Goal: Task Accomplishment & Management: Manage account settings

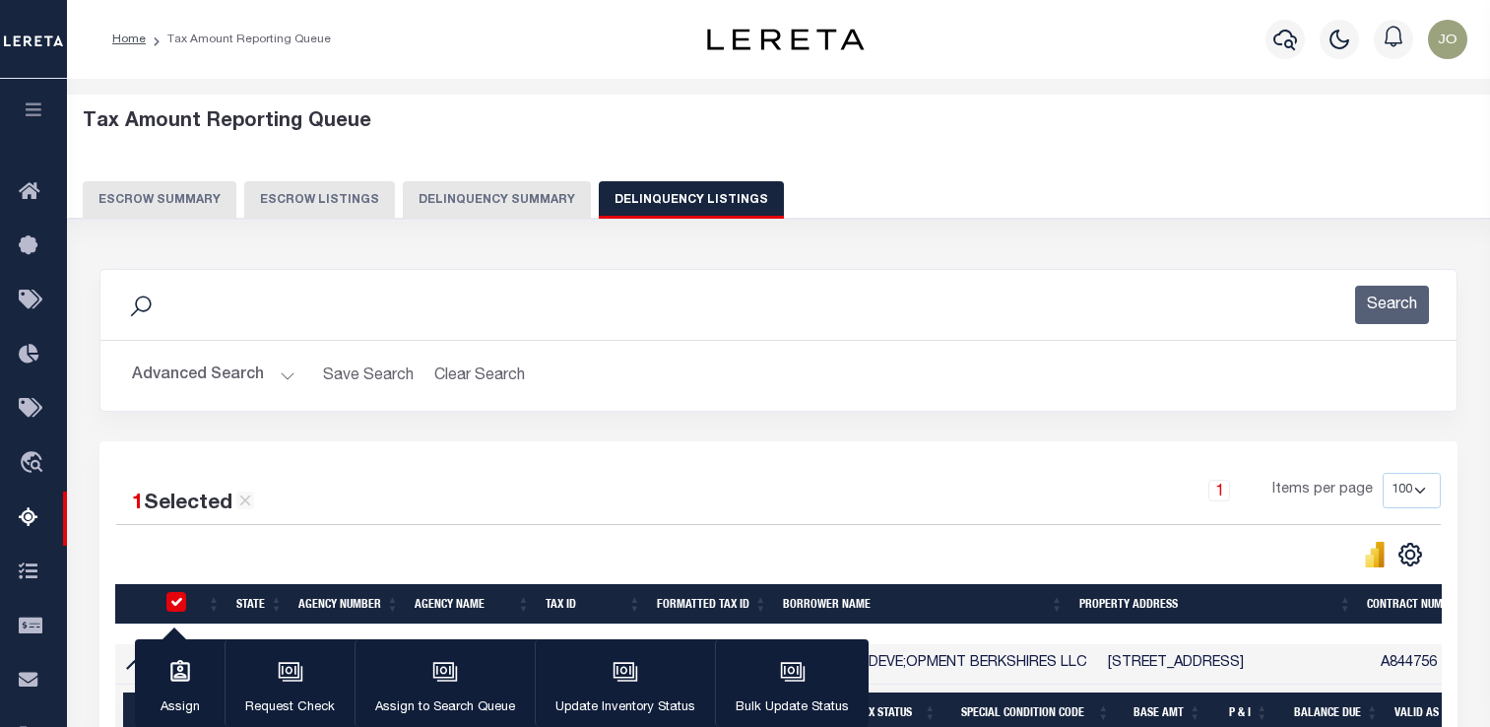
select select "100"
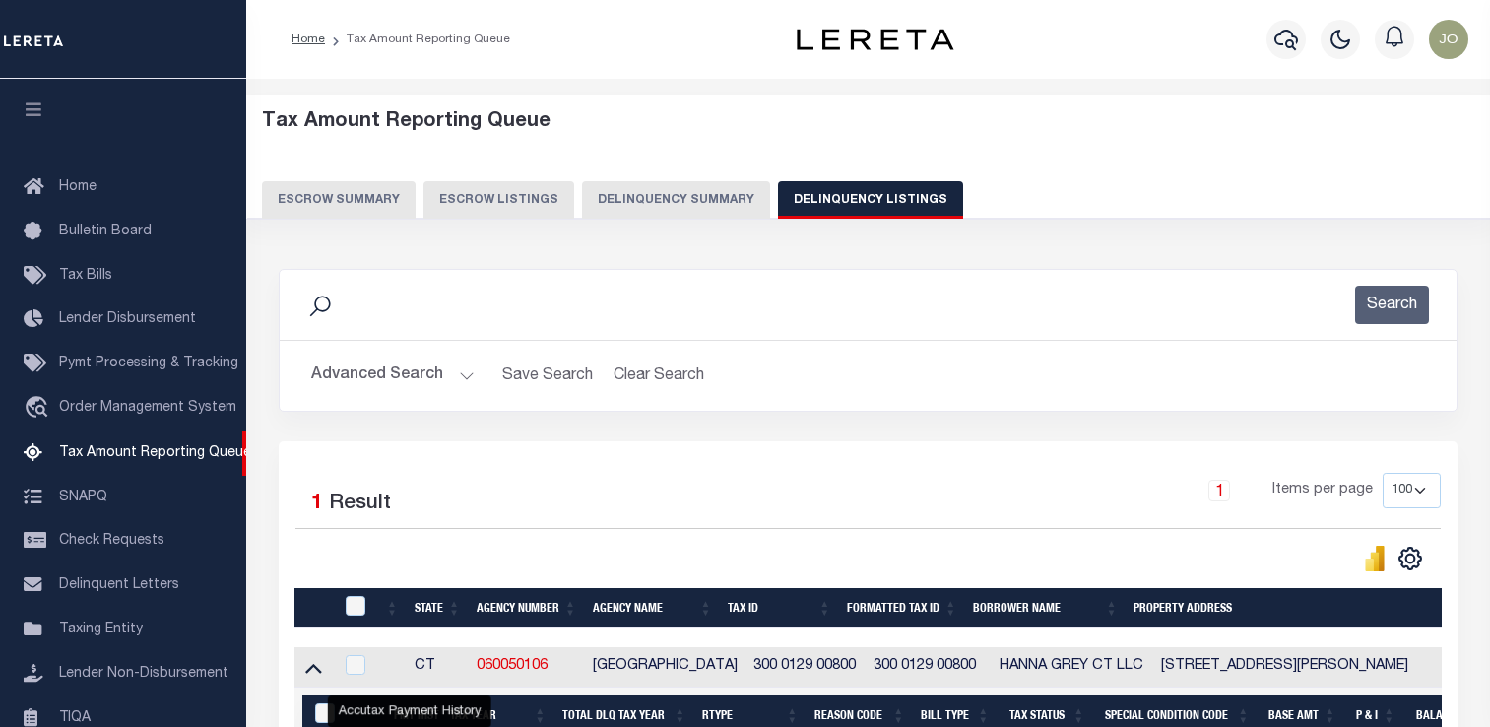
select select "100"
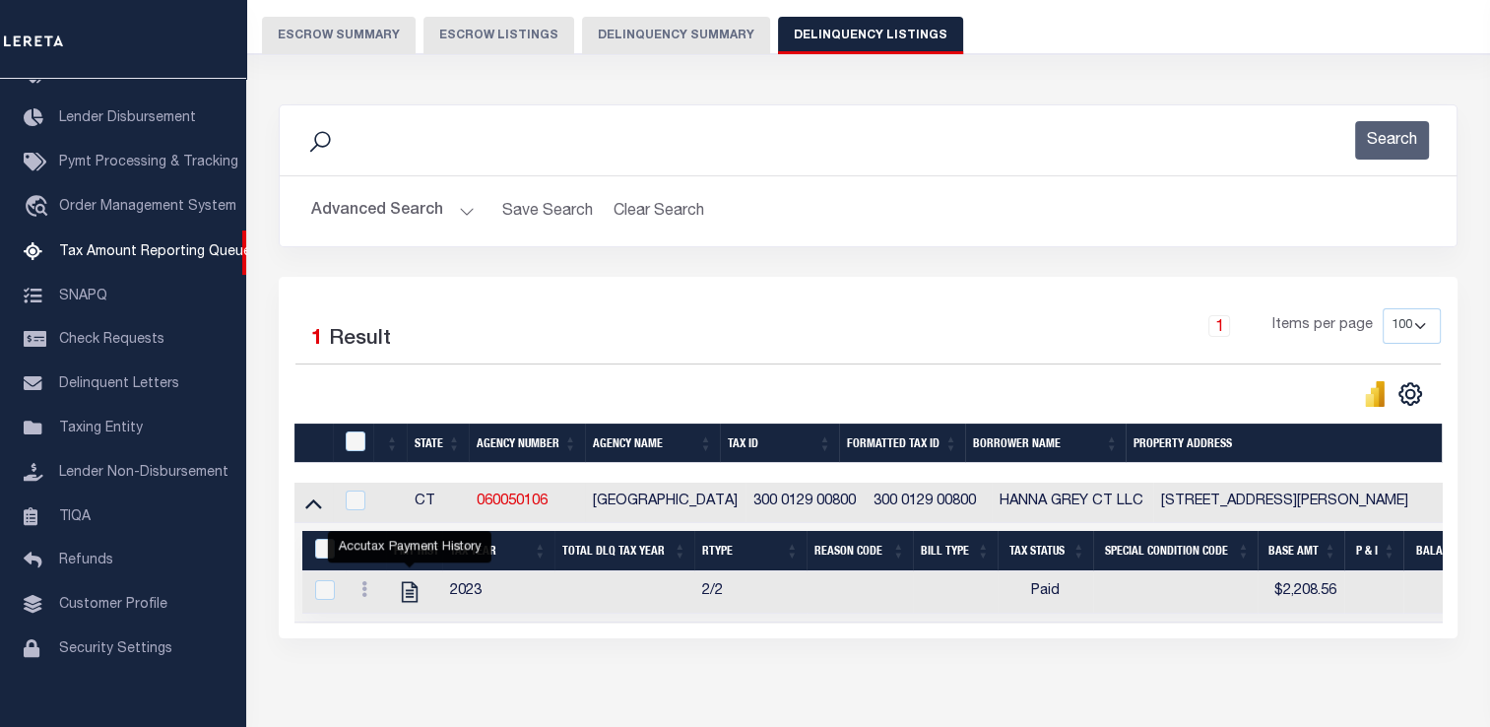
scroll to position [66, 0]
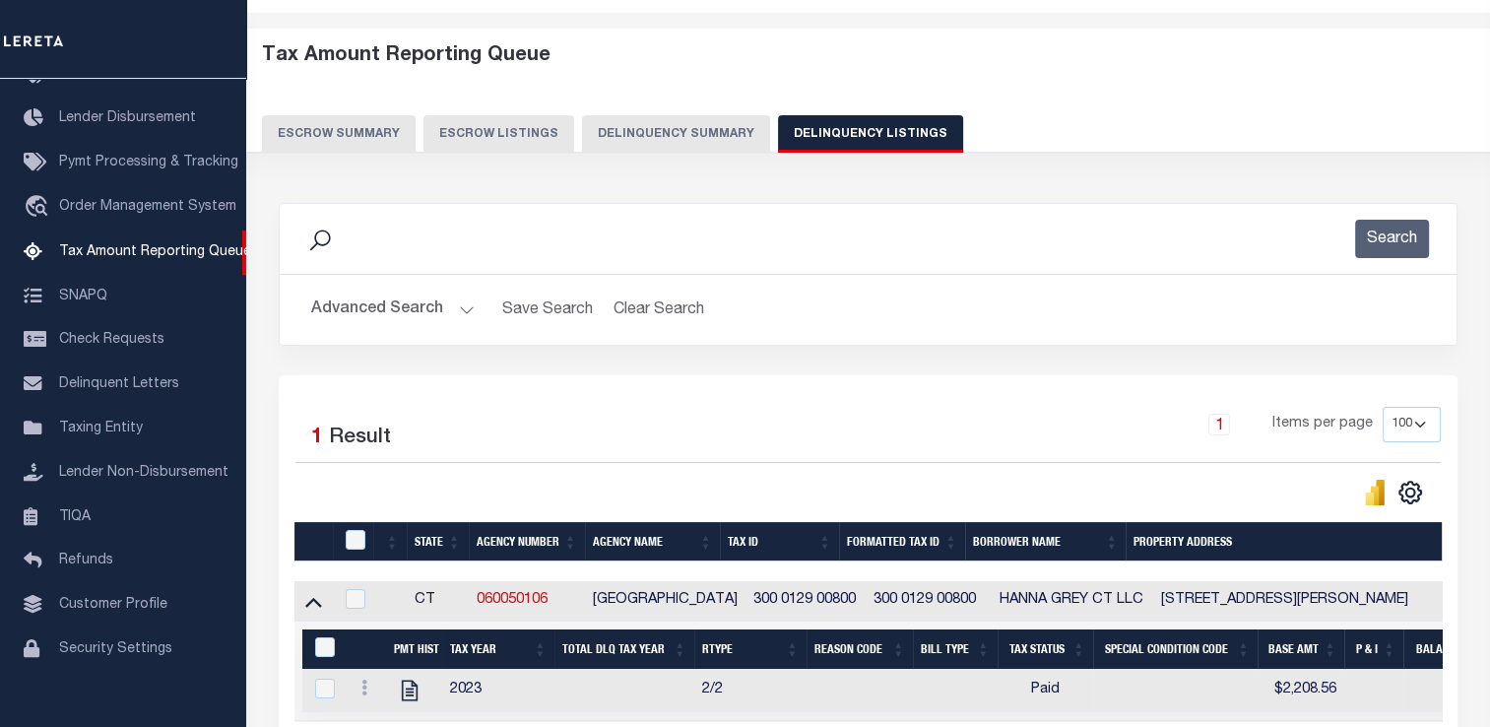
click at [364, 309] on button "Advanced Search" at bounding box center [392, 309] width 163 height 38
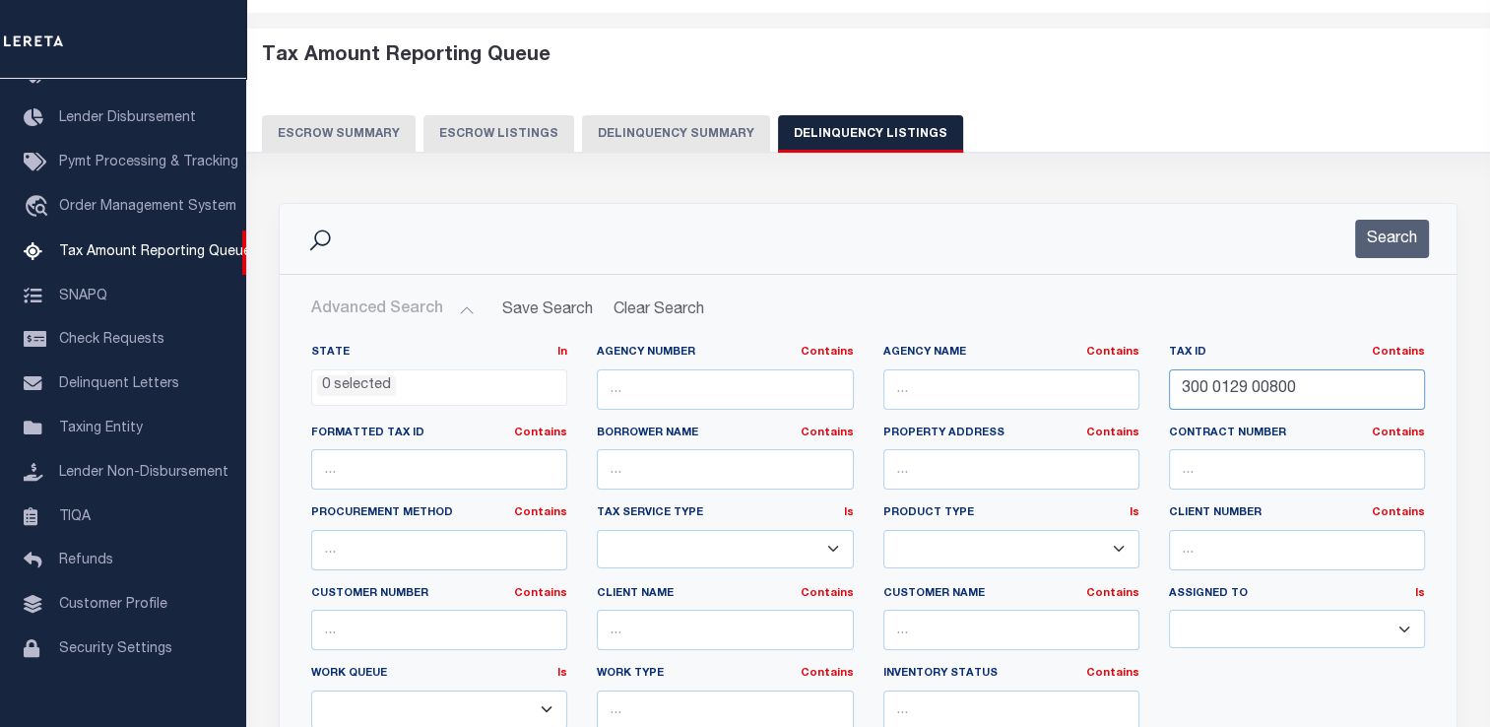
drag, startPoint x: 1323, startPoint y: 387, endPoint x: 988, endPoint y: 385, distance: 334.8
click at [988, 385] on div "State In In AK AL AR AZ CA CO CT DC DE FL GA GU HI IA ID IL IN KS KY LA MA MD M…" at bounding box center [867, 546] width 1143 height 402
paste input "0805020107"
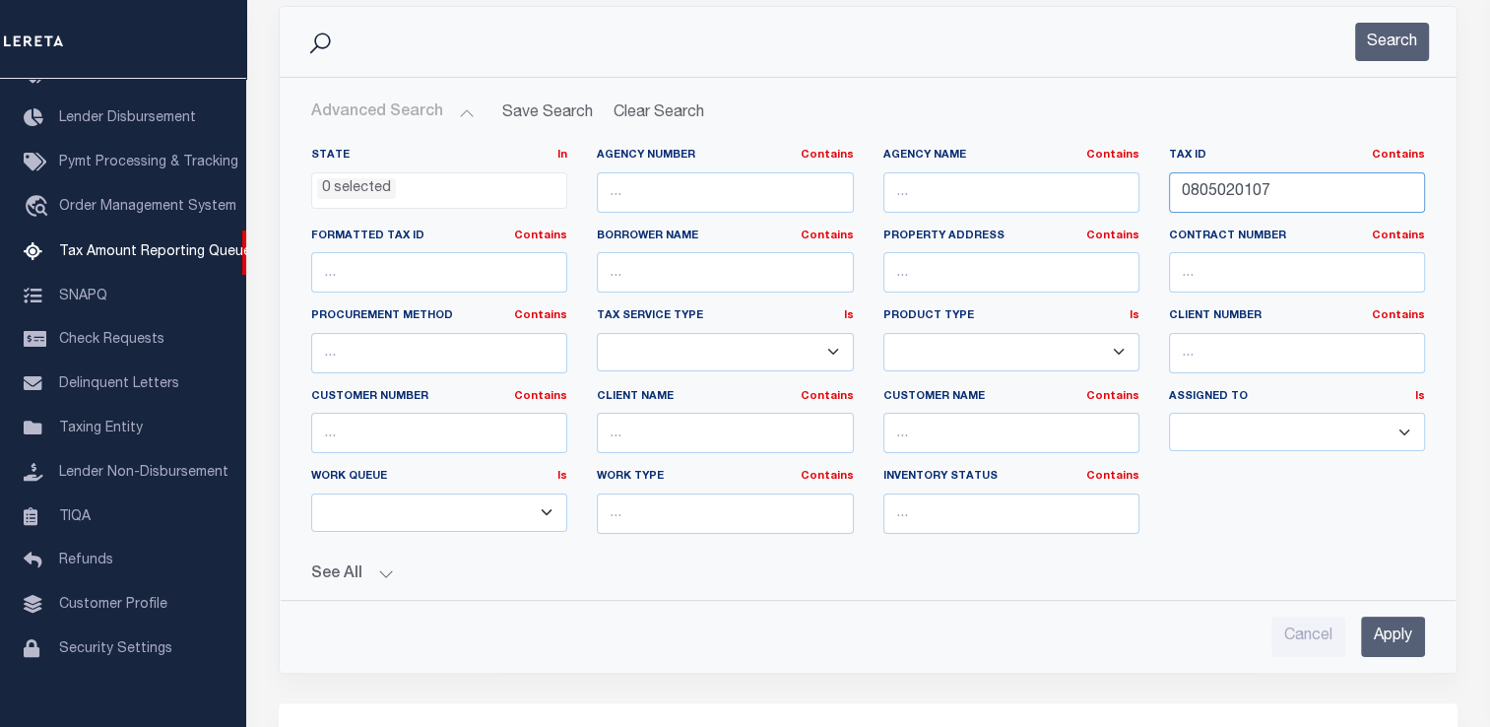
scroll to position [361, 0]
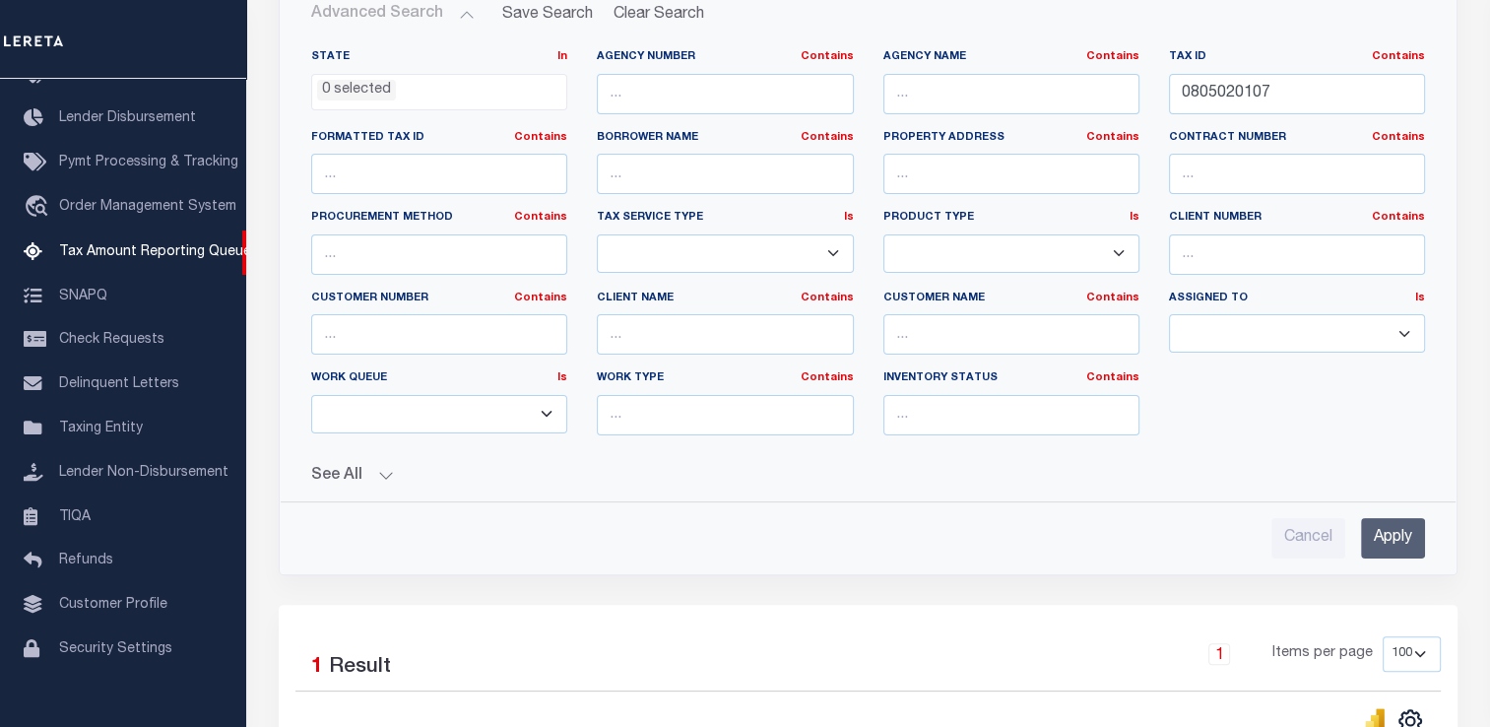
click at [1391, 534] on input "Apply" at bounding box center [1393, 538] width 64 height 40
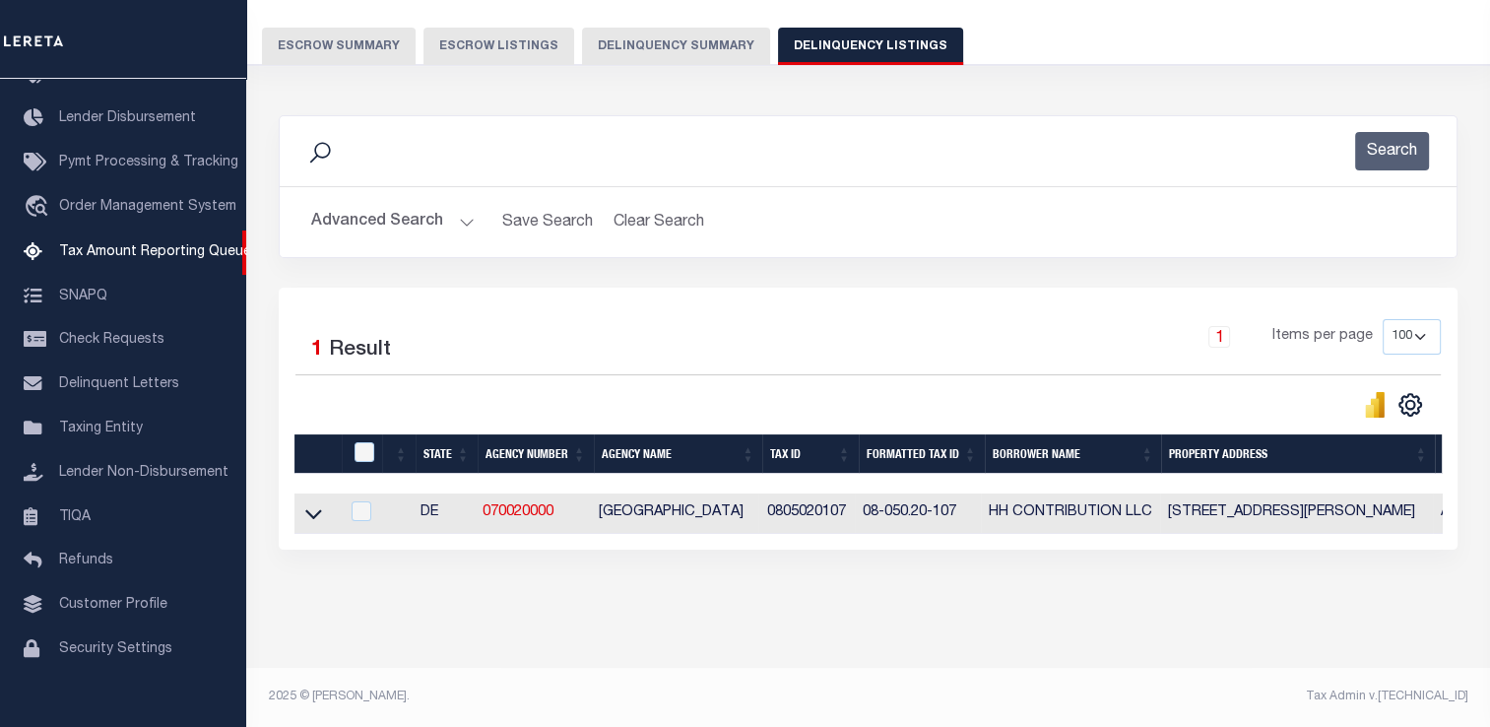
scroll to position [167, 0]
click at [320, 503] on icon at bounding box center [313, 513] width 17 height 21
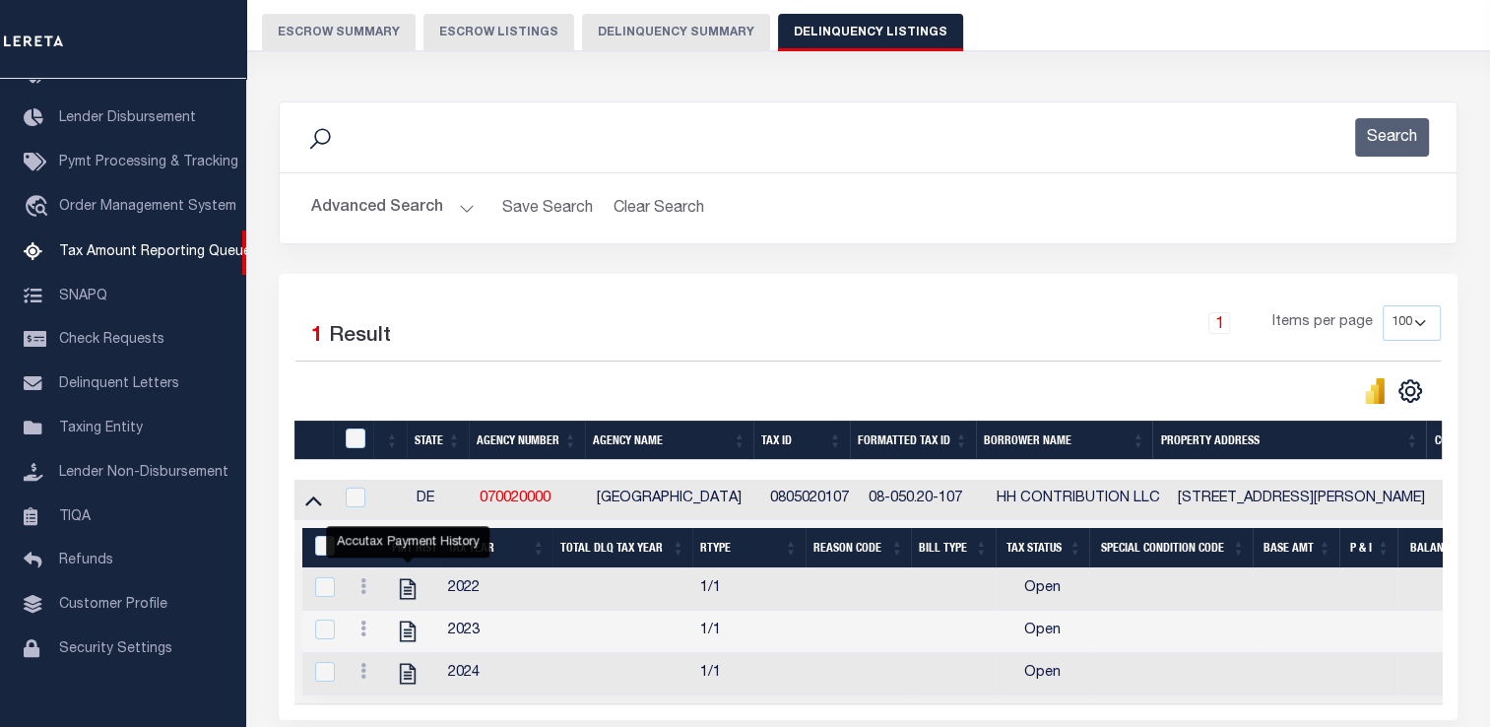
click at [410, 203] on button "Advanced Search" at bounding box center [392, 208] width 163 height 38
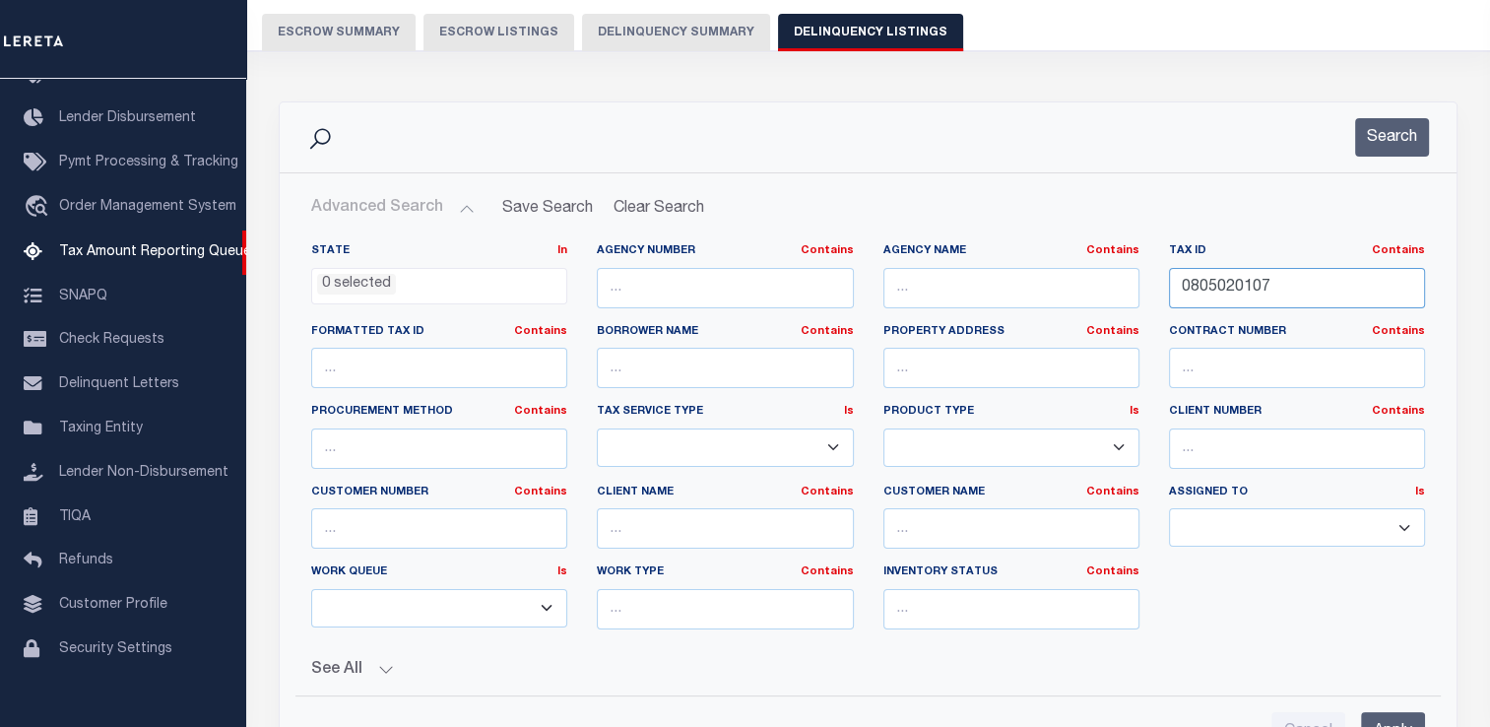
click at [1229, 297] on input "0805020107" at bounding box center [1297, 288] width 256 height 40
paste input "902230314"
click at [1384, 715] on input "Apply" at bounding box center [1393, 732] width 64 height 40
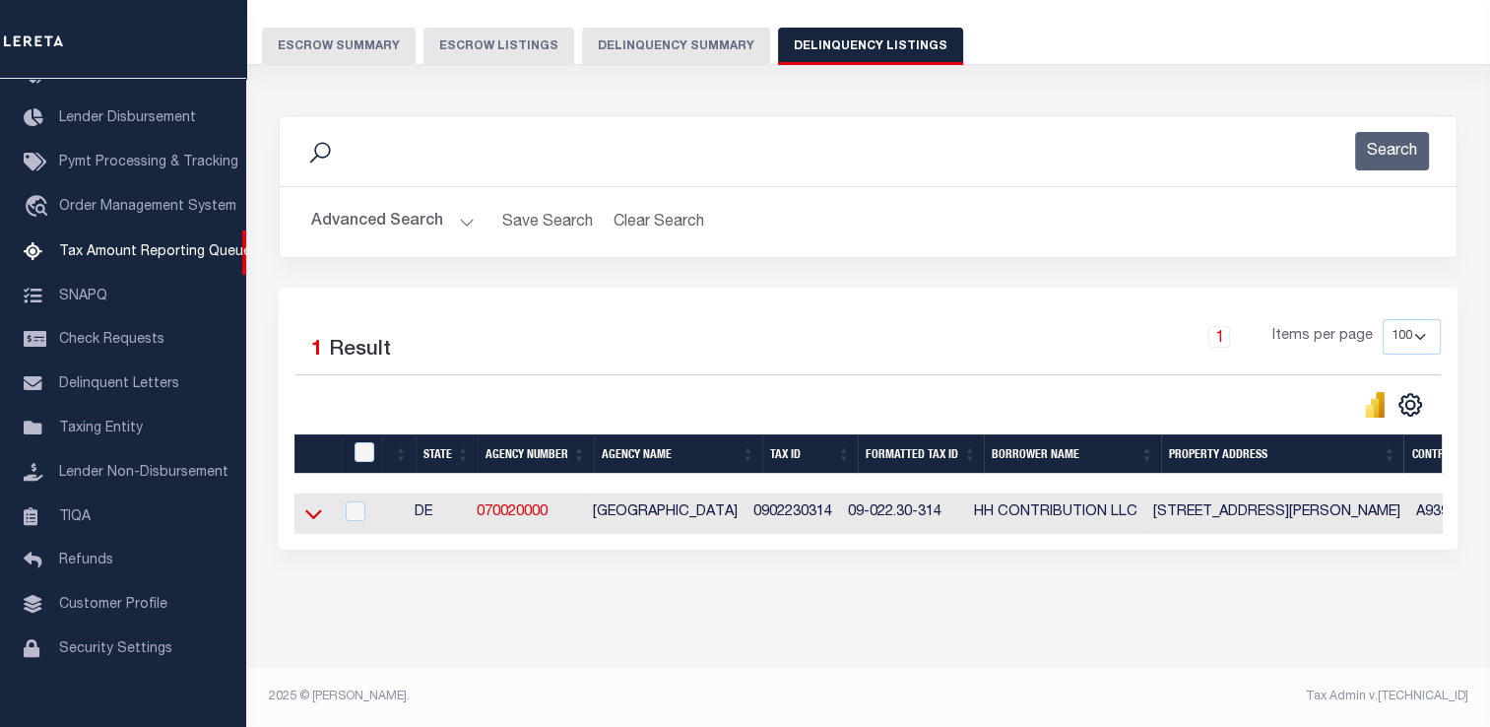
click at [316, 503] on icon at bounding box center [313, 513] width 17 height 21
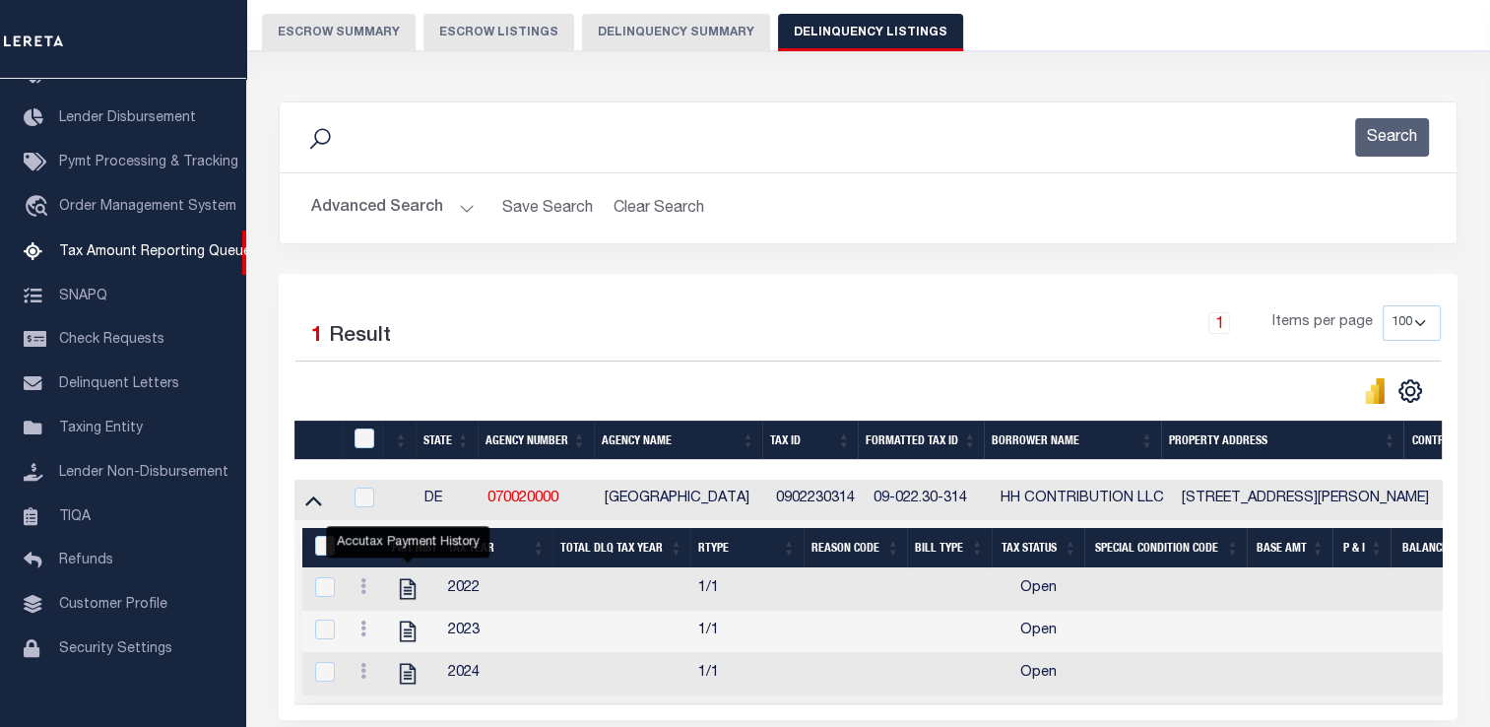
click at [392, 202] on button "Advanced Search" at bounding box center [392, 208] width 163 height 38
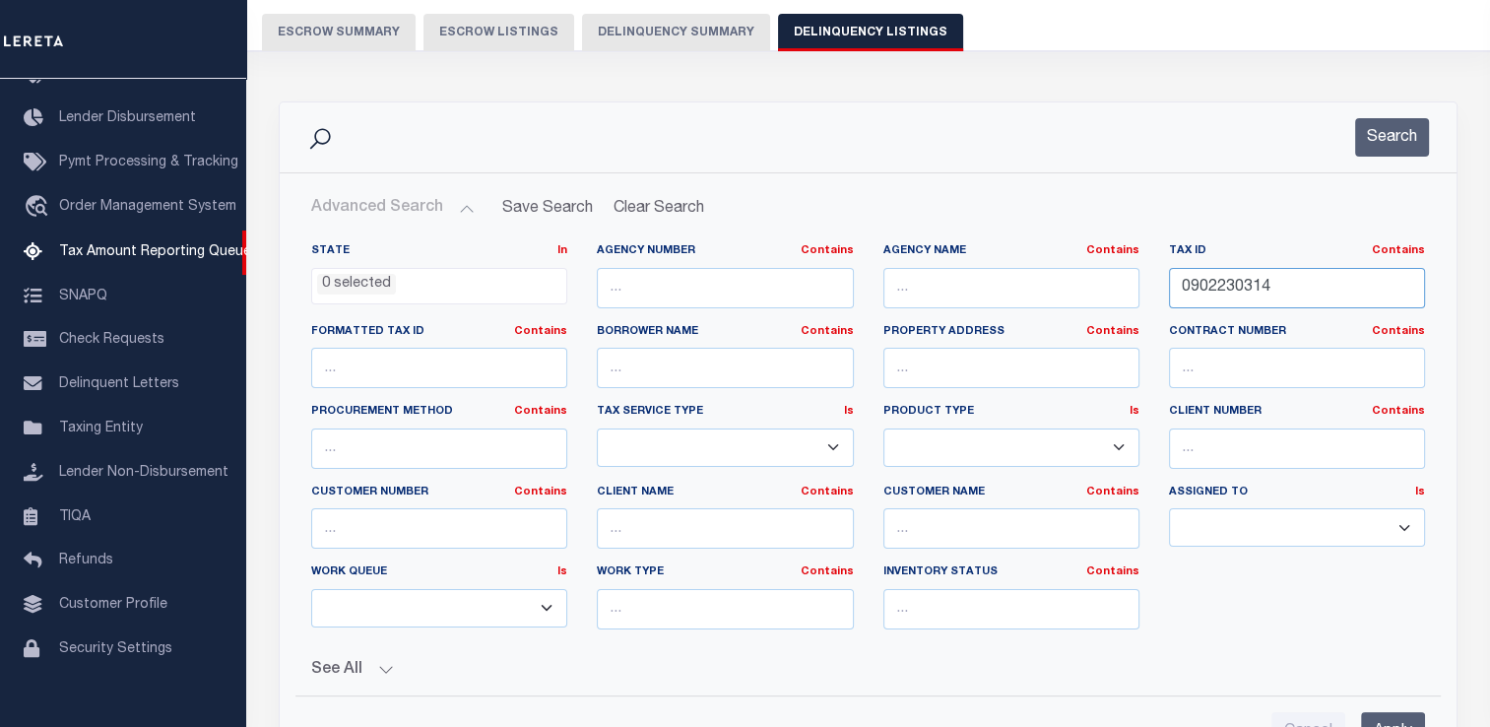
click at [1228, 284] on input "0902230314" at bounding box center [1297, 288] width 256 height 40
paste input "40211423200"
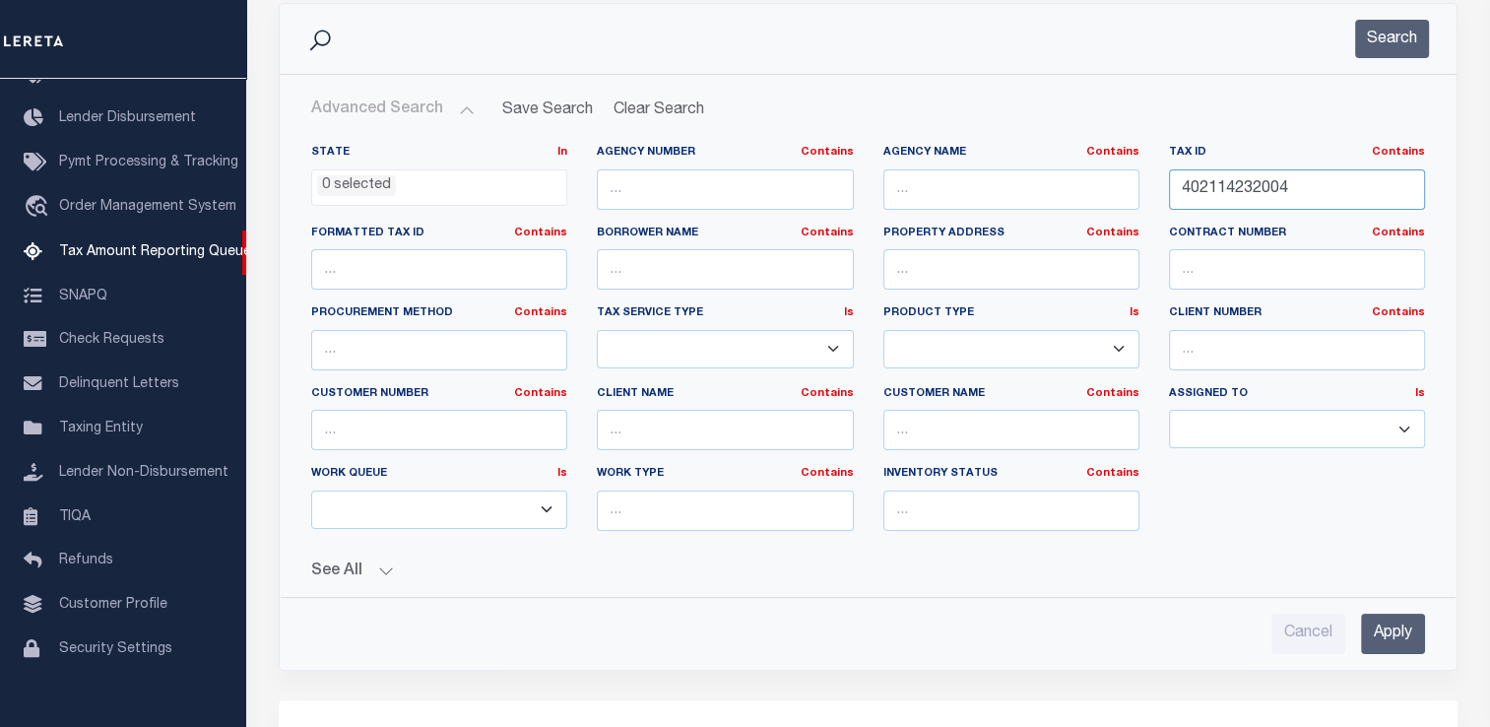
scroll to position [364, 0]
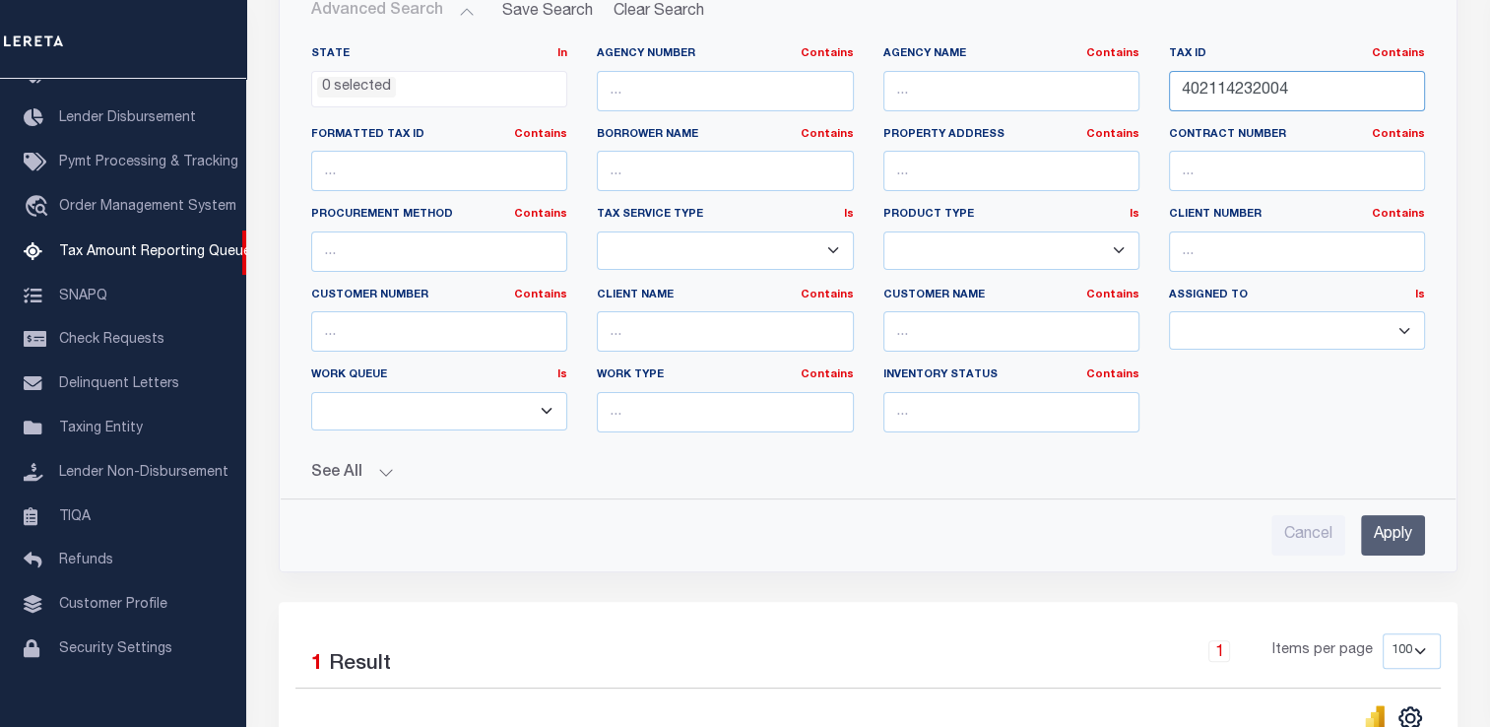
type input "402114232004"
click at [1398, 536] on input "Apply" at bounding box center [1393, 535] width 64 height 40
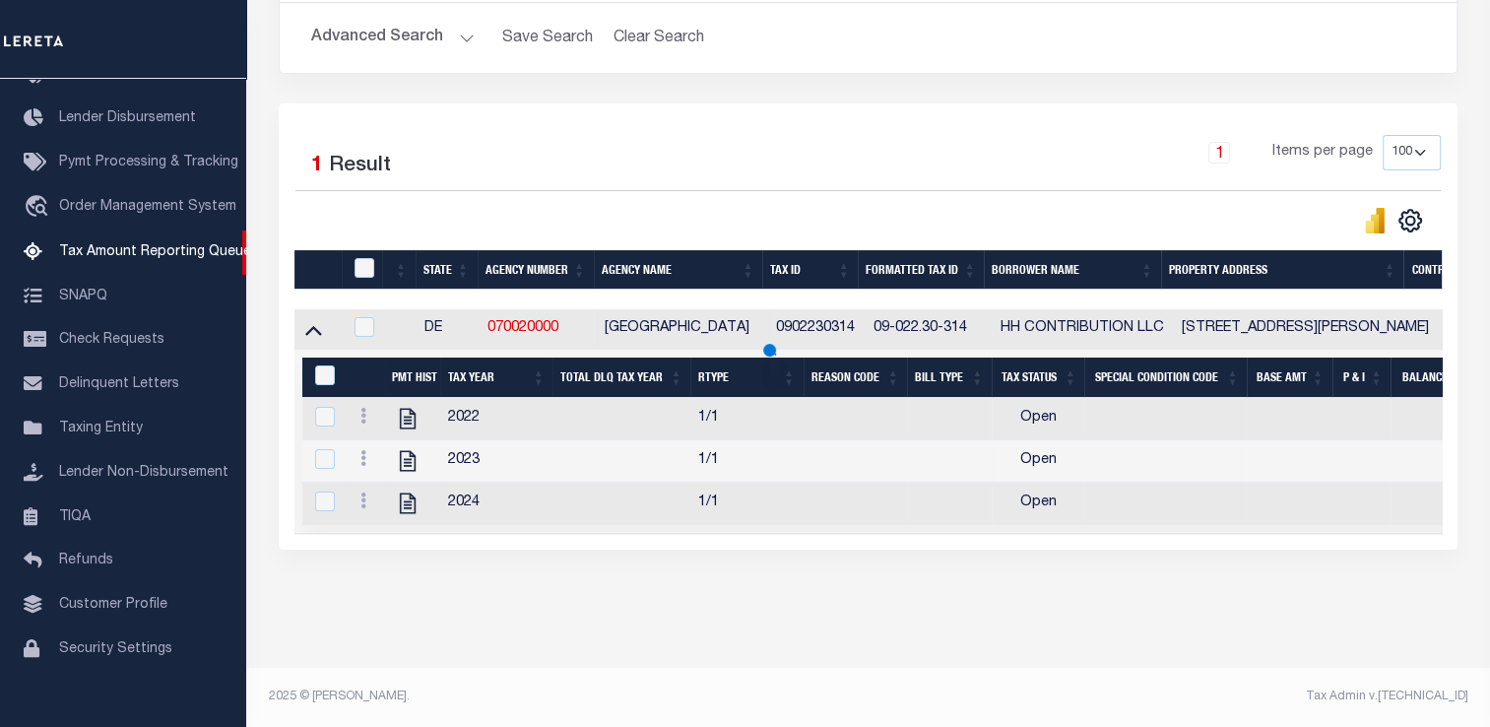
scroll to position [167, 0]
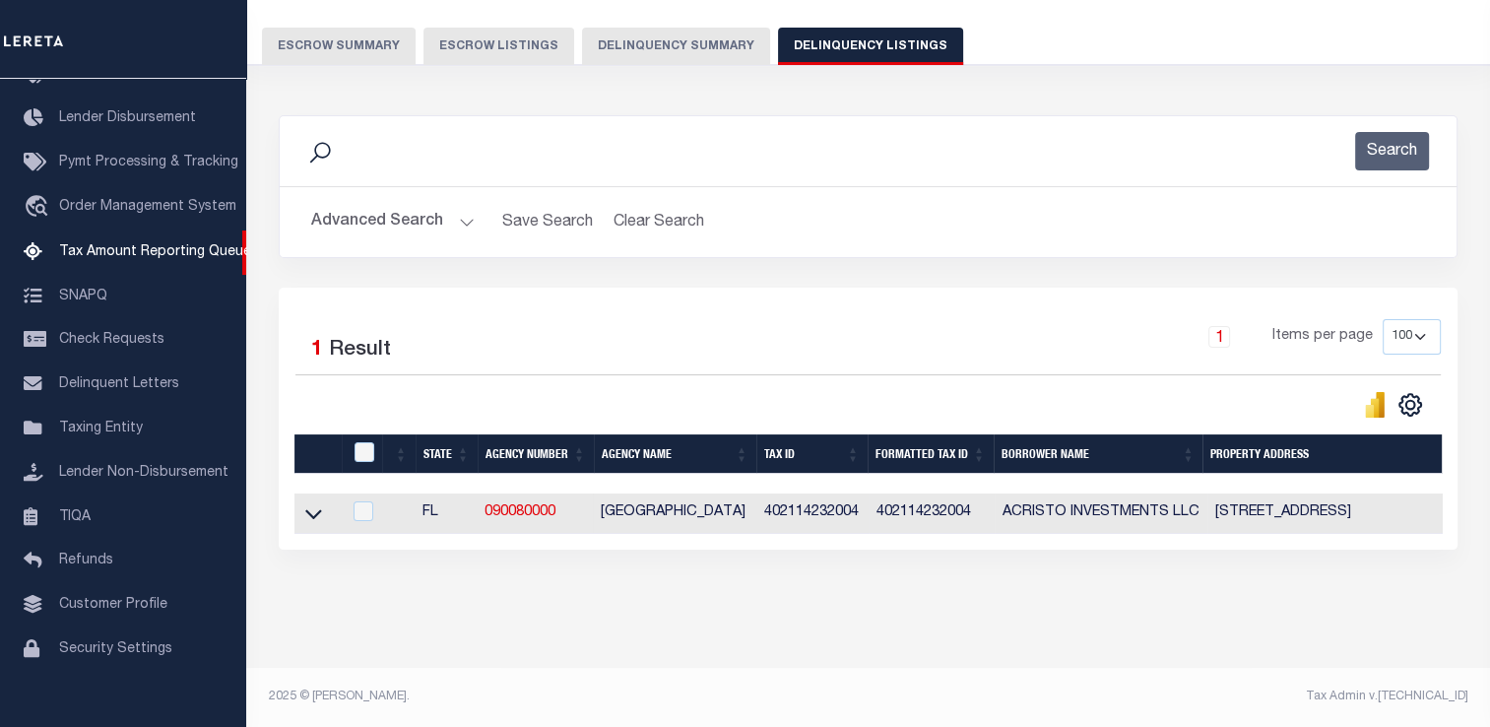
click at [324, 505] on link at bounding box center [313, 512] width 23 height 14
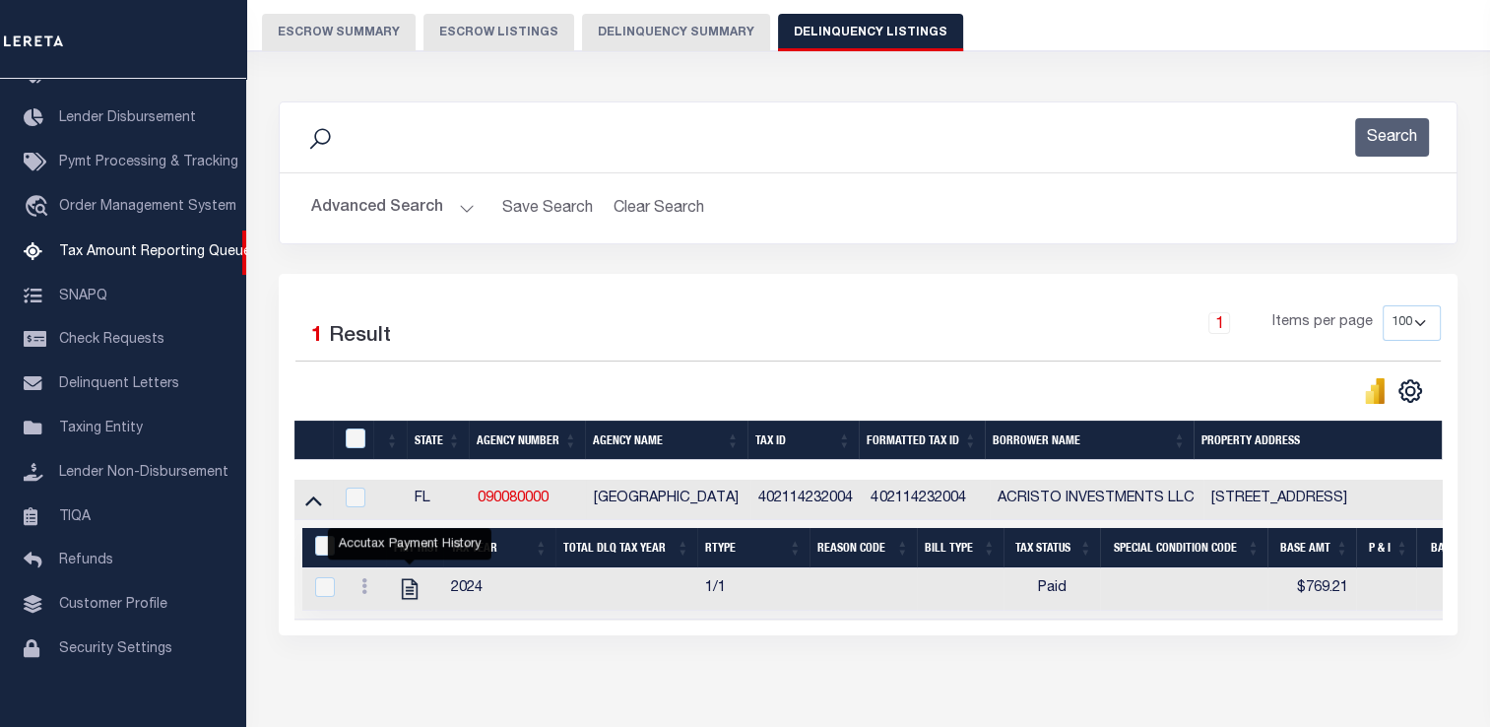
click at [359, 209] on button "Advanced Search" at bounding box center [392, 208] width 163 height 38
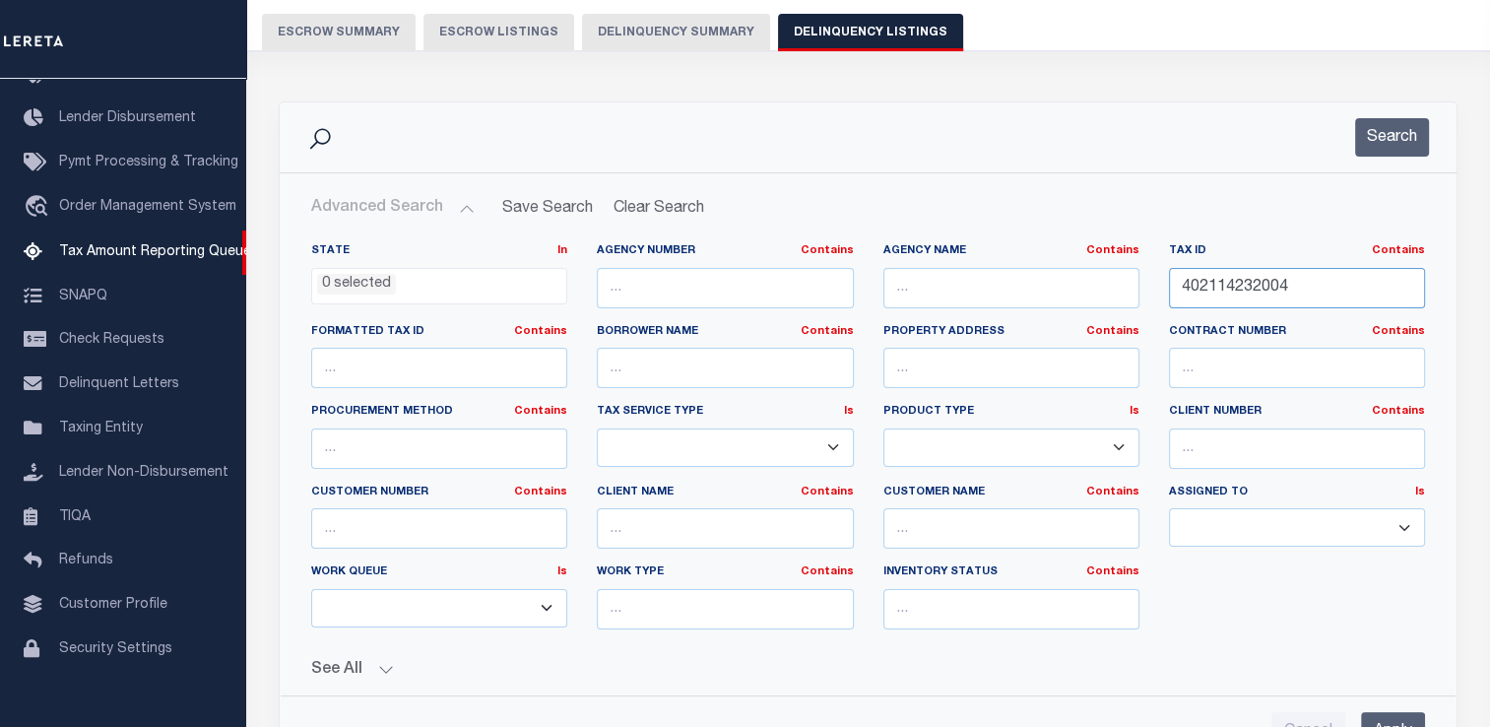
click at [1243, 289] on input "402114232004" at bounding box center [1297, 288] width 256 height 40
paste input "0601560500018"
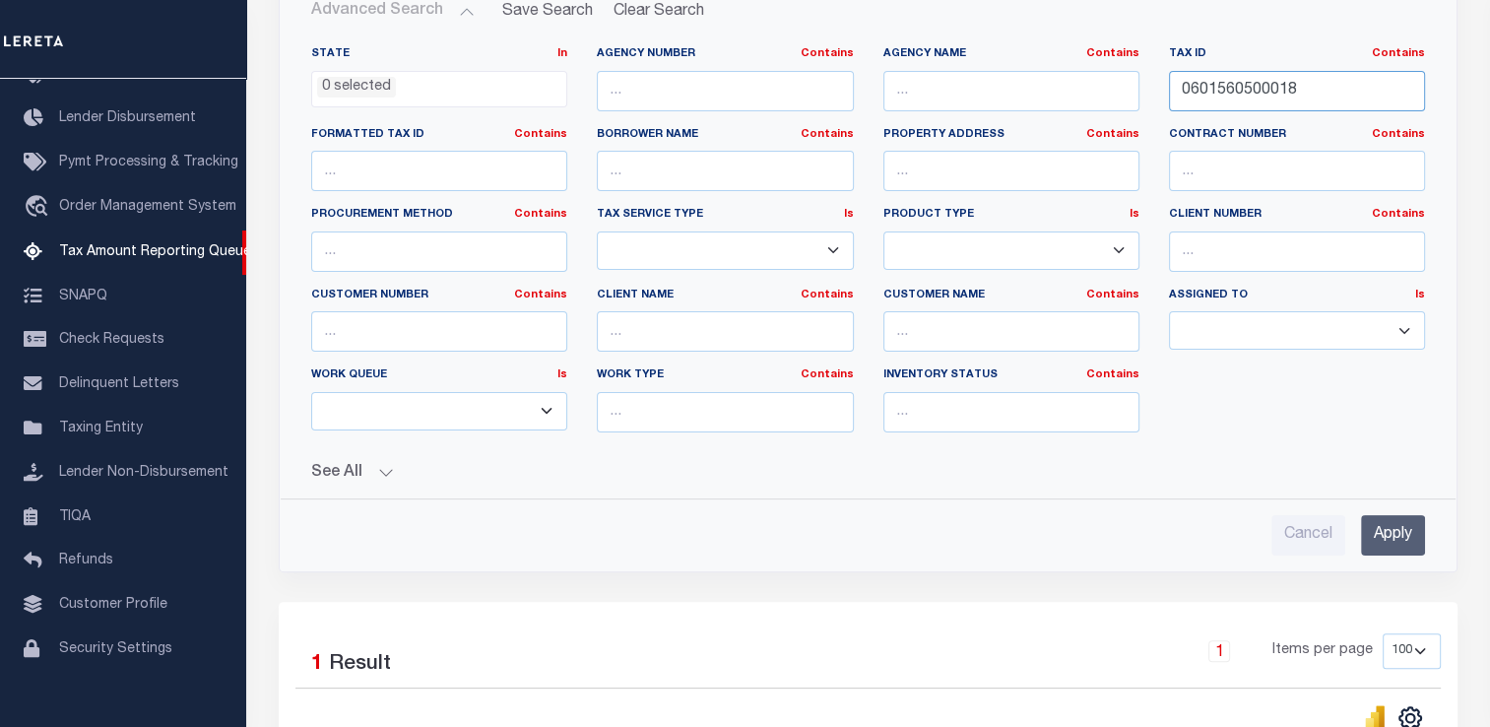
type input "0601560500018"
click at [1403, 535] on input "Apply" at bounding box center [1393, 535] width 64 height 40
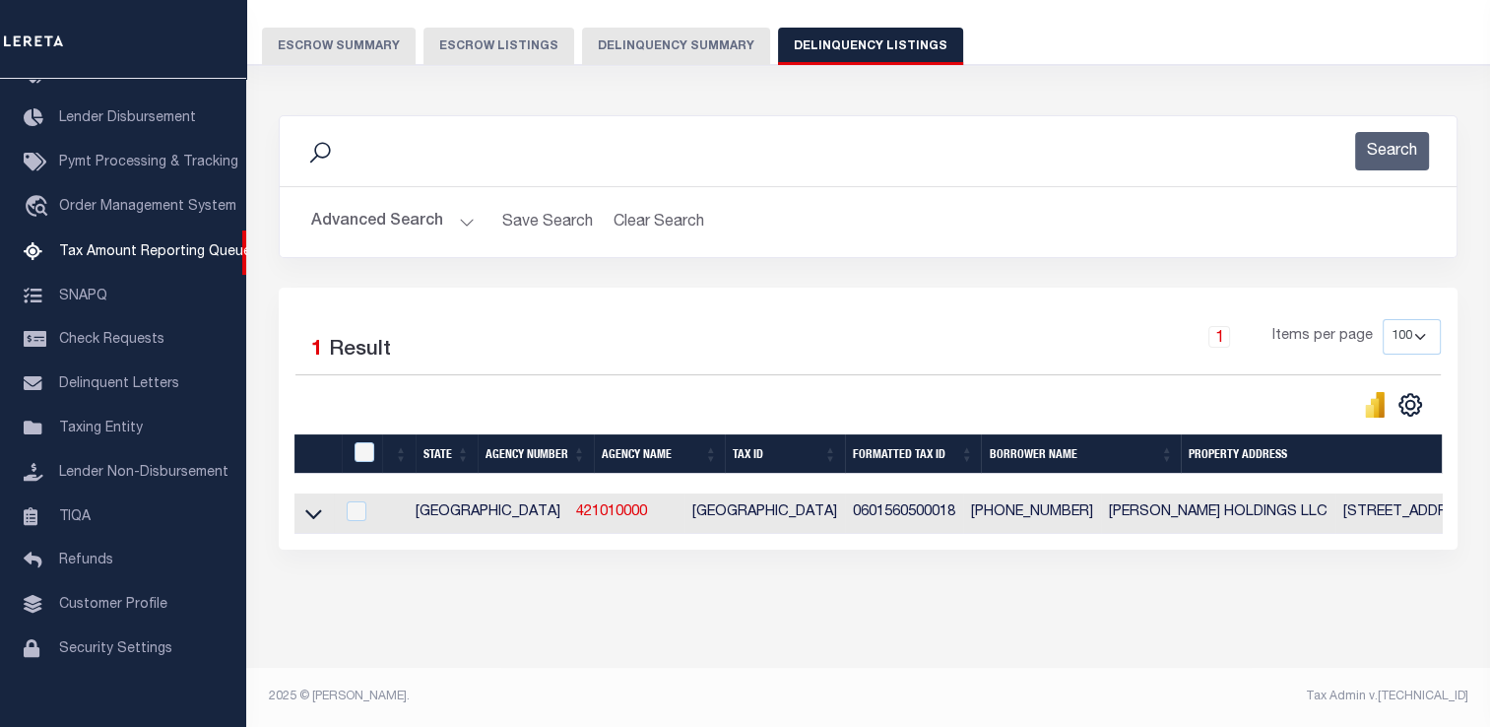
scroll to position [167, 0]
click at [326, 503] on td at bounding box center [313, 513] width 39 height 40
checkbox input "true"
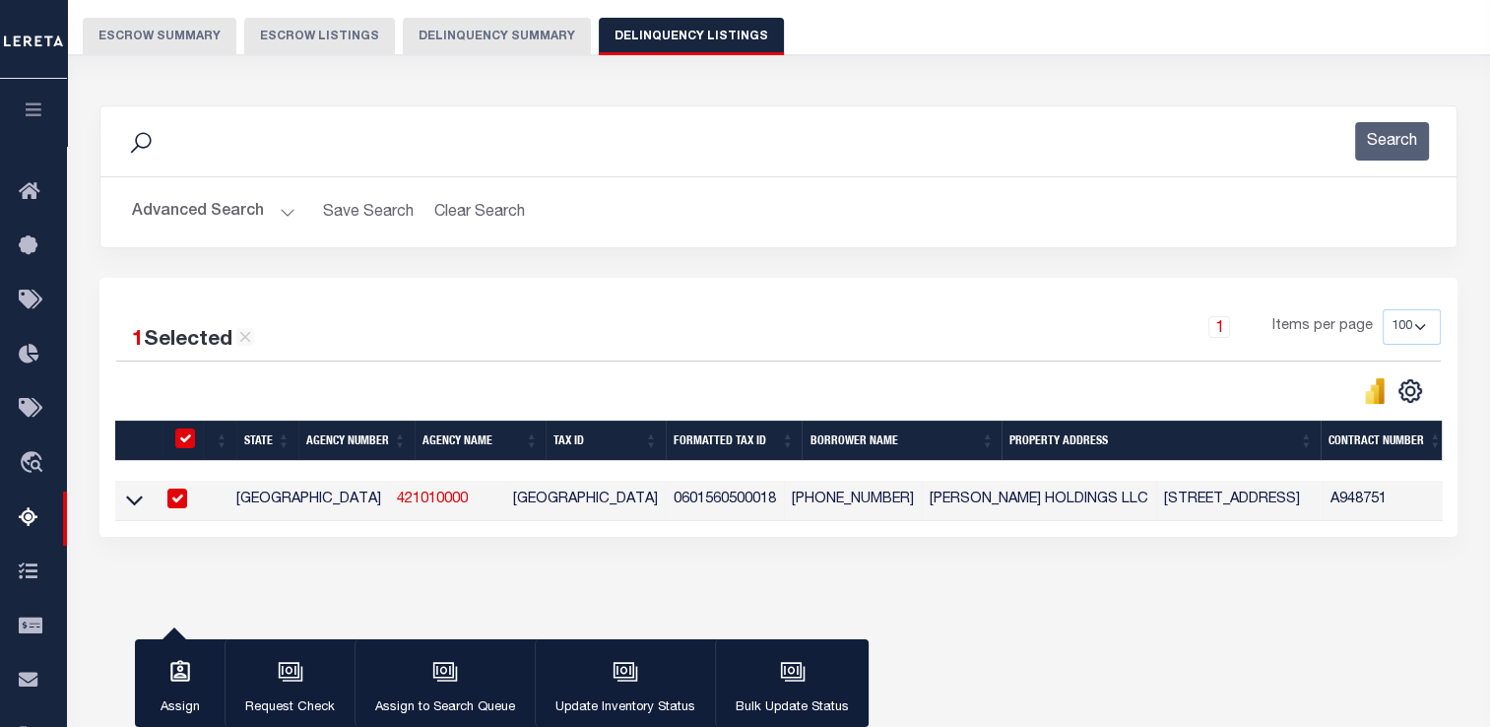
click at [397, 505] on link "421010000" at bounding box center [432, 499] width 71 height 14
checkbox input "false"
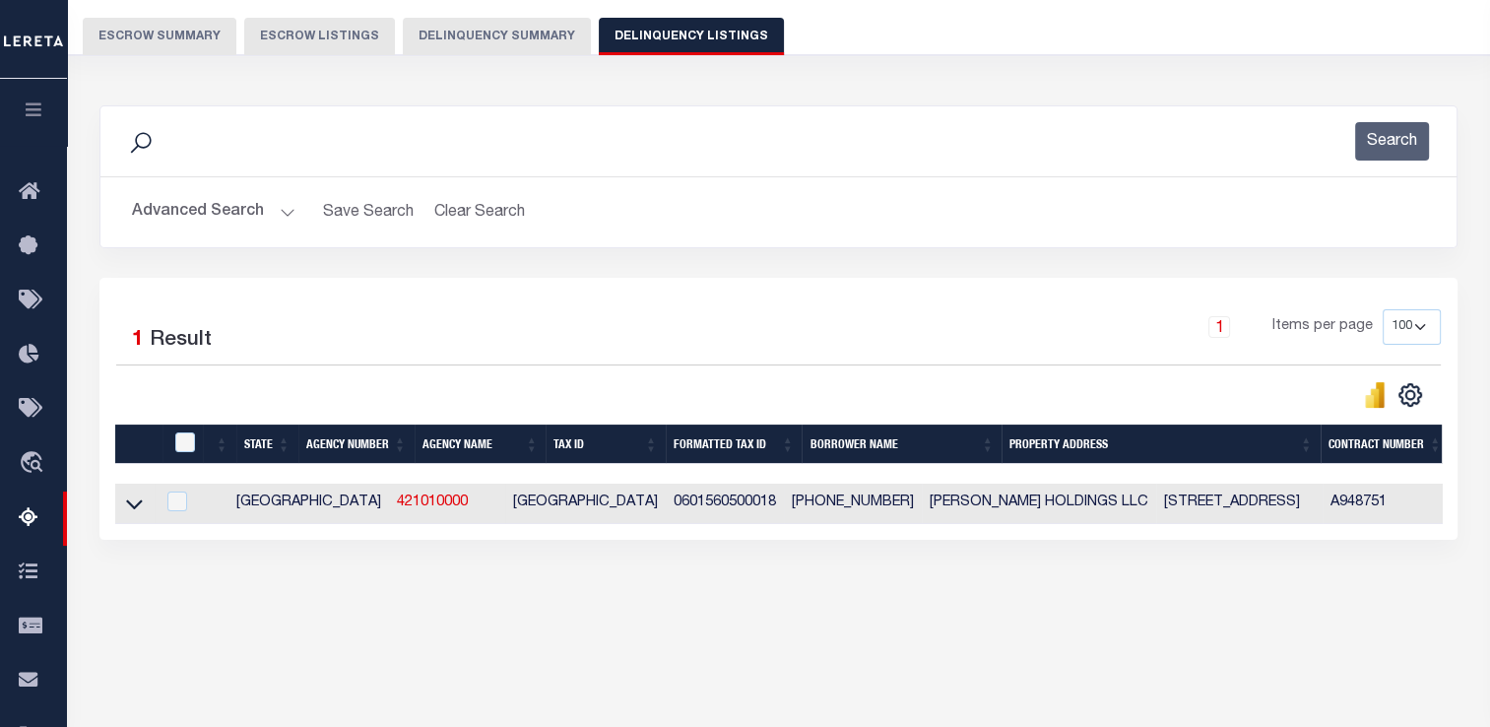
drag, startPoint x: 134, startPoint y: 505, endPoint x: 197, endPoint y: 529, distance: 67.3
click at [134, 505] on icon at bounding box center [134, 503] width 17 height 21
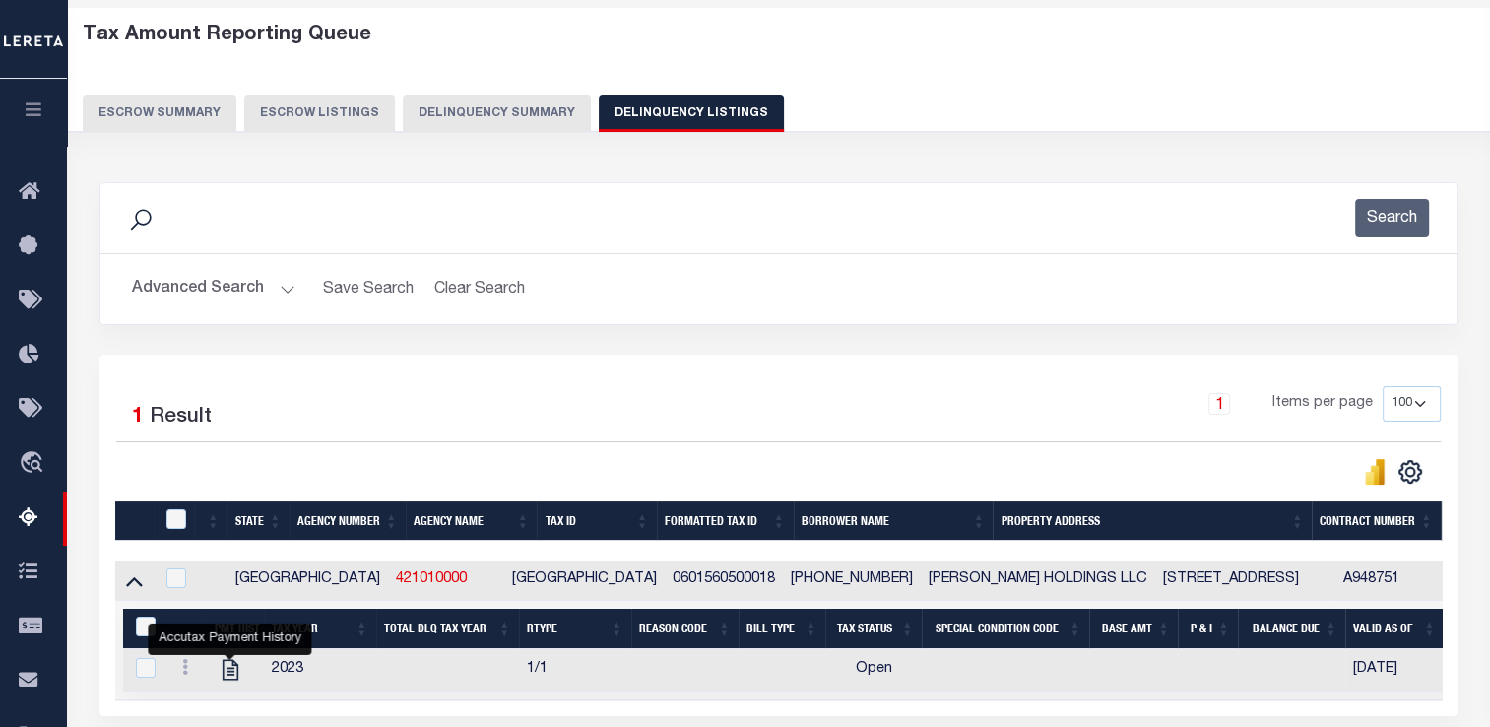
scroll to position [115, 0]
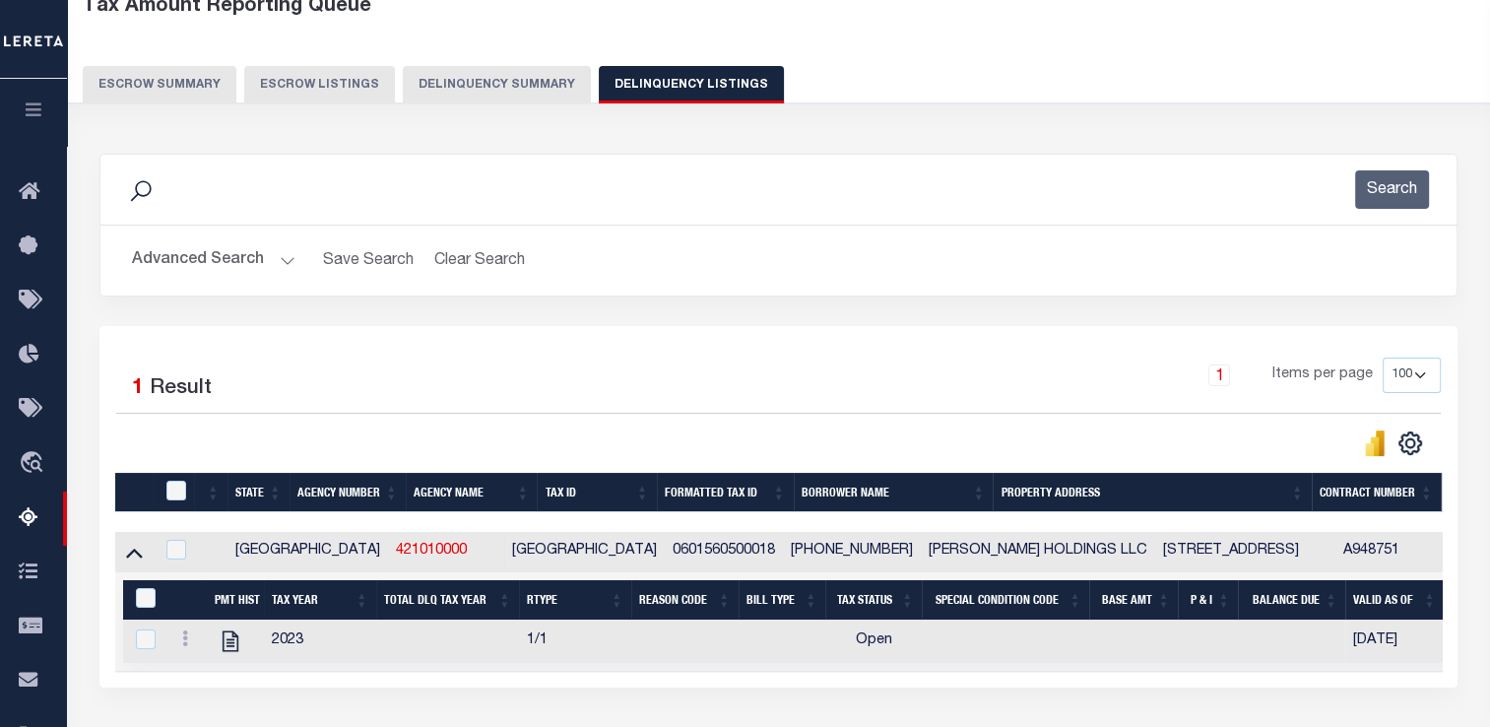
click at [665, 552] on td "0601560500018" at bounding box center [724, 552] width 118 height 40
checkbox input "true"
click at [665, 552] on td "0601560500018" at bounding box center [724, 552] width 118 height 40
checkbox input "false"
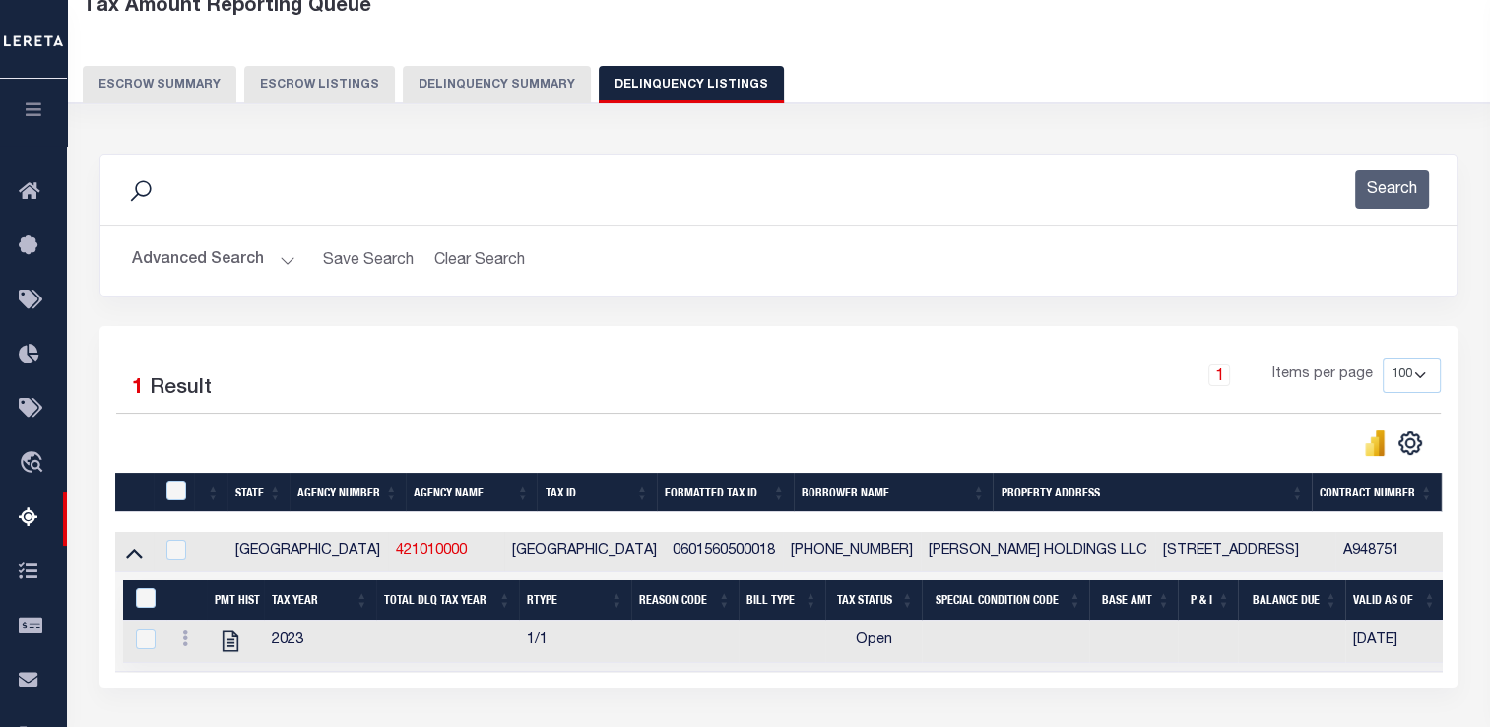
checkbox input "false"
copy td "0601560500018"
click at [225, 265] on button "Advanced Search" at bounding box center [213, 260] width 163 height 38
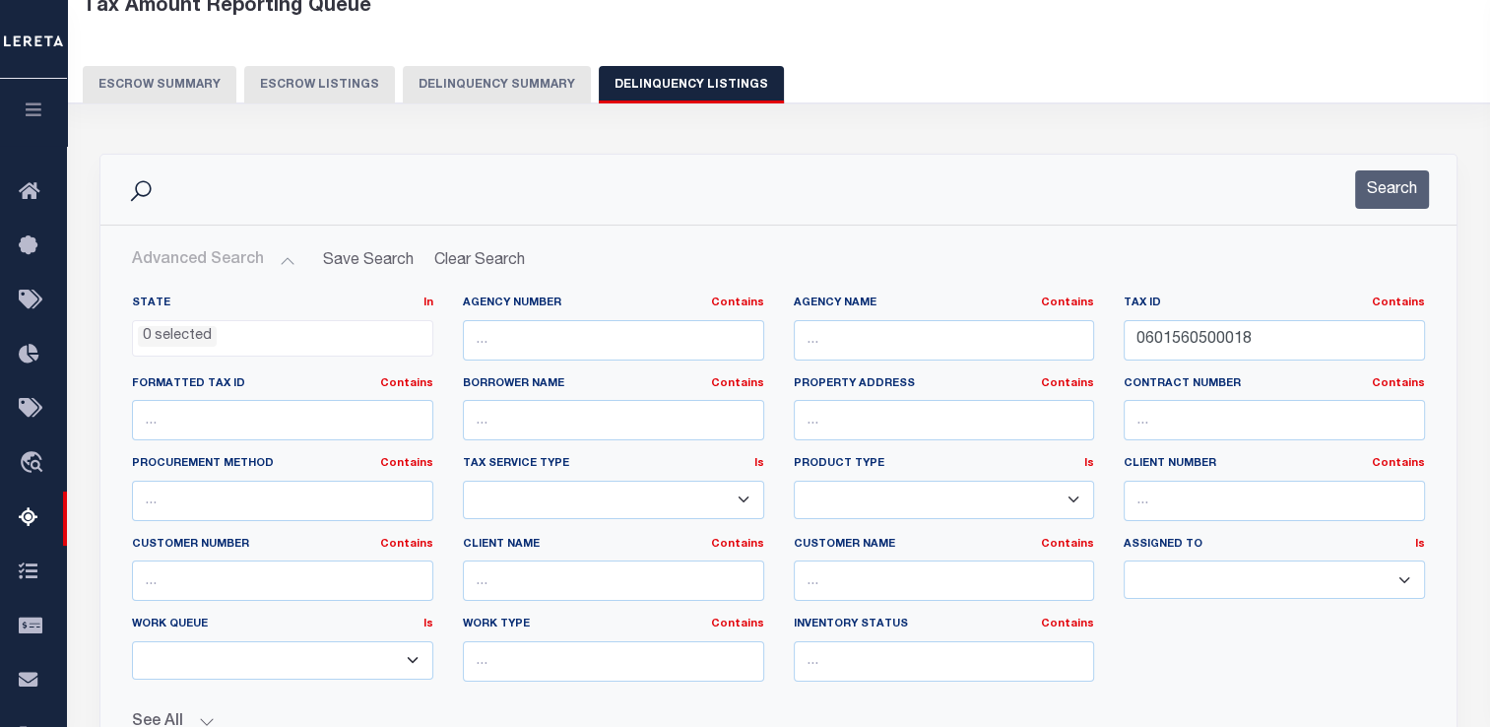
click at [225, 265] on button "Advanced Search" at bounding box center [213, 260] width 163 height 38
click at [1174, 340] on input "0601560500018" at bounding box center [1273, 340] width 301 height 40
paste input "R657700002201"
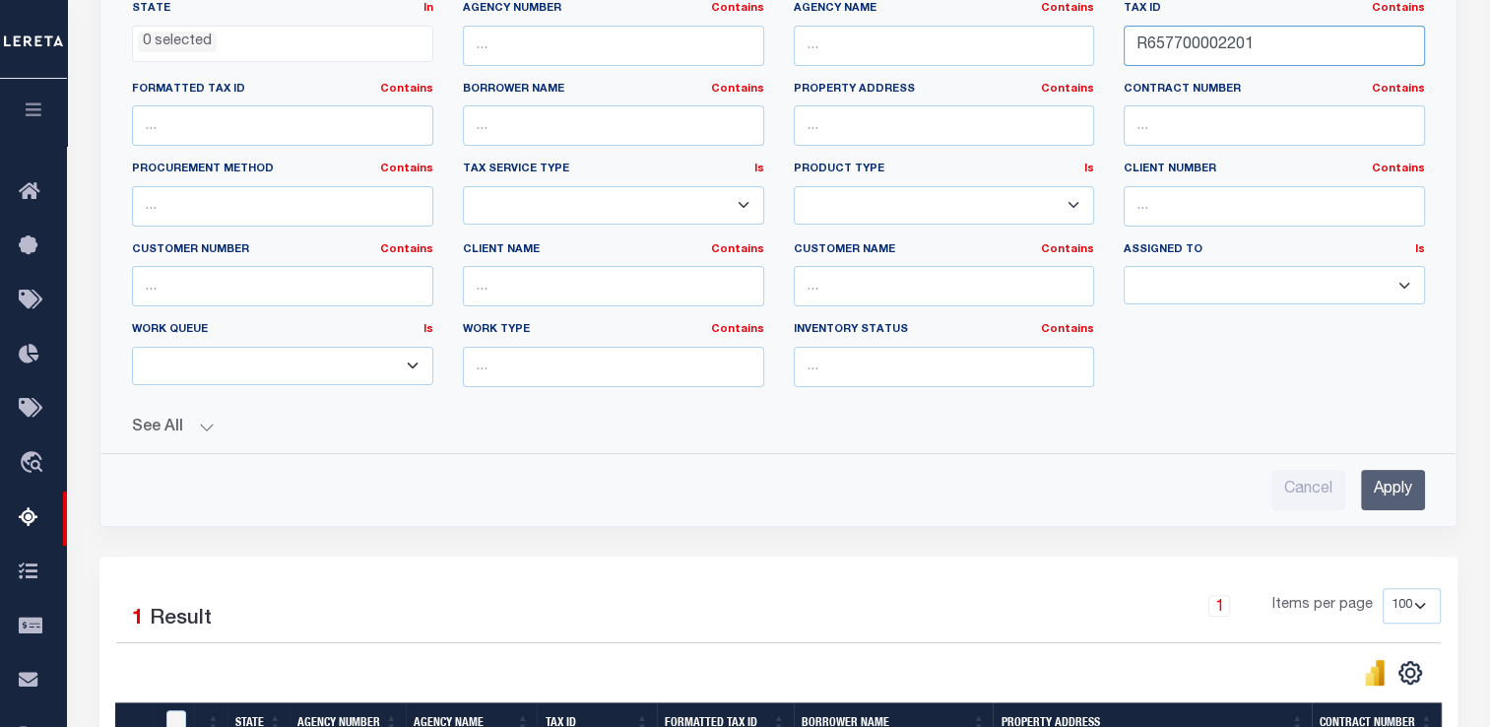
scroll to position [412, 0]
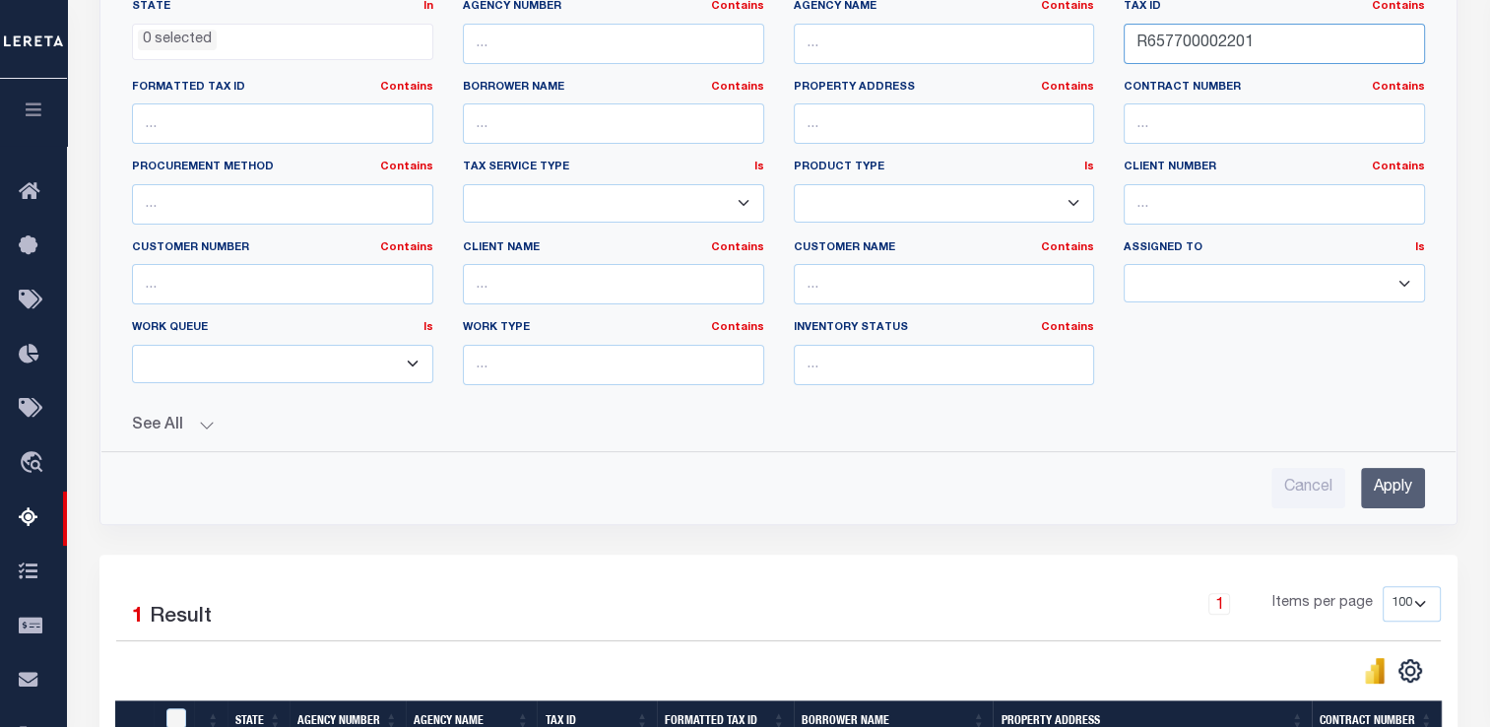
type input "R657700002201"
click at [1388, 469] on input "Apply" at bounding box center [1393, 488] width 64 height 40
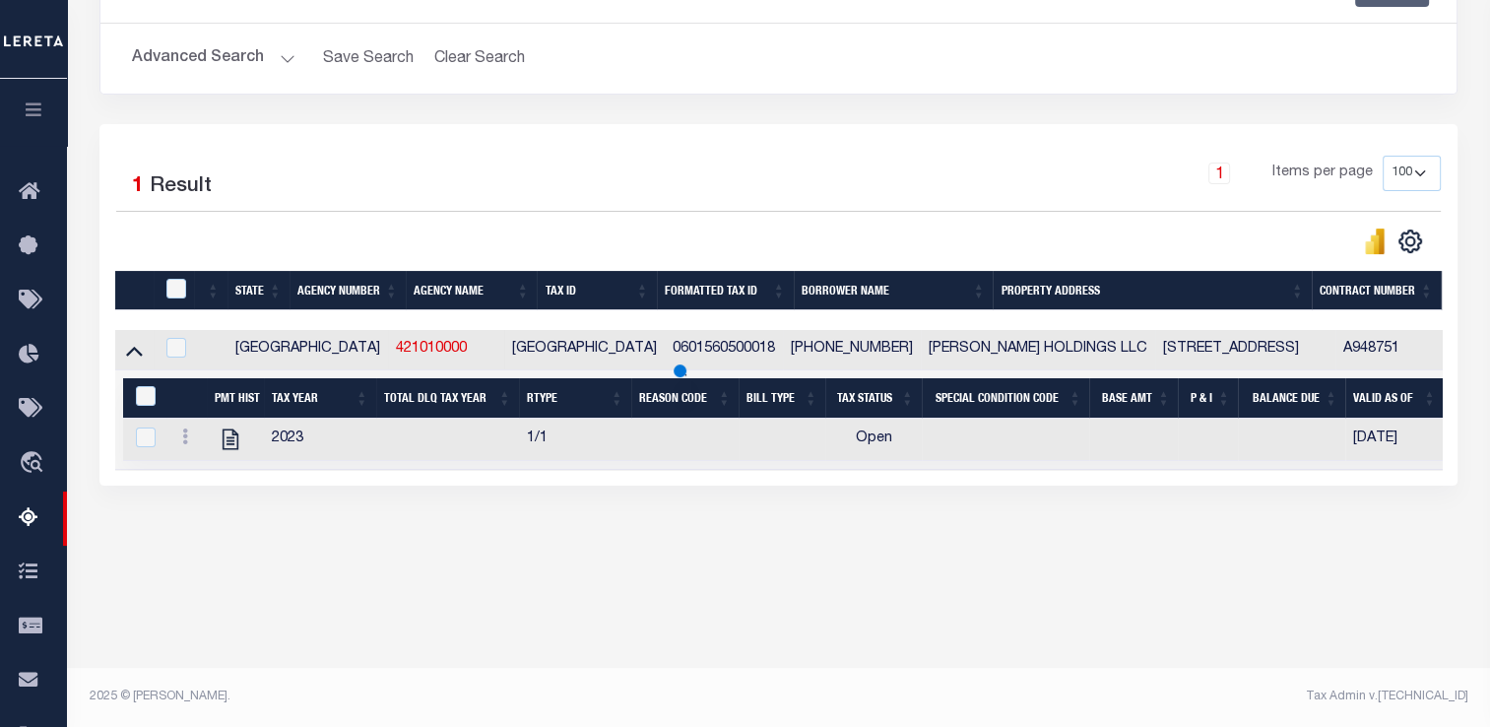
scroll to position [316, 0]
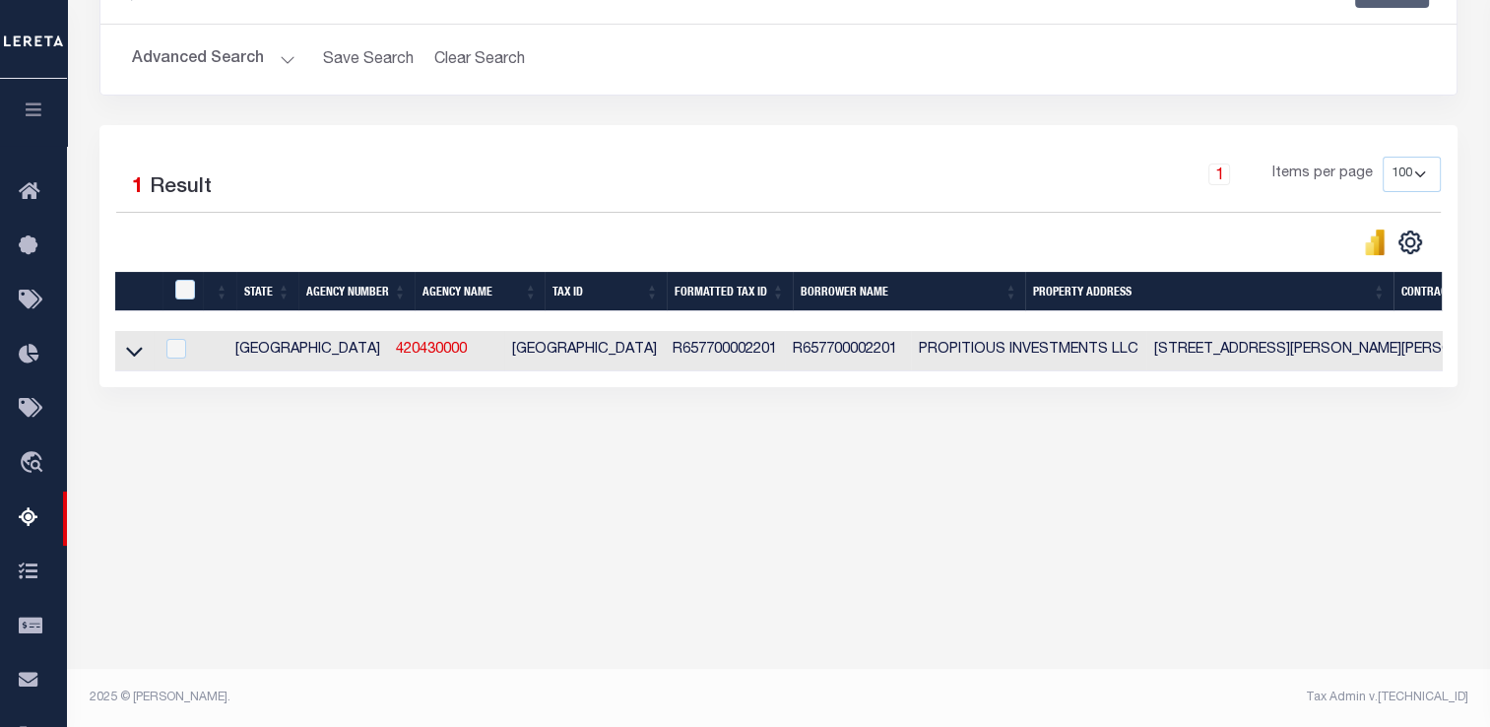
click at [146, 345] on td at bounding box center [134, 351] width 38 height 40
checkbox input "true"
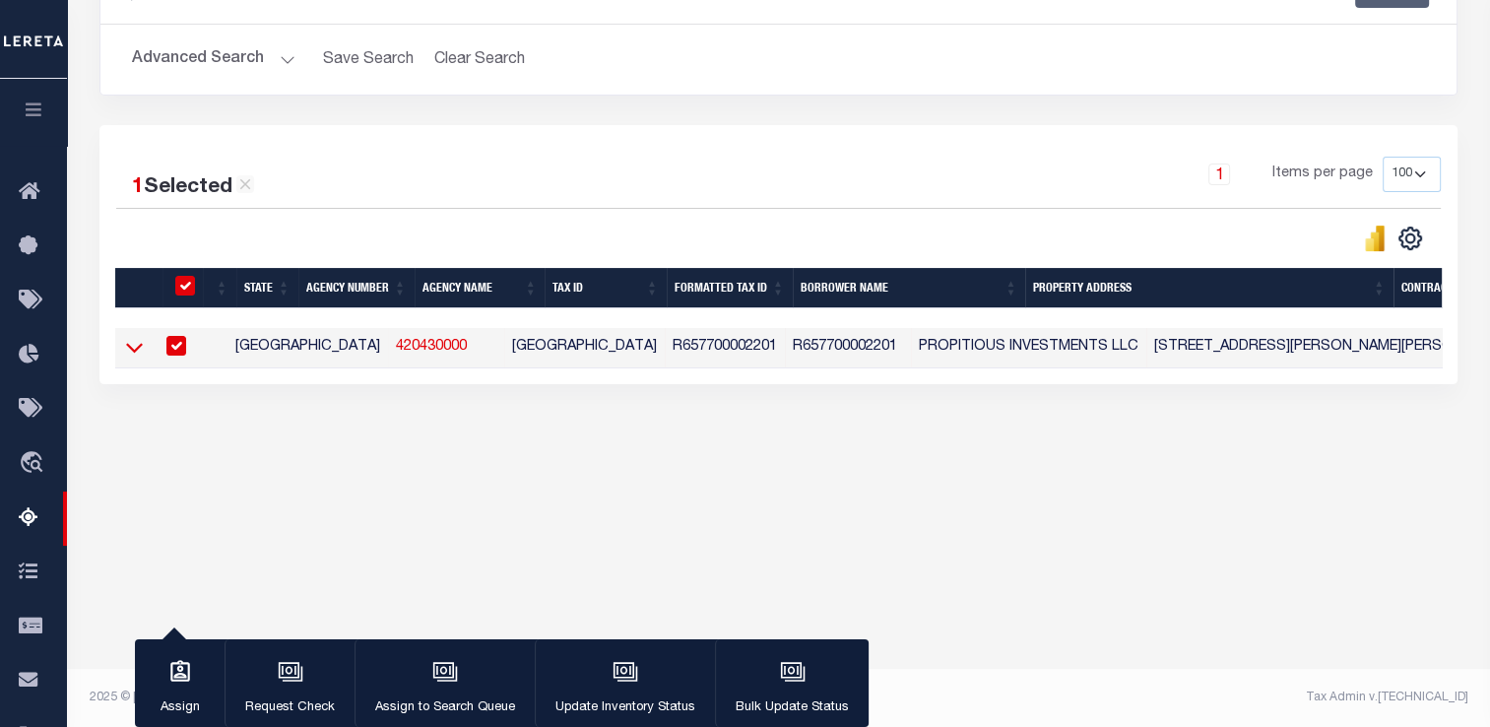
click at [142, 347] on icon at bounding box center [134, 347] width 17 height 21
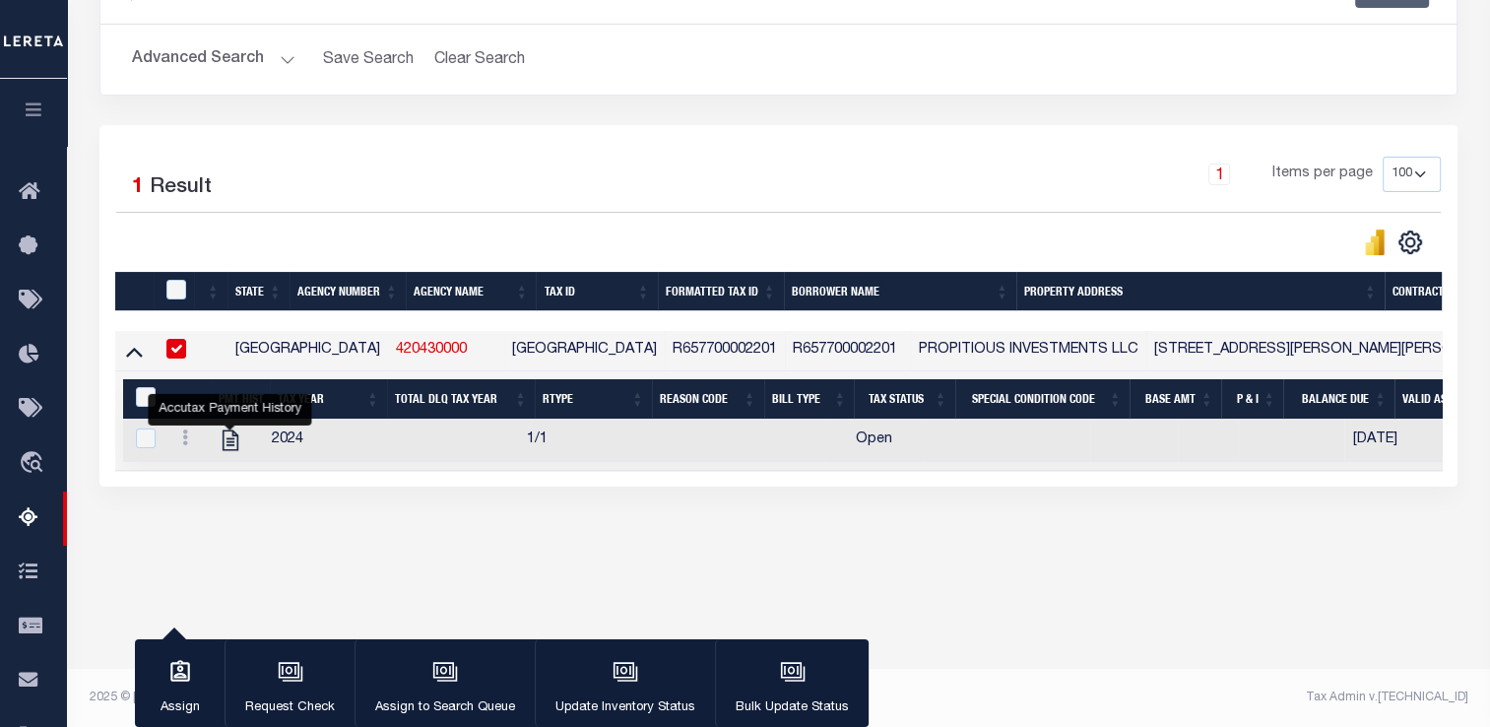
click at [247, 53] on button "Advanced Search" at bounding box center [213, 59] width 163 height 38
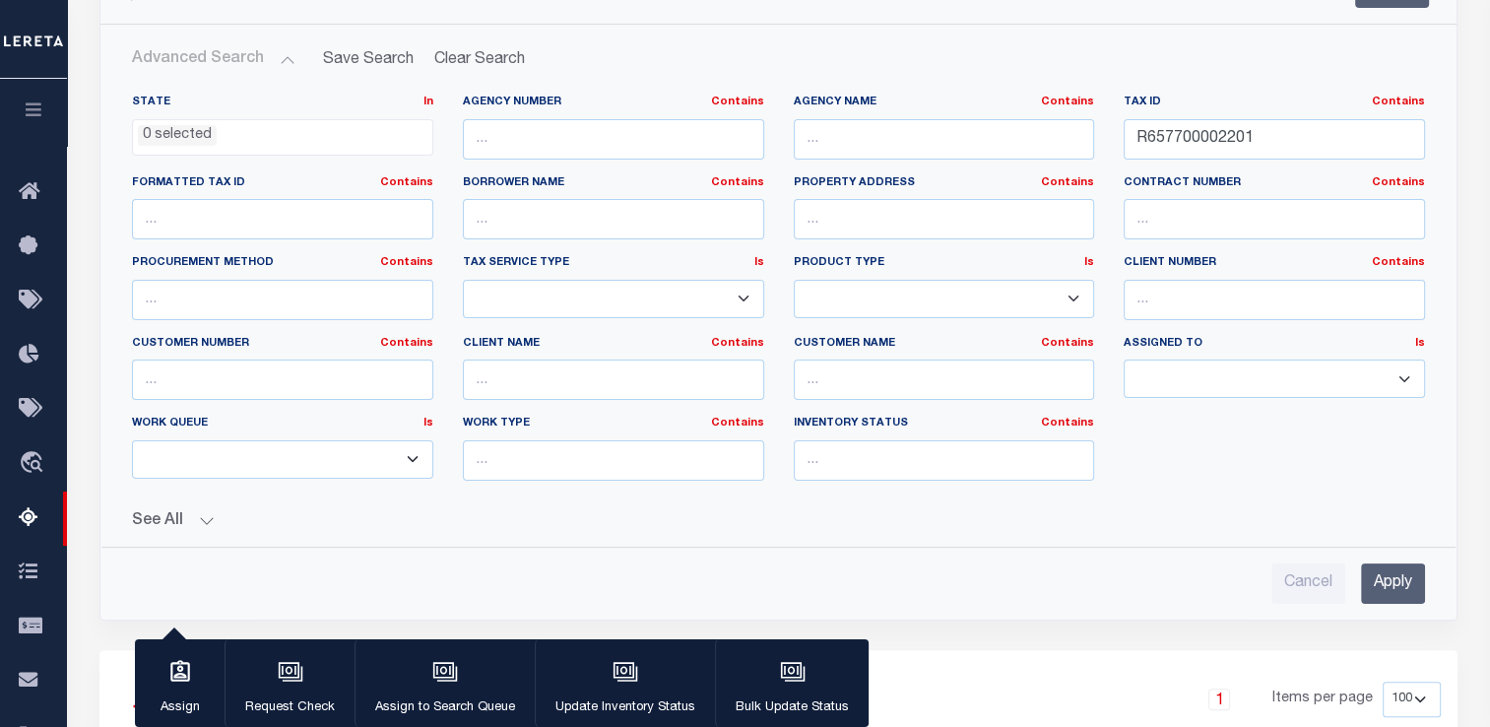
click at [1165, 116] on div "Tax ID Contains Contains Is R657700002201" at bounding box center [1273, 127] width 301 height 65
click at [1169, 128] on input "R657700002201" at bounding box center [1273, 139] width 301 height 40
paste input "1079900000024"
type input "1079900000024"
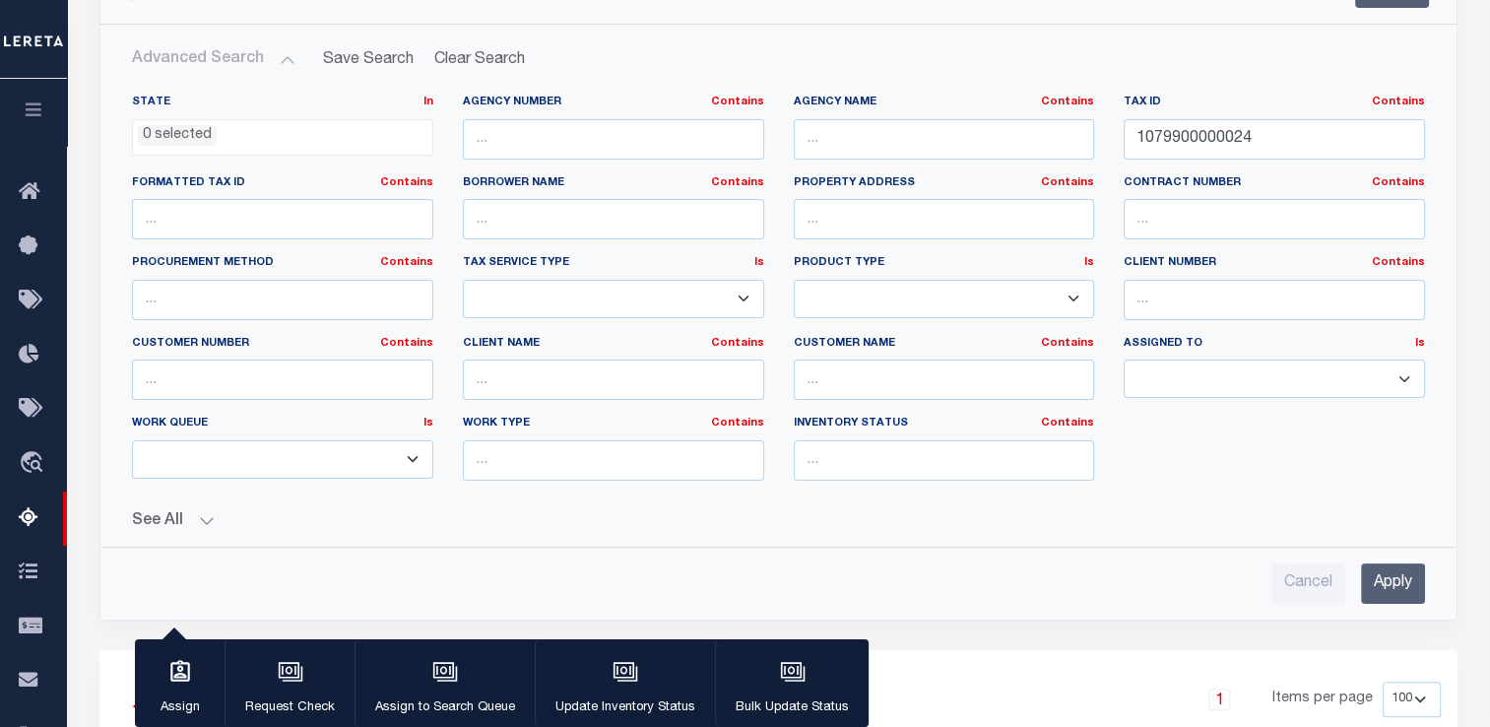
click at [1385, 586] on input "Apply" at bounding box center [1393, 583] width 64 height 40
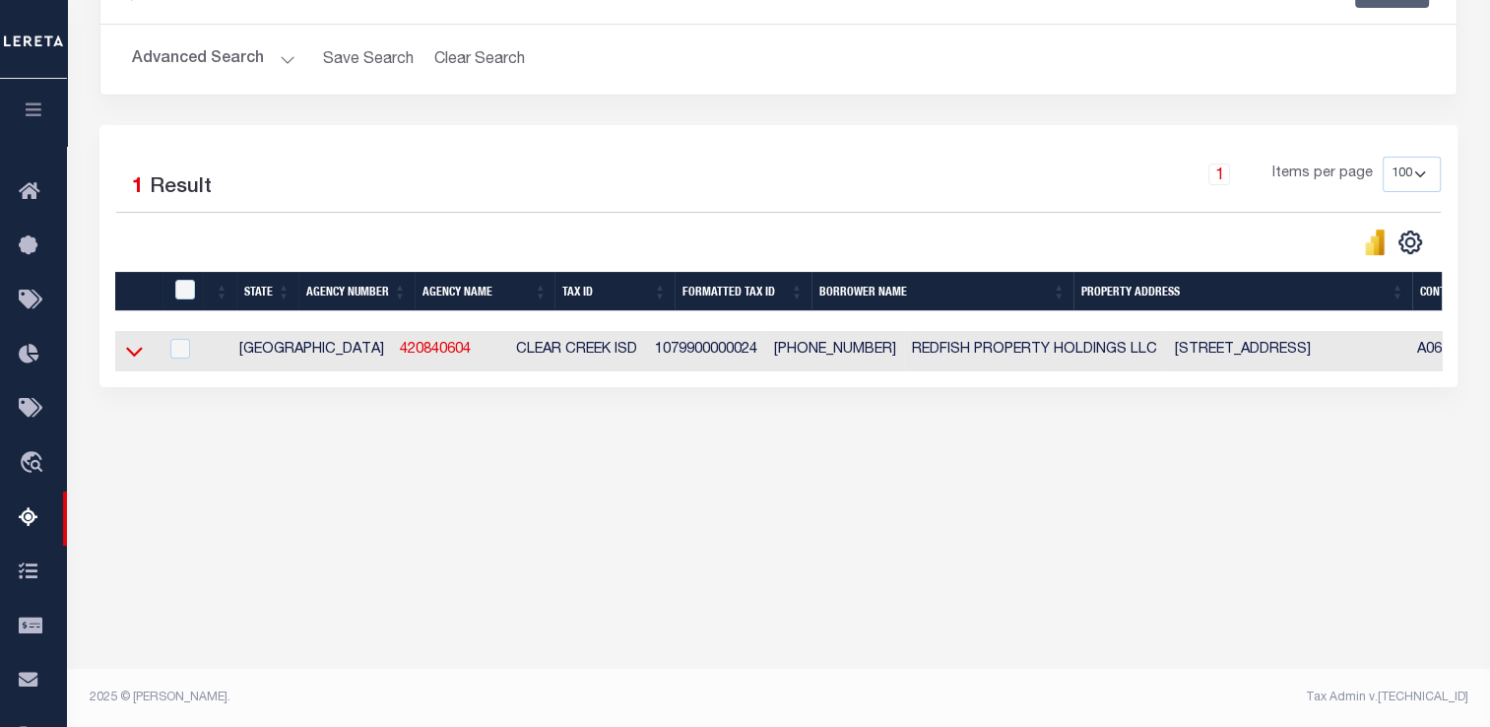
click at [142, 355] on icon at bounding box center [134, 351] width 17 height 21
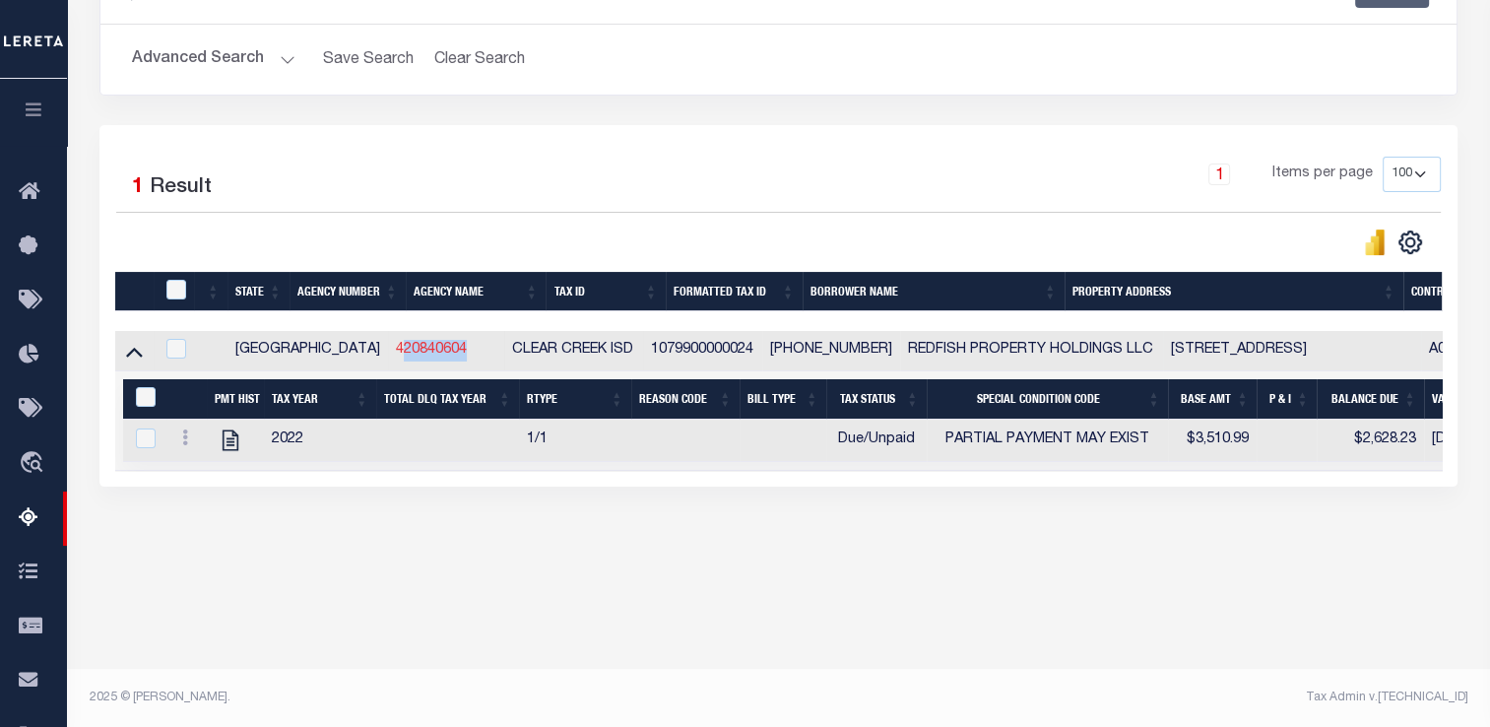
drag, startPoint x: 383, startPoint y: 352, endPoint x: 303, endPoint y: 354, distance: 79.8
click at [388, 354] on td "420840604" at bounding box center [446, 351] width 116 height 40
checkbox input "true"
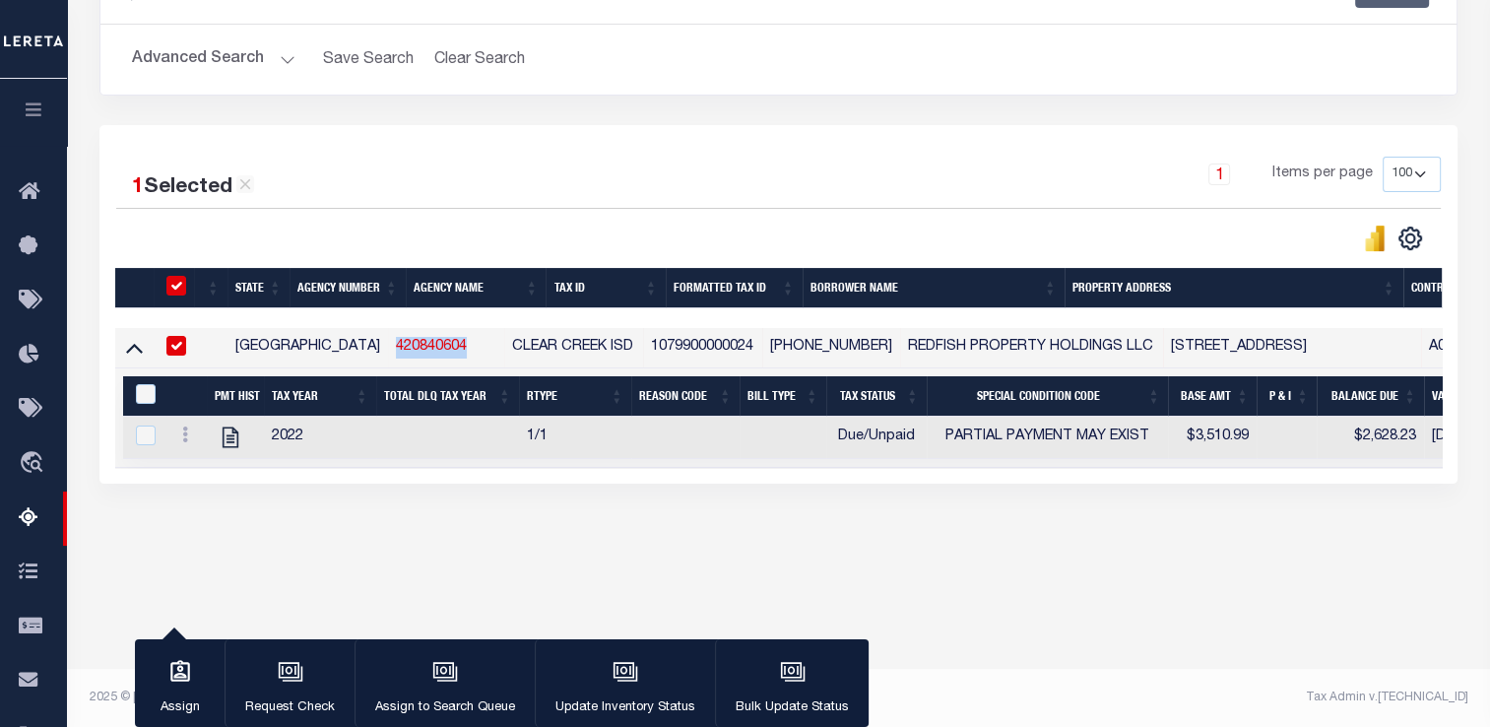
drag, startPoint x: 303, startPoint y: 354, endPoint x: 375, endPoint y: 344, distance: 72.7
click at [388, 344] on td "420840604" at bounding box center [446, 348] width 116 height 40
checkbox input "false"
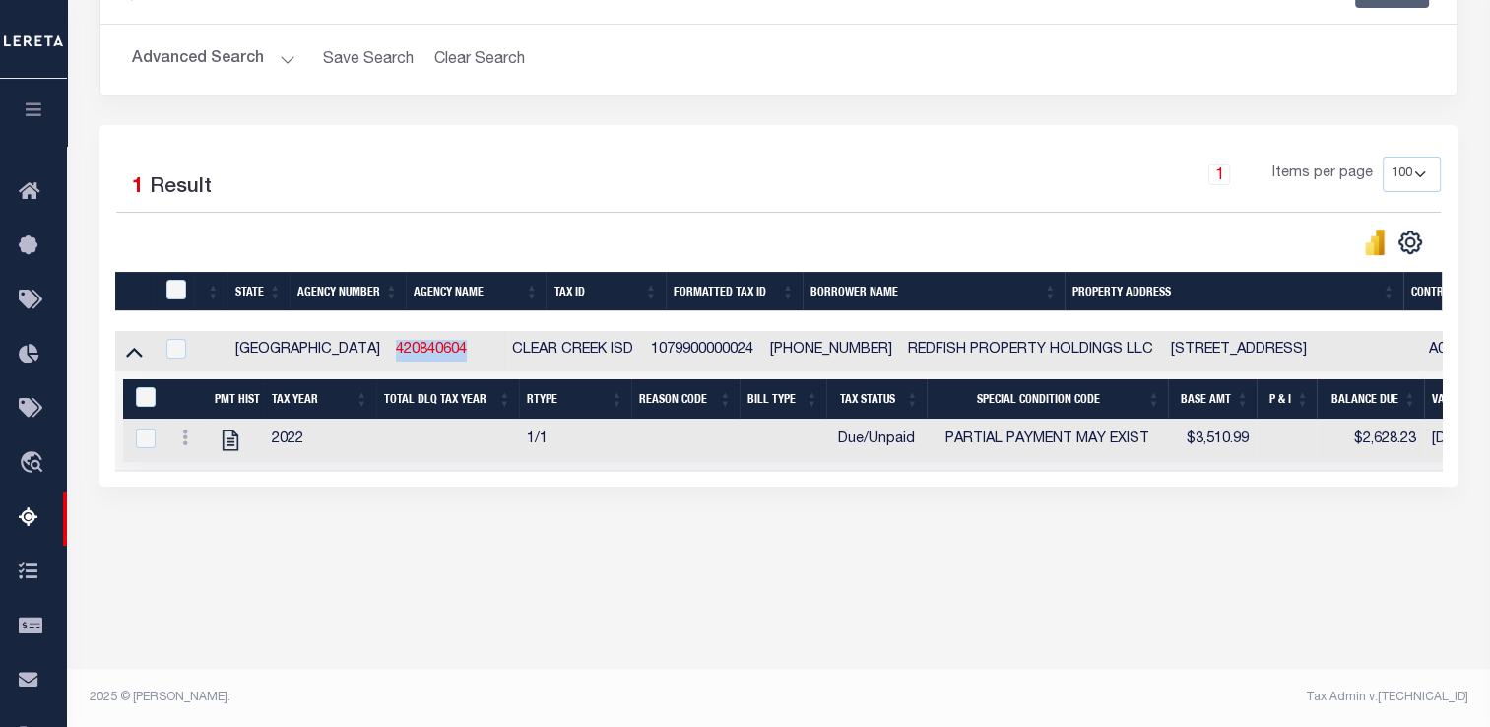
copy link "420840604"
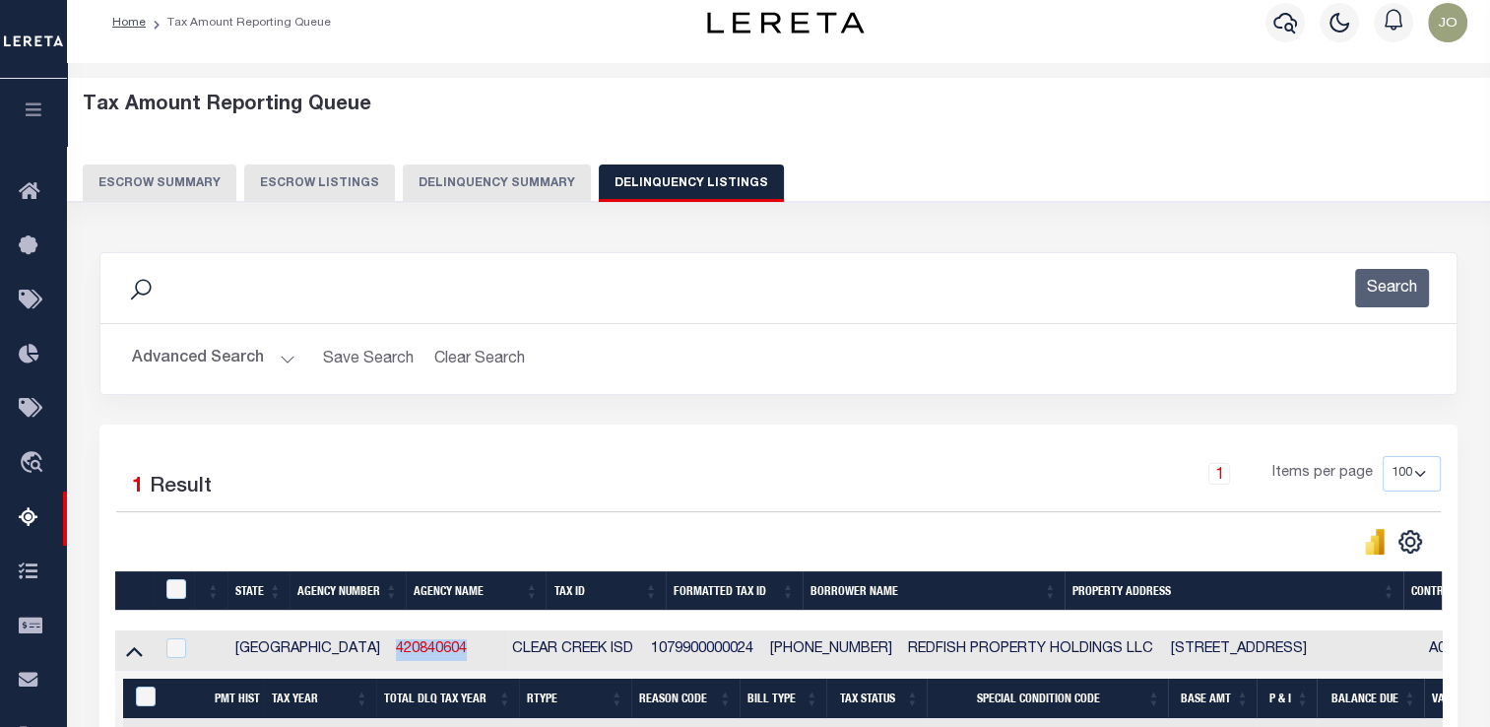
scroll to position [0, 0]
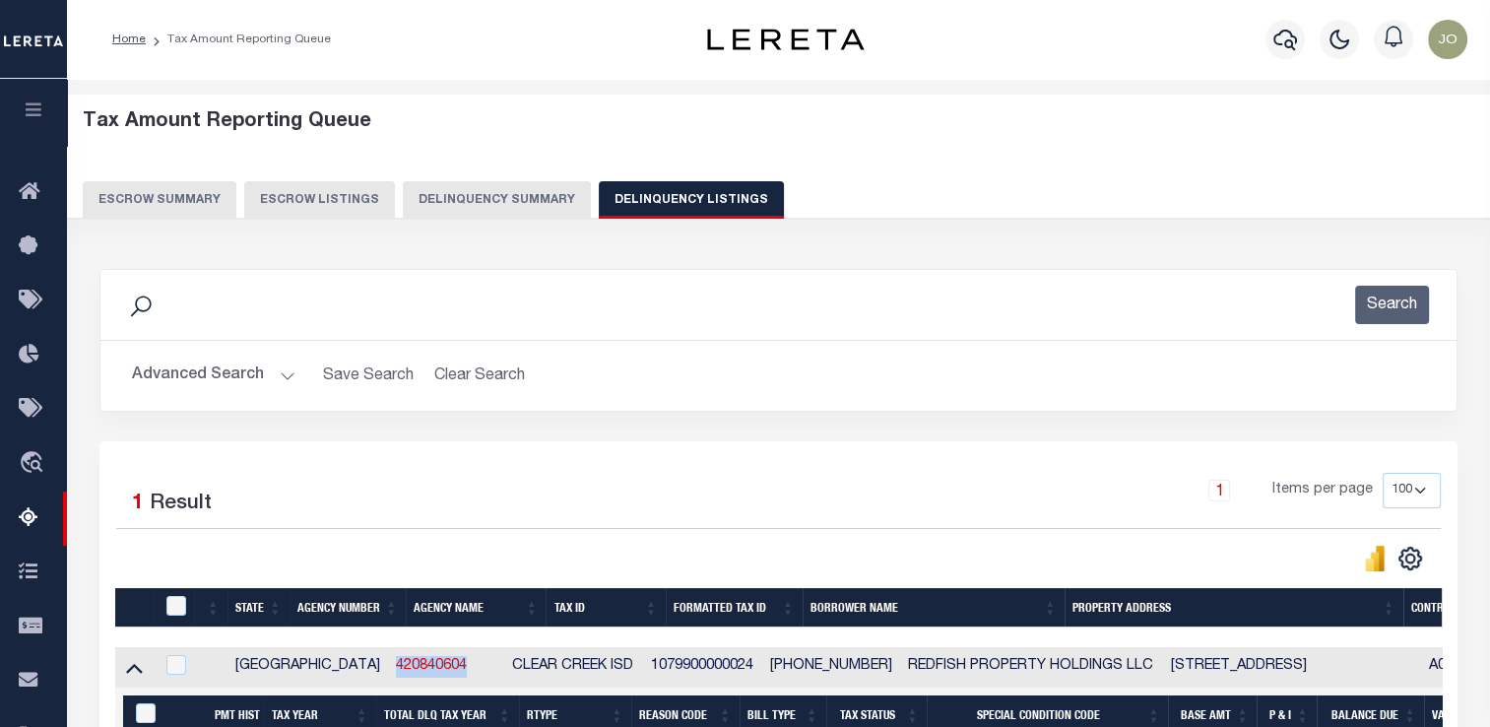
click at [449, 203] on button "Delinquency Summary" at bounding box center [497, 199] width 188 height 37
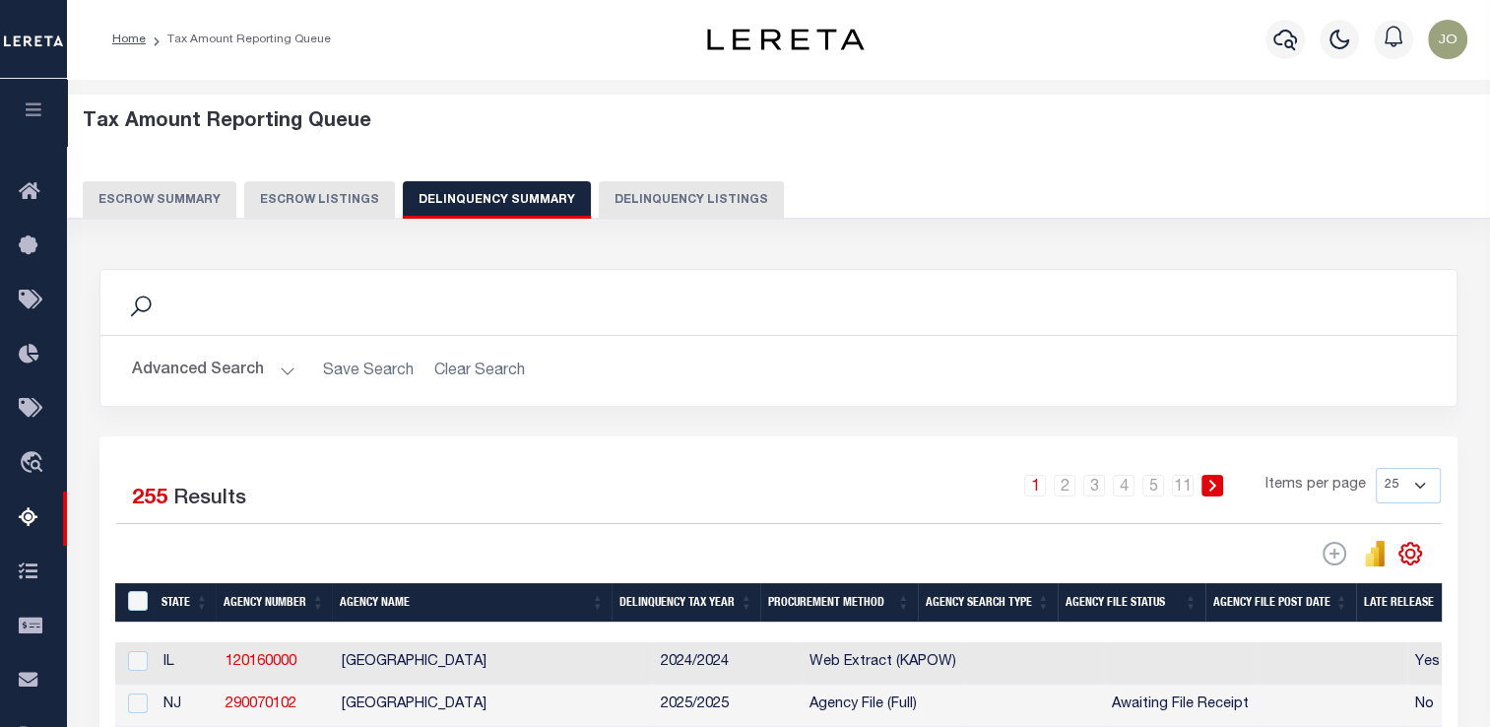
click at [288, 375] on button "Advanced Search" at bounding box center [213, 370] width 163 height 38
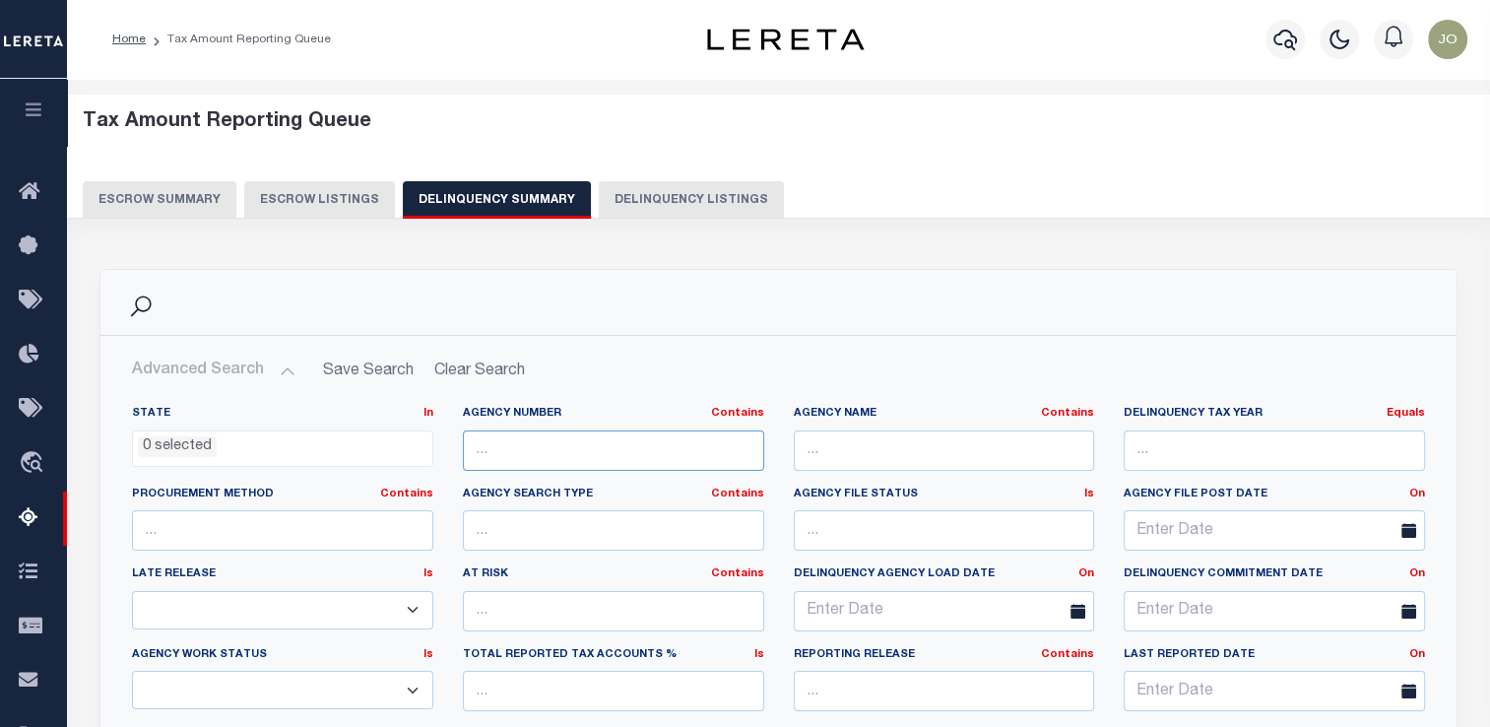
click at [526, 447] on input "text" at bounding box center [613, 450] width 301 height 40
paste input "420840604"
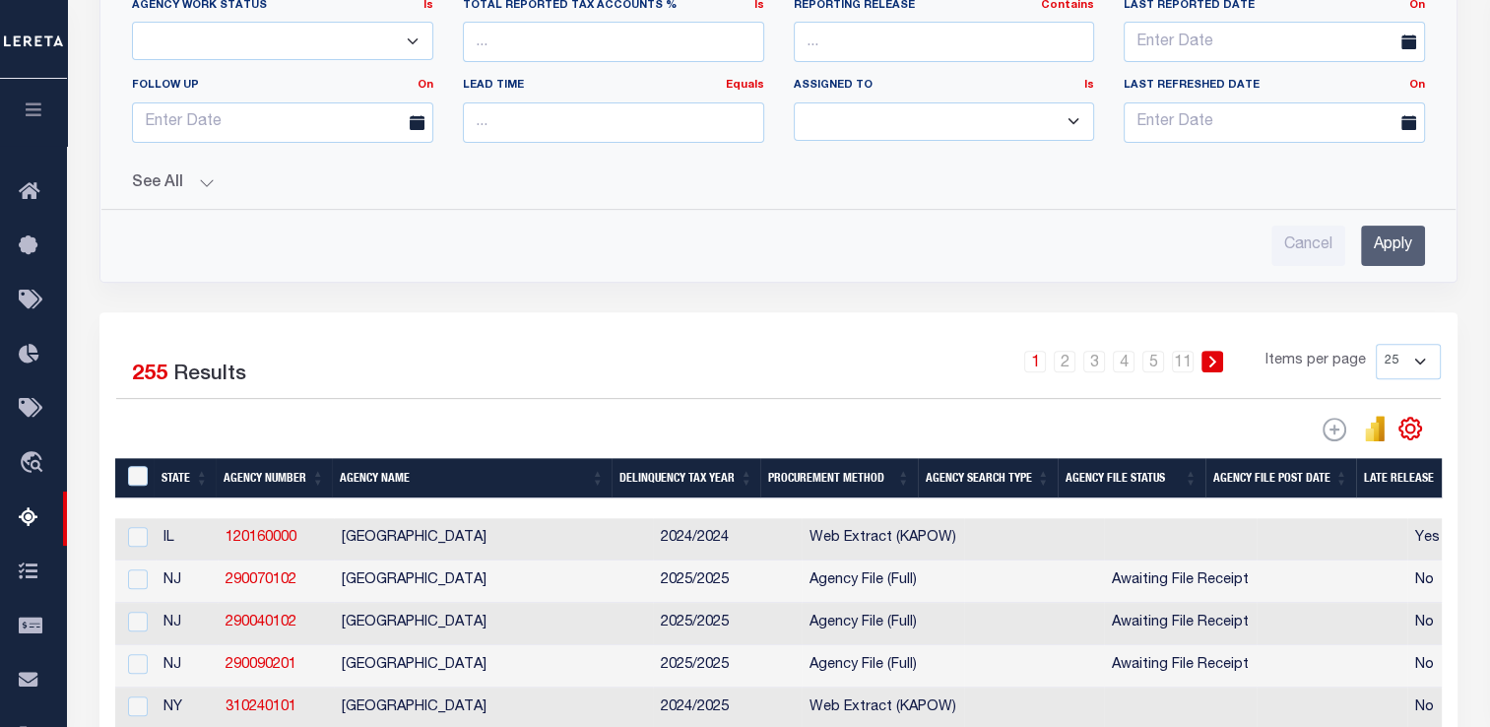
scroll to position [652, 0]
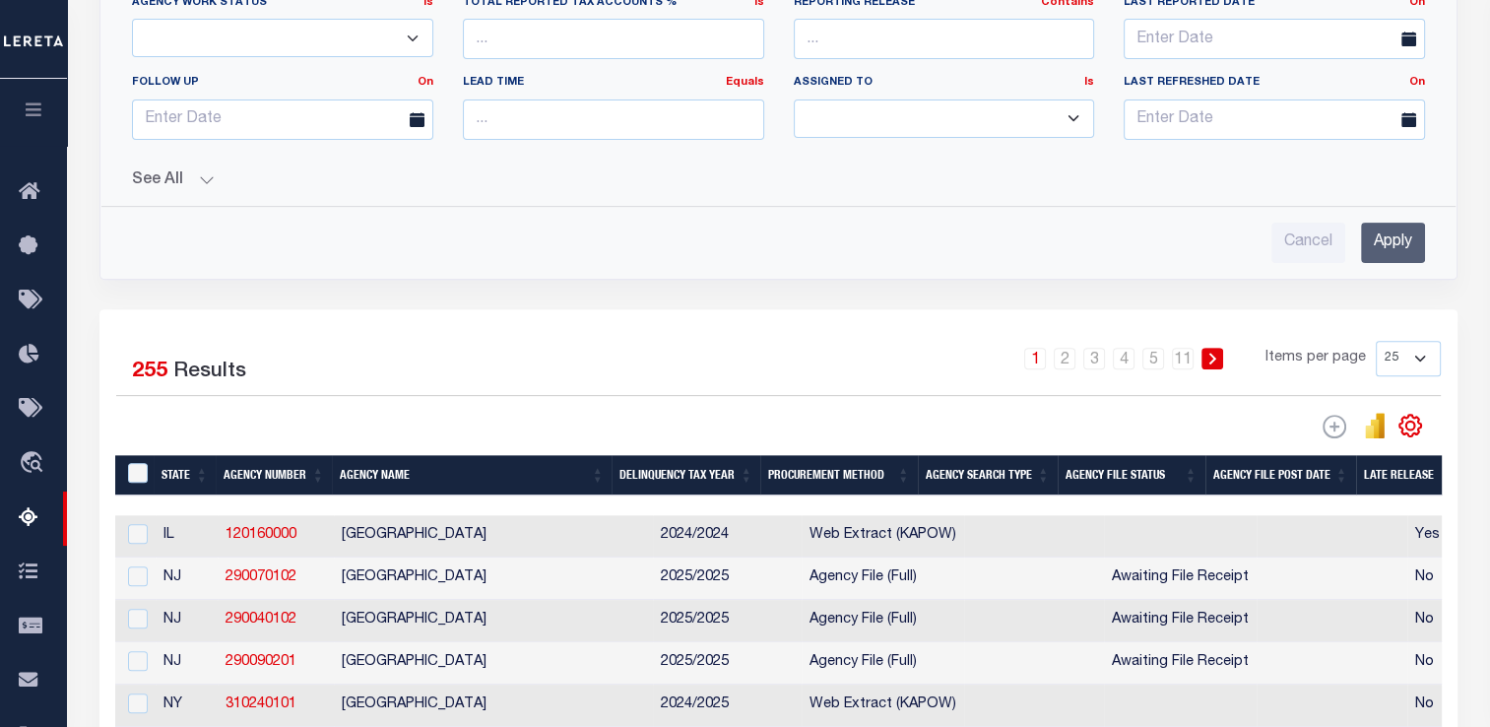
type input "420840604"
click at [1367, 251] on input "Apply" at bounding box center [1393, 243] width 64 height 40
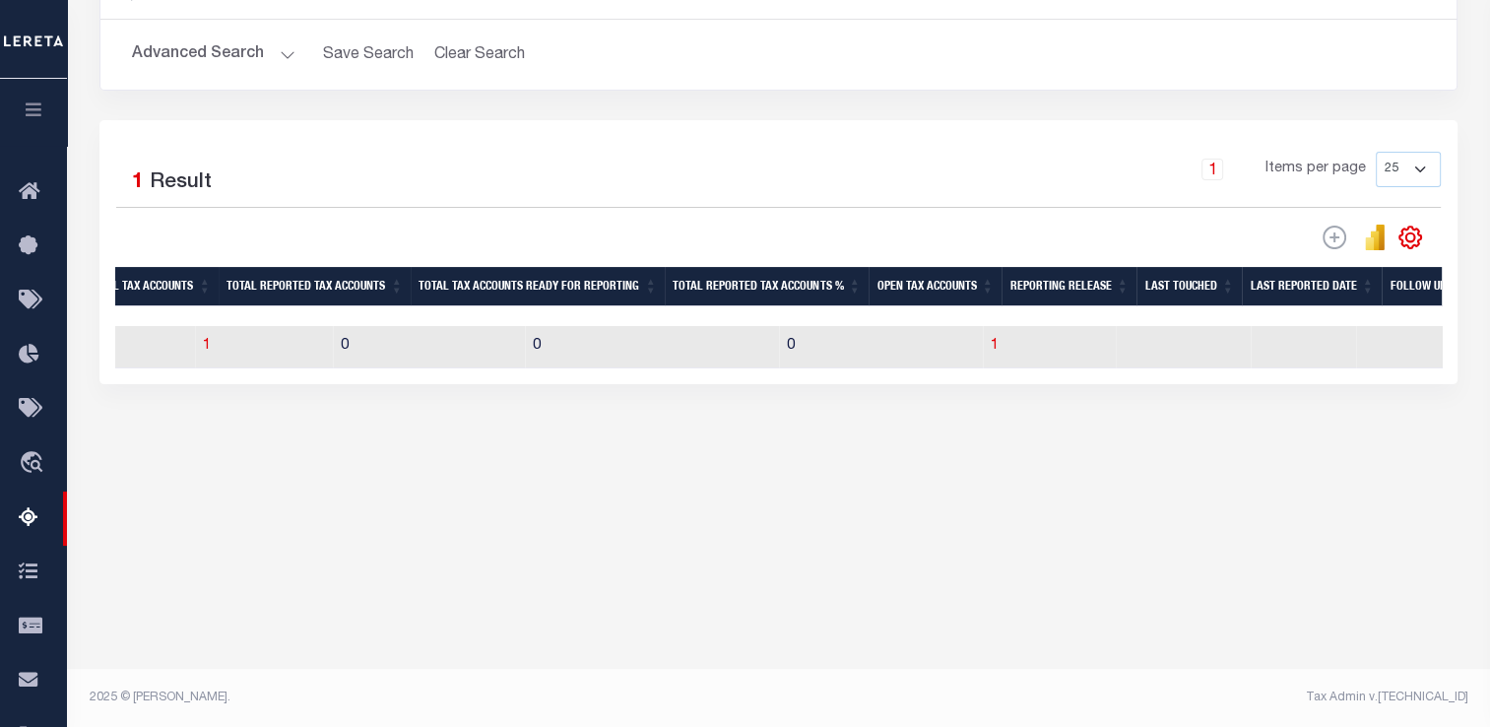
scroll to position [0, 0]
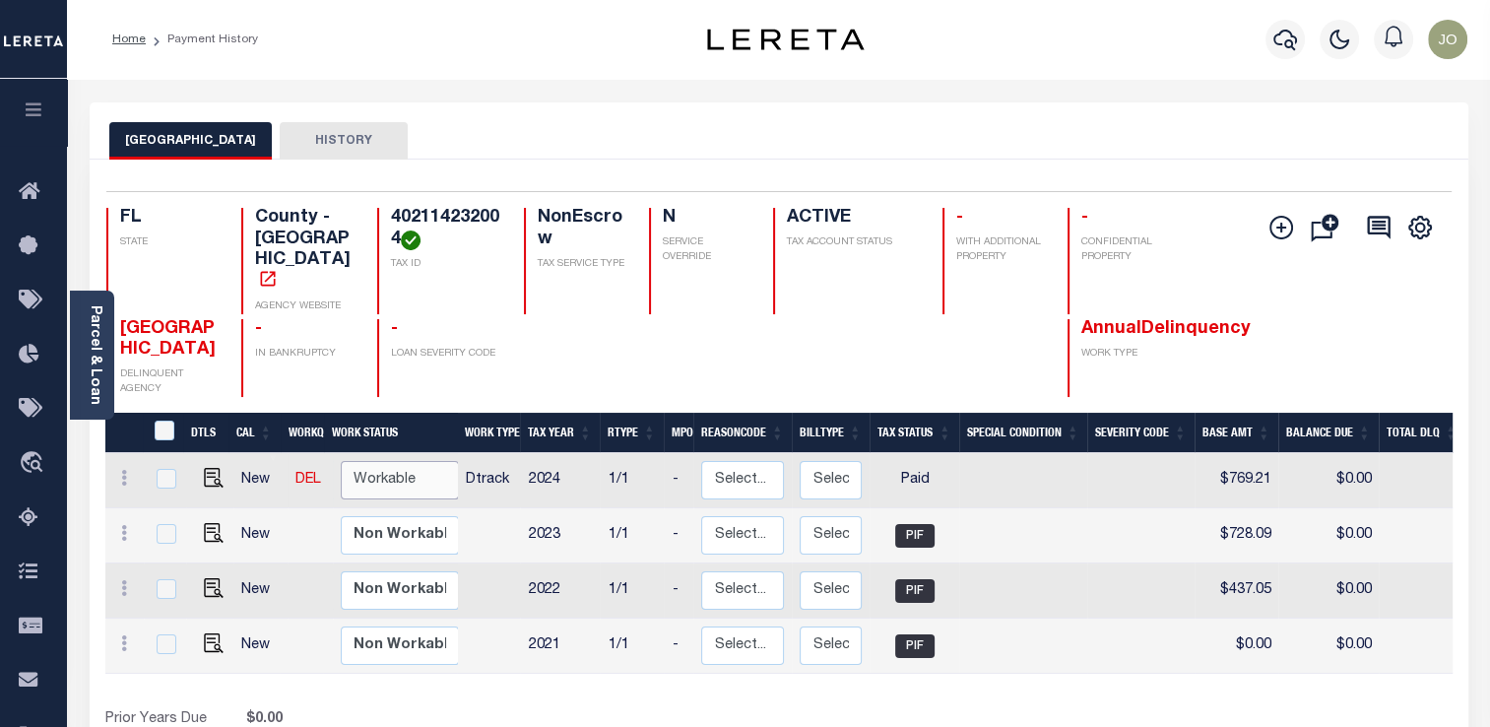
click at [390, 461] on select "Non Workable Workable" at bounding box center [400, 480] width 118 height 38
checkbox input "true"
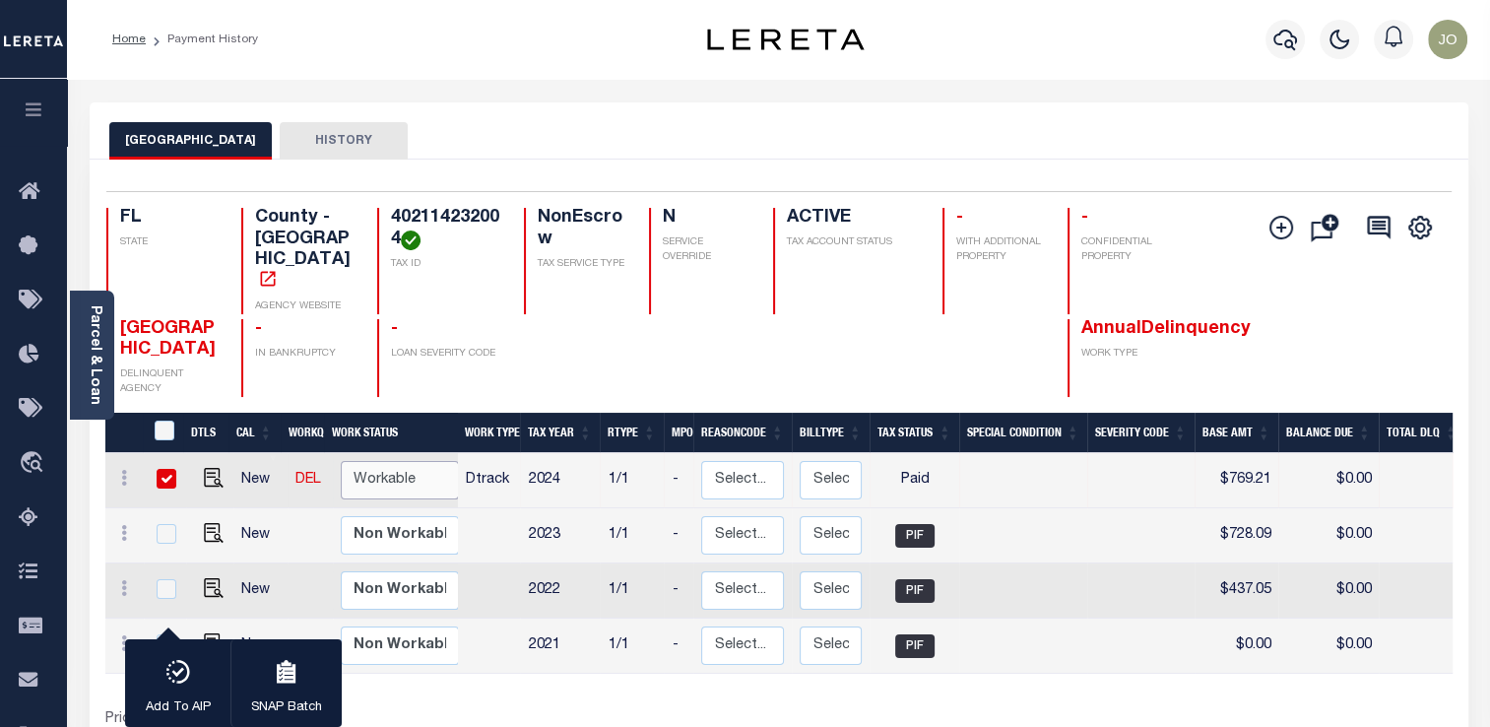
click at [390, 461] on select "Non Workable Workable" at bounding box center [400, 480] width 118 height 38
checkbox input "false"
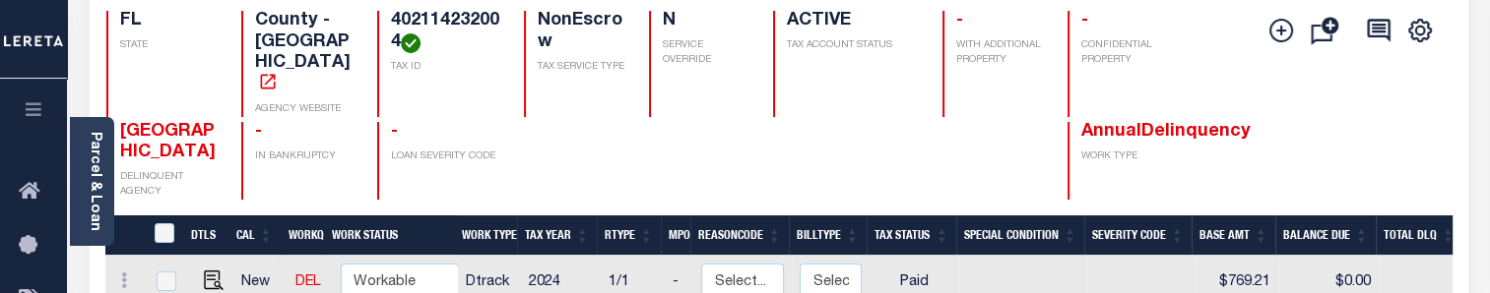
scroll to position [295, 0]
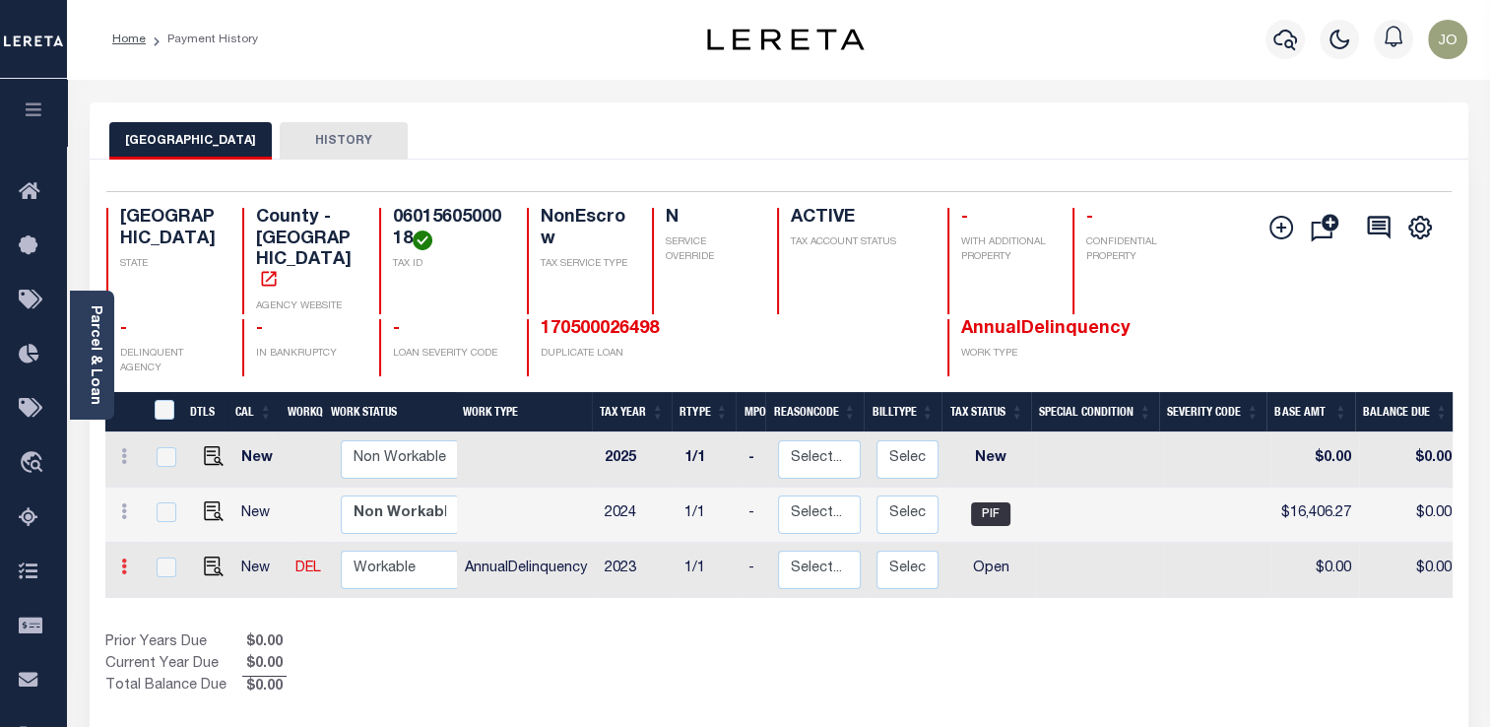
click at [123, 558] on icon at bounding box center [124, 566] width 6 height 16
click at [170, 517] on img at bounding box center [171, 527] width 20 height 21
select select "OP2"
type input "$0.00"
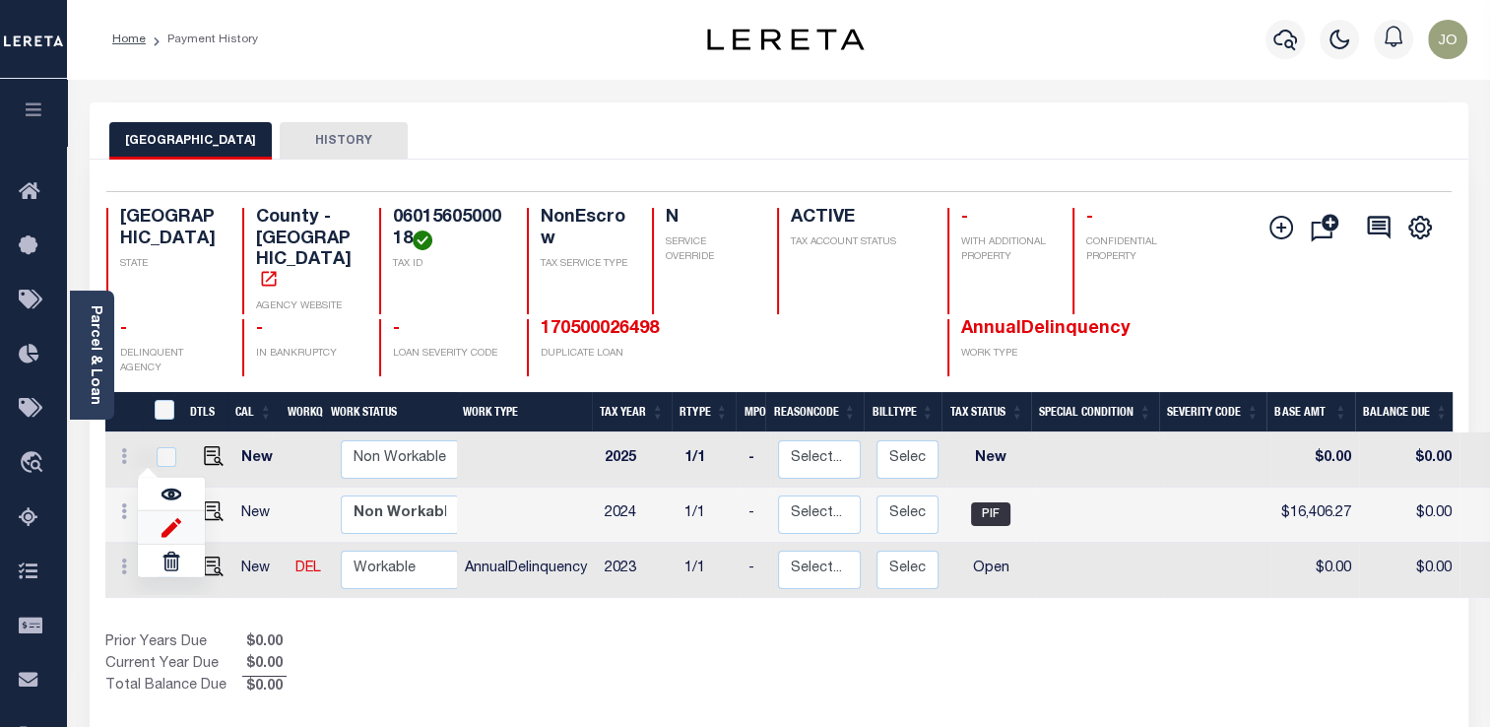
type input "[DATE]"
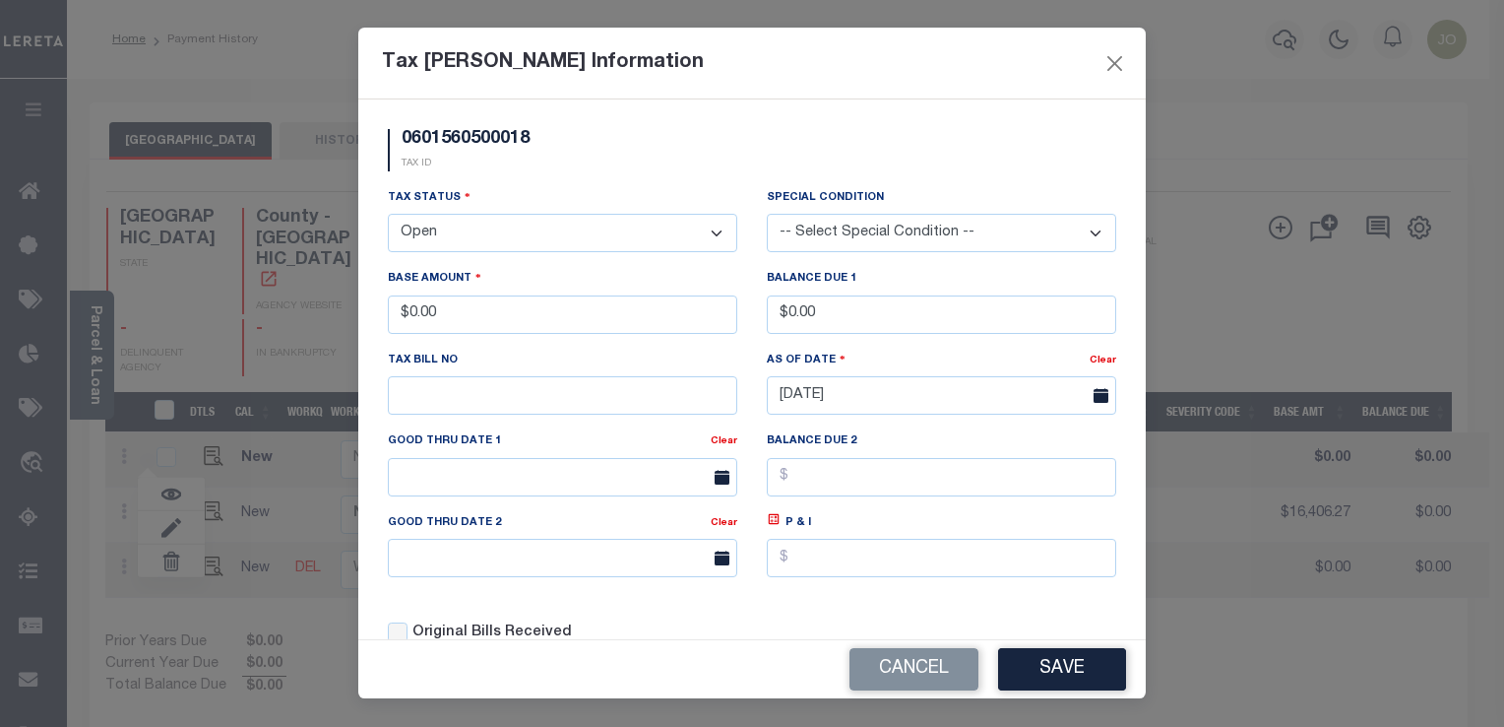
click at [618, 228] on select "- Select Status - Open Due/Unpaid Paid Incomplete No Tax Due Internal Refund Pr…" at bounding box center [563, 233] width 350 height 38
click at [575, 242] on select "- Select Status - Open Due/Unpaid Paid Incomplete No Tax Due Internal Refund Pr…" at bounding box center [563, 233] width 350 height 38
select select "PYD"
click at [388, 216] on select "- Select Status - Open Due/Unpaid Paid Incomplete No Tax Due Internal Refund Pr…" at bounding box center [563, 233] width 350 height 38
click at [1079, 668] on button "Save" at bounding box center [1062, 669] width 128 height 42
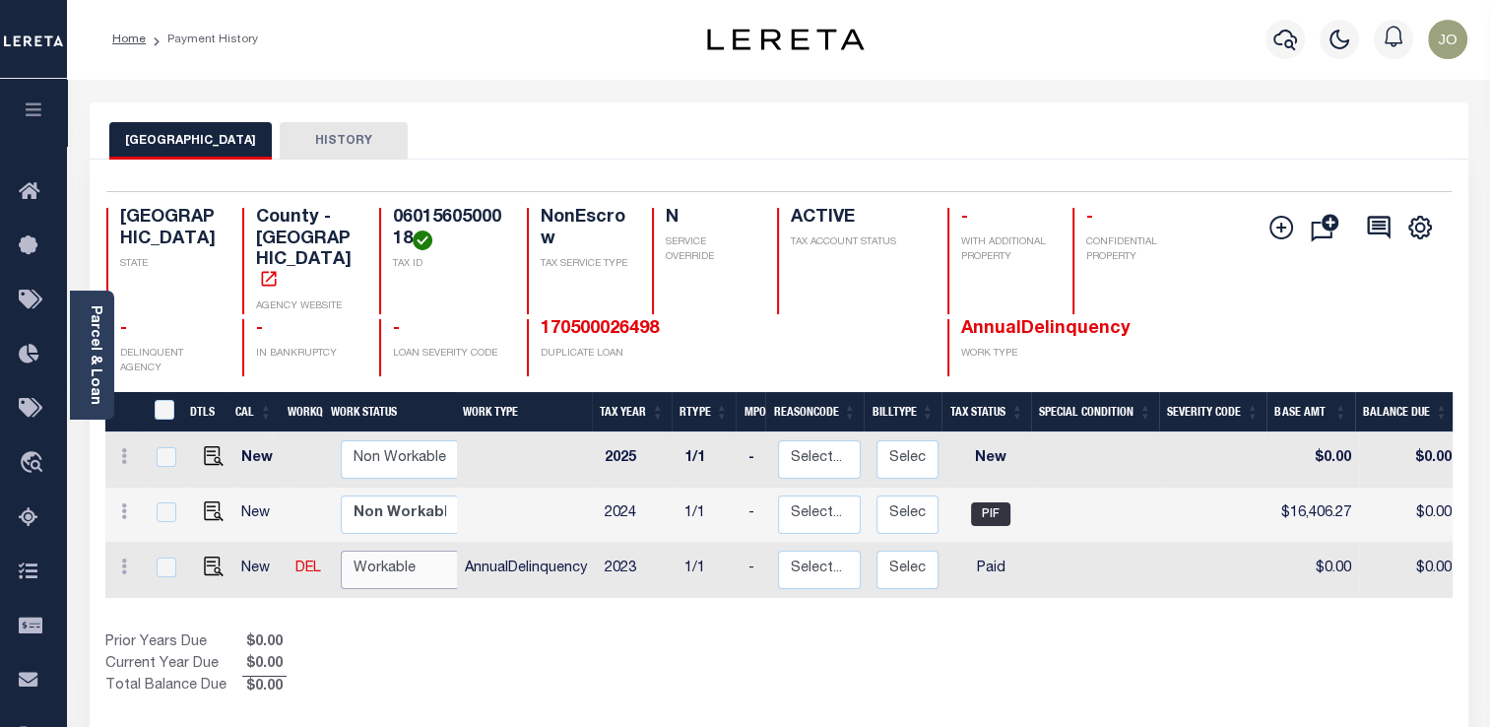
click at [374, 550] on select "Non Workable Workable" at bounding box center [400, 569] width 118 height 38
checkbox input "true"
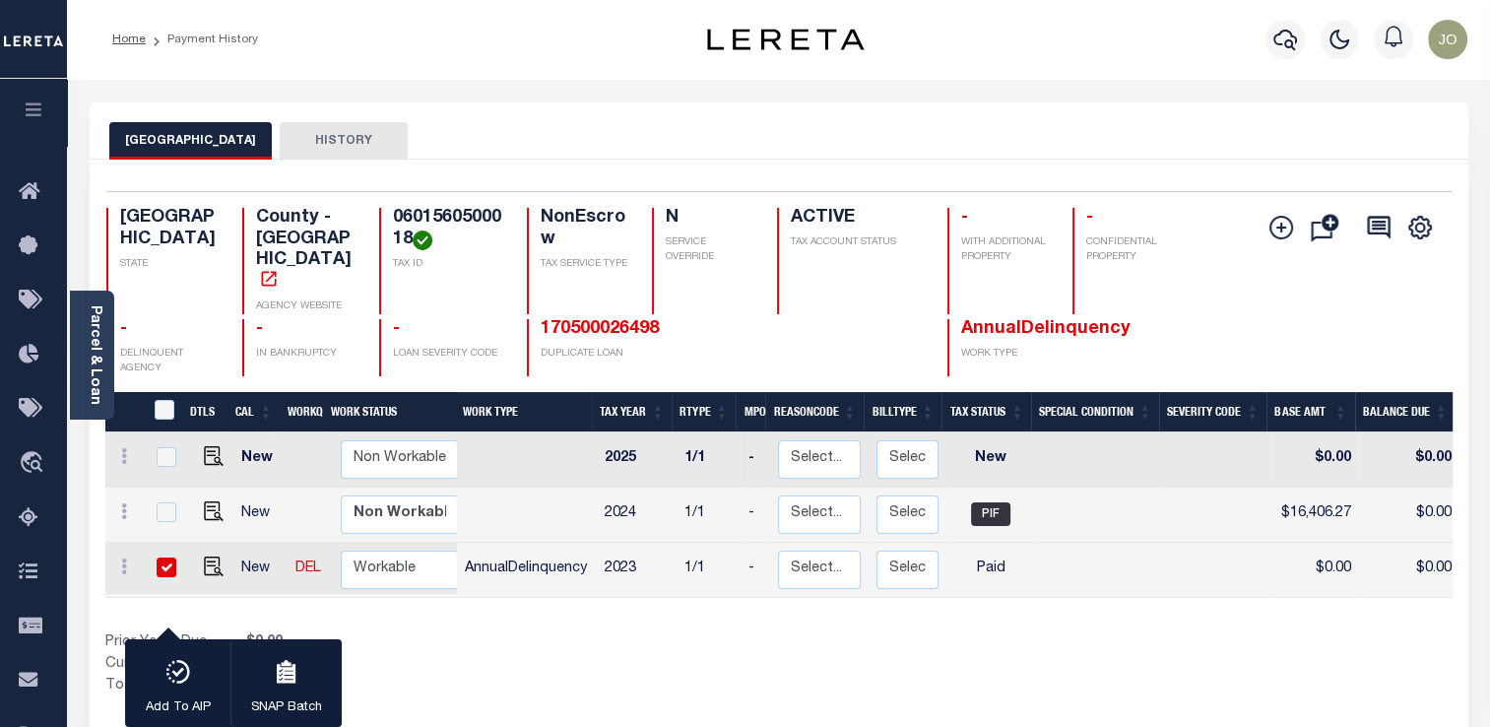
click at [503, 600] on div "DTLS CAL WorkQ Work Status Work Type Tax Year RType MPO ReasonCode BillType Tax…" at bounding box center [778, 545] width 1347 height 306
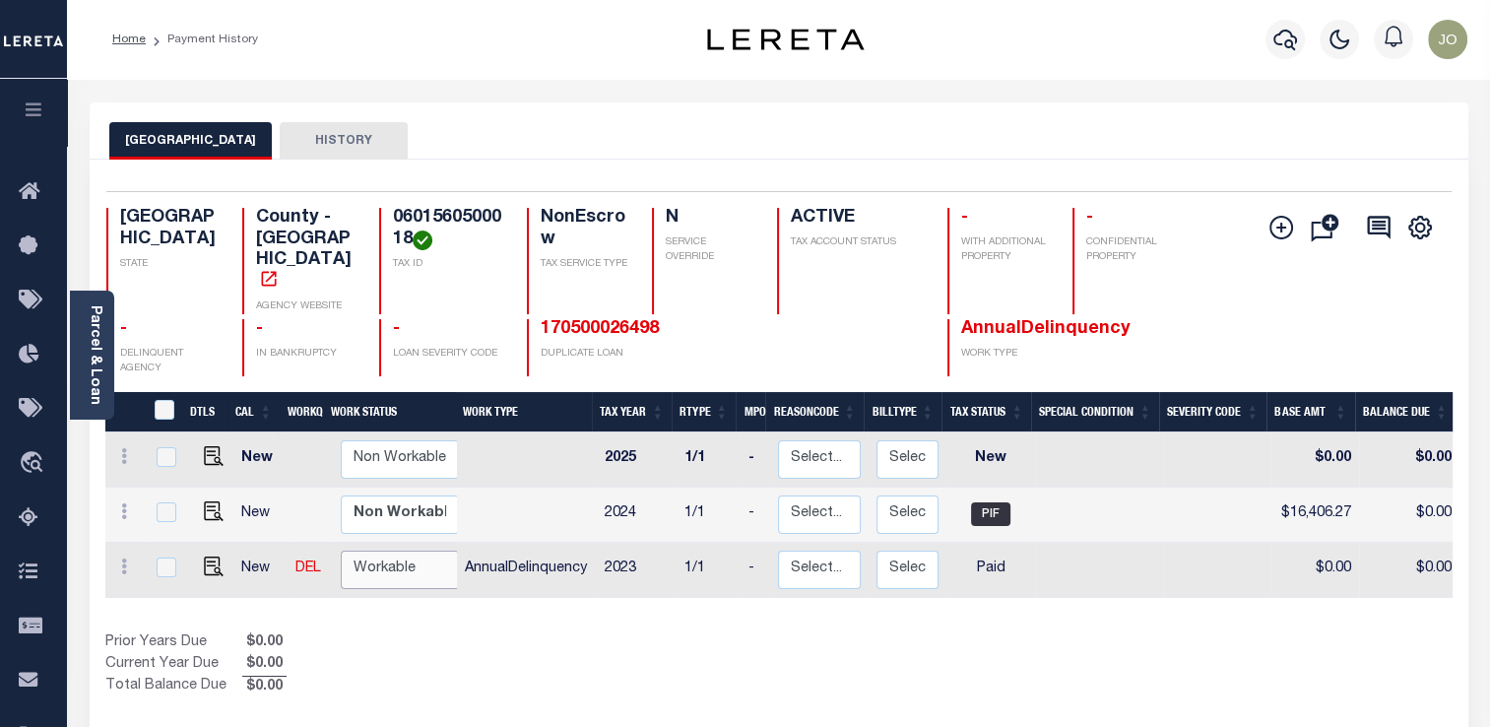
click at [385, 550] on select "Non Workable Workable" at bounding box center [400, 569] width 118 height 38
checkbox input "true"
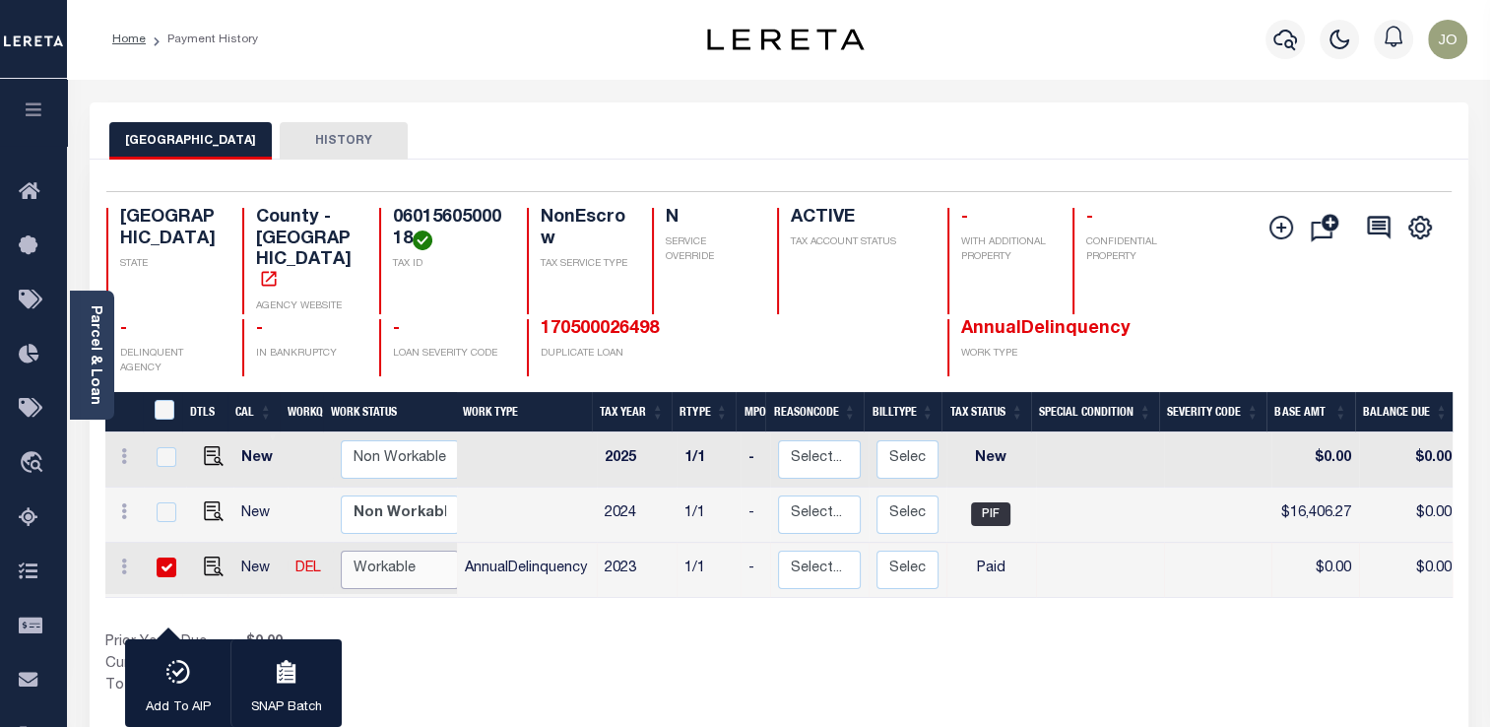
click at [385, 550] on select "Non Workable Workable" at bounding box center [400, 569] width 118 height 38
checkbox input "false"
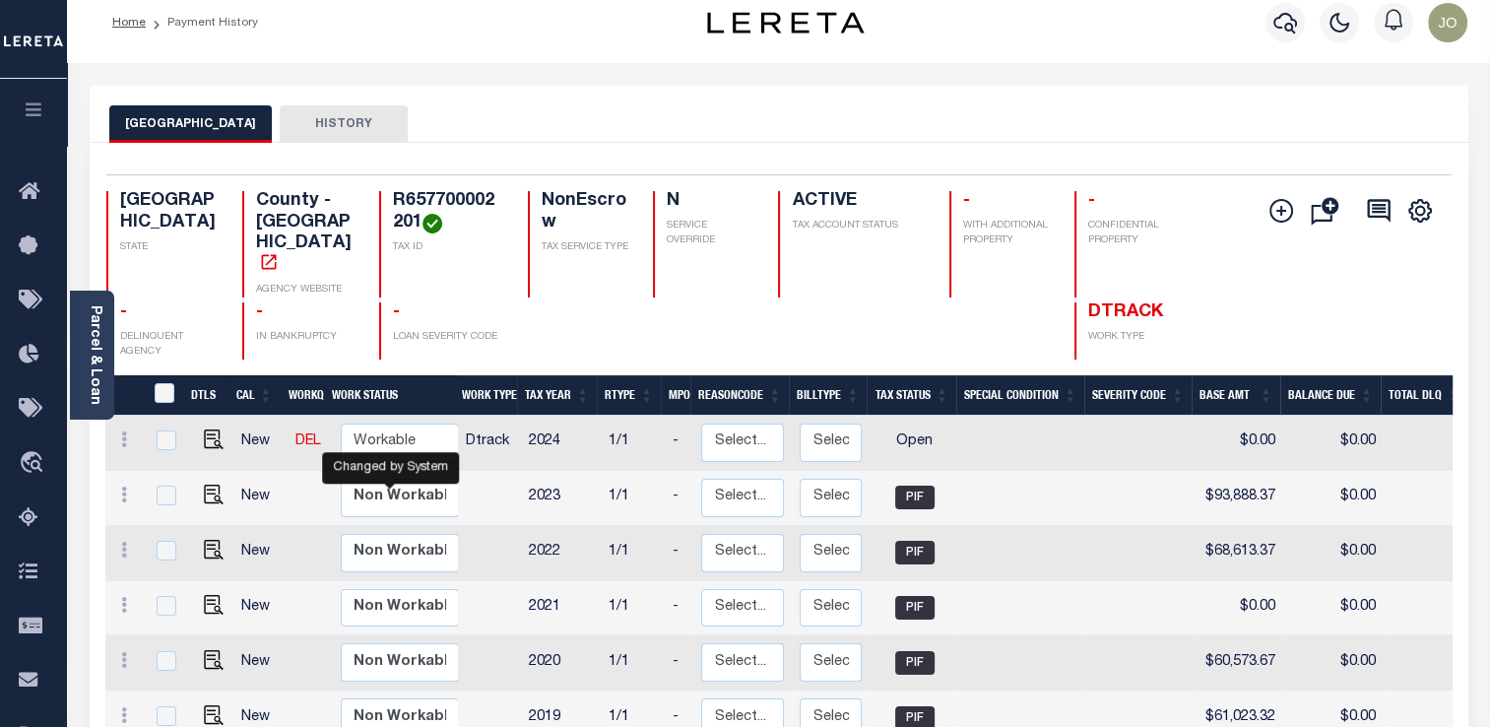
scroll to position [16, 0]
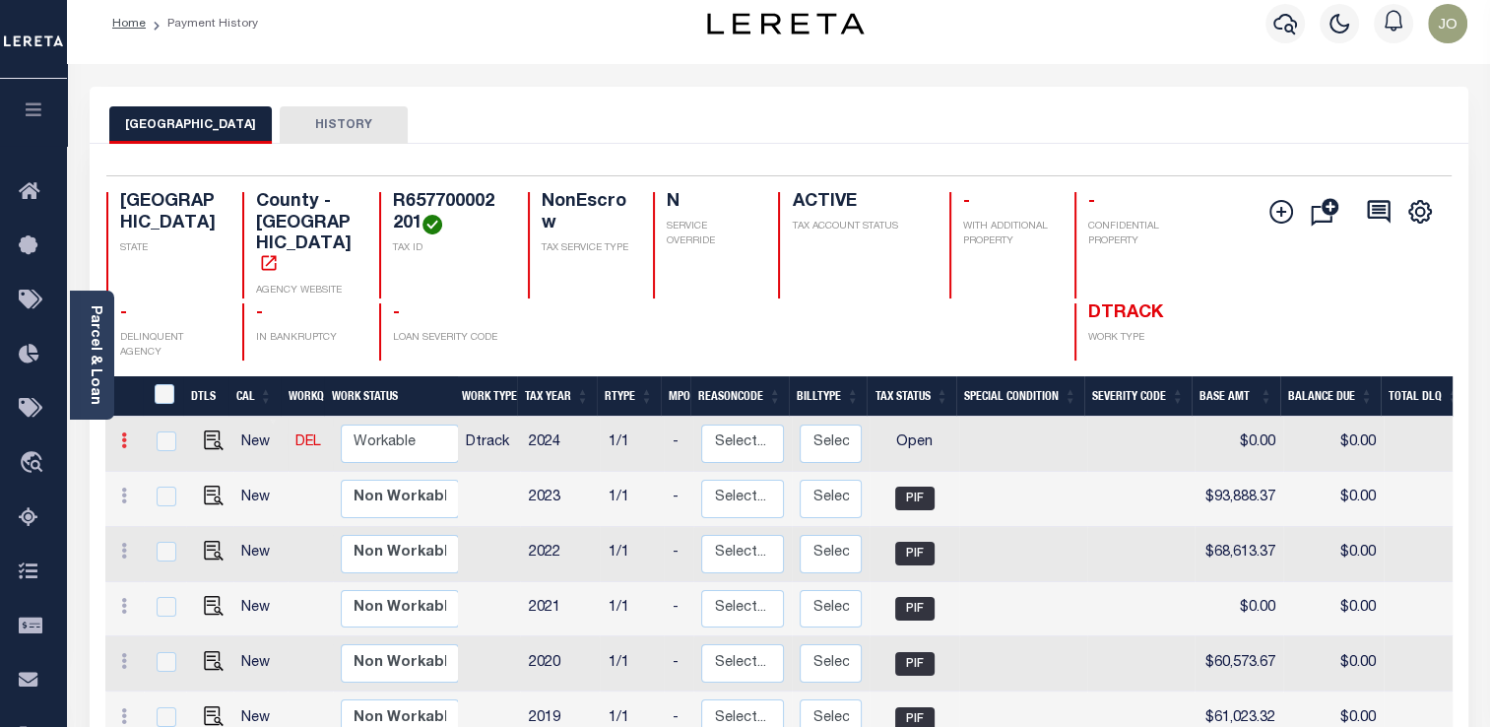
click at [131, 435] on link at bounding box center [124, 443] width 22 height 16
click at [173, 498] on img at bounding box center [171, 508] width 20 height 21
select select "OP2"
type input "$0.00"
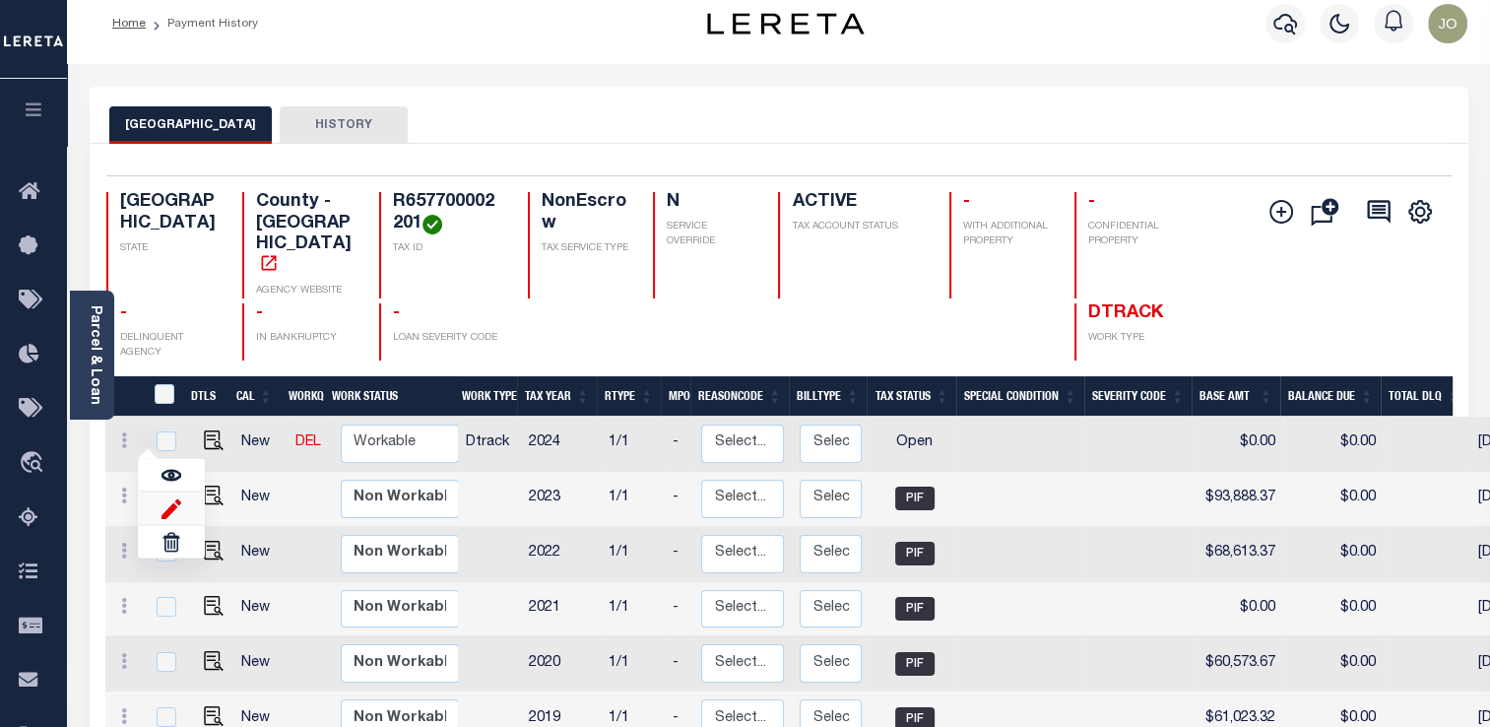
type input "[DATE]"
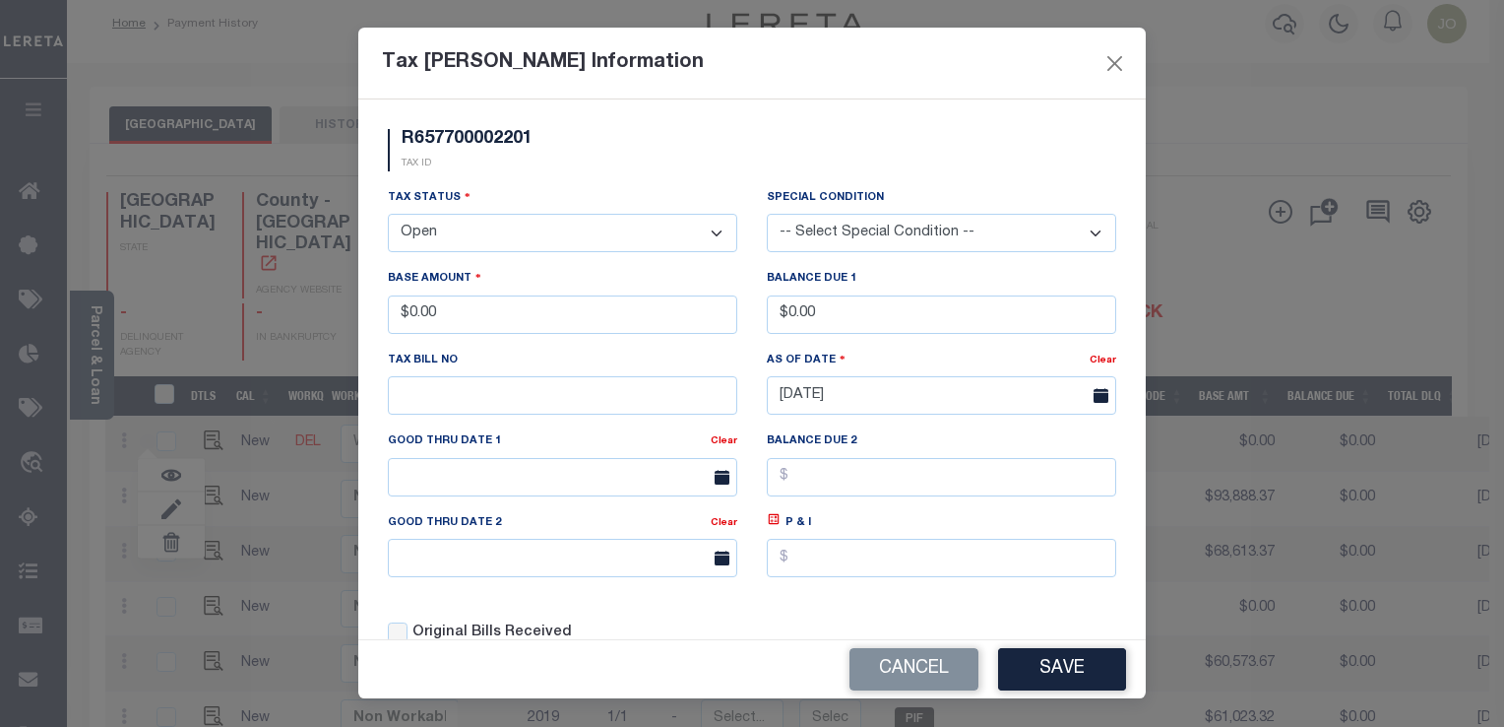
click at [594, 225] on select "- Select Status - Open Due/Unpaid Paid Incomplete No Tax Due Internal Refund Pr…" at bounding box center [563, 233] width 350 height 38
click at [622, 237] on select "- Select Status - Open Due/Unpaid Paid Incomplete No Tax Due Internal Refund Pr…" at bounding box center [563, 233] width 350 height 38
select select "PYD"
click at [388, 216] on select "- Select Status - Open Due/Unpaid Paid Incomplete No Tax Due Internal Refund Pr…" at bounding box center [563, 233] width 350 height 38
click at [1020, 670] on button "Save" at bounding box center [1062, 669] width 128 height 42
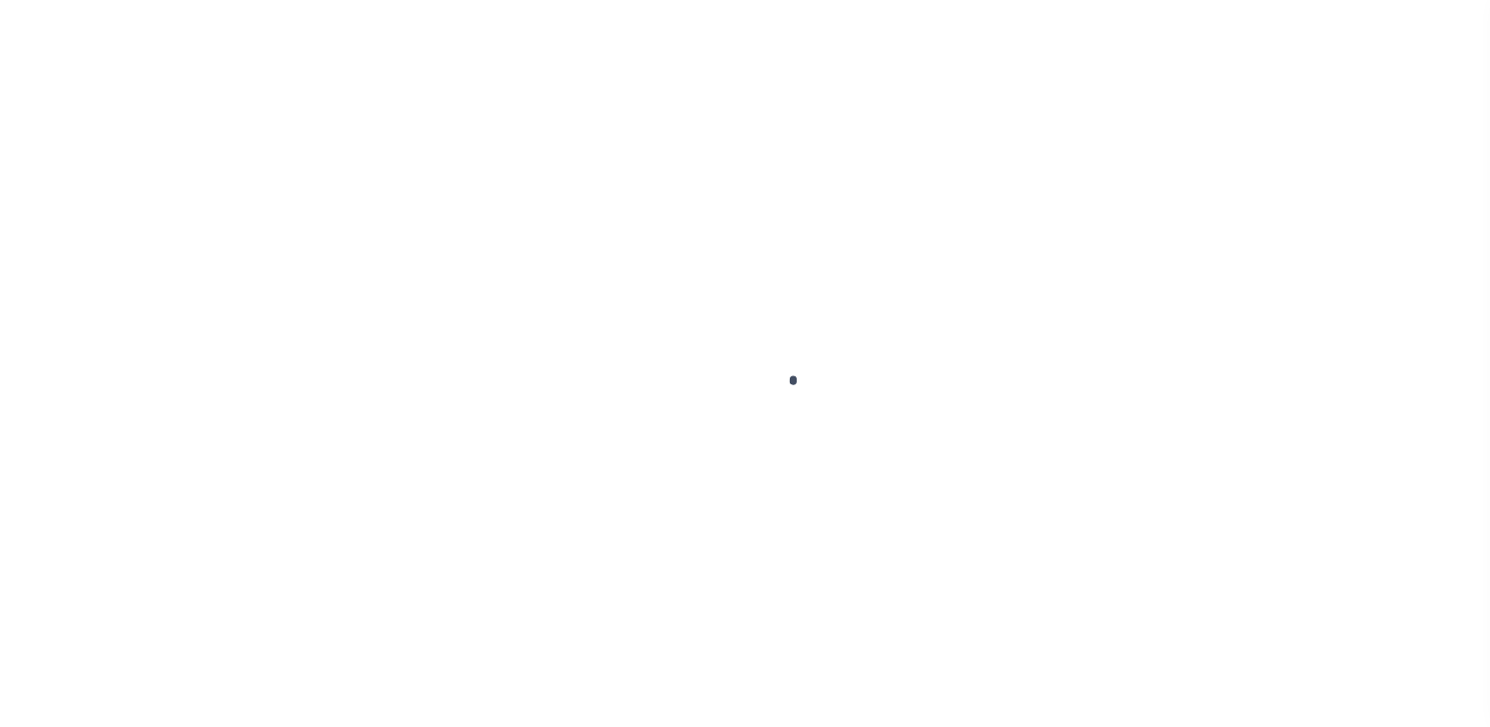
scroll to position [16, 0]
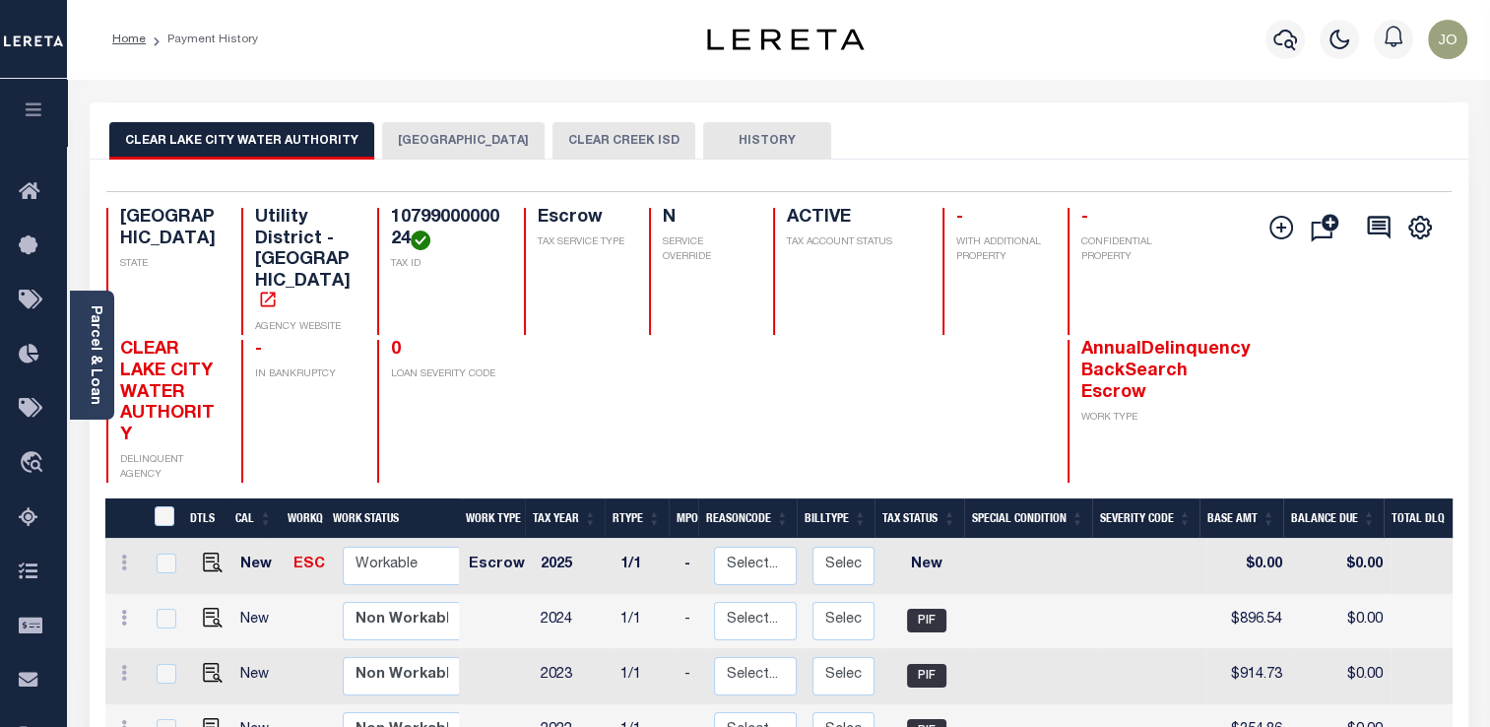
click at [451, 144] on button "[GEOGRAPHIC_DATA]" at bounding box center [463, 140] width 162 height 37
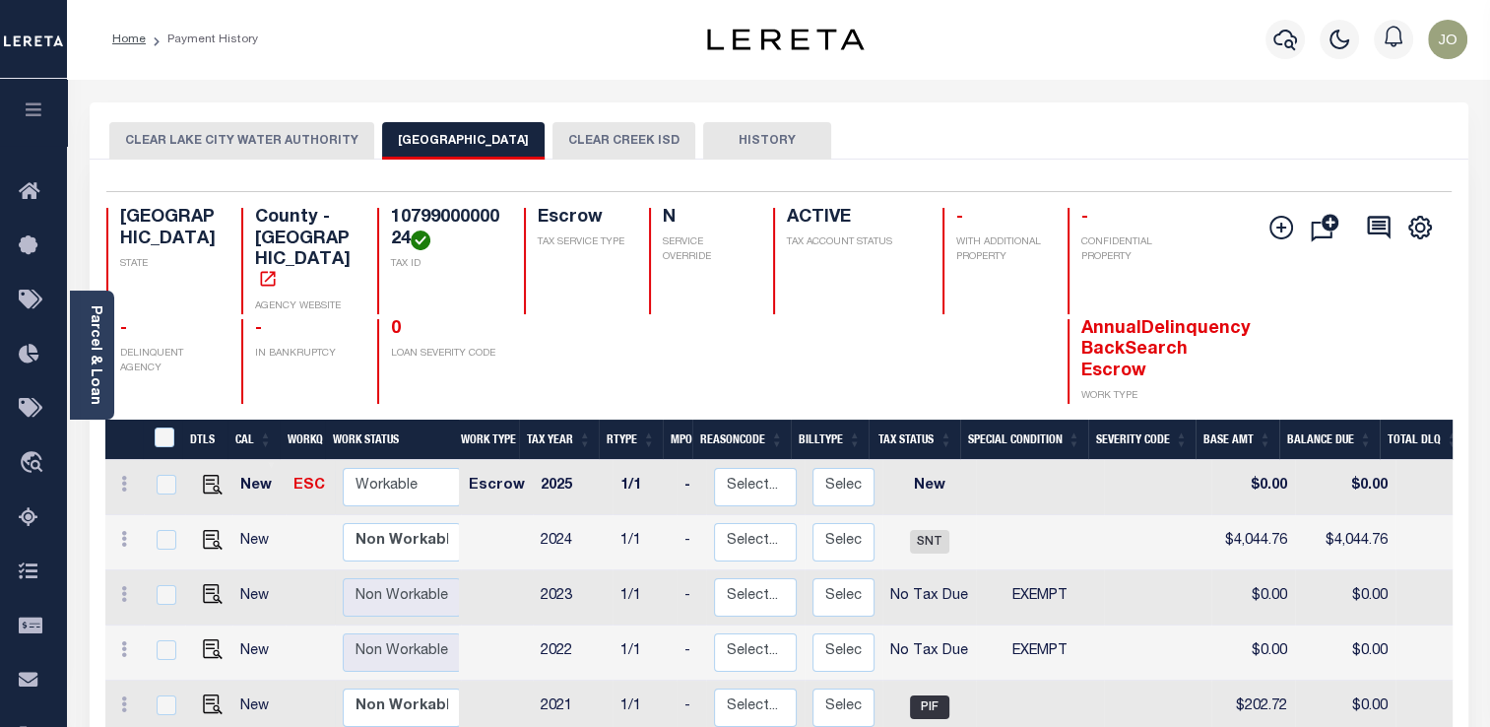
click at [552, 147] on button "CLEAR CREEK ISD" at bounding box center [623, 140] width 143 height 37
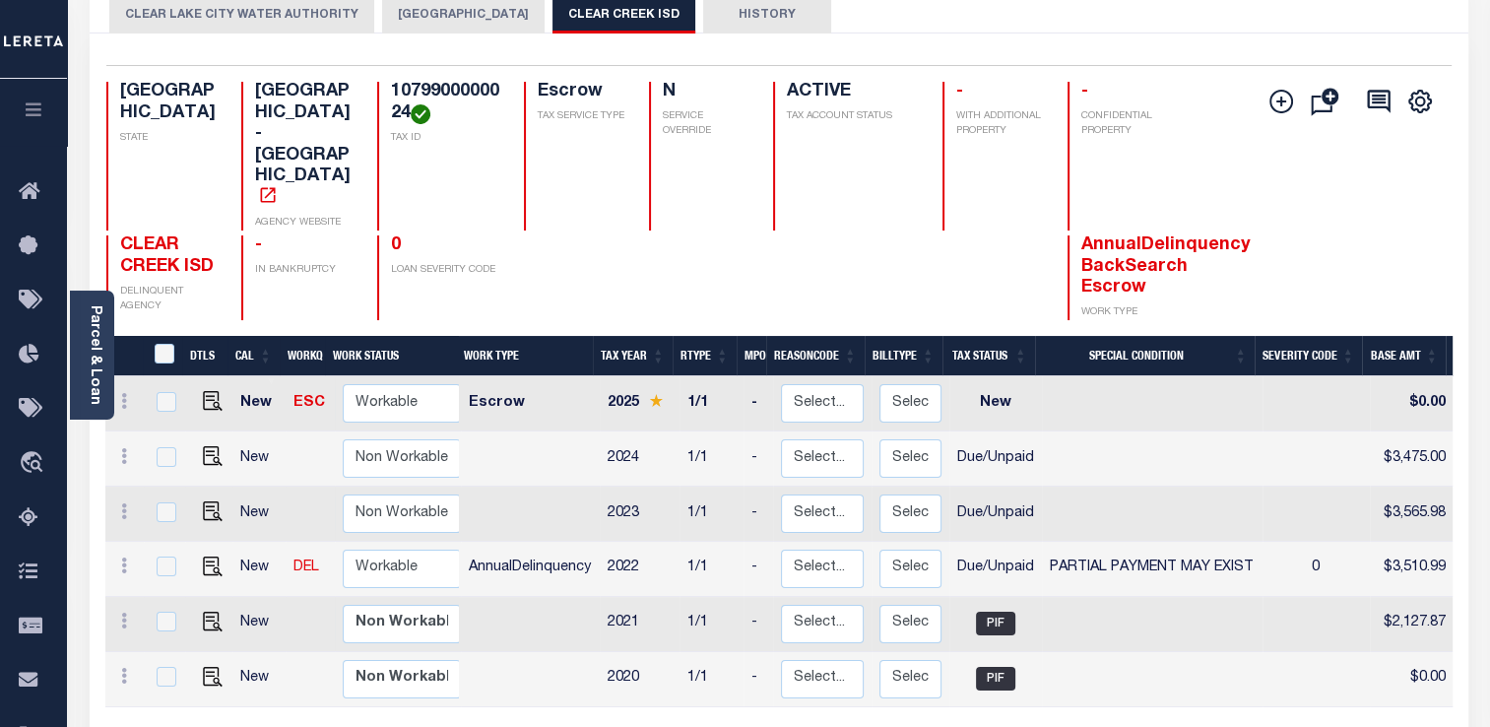
scroll to position [141, 0]
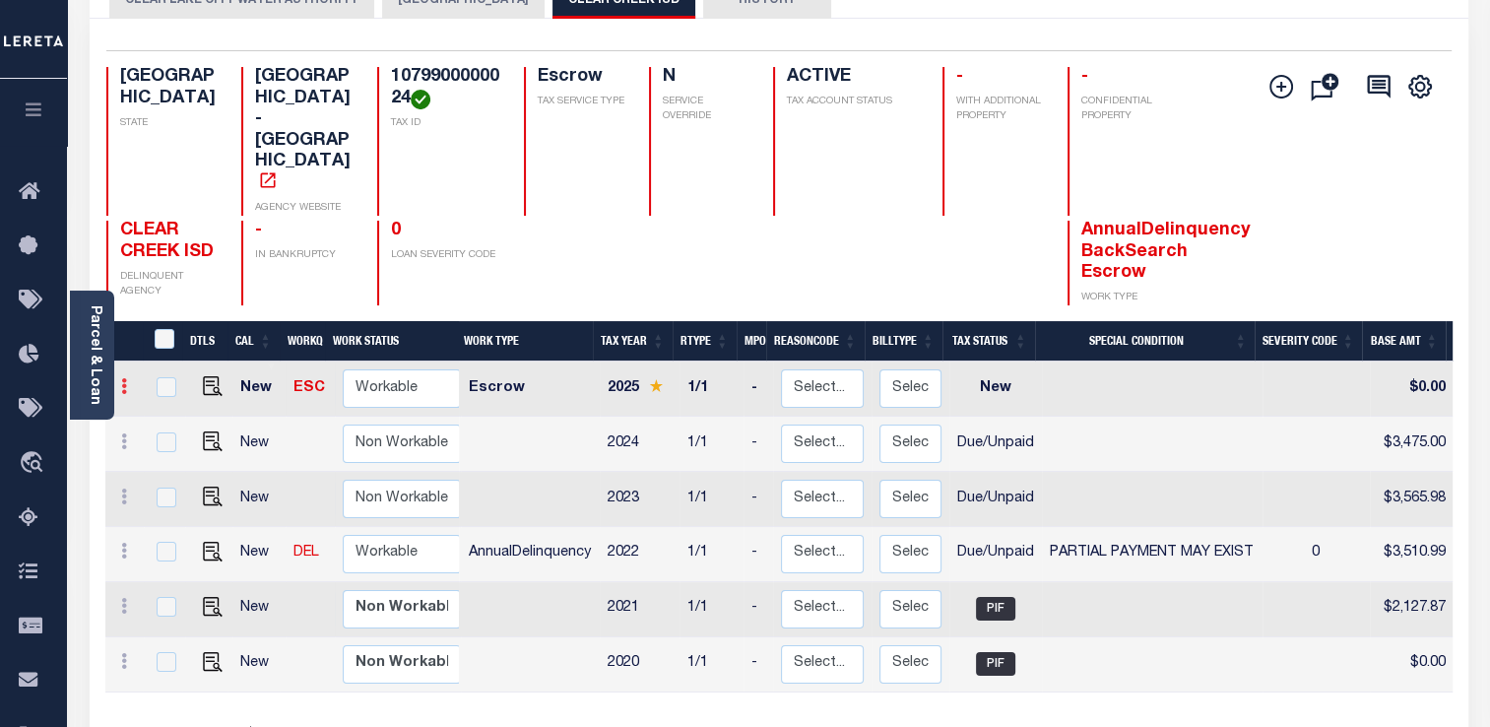
click at [129, 381] on link at bounding box center [124, 389] width 22 height 16
click at [122, 378] on icon at bounding box center [124, 386] width 6 height 16
click at [177, 443] on img at bounding box center [171, 453] width 20 height 21
select select "NW2"
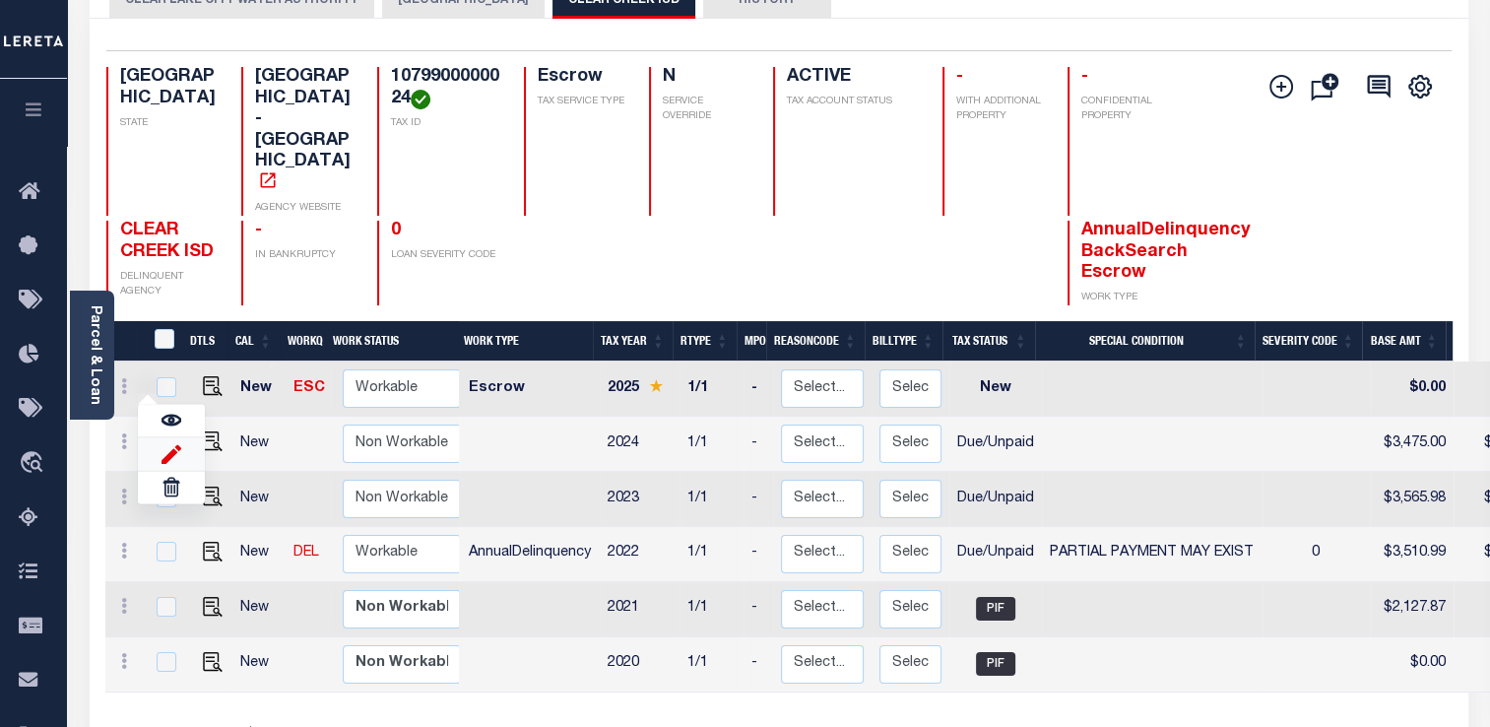
type input "$0.00"
type input "[DATE]"
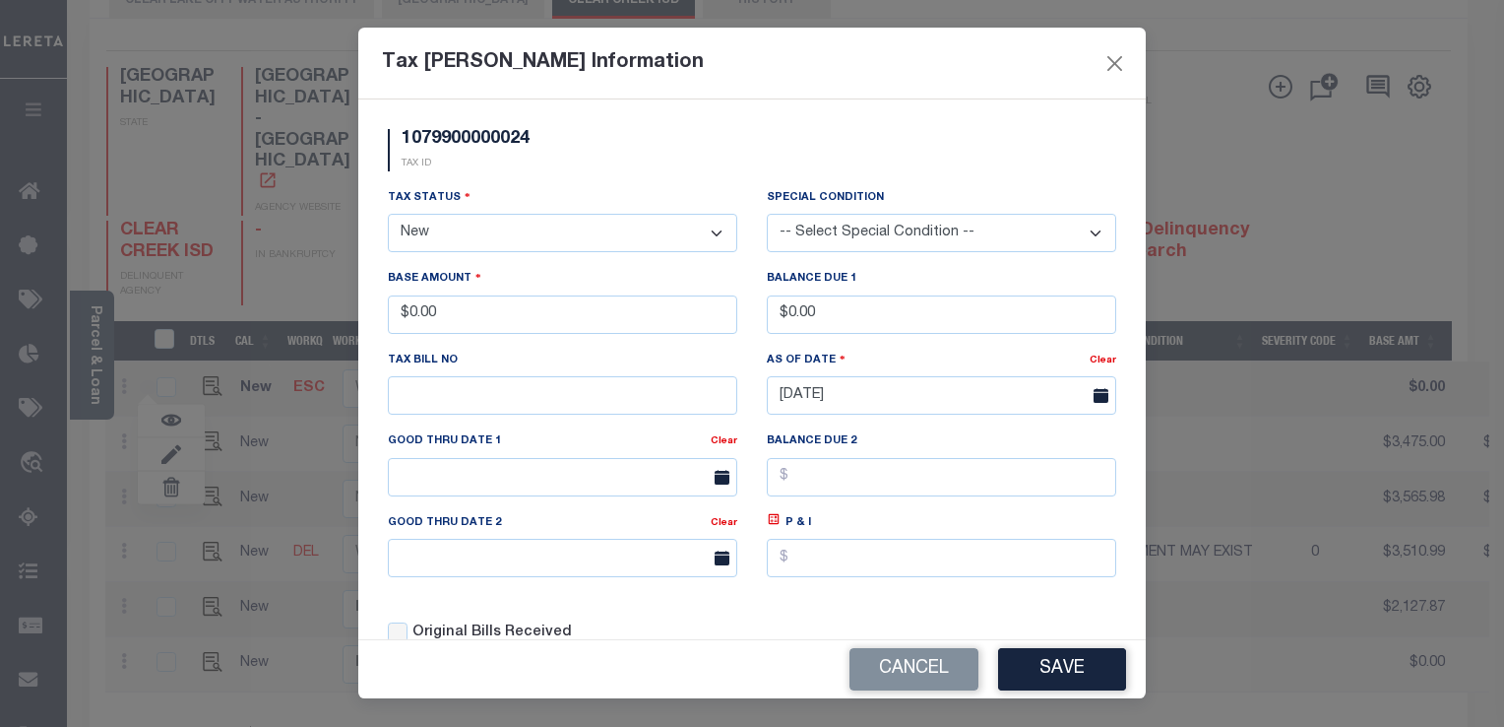
click at [548, 230] on select "- Select Status - Open Due/Unpaid Paid Incomplete No Tax Due Internal Refund Pr…" at bounding box center [563, 233] width 350 height 38
click at [553, 234] on select "- Select Status - Open Due/Unpaid Paid Incomplete No Tax Due Internal Refund Pr…" at bounding box center [563, 233] width 350 height 38
click at [388, 216] on select "- Select Status - Open Due/Unpaid Paid Incomplete No Tax Due Internal Refund Pr…" at bounding box center [563, 233] width 350 height 38
click at [1036, 663] on button "Save" at bounding box center [1062, 669] width 128 height 42
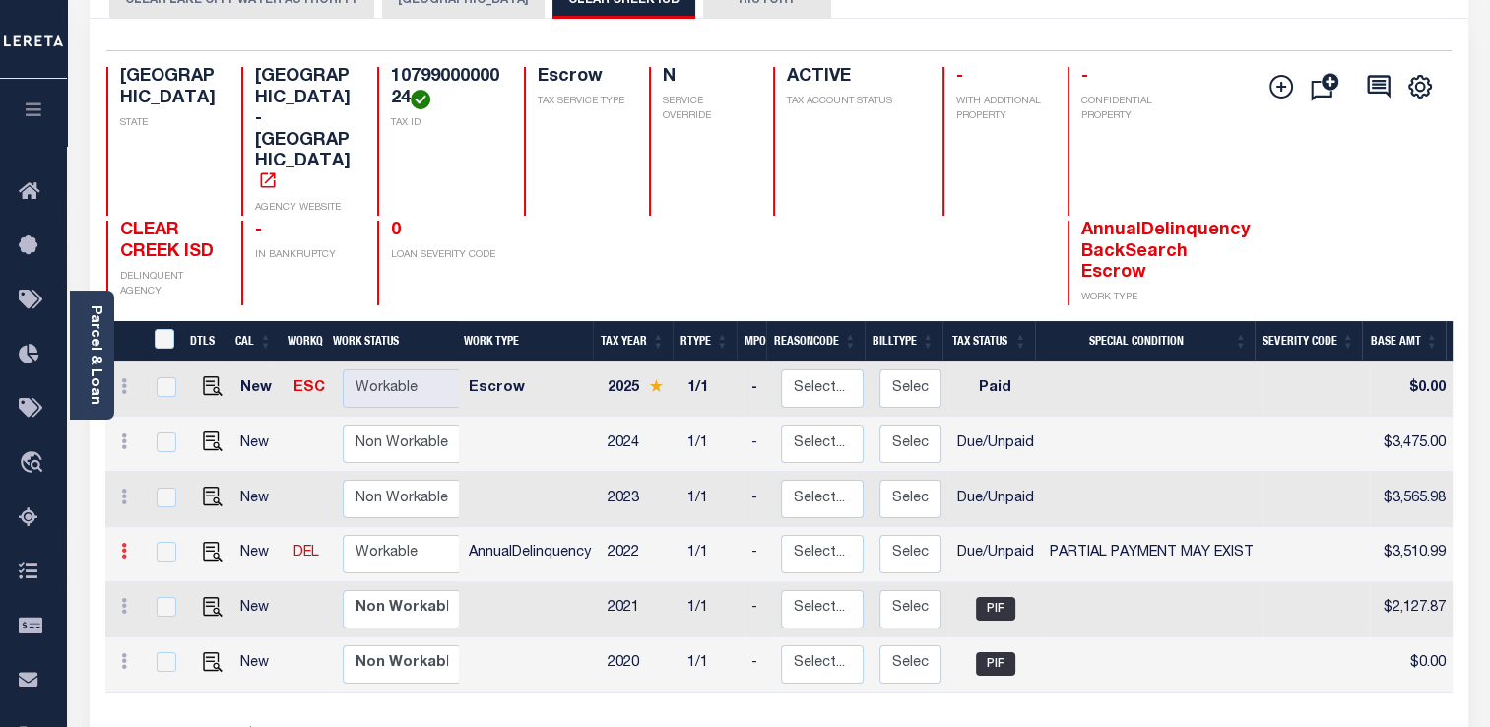
click at [130, 545] on link at bounding box center [124, 553] width 22 height 16
click at [183, 603] on link at bounding box center [171, 619] width 67 height 32
select select "DUE"
select select "15"
type input "$3,510.99"
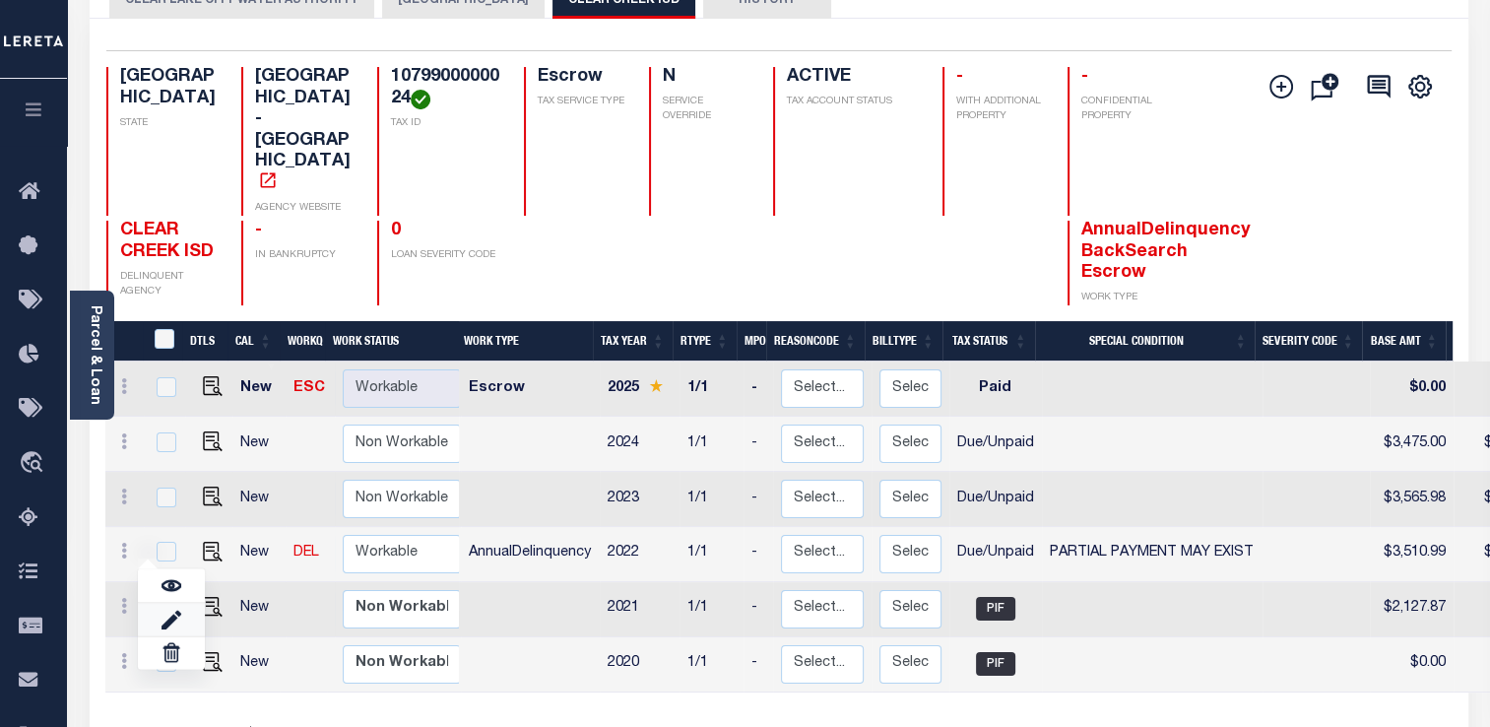
type input "$2,628.23"
type input "04/30/2025"
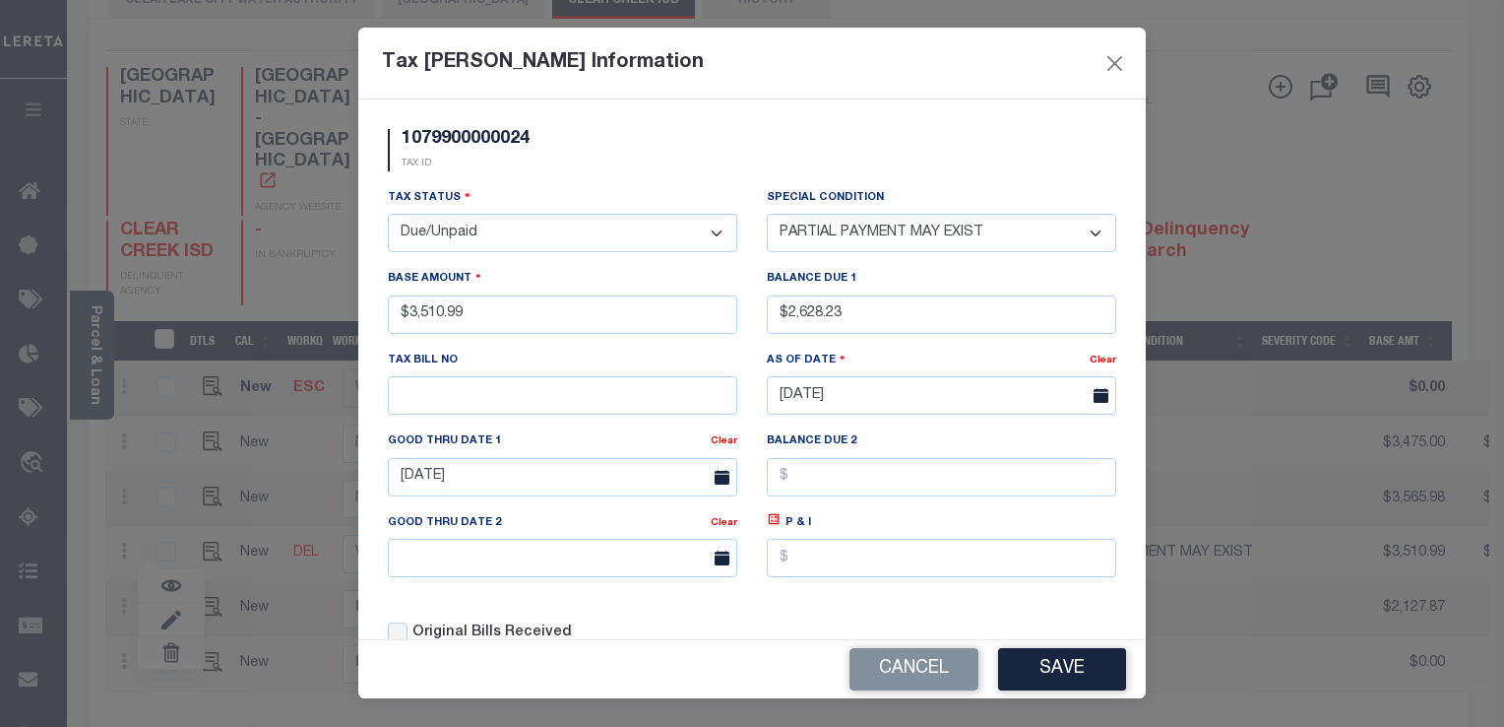
click at [556, 230] on select "- Select Status - Open Due/Unpaid Paid Incomplete No Tax Due Internal Refund Pr…" at bounding box center [563, 233] width 350 height 38
click at [563, 230] on select "- Select Status - Open Due/Unpaid Paid Incomplete No Tax Due Internal Refund Pr…" at bounding box center [563, 233] width 350 height 38
select select "PYD"
click at [388, 216] on select "- Select Status - Open Due/Unpaid Paid Incomplete No Tax Due Internal Refund Pr…" at bounding box center [563, 233] width 350 height 38
select select "0"
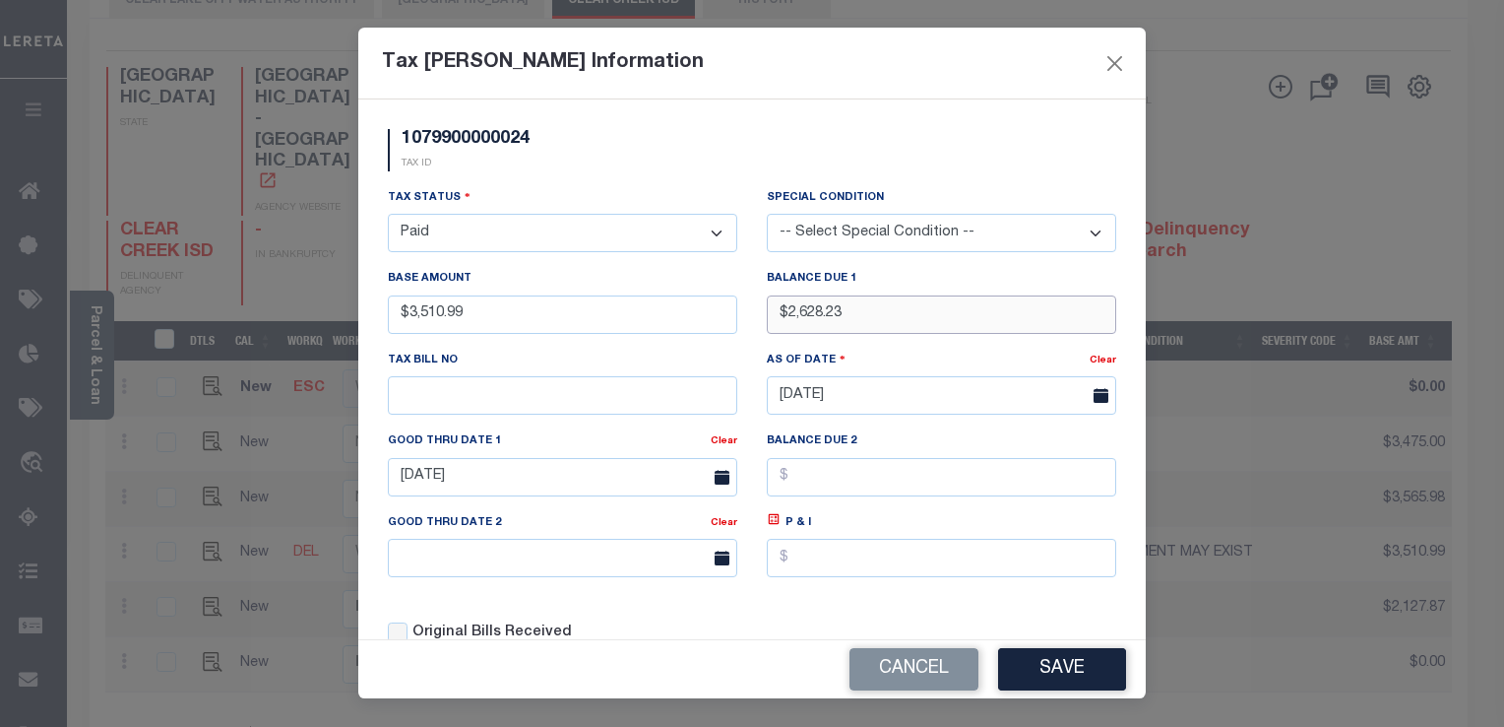
drag, startPoint x: 859, startPoint y: 321, endPoint x: 784, endPoint y: 311, distance: 75.5
click at [784, 311] on input "$2,628.23" at bounding box center [942, 314] width 350 height 38
type input "$0.00"
click at [1044, 653] on button "Save" at bounding box center [1062, 669] width 128 height 42
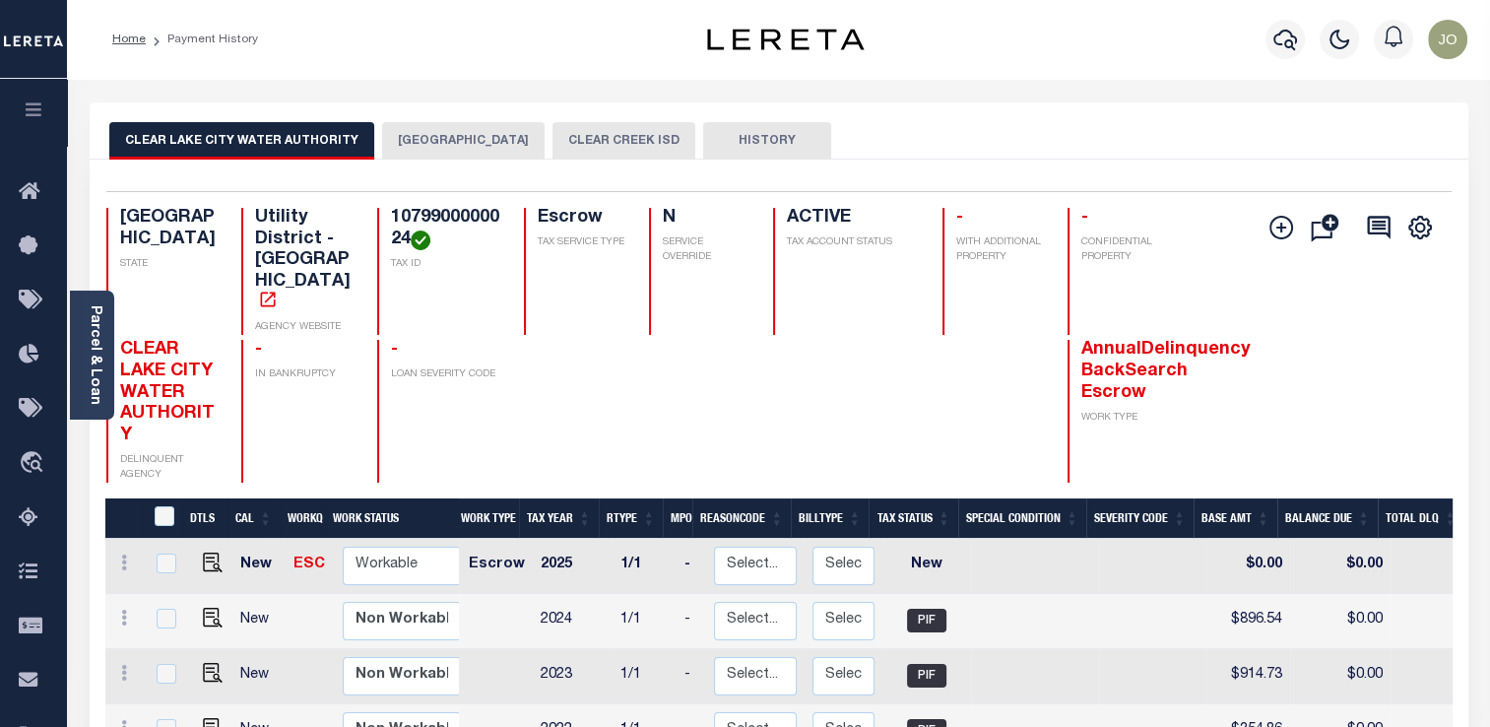
click at [571, 131] on button "CLEAR CREEK ISD" at bounding box center [623, 140] width 143 height 37
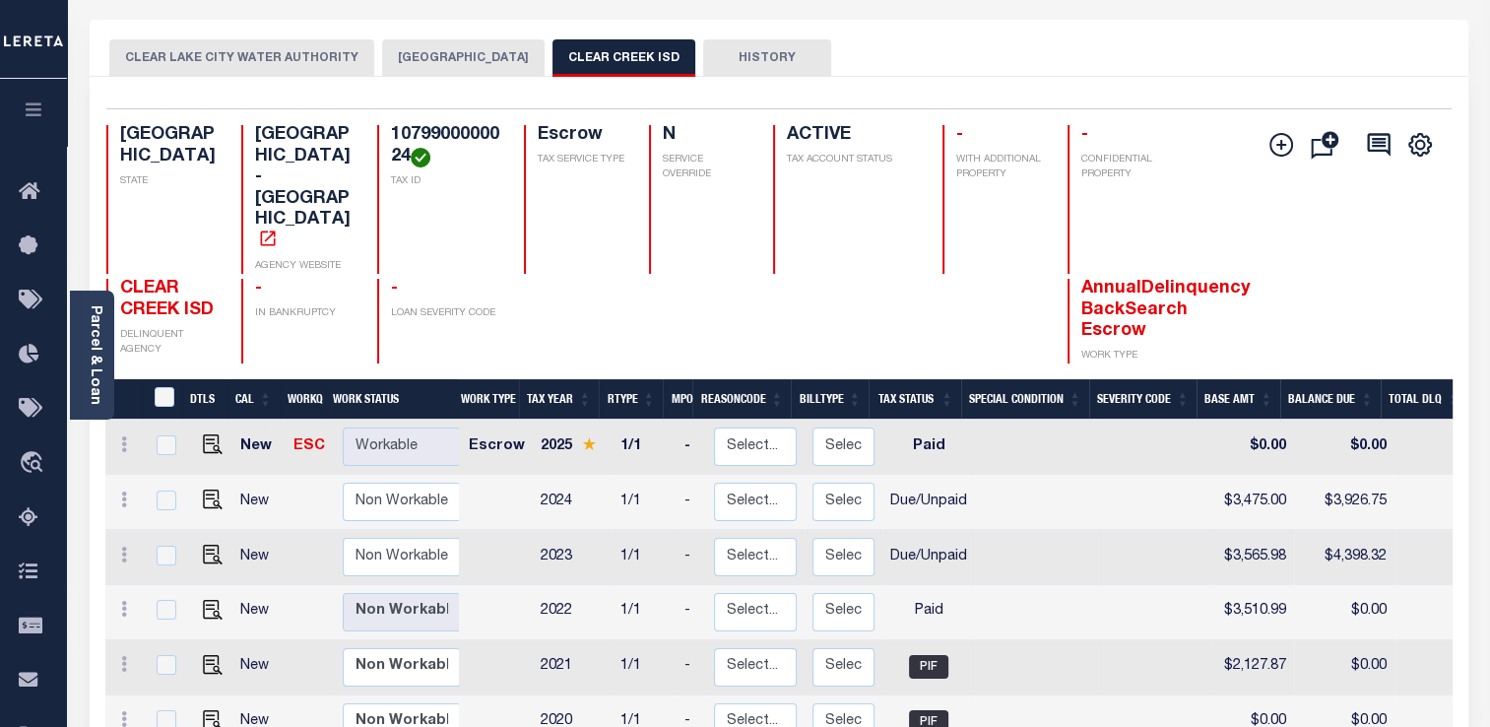
scroll to position [74, 0]
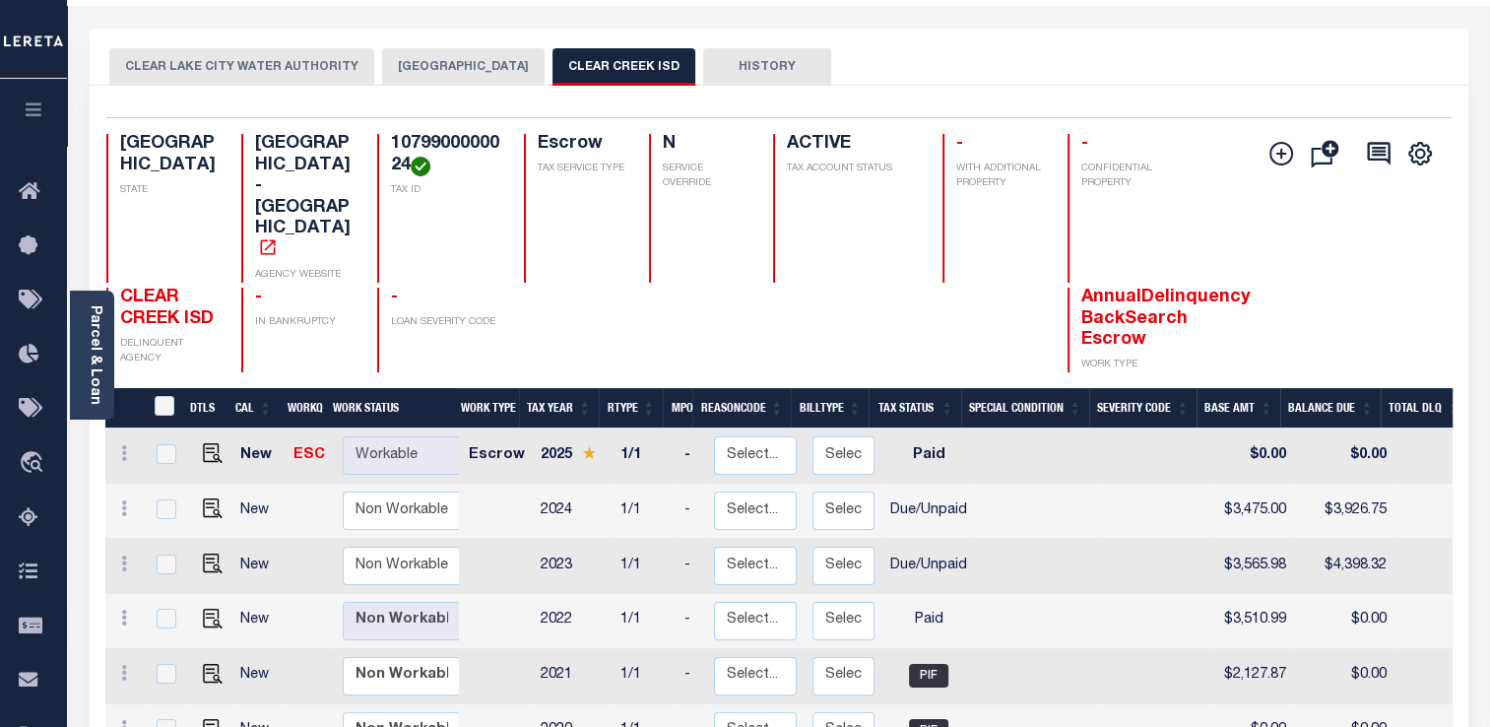
click at [1088, 288] on span "AnnualDelinquency BackSearch Escrow" at bounding box center [1165, 318] width 169 height 60
drag, startPoint x: 1081, startPoint y: 262, endPoint x: 1140, endPoint y: 282, distance: 62.3
click at [1140, 288] on span "AnnualDelinquency BackSearch Escrow" at bounding box center [1165, 318] width 169 height 60
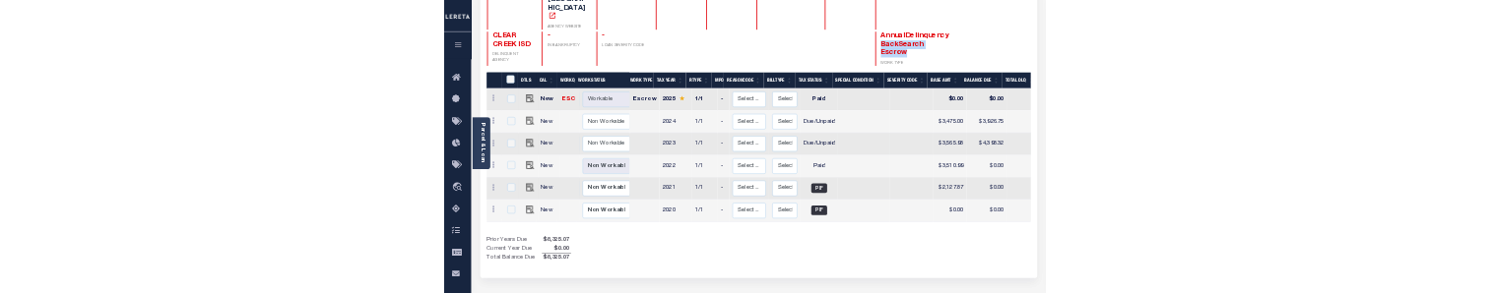
scroll to position [295, 0]
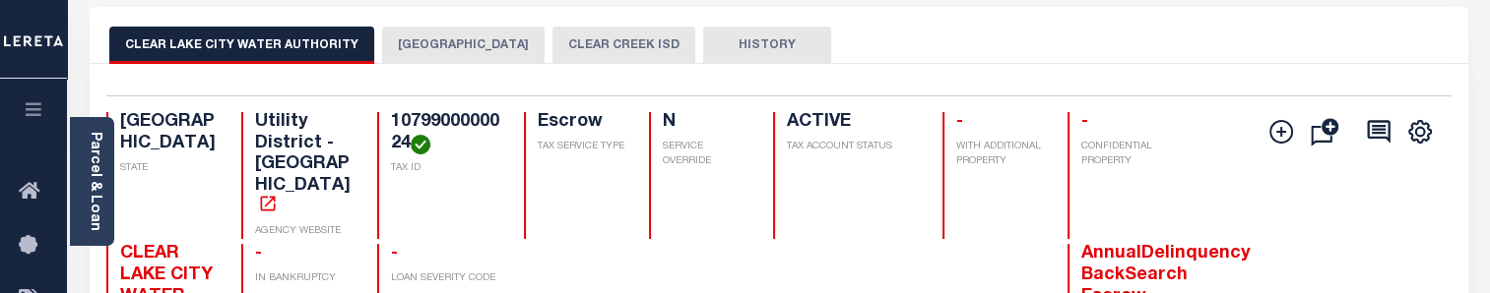
scroll to position [97, 0]
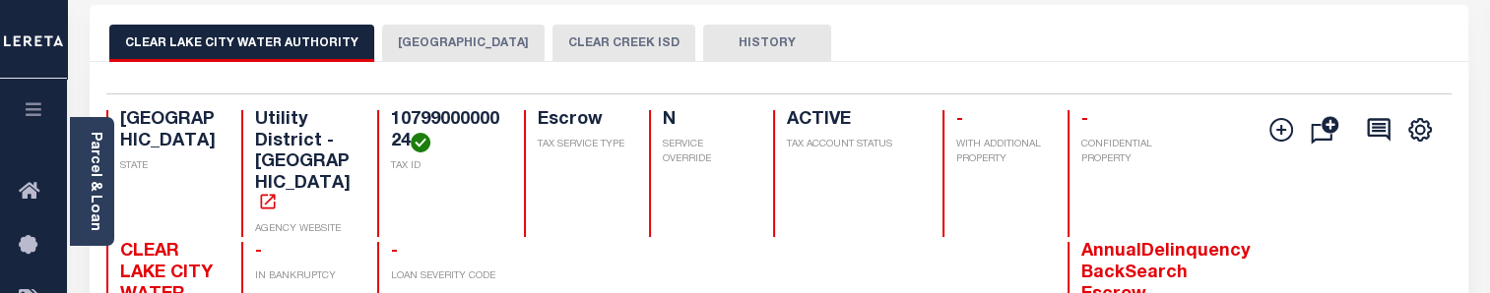
click at [571, 47] on button "CLEAR CREEK ISD" at bounding box center [623, 43] width 143 height 37
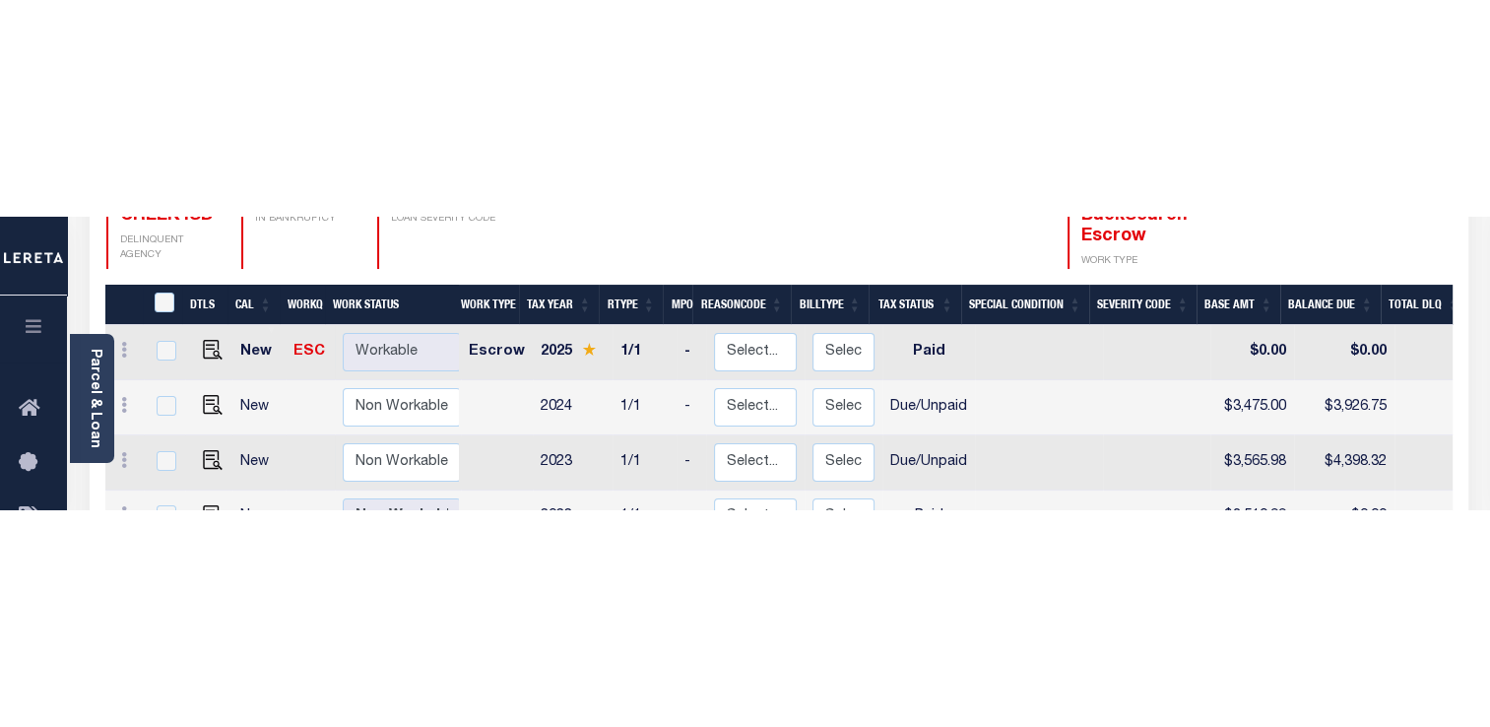
scroll to position [0, 0]
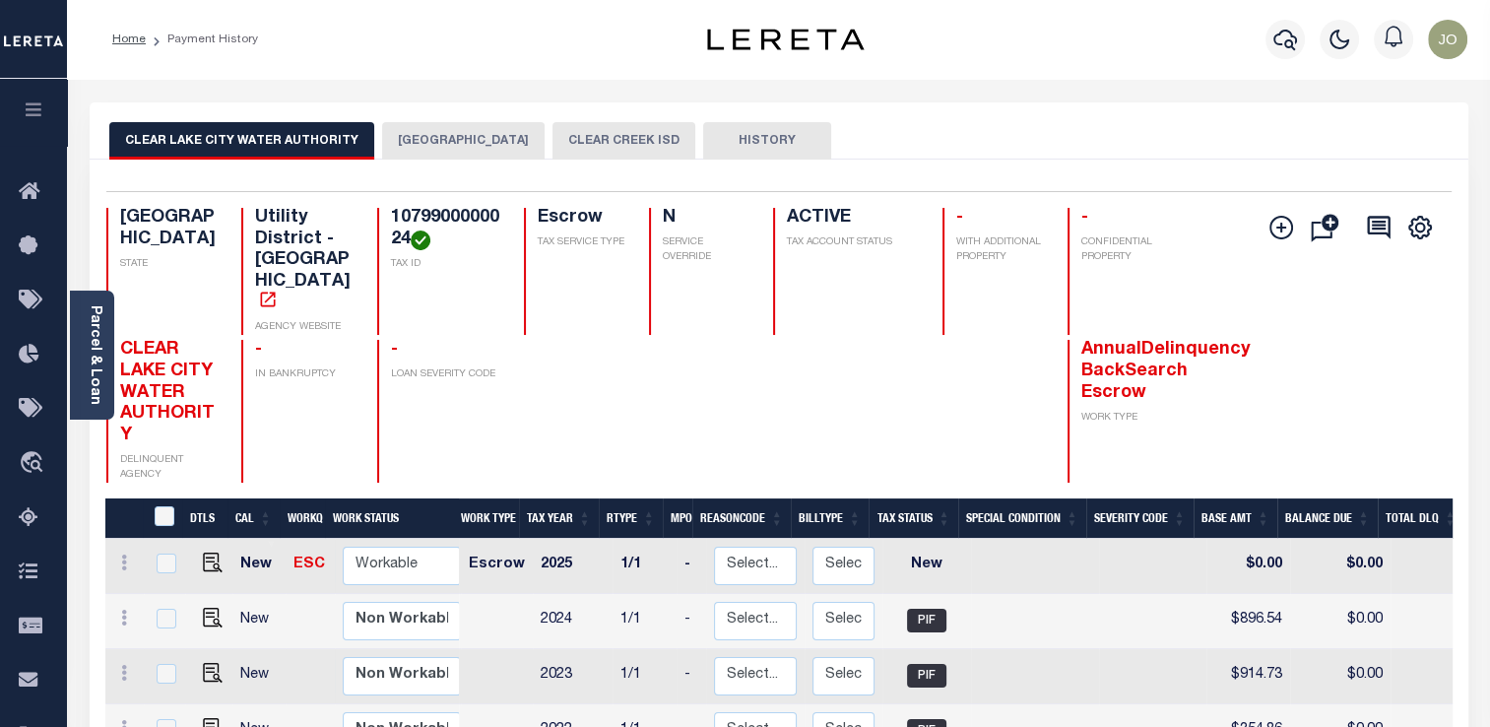
click at [612, 152] on button "CLEAR CREEK ISD" at bounding box center [623, 140] width 143 height 37
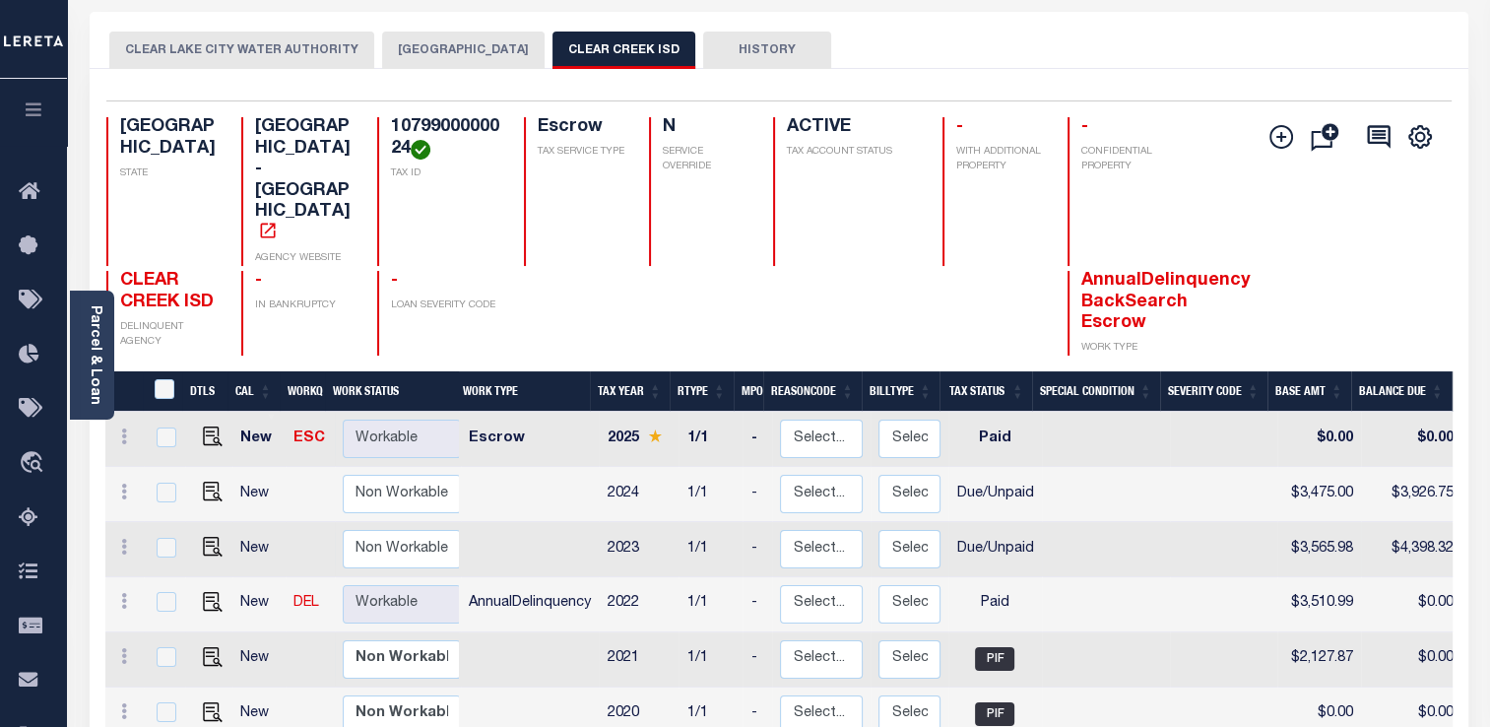
scroll to position [131, 0]
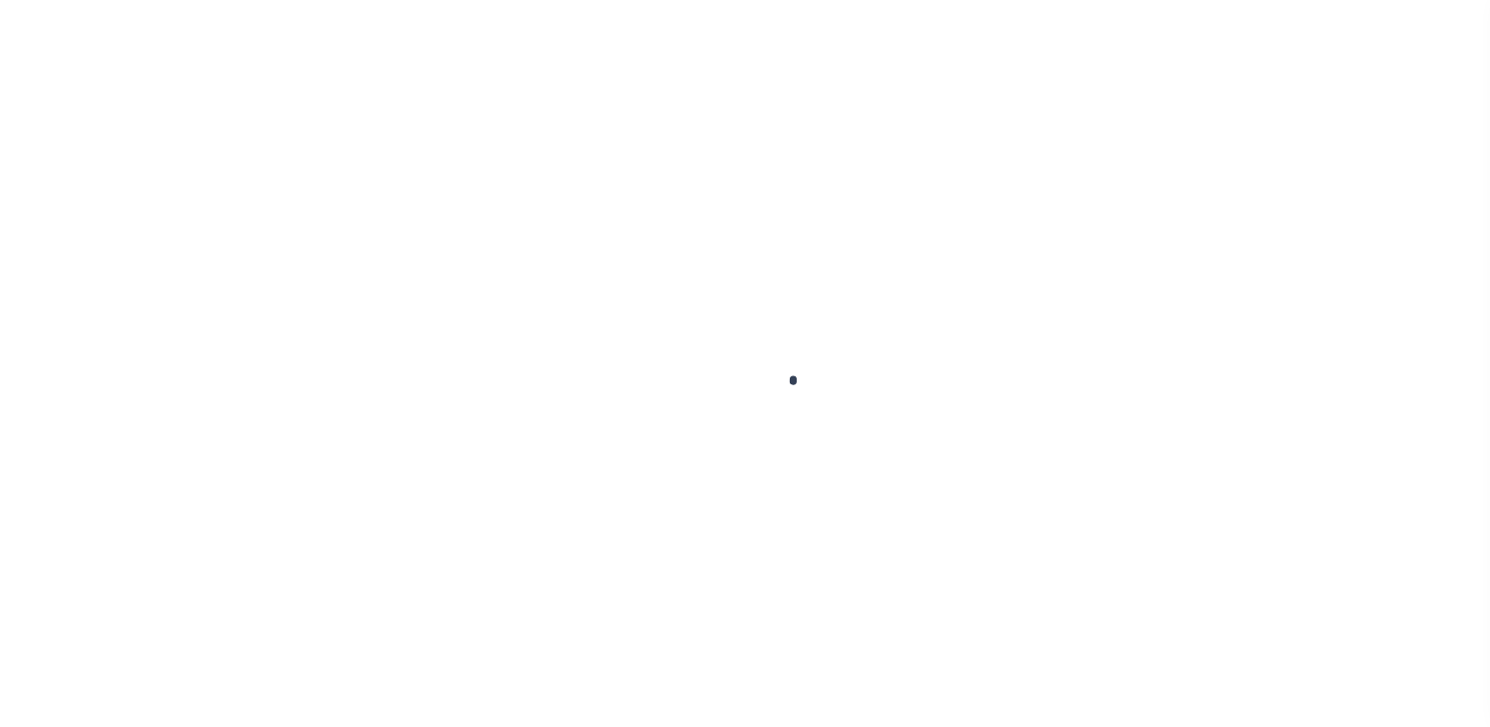
scroll to position [78, 0]
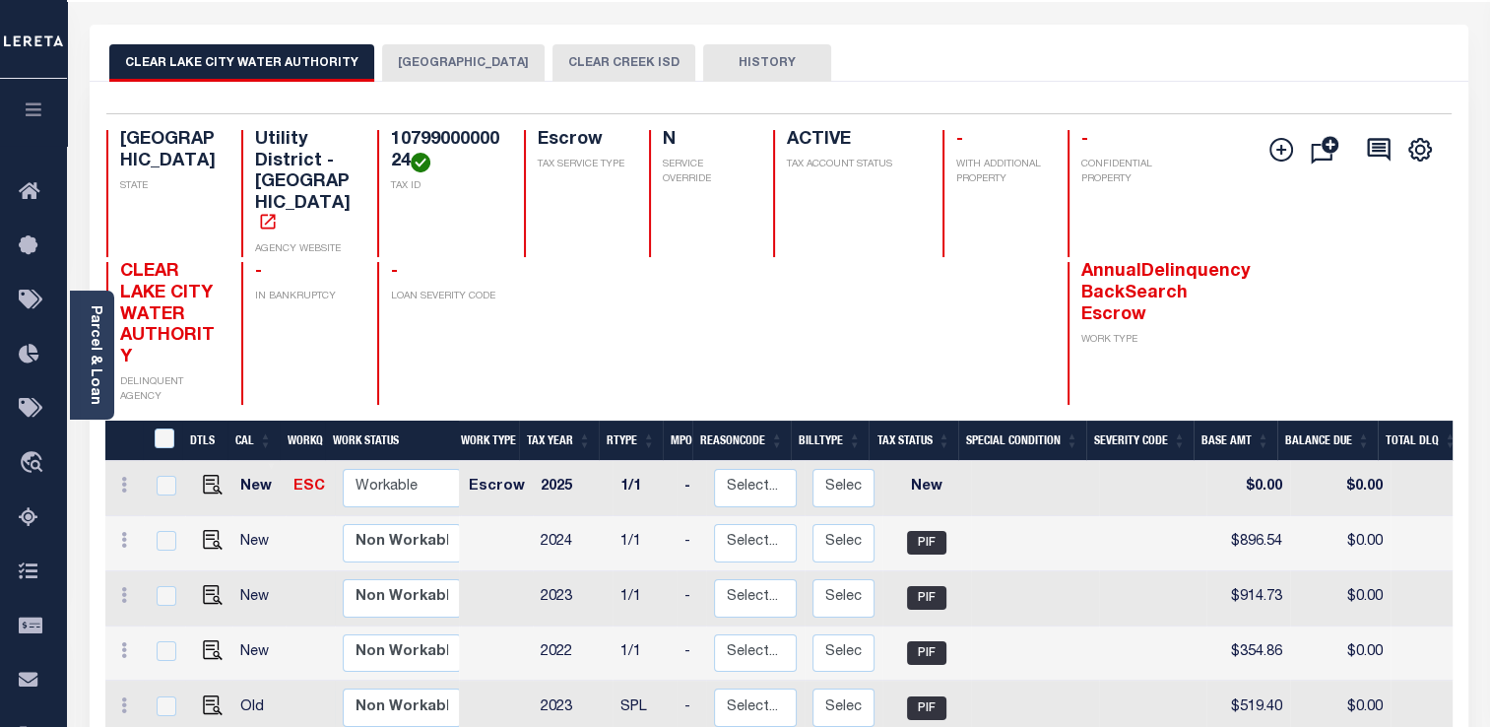
click at [599, 63] on button "CLEAR CREEK ISD" at bounding box center [623, 62] width 143 height 37
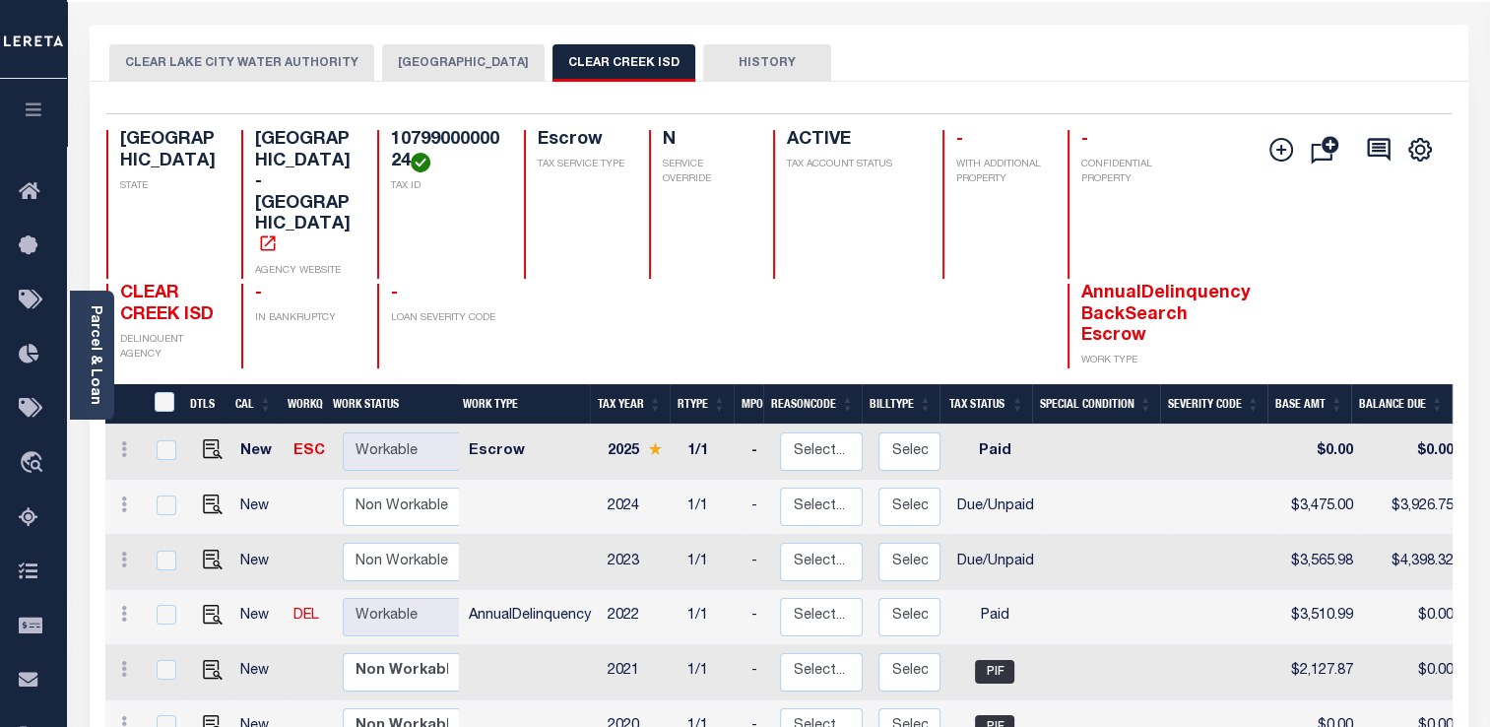
click at [956, 77] on div "CLEAR LAKE CITY WATER AUTHORITY [GEOGRAPHIC_DATA] ISD HISTORY" at bounding box center [778, 62] width 1339 height 36
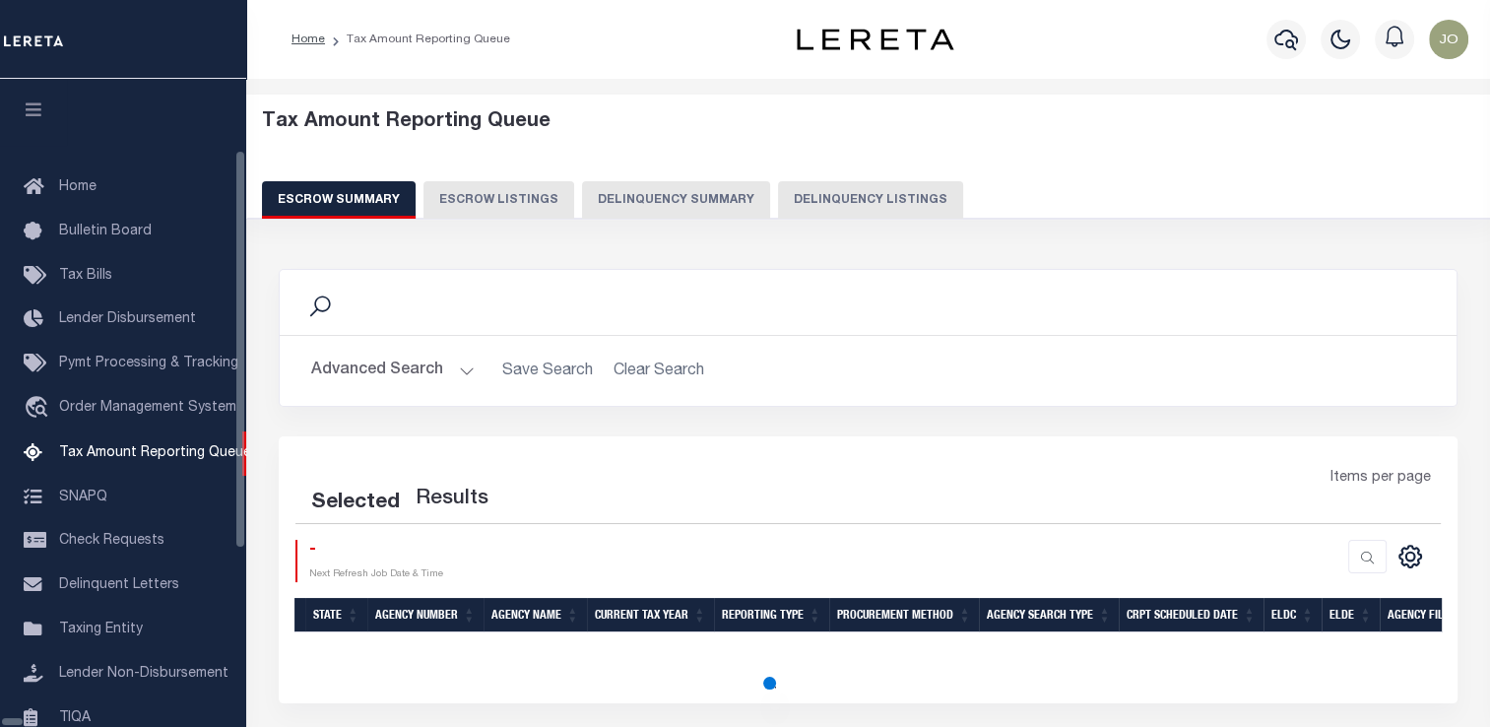
scroll to position [201, 0]
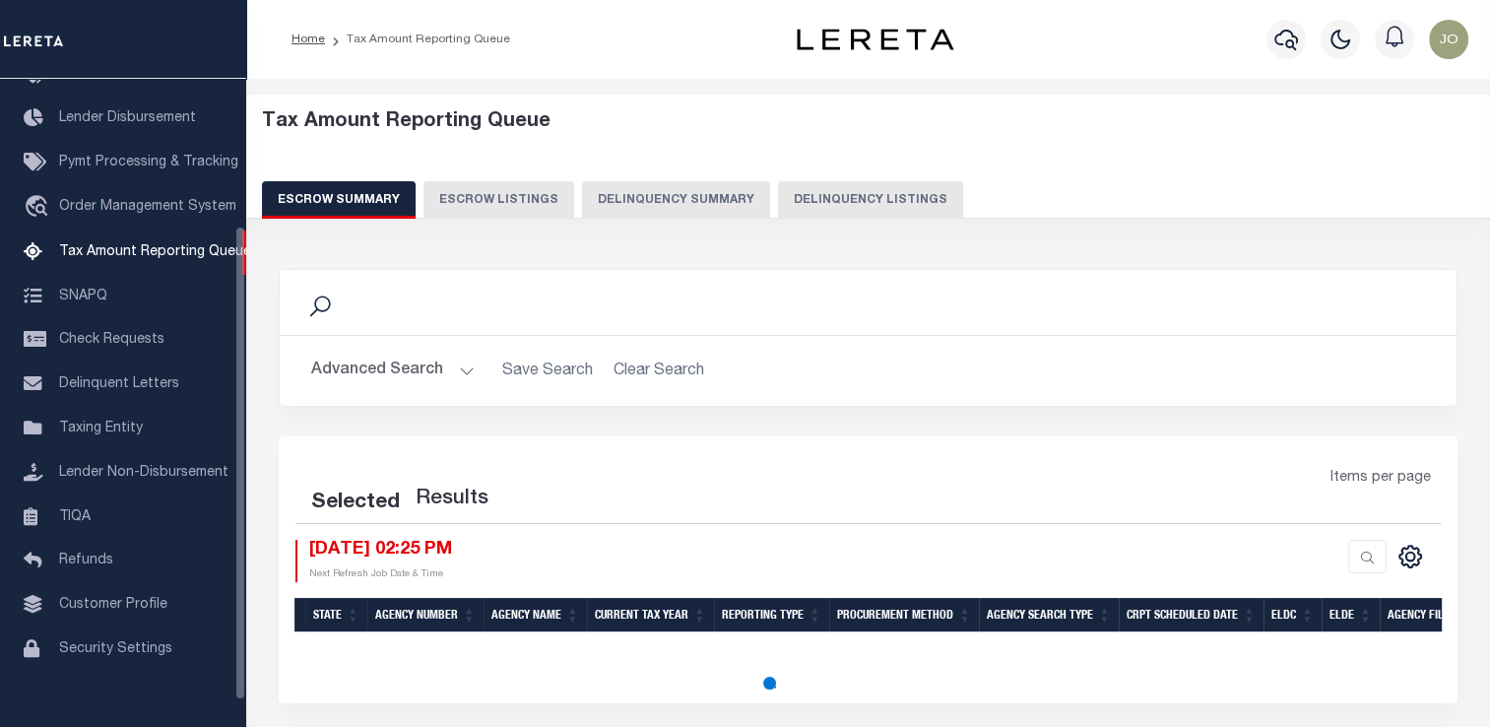
click at [803, 198] on button "Delinquency Listings" at bounding box center [870, 199] width 185 height 37
select select "100"
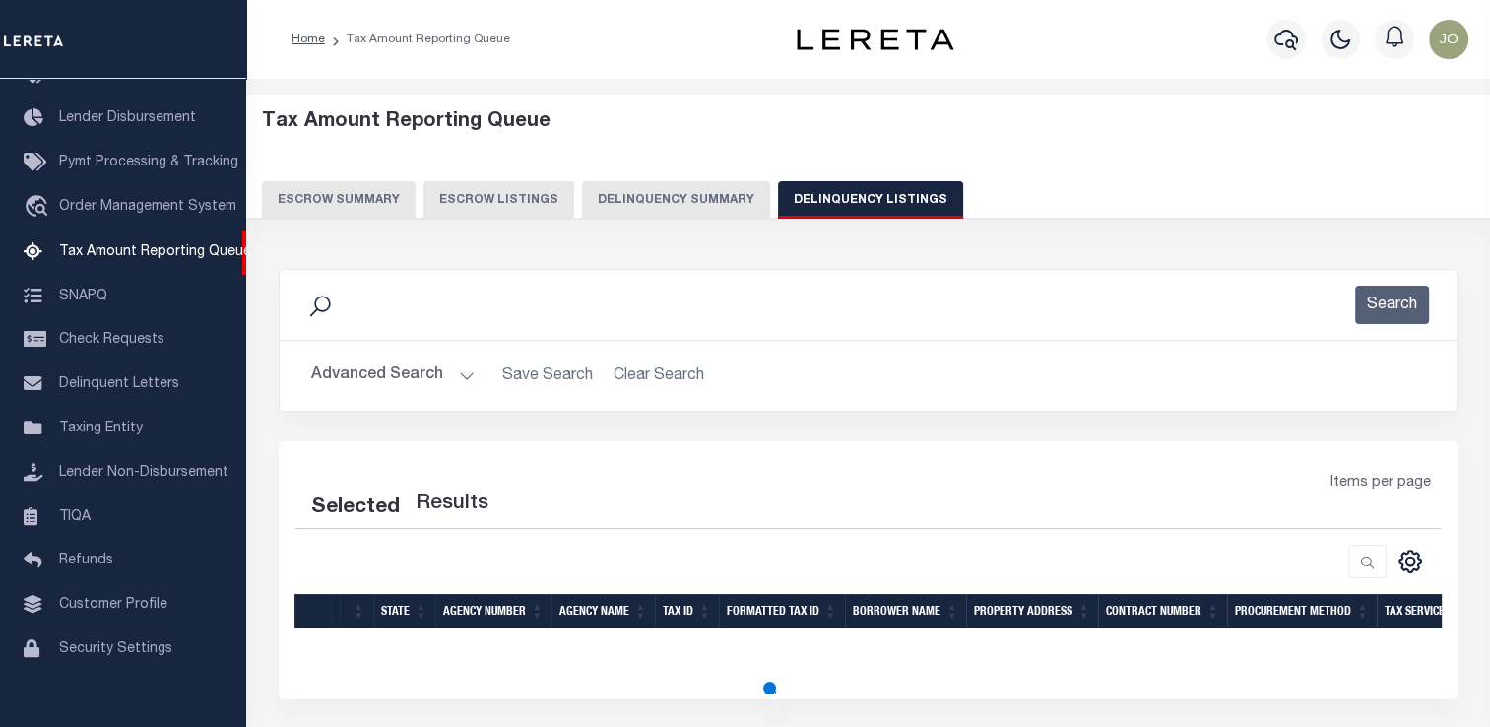
select select "100"
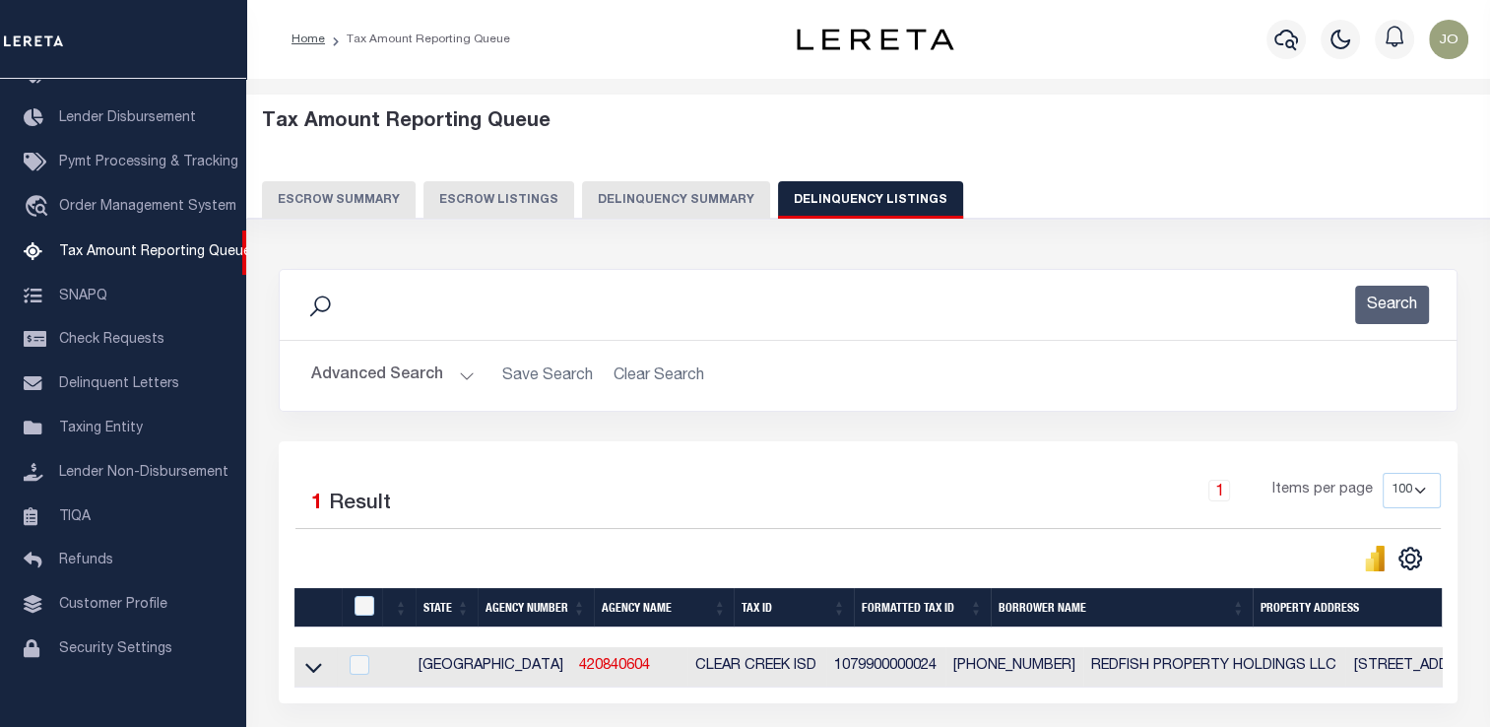
click at [413, 386] on button "Advanced Search" at bounding box center [392, 375] width 163 height 38
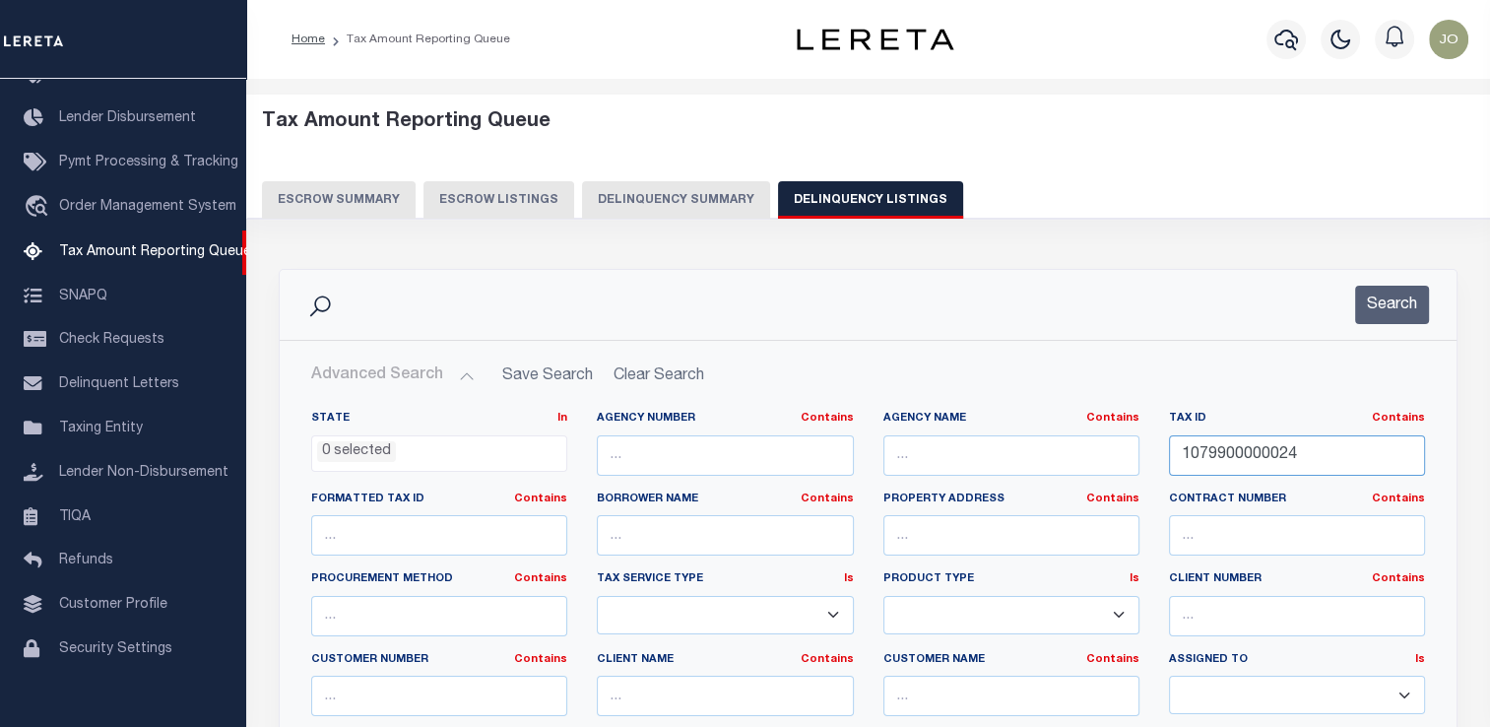
click at [1229, 449] on input "1079900000024" at bounding box center [1297, 455] width 256 height 40
paste input "01003453500"
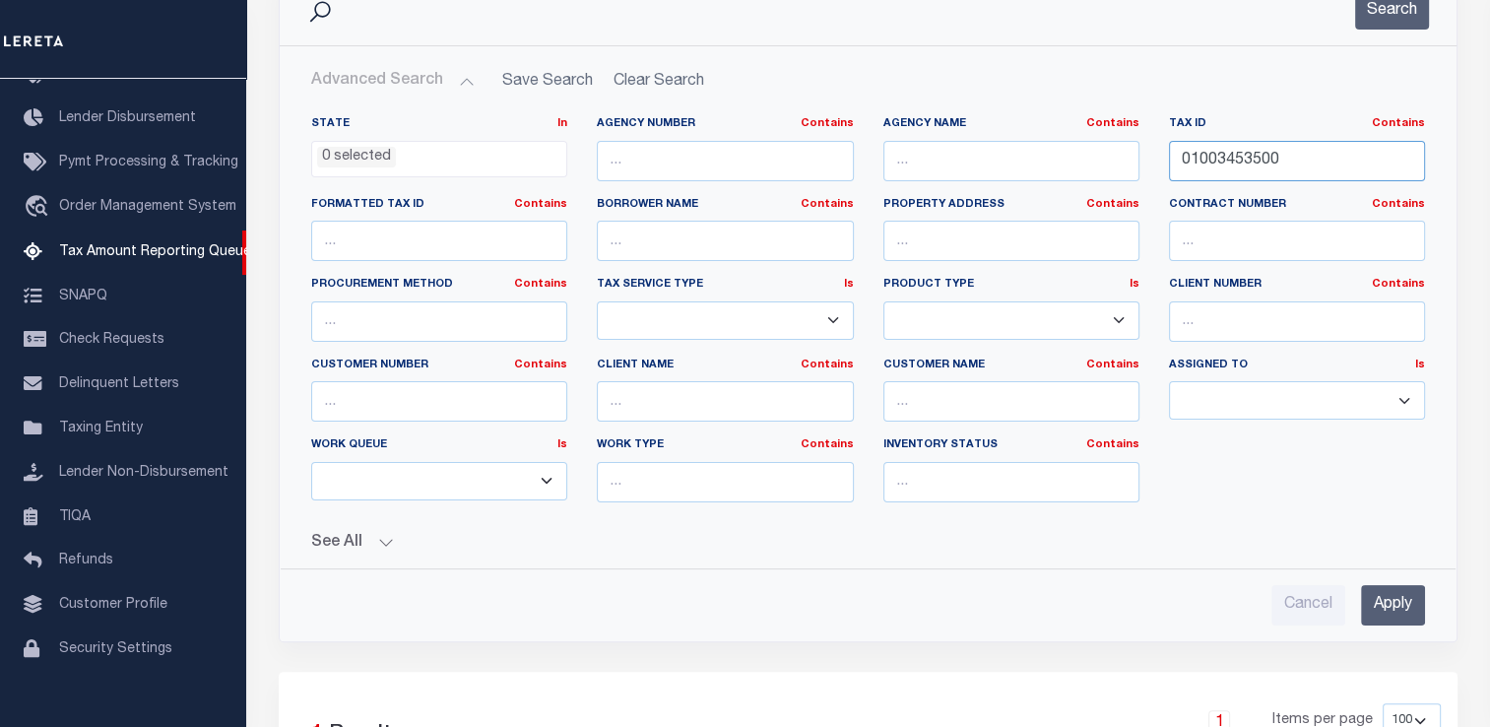
scroll to position [299, 0]
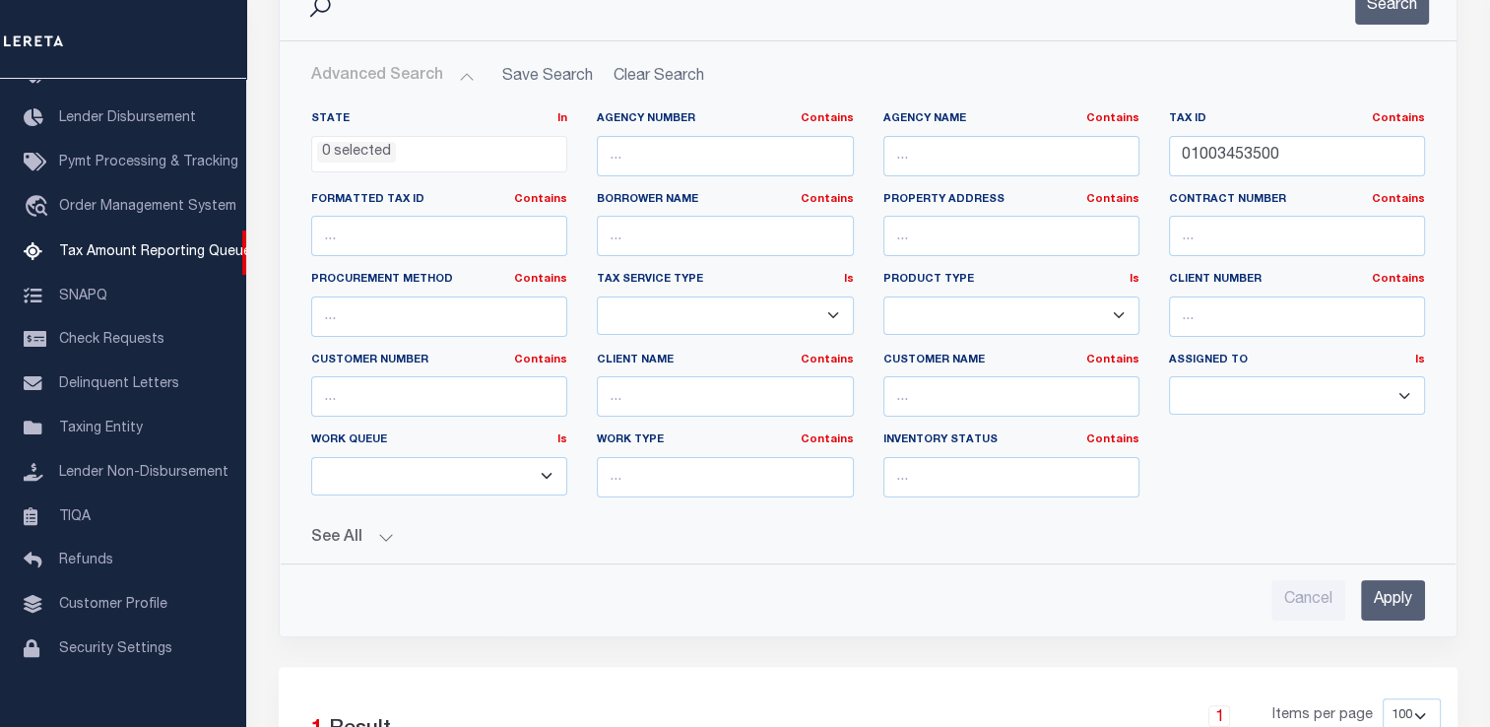
click at [1379, 590] on input "Apply" at bounding box center [1393, 600] width 64 height 40
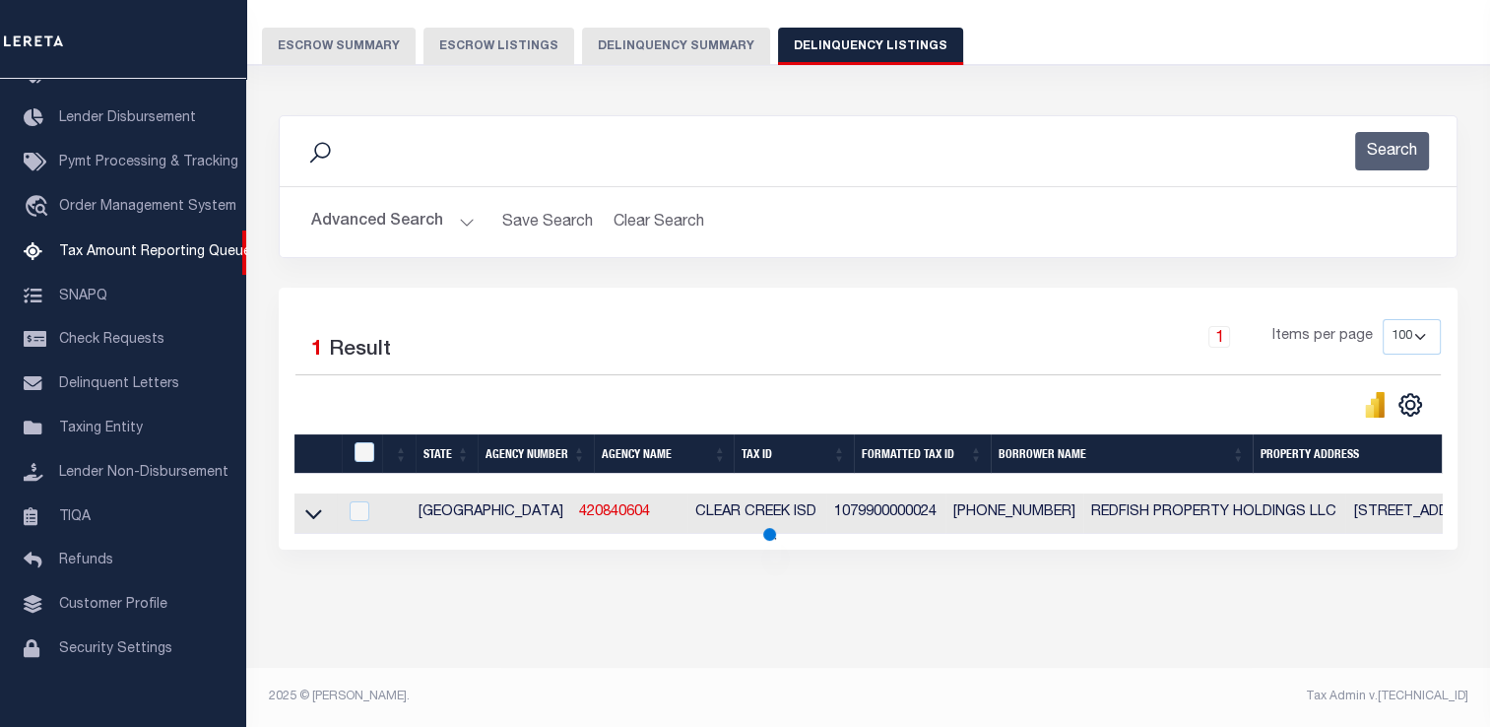
scroll to position [167, 0]
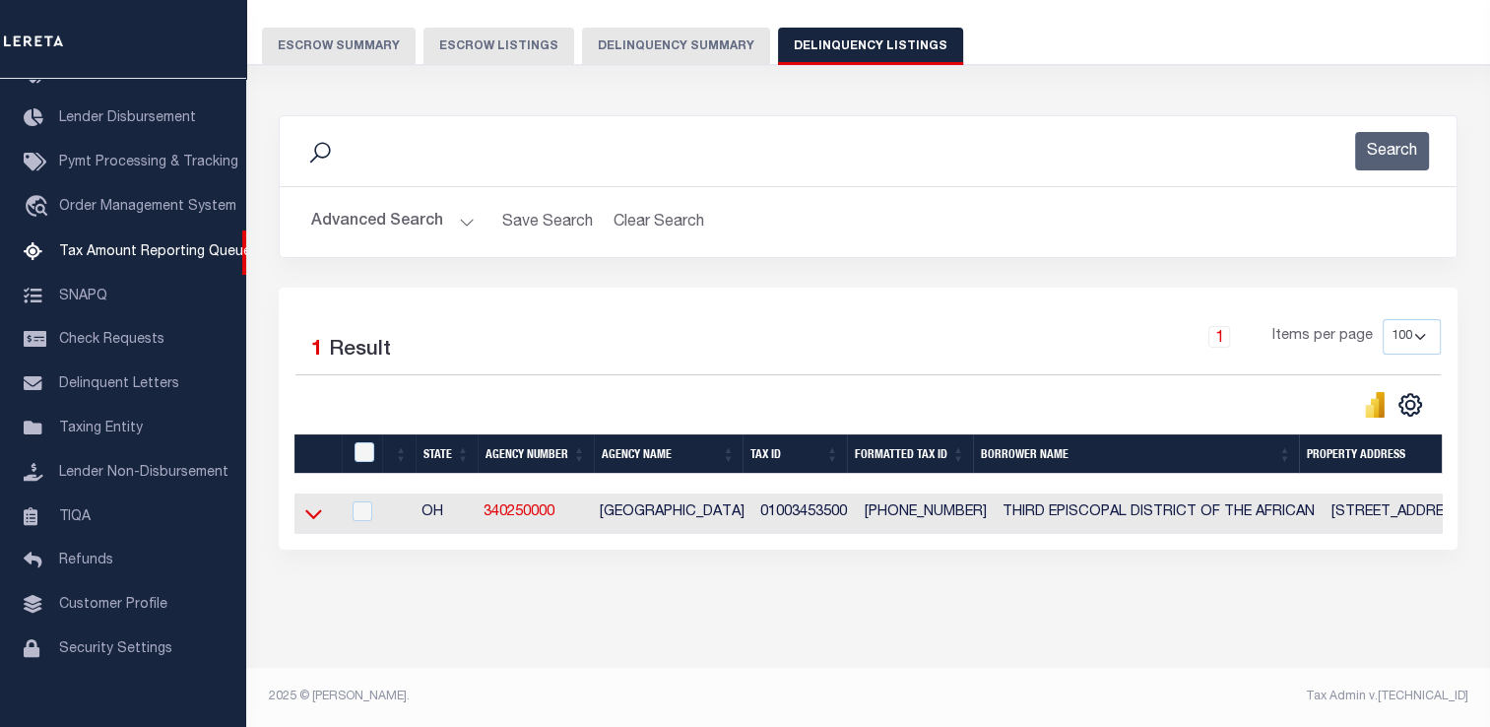
click at [321, 510] on icon at bounding box center [313, 515] width 17 height 10
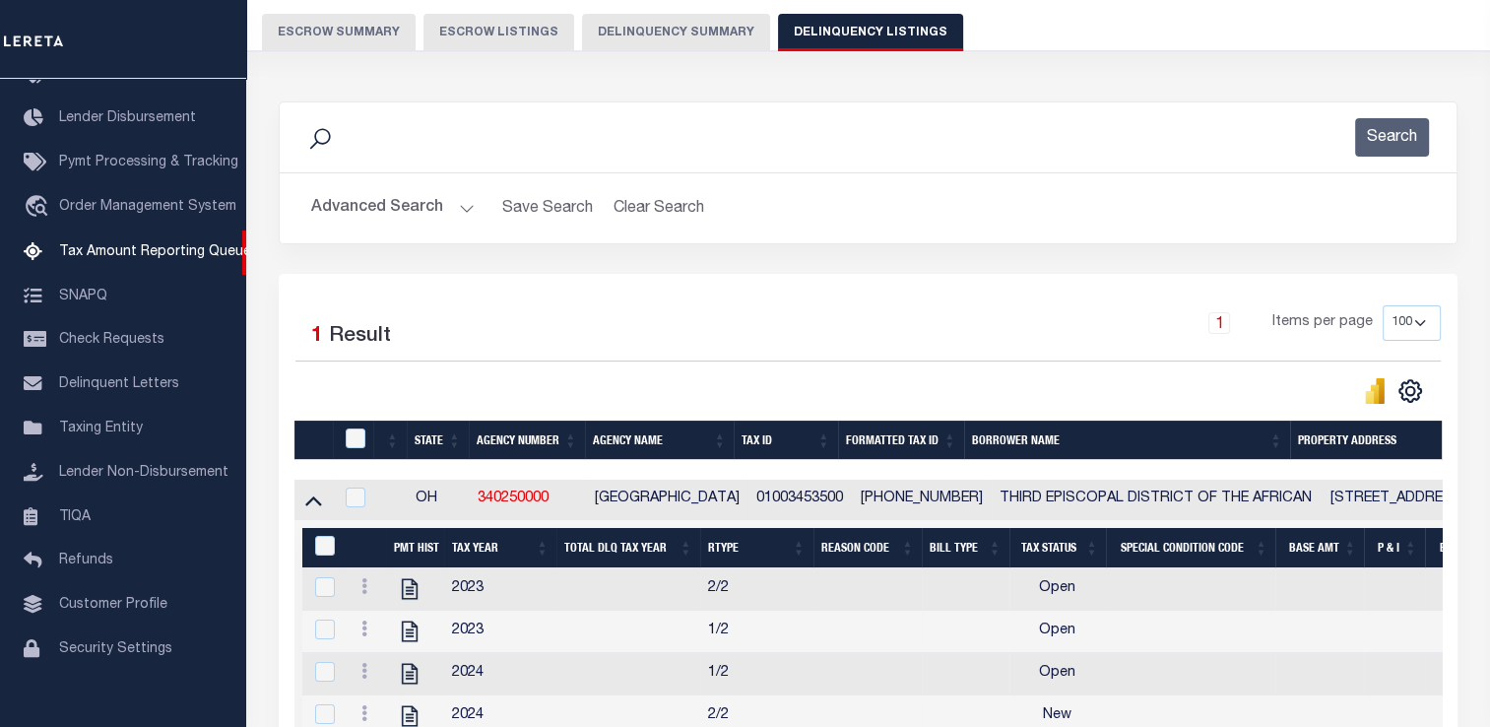
click at [434, 211] on button "Advanced Search" at bounding box center [392, 208] width 163 height 38
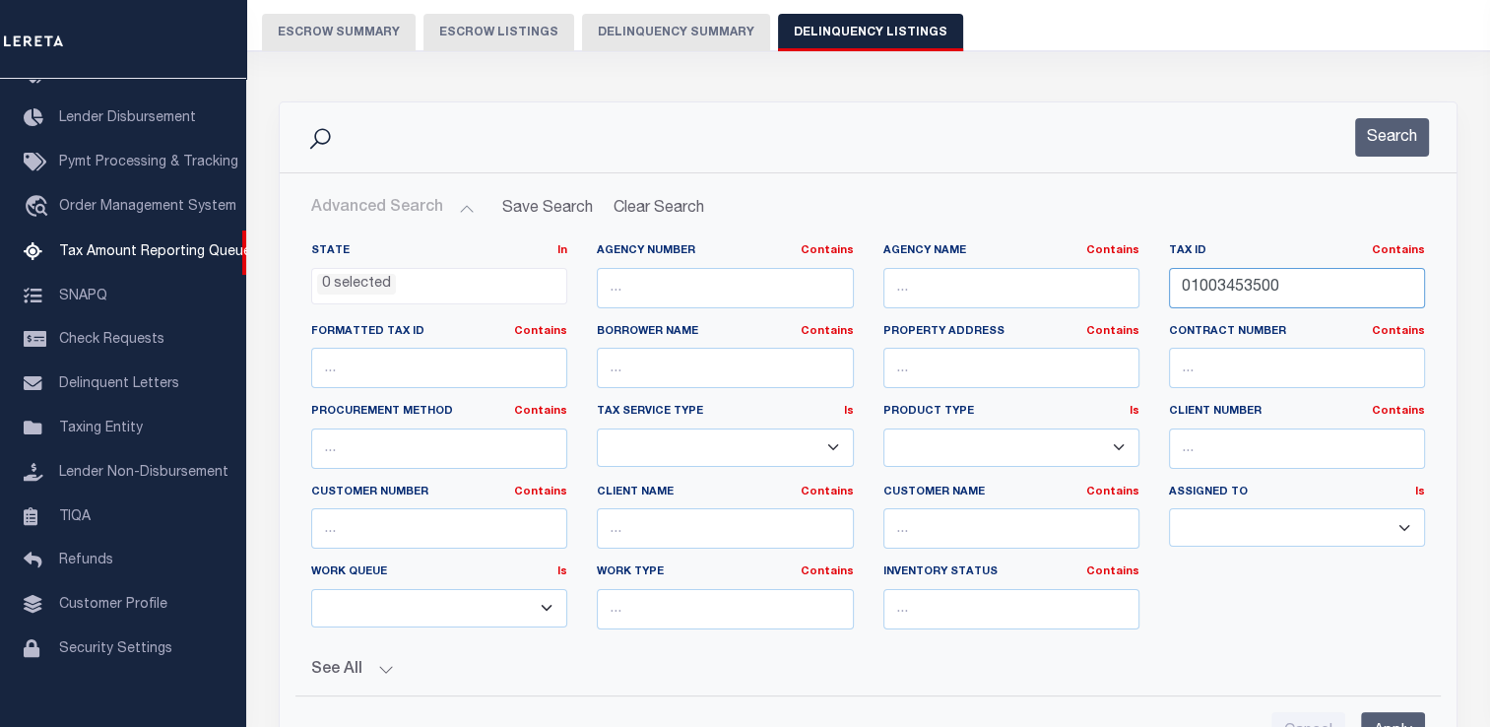
click at [1250, 282] on input "01003453500" at bounding box center [1297, 288] width 256 height 40
paste input "260575002001100"
type input "26057500200110000"
click at [1392, 719] on input "Apply" at bounding box center [1393, 732] width 64 height 40
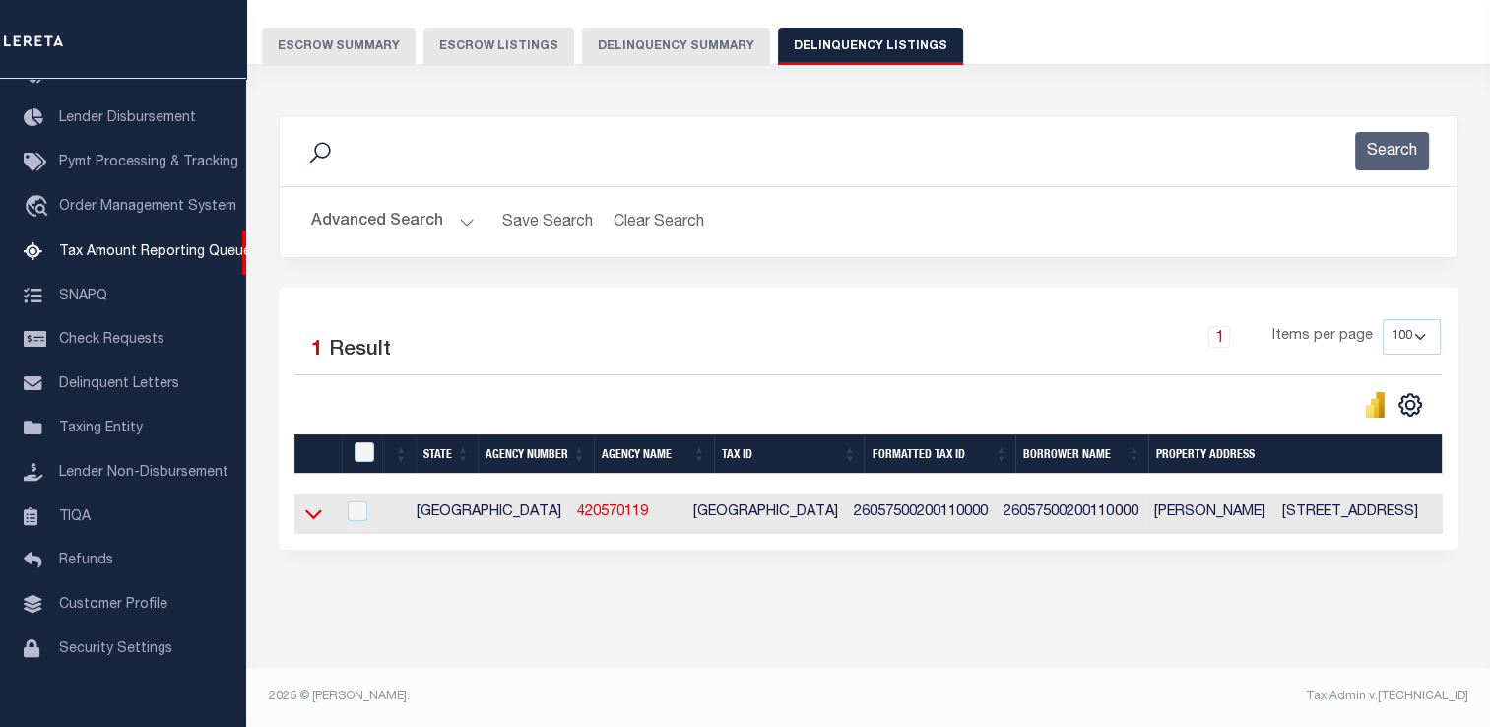
click at [319, 504] on icon at bounding box center [313, 513] width 17 height 21
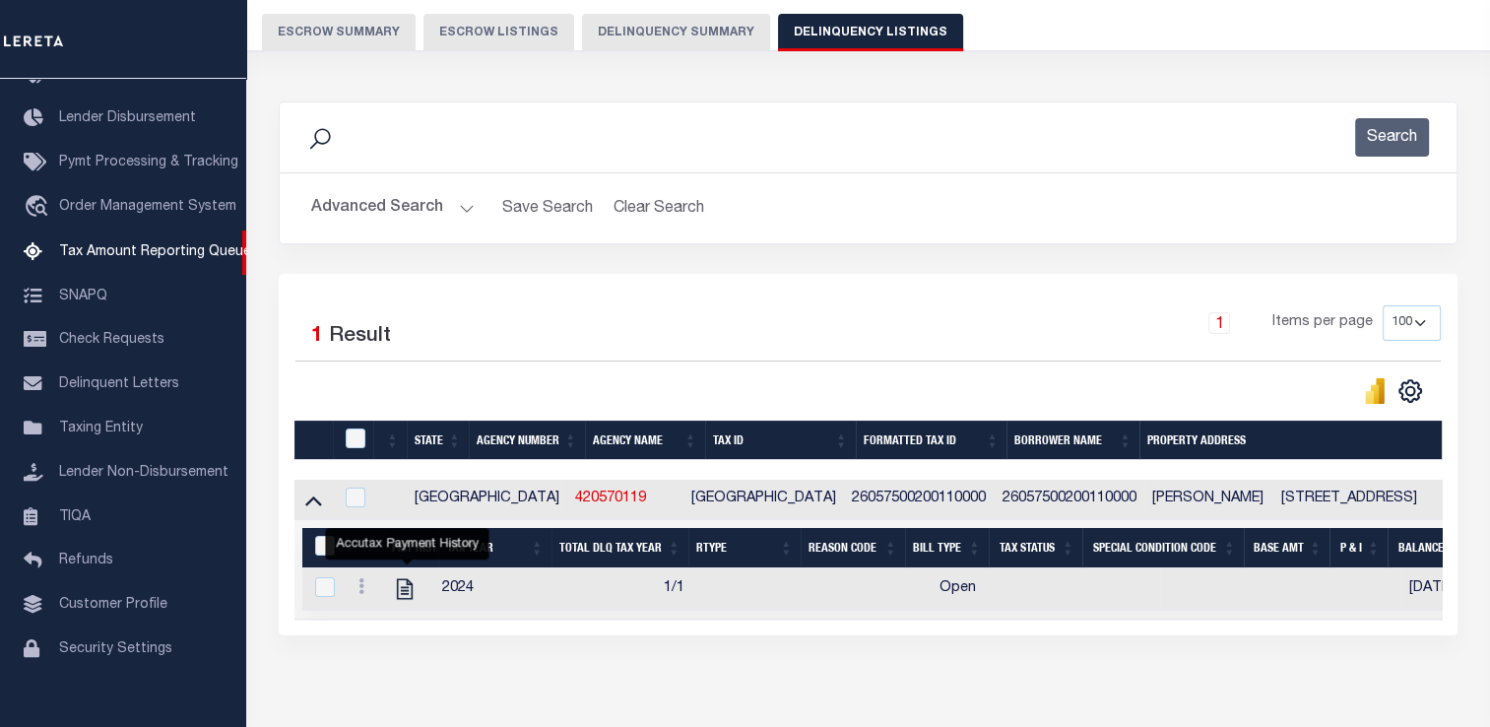
click at [404, 200] on button "Advanced Search" at bounding box center [392, 208] width 163 height 38
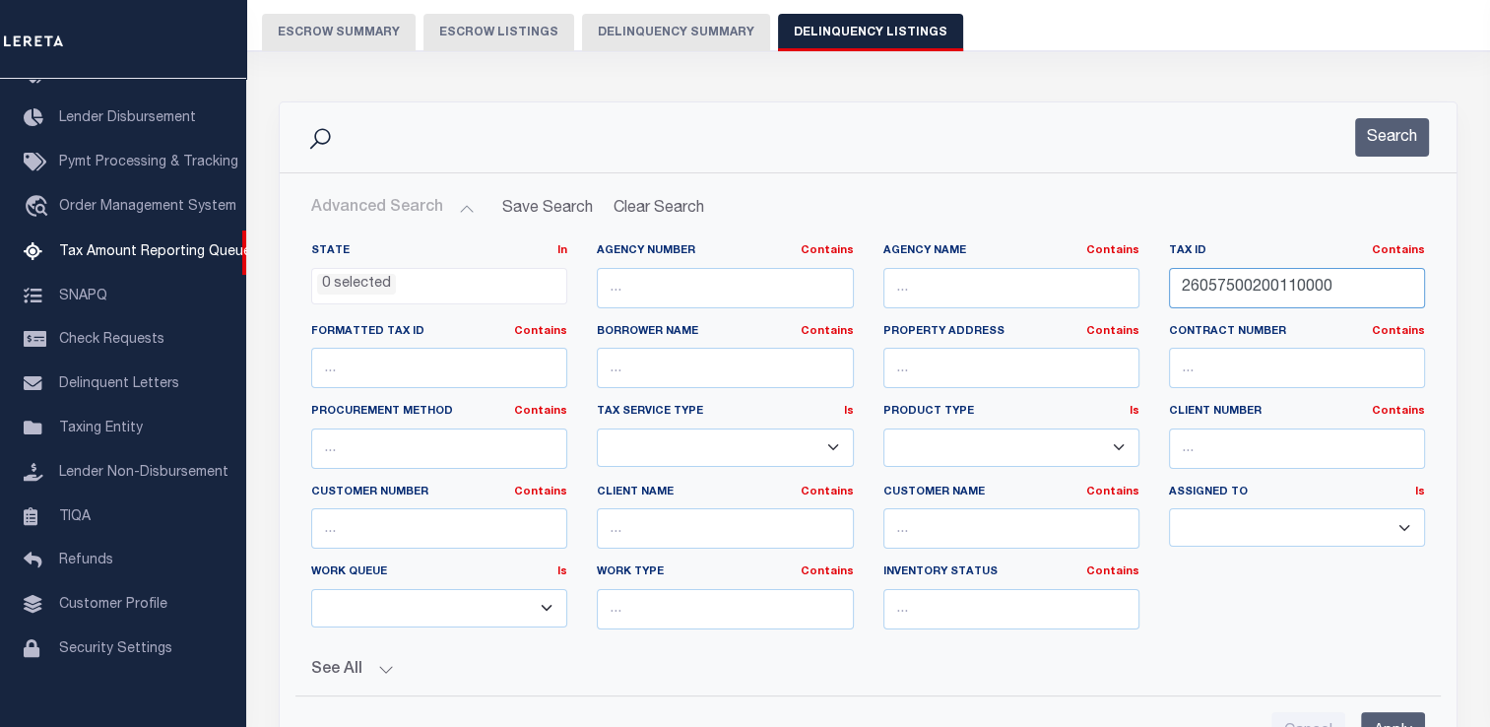
click at [1190, 297] on input "26057500200110000" at bounding box center [1297, 288] width 256 height 40
paste input "120625"
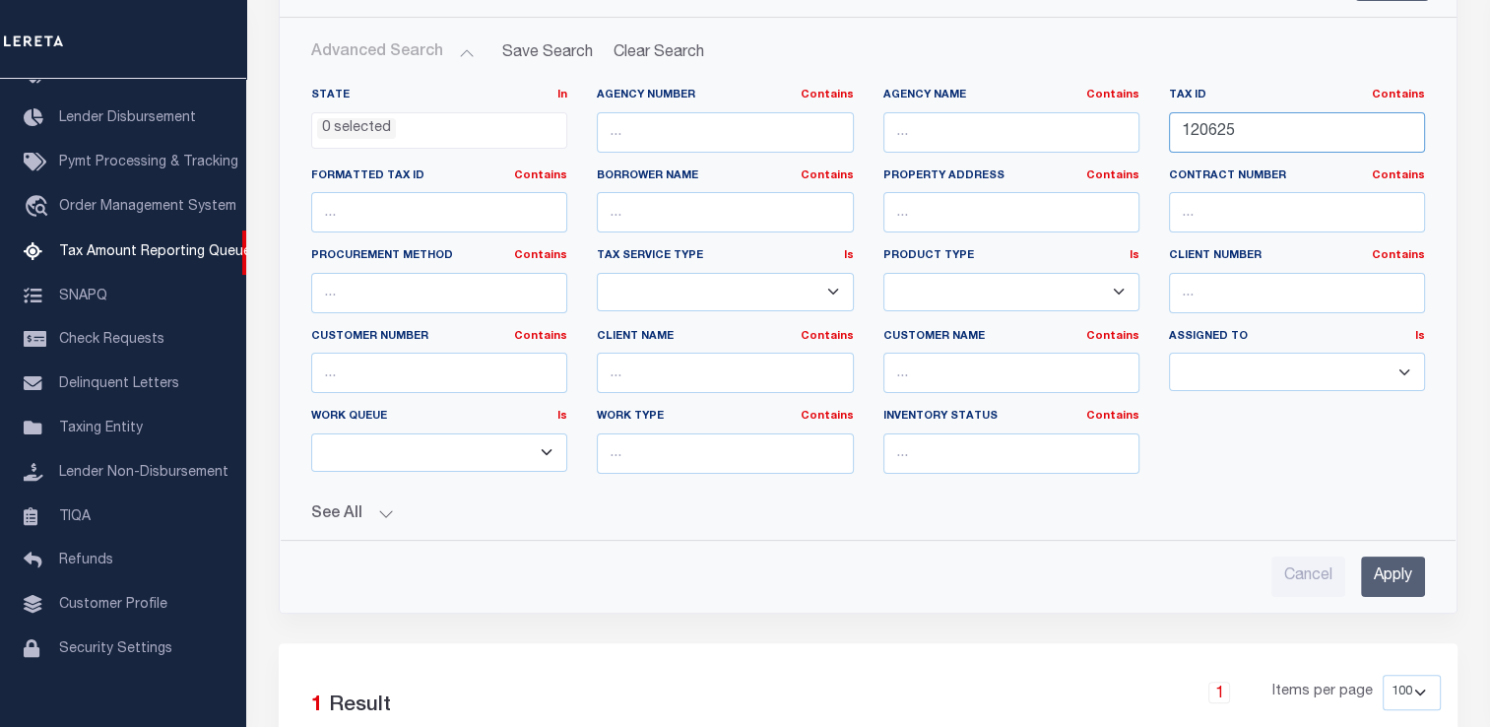
scroll to position [332, 0]
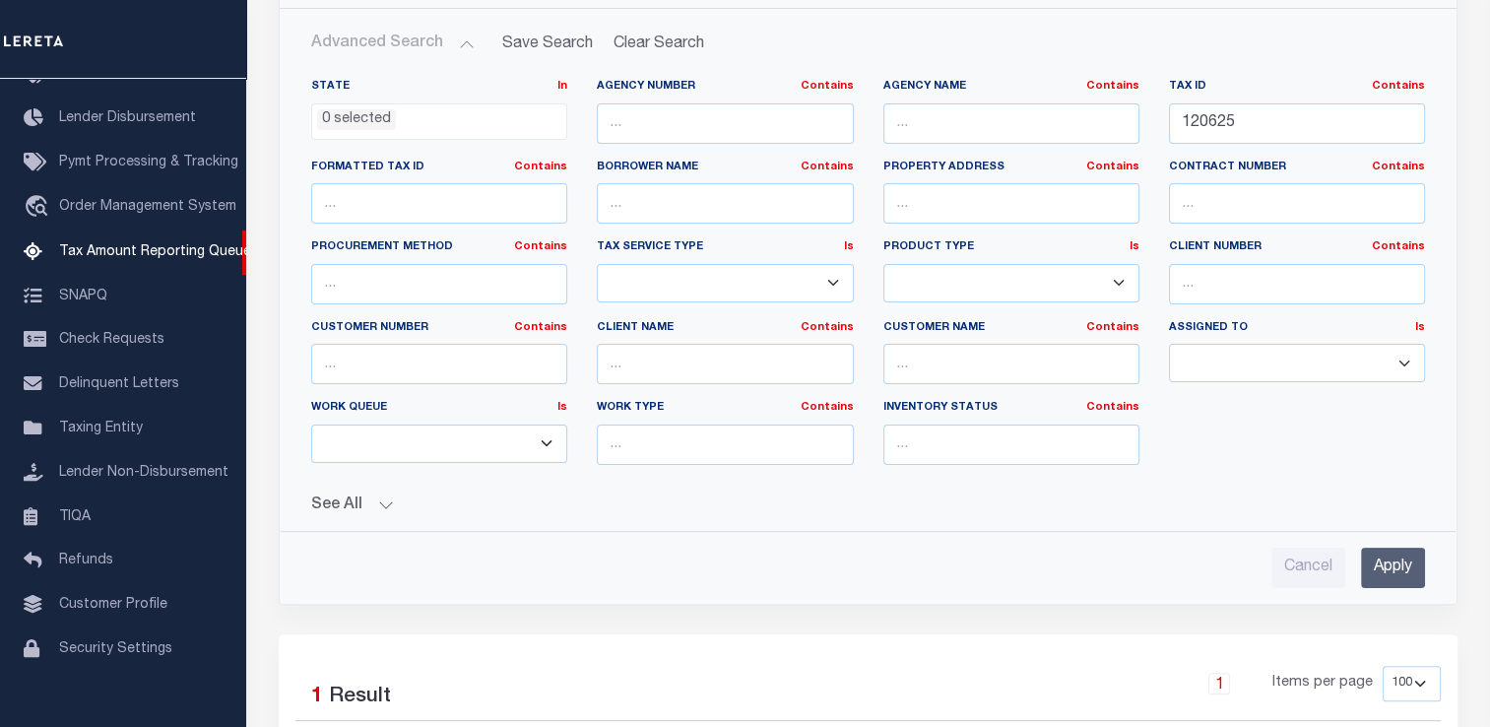
drag, startPoint x: 1398, startPoint y: 557, endPoint x: 1098, endPoint y: 538, distance: 300.9
click at [1098, 538] on div "Cancel Apply" at bounding box center [867, 560] width 1145 height 56
click at [1426, 569] on div "Cancel Apply" at bounding box center [867, 560] width 1145 height 56
click at [1418, 569] on input "Apply" at bounding box center [1393, 567] width 64 height 40
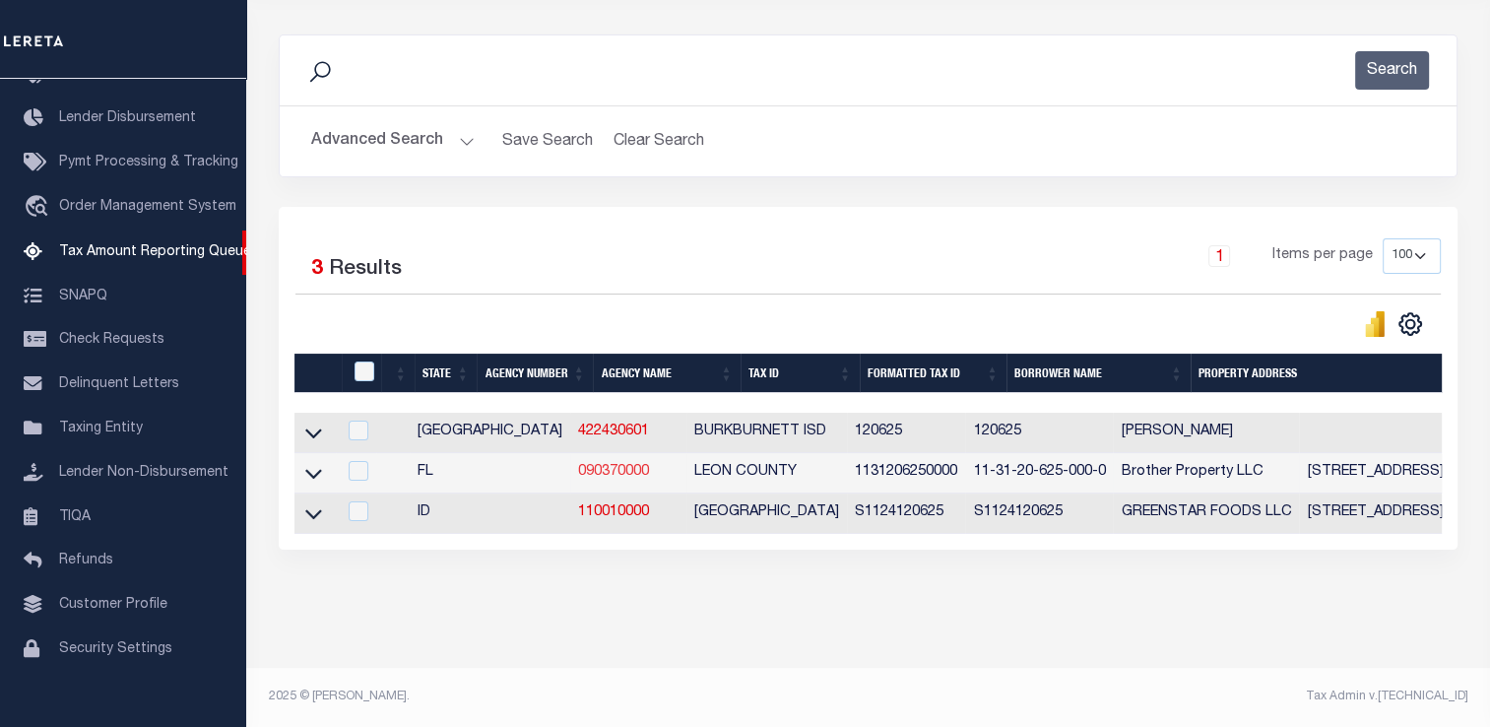
scroll to position [246, 0]
click at [318, 422] on icon at bounding box center [313, 432] width 17 height 21
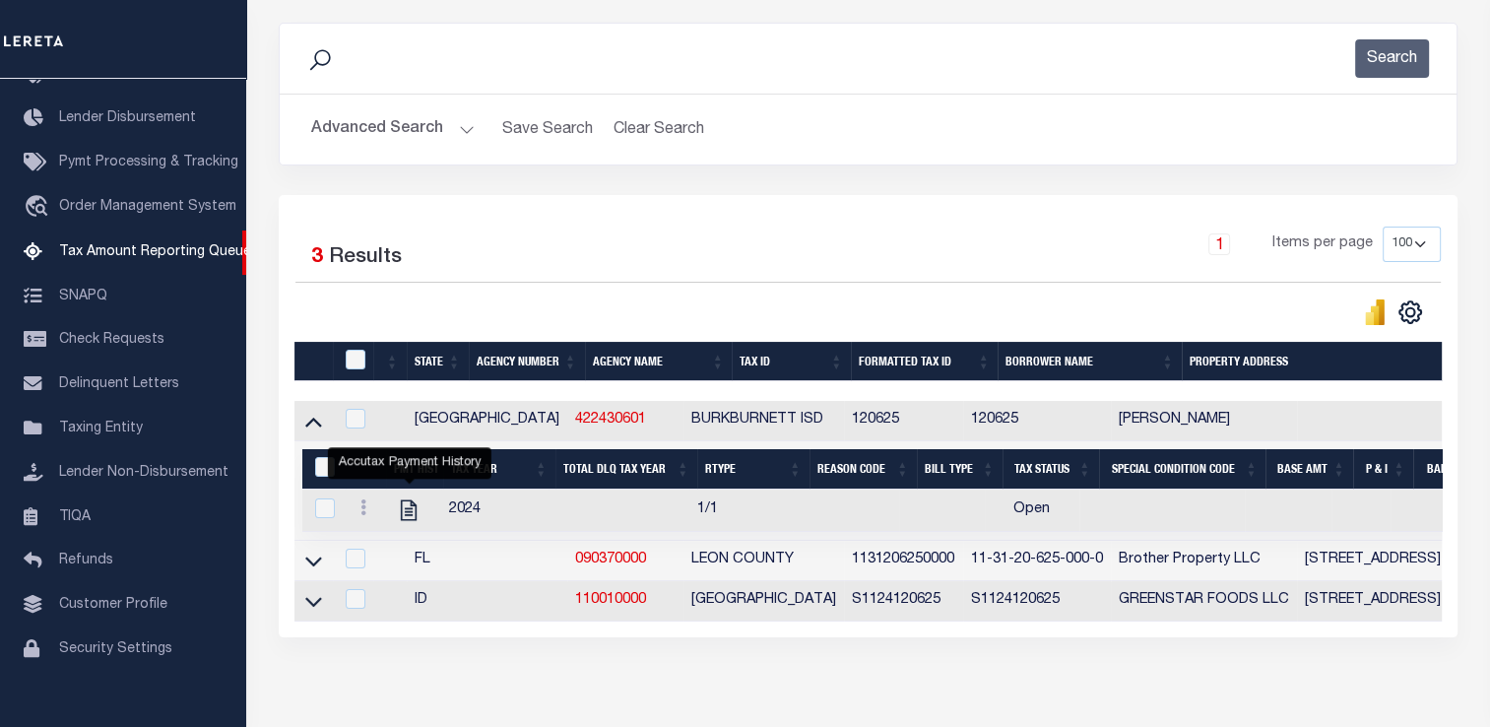
click at [452, 146] on button "Advanced Search" at bounding box center [392, 129] width 163 height 38
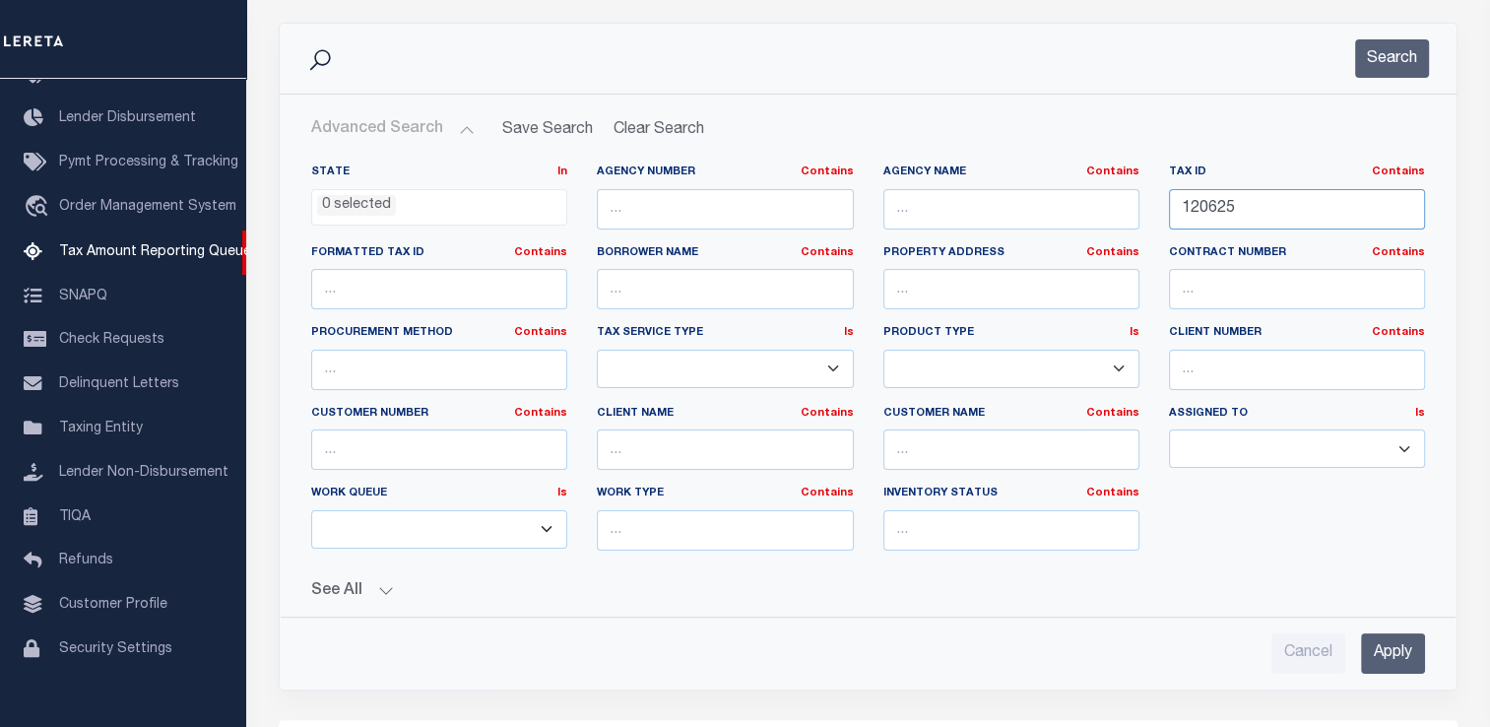
click at [1222, 207] on input "120625" at bounding box center [1297, 209] width 256 height 40
paste input "6324219006"
type input "6324219006"
click at [1402, 660] on input "Apply" at bounding box center [1393, 653] width 64 height 40
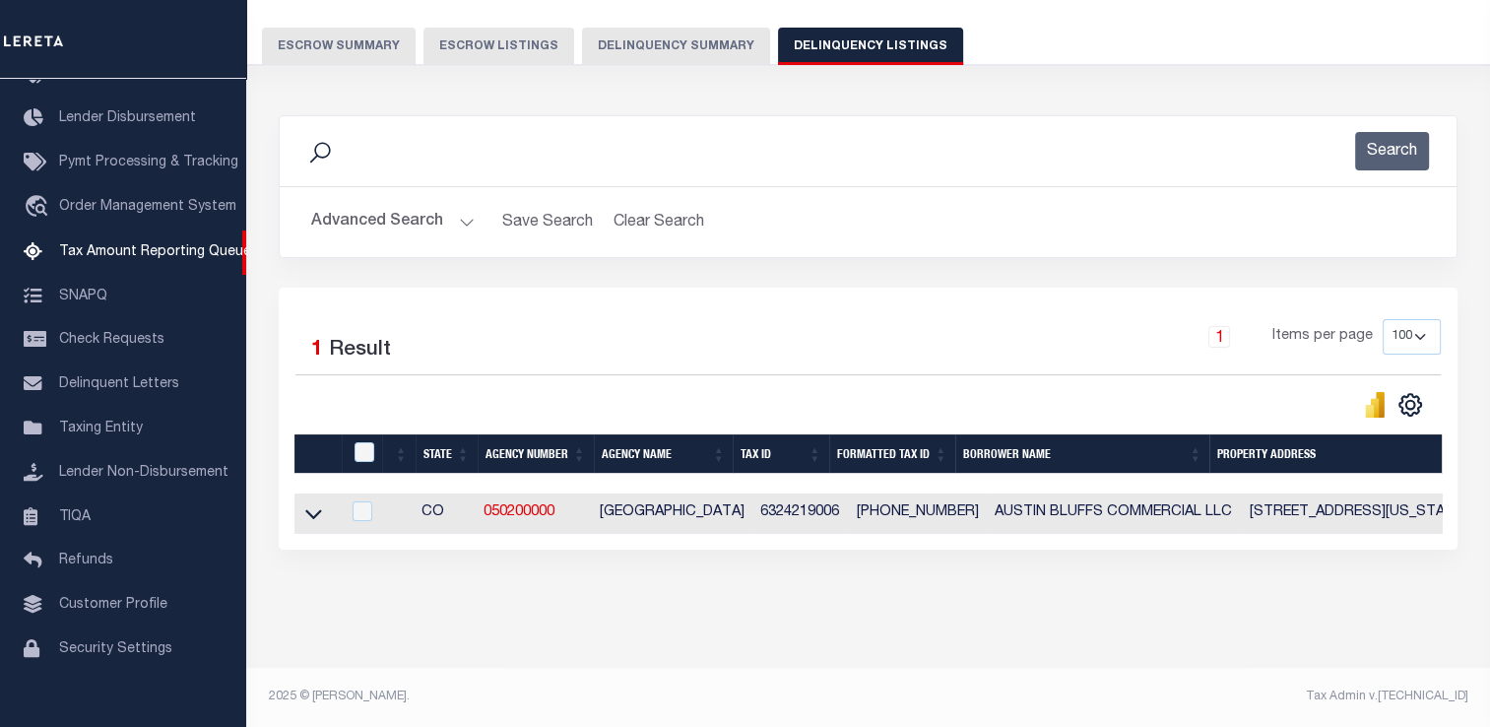
scroll to position [167, 0]
click at [313, 510] on icon at bounding box center [313, 515] width 17 height 10
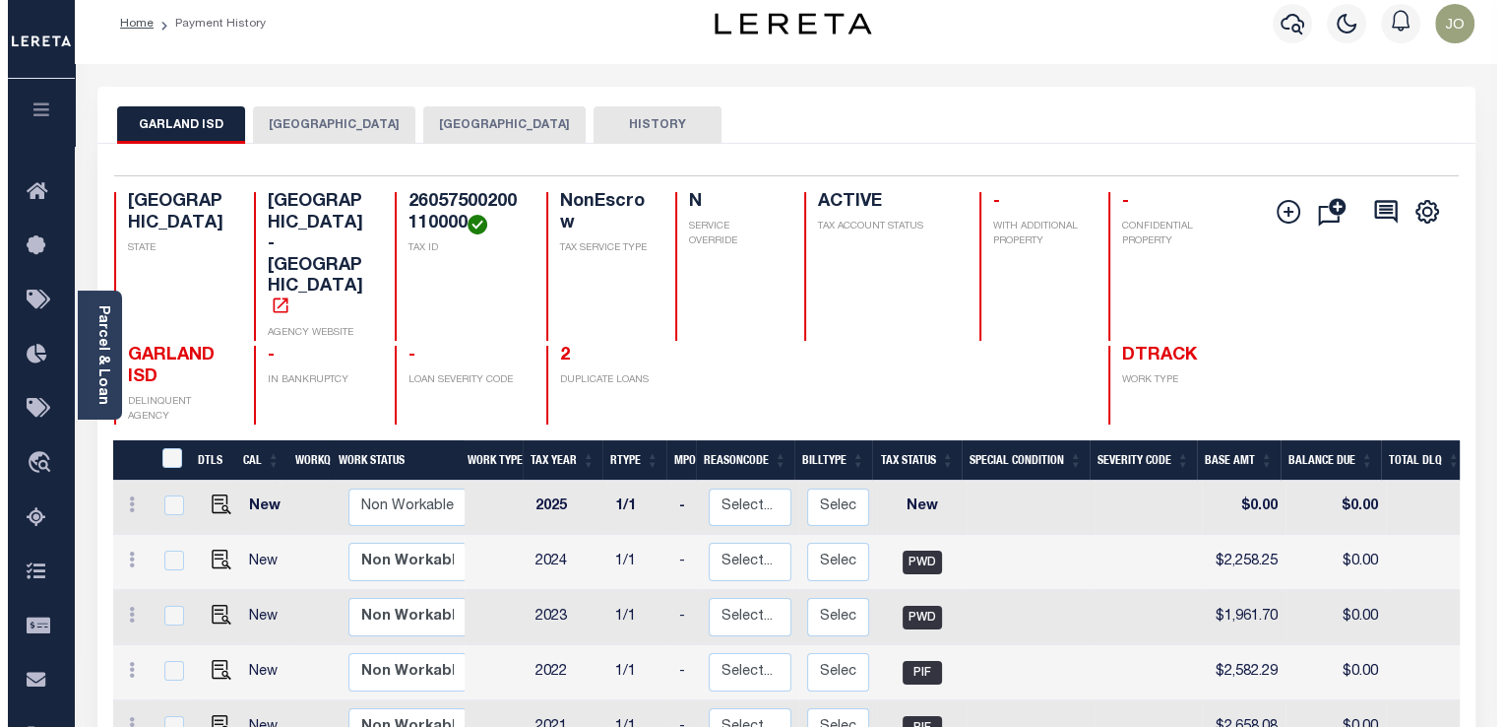
scroll to position [4, 0]
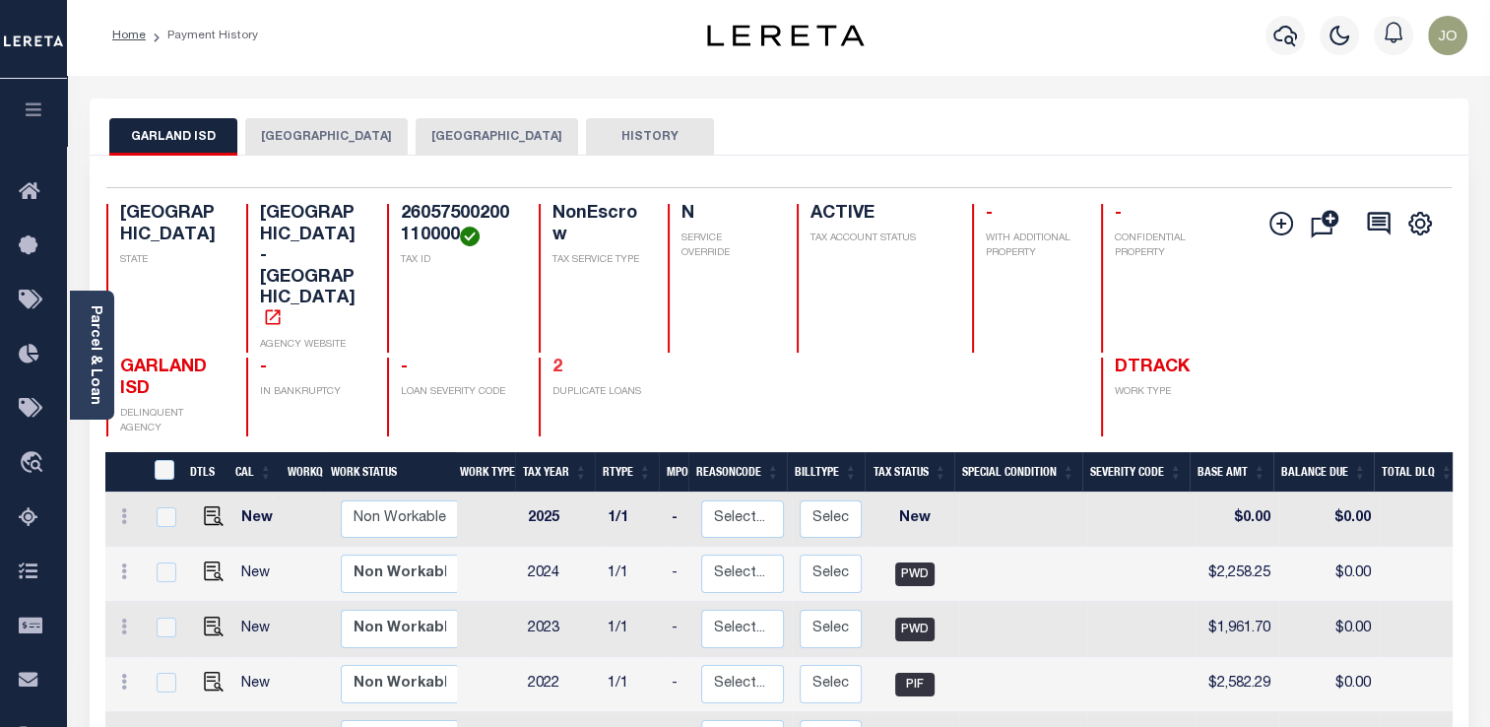
click at [552, 358] on link "2" at bounding box center [557, 367] width 10 height 18
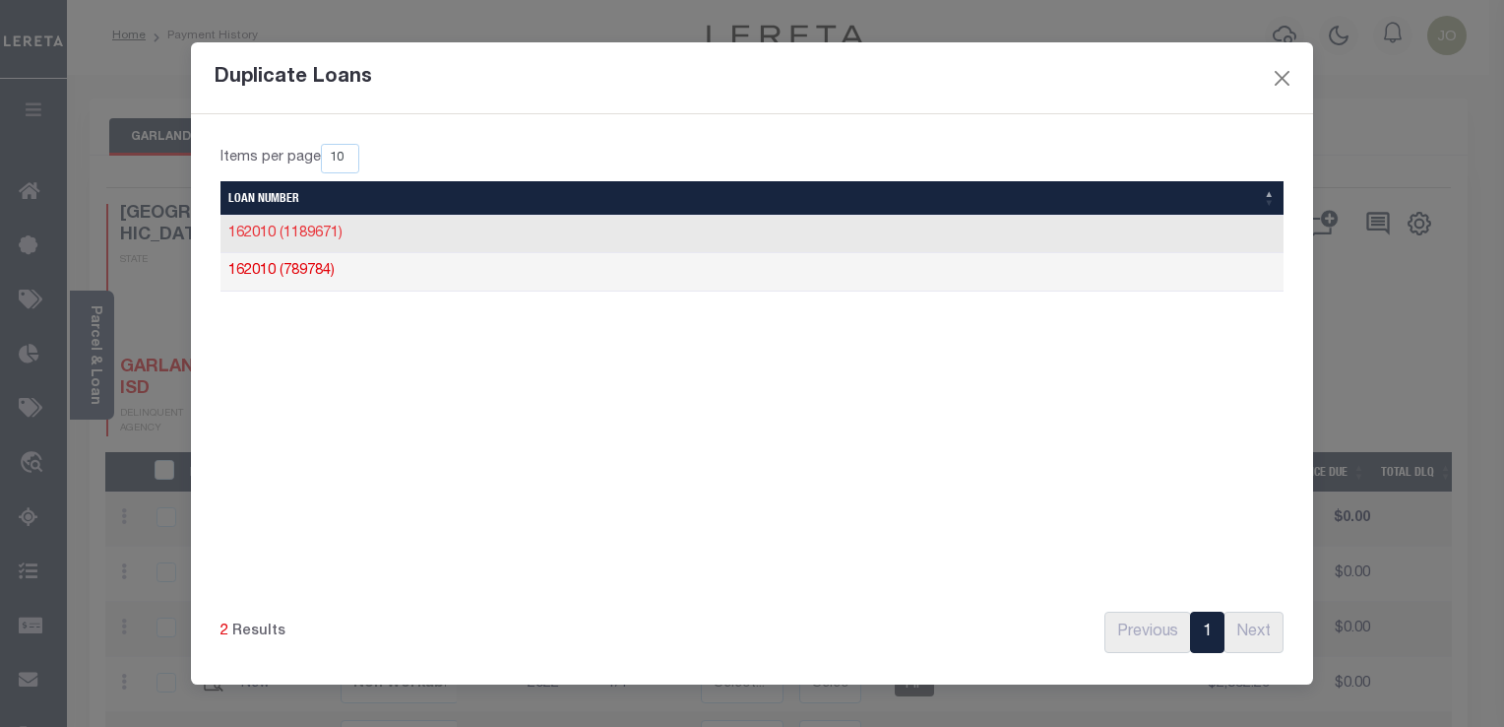
click at [328, 234] on link "162010 (1189671)" at bounding box center [285, 233] width 114 height 14
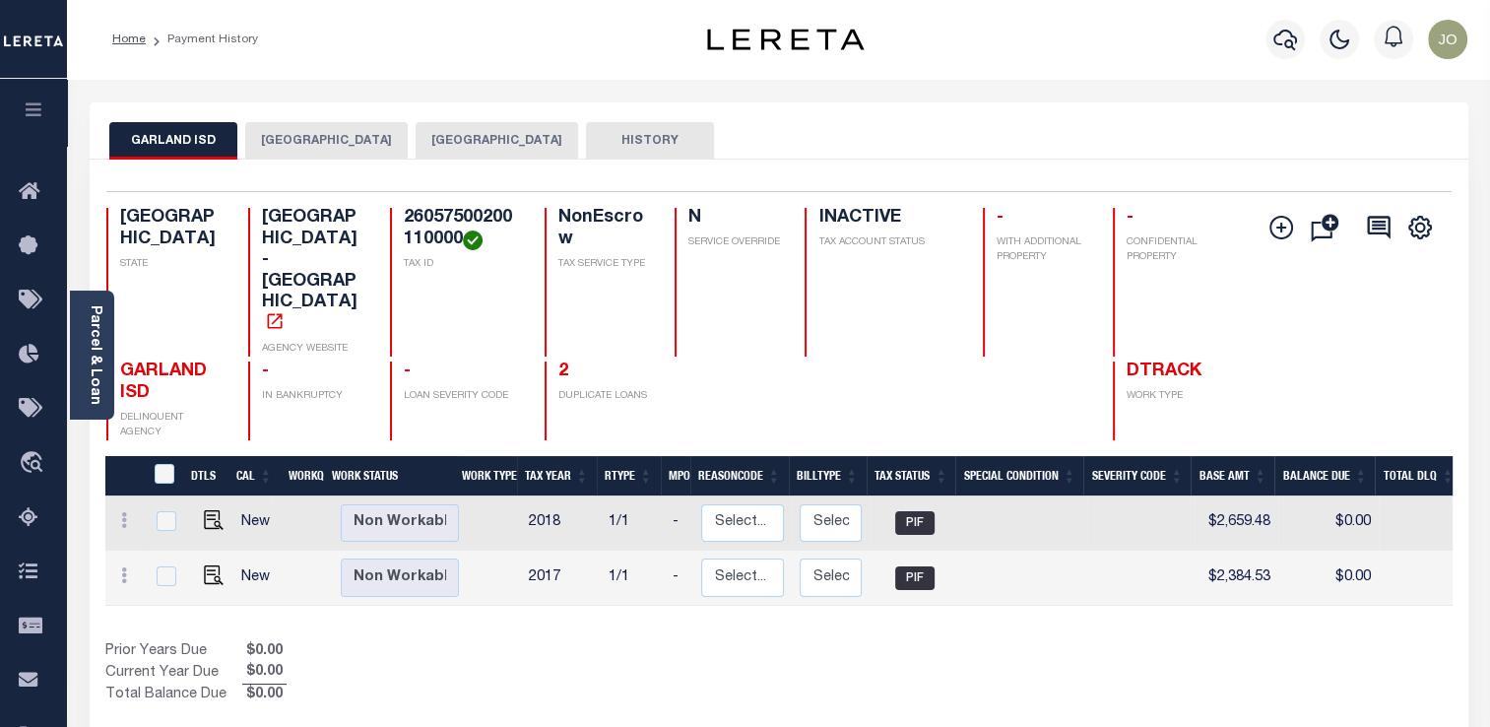
click at [544, 361] on div "2 DUPLICATE LOANS" at bounding box center [597, 400] width 106 height 79
click at [558, 362] on link "2" at bounding box center [563, 371] width 10 height 18
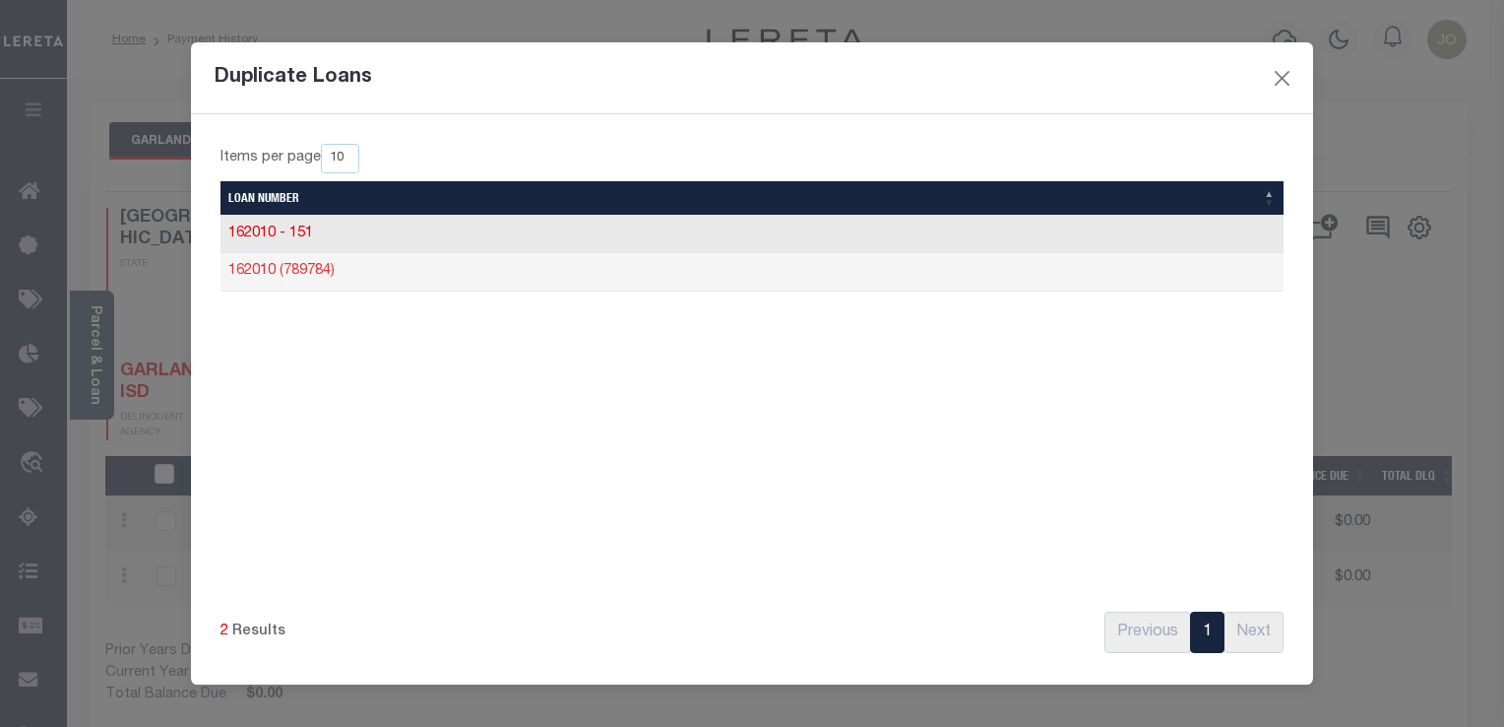
click at [295, 266] on link "162010 (789784)" at bounding box center [281, 271] width 106 height 14
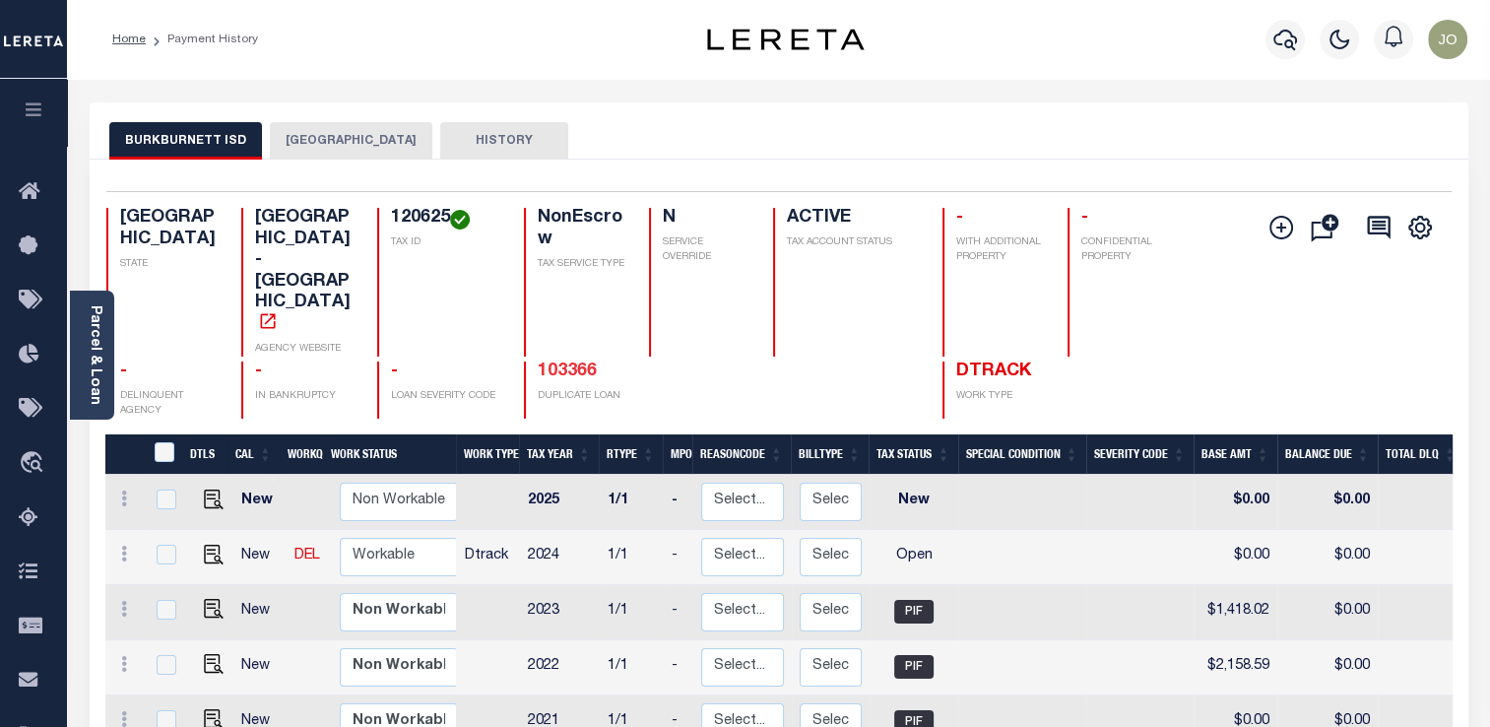
click at [573, 362] on link "103366" at bounding box center [567, 371] width 59 height 18
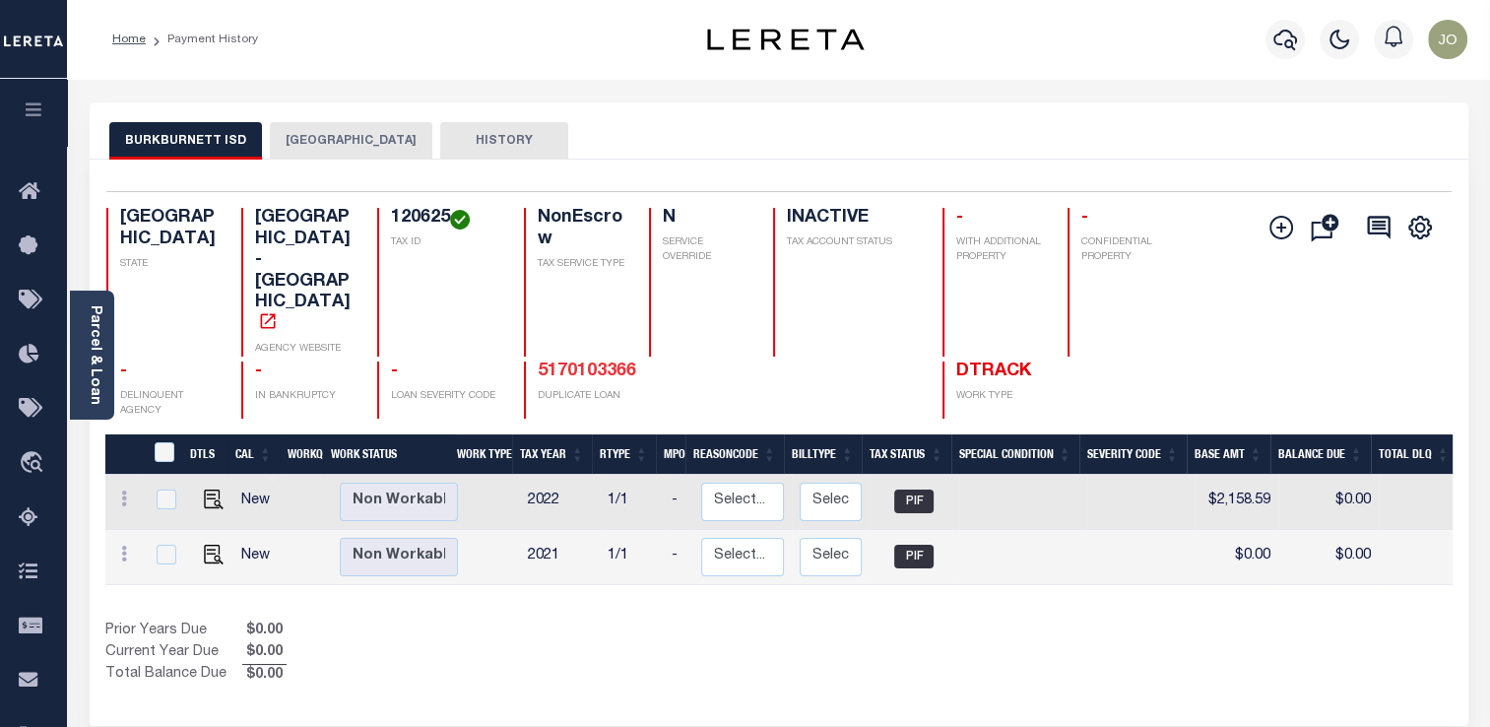
click at [612, 362] on link "5170103366" at bounding box center [587, 371] width 98 height 18
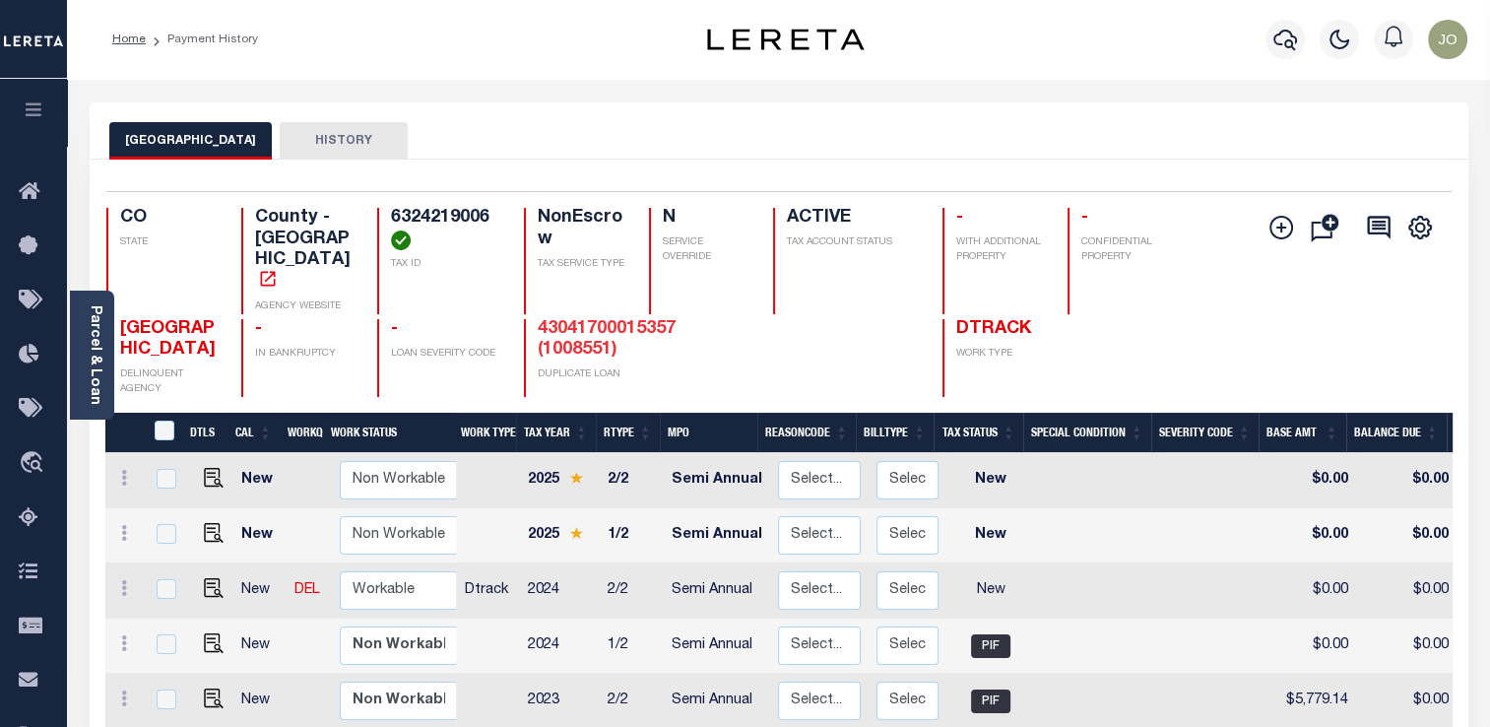
click at [576, 320] on link "43041700015357 (1008551)" at bounding box center [607, 339] width 138 height 39
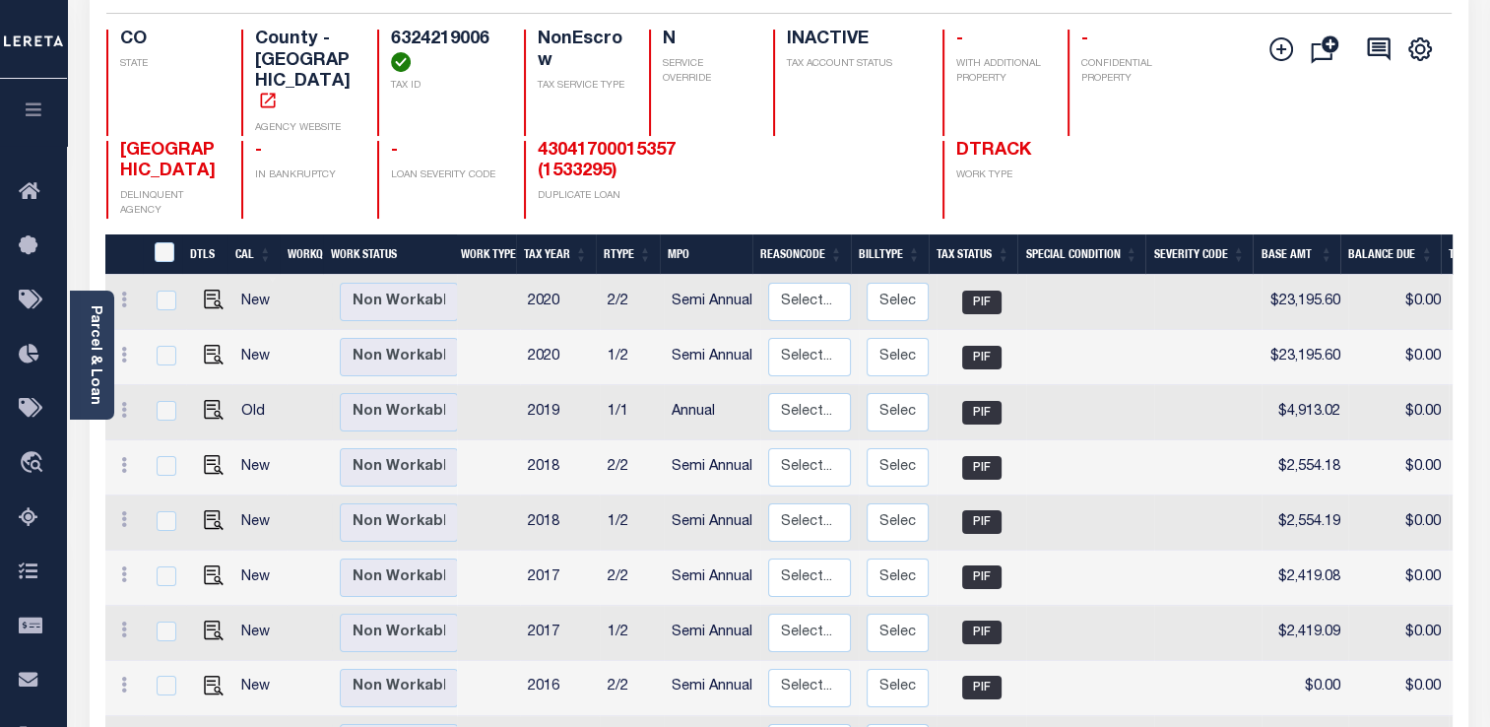
scroll to position [158, 0]
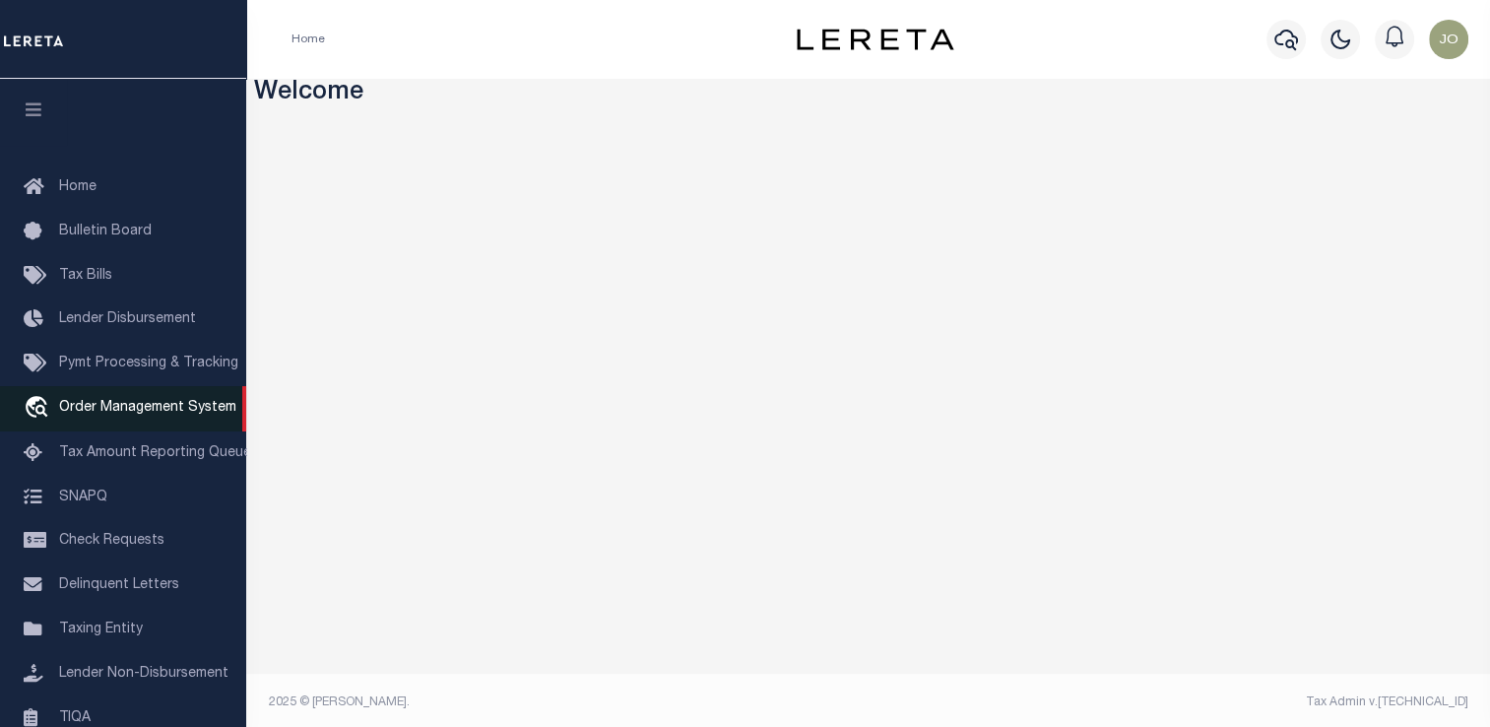
click at [126, 411] on span "Order Management System" at bounding box center [147, 408] width 177 height 14
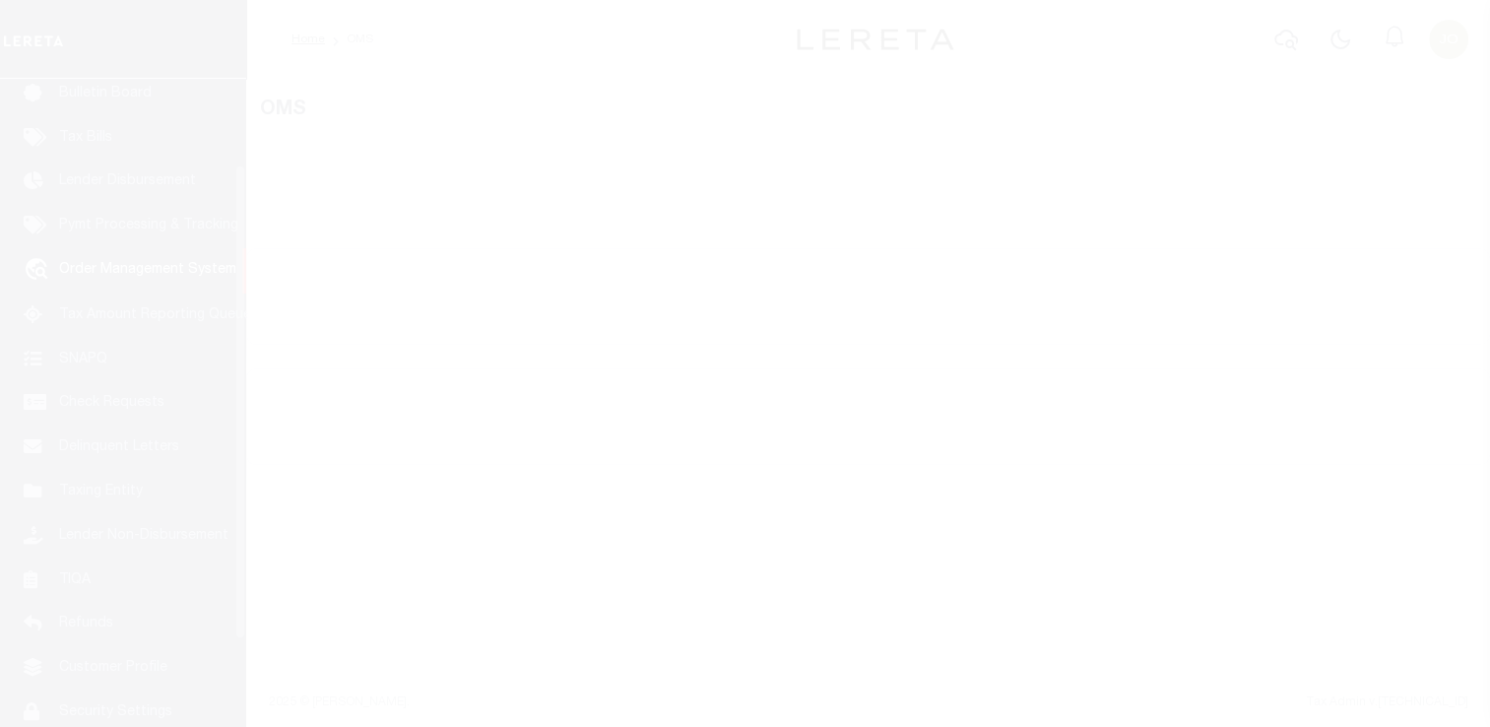
scroll to position [145, 0]
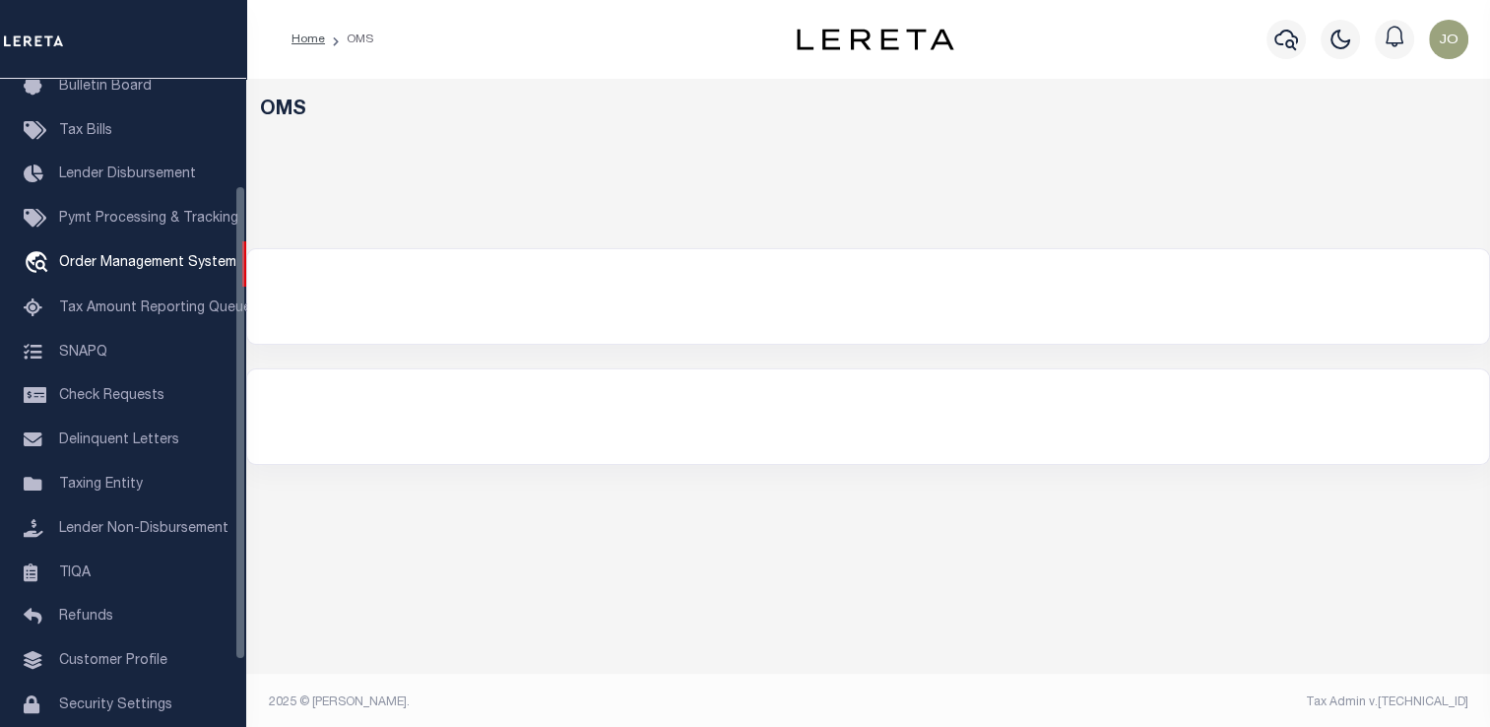
select select "200"
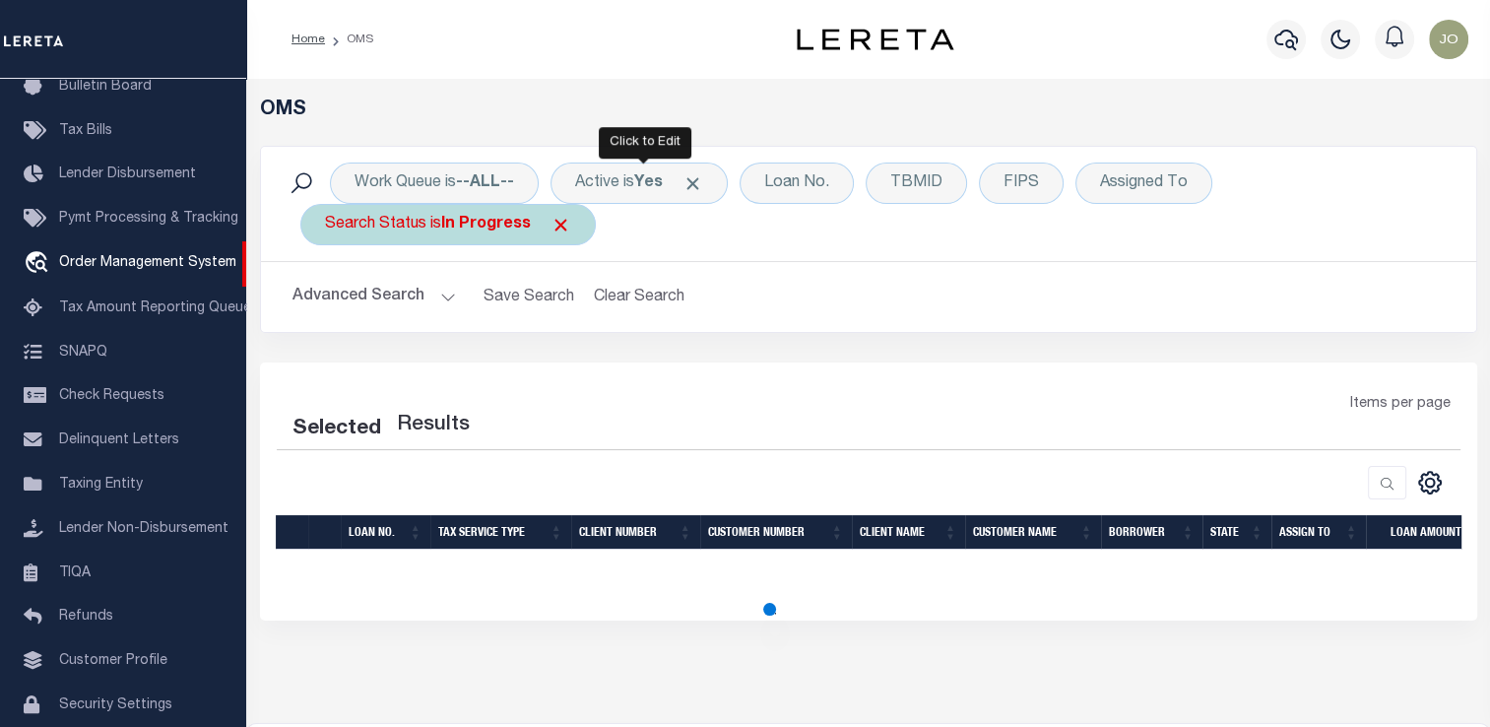
select select "200"
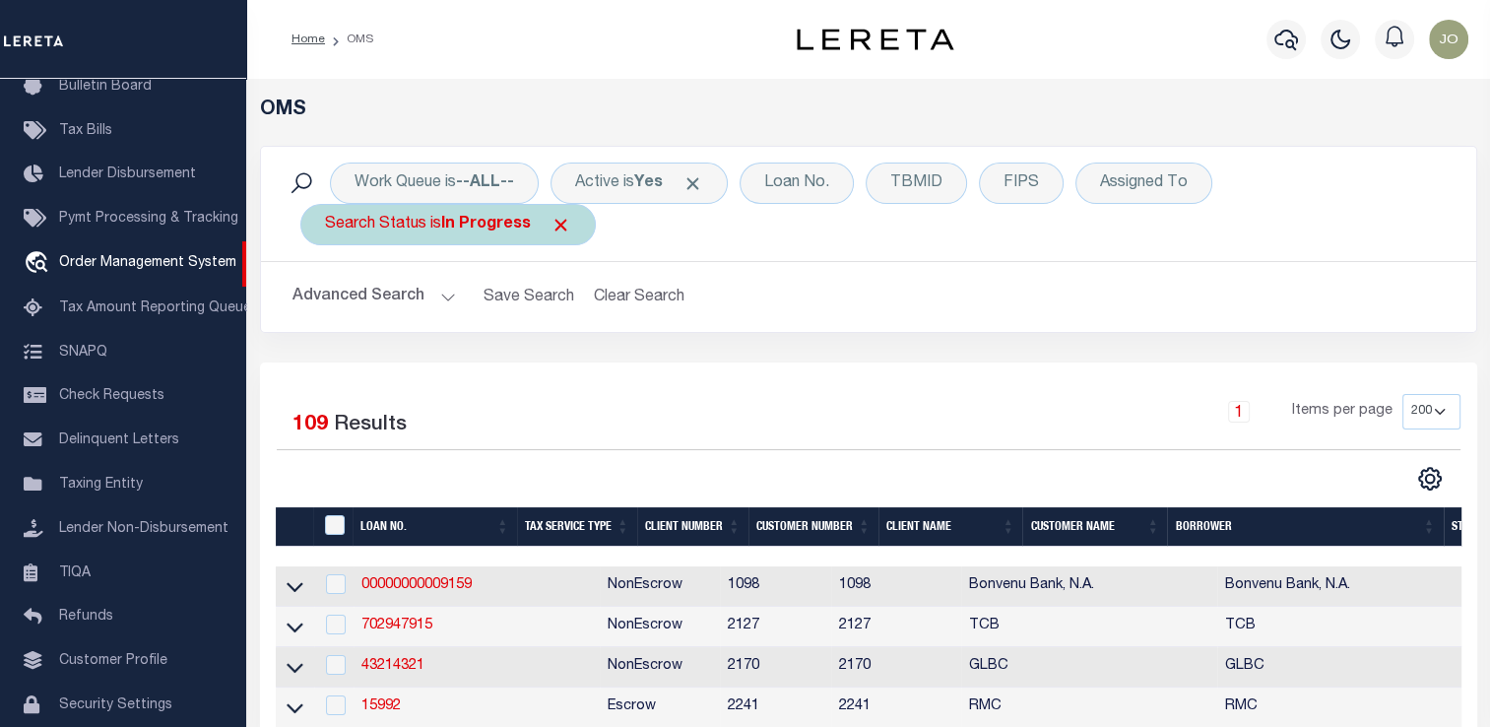
click at [559, 226] on span "Click to Remove" at bounding box center [560, 225] width 21 height 21
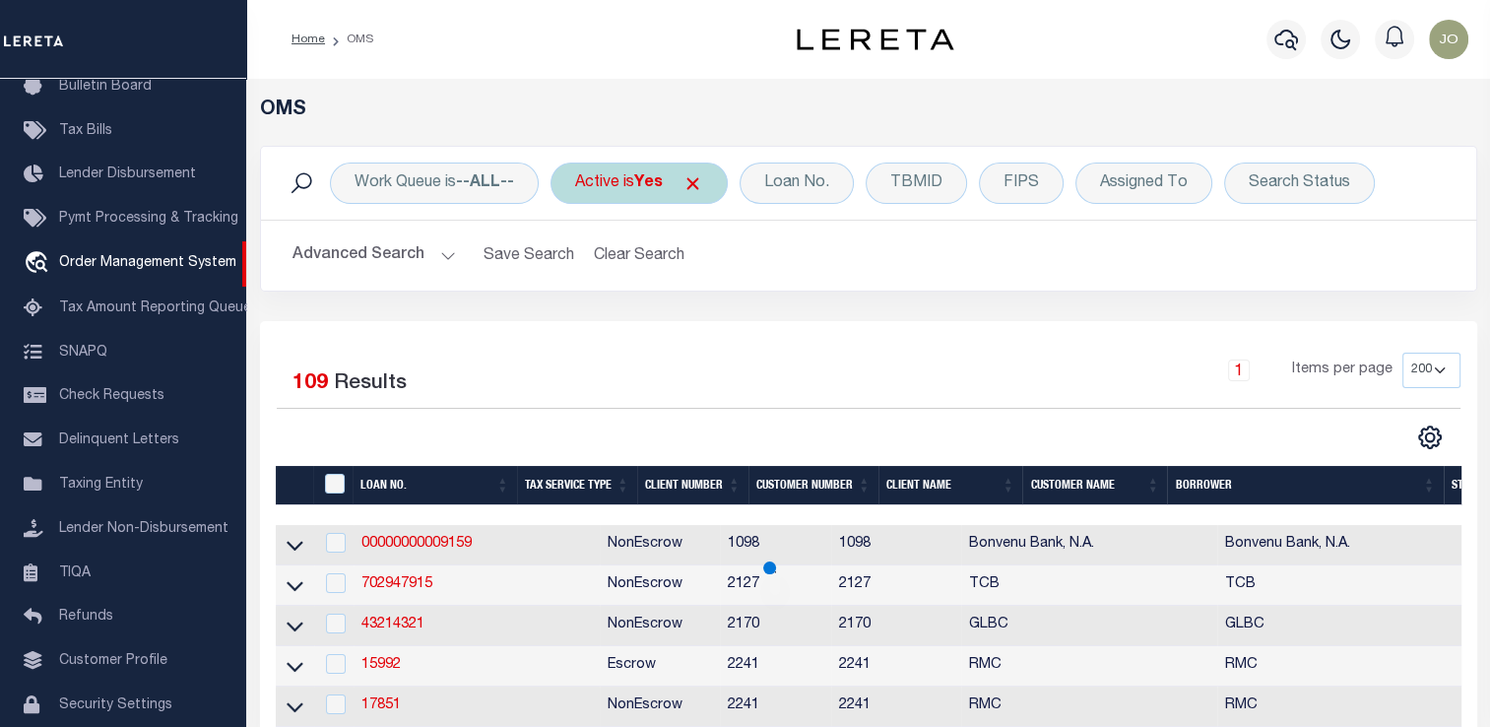
click at [697, 180] on span "Click to Remove" at bounding box center [692, 183] width 21 height 21
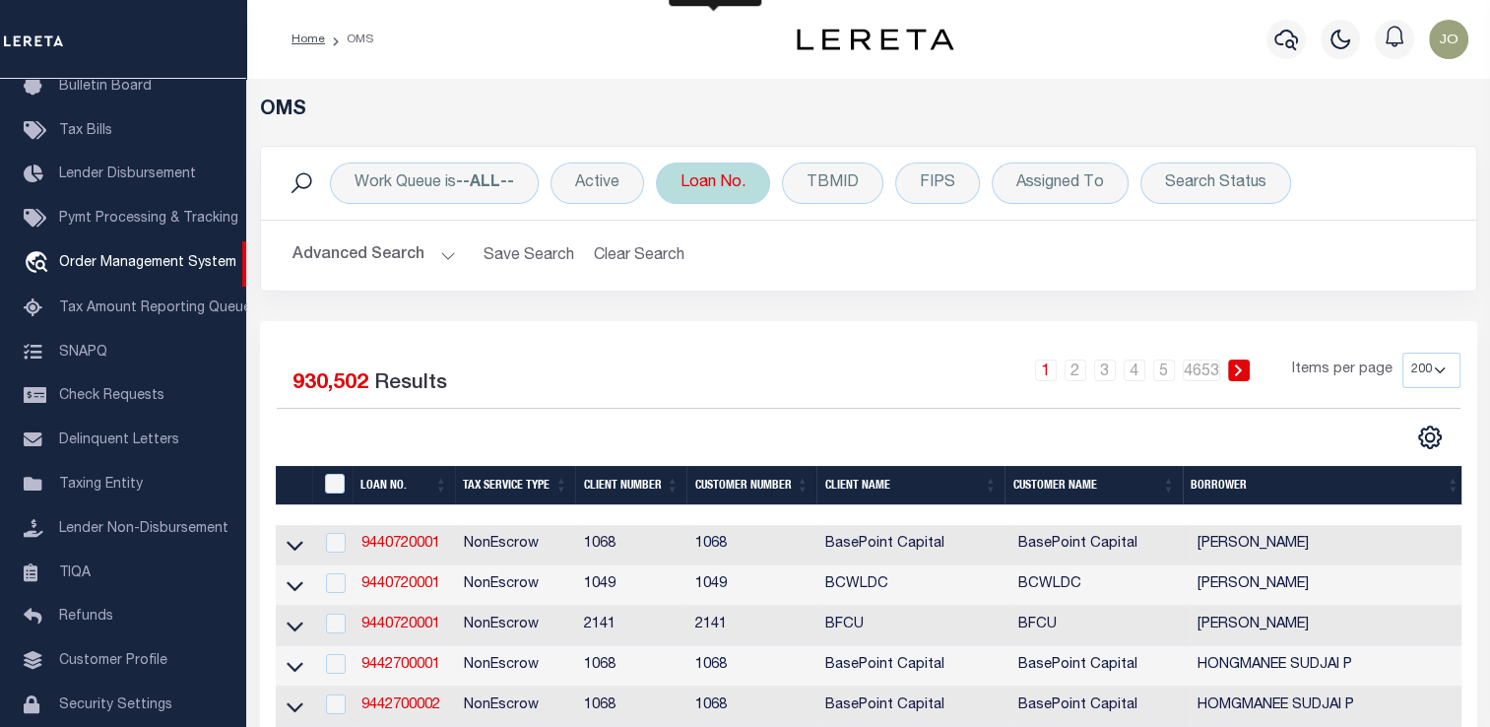
click at [728, 189] on div "Loan No." at bounding box center [713, 182] width 114 height 41
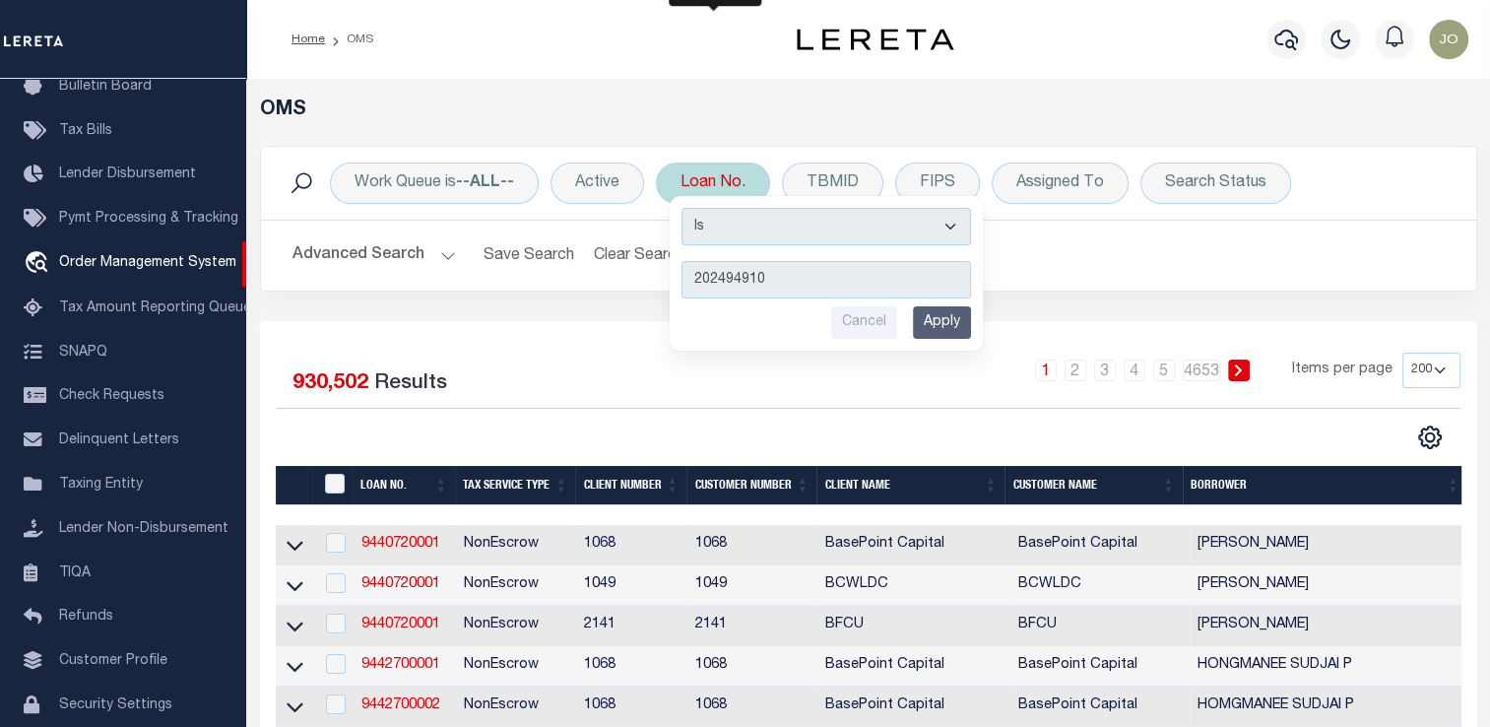
type input "202494910"
click at [945, 321] on input "Apply" at bounding box center [942, 322] width 58 height 32
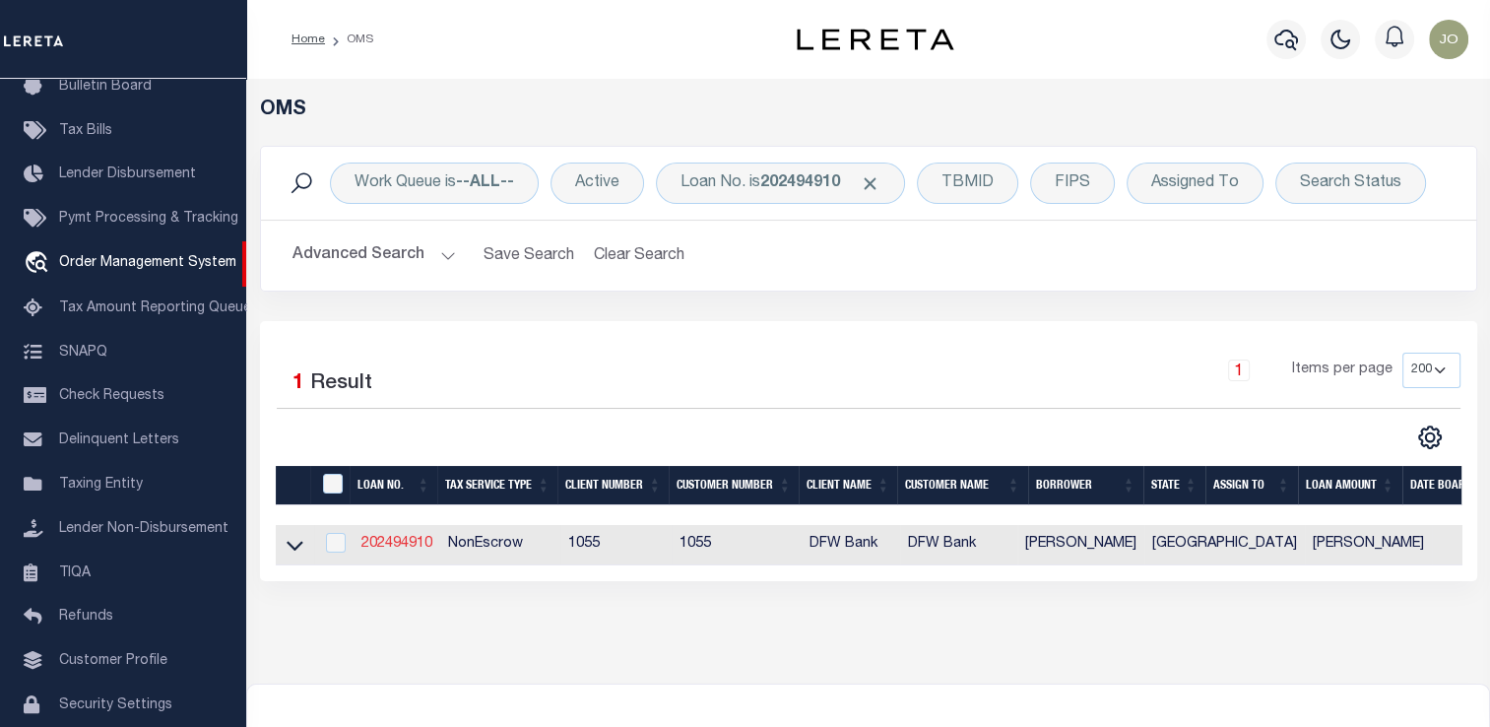
click at [392, 541] on link "202494910" at bounding box center [396, 544] width 71 height 14
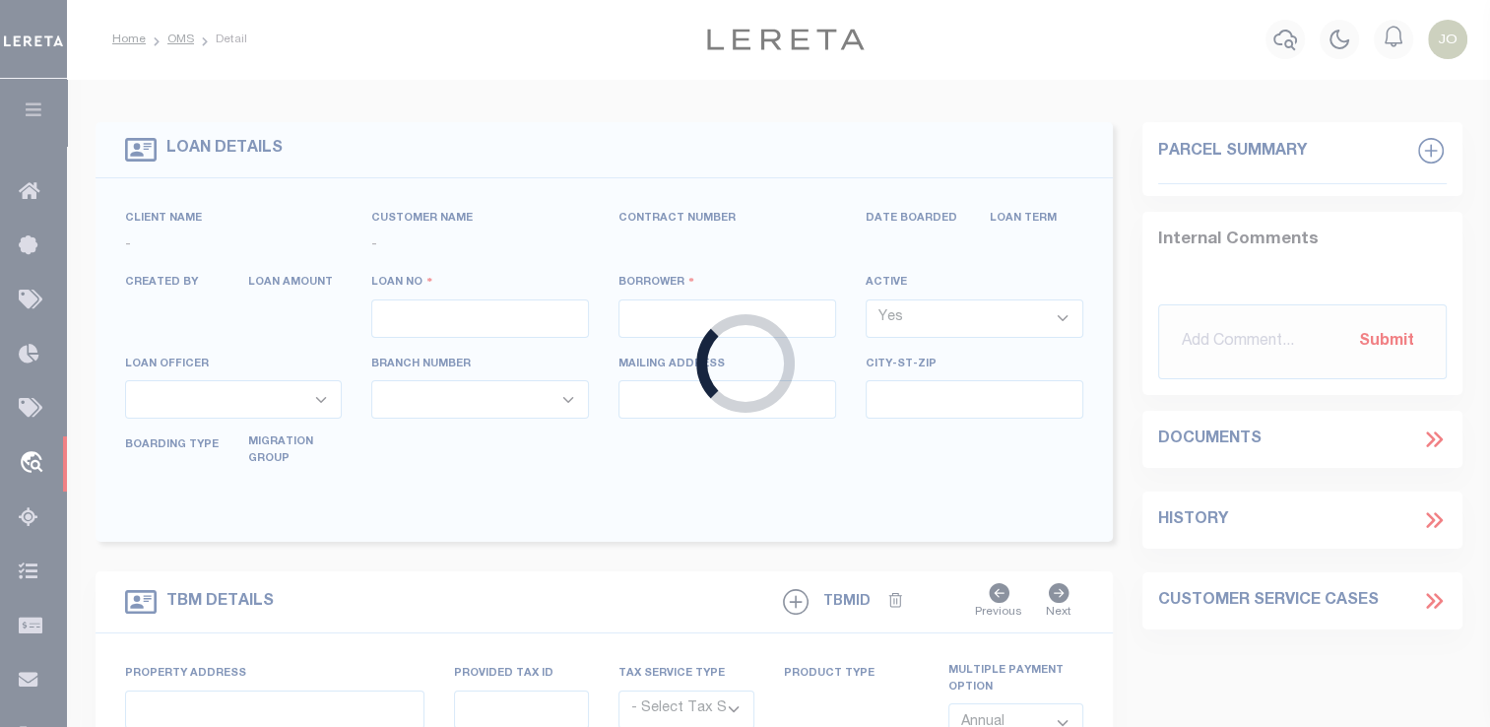
type input "202494910"
type input "JOSE J ALANIS"
select select
type input "9830 CASA LOMA DR"
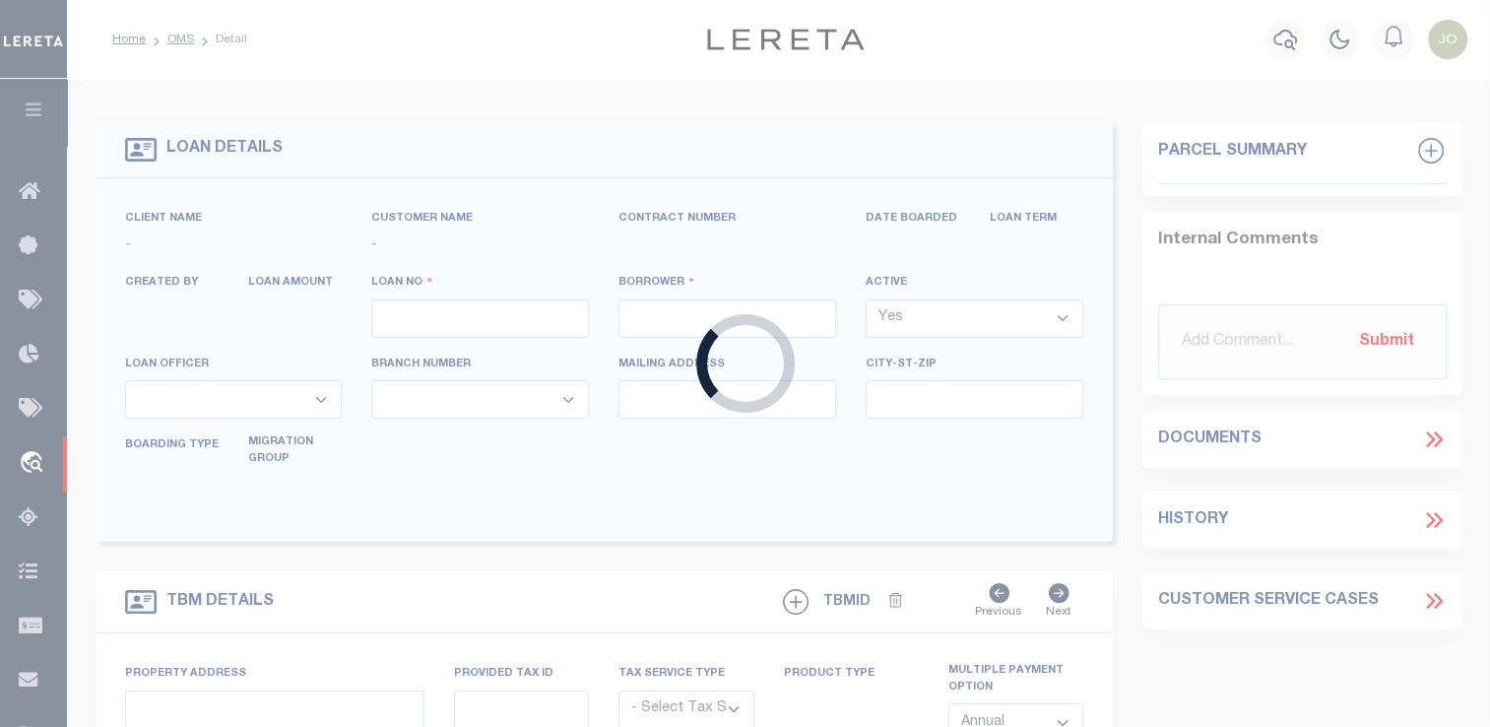
type input "HOUSTON TX 77041"
select select "100"
select select "NonEscrow"
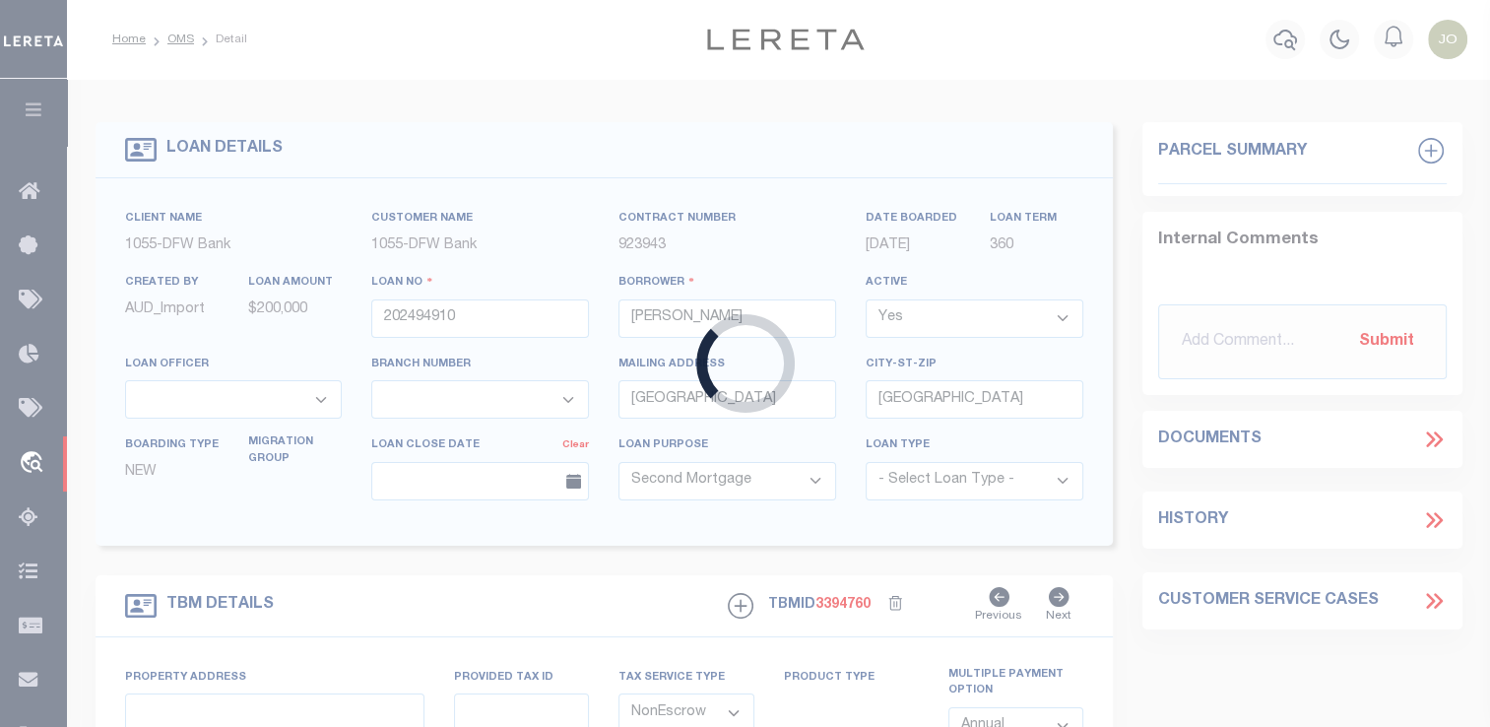
select select "10528"
select select "4047"
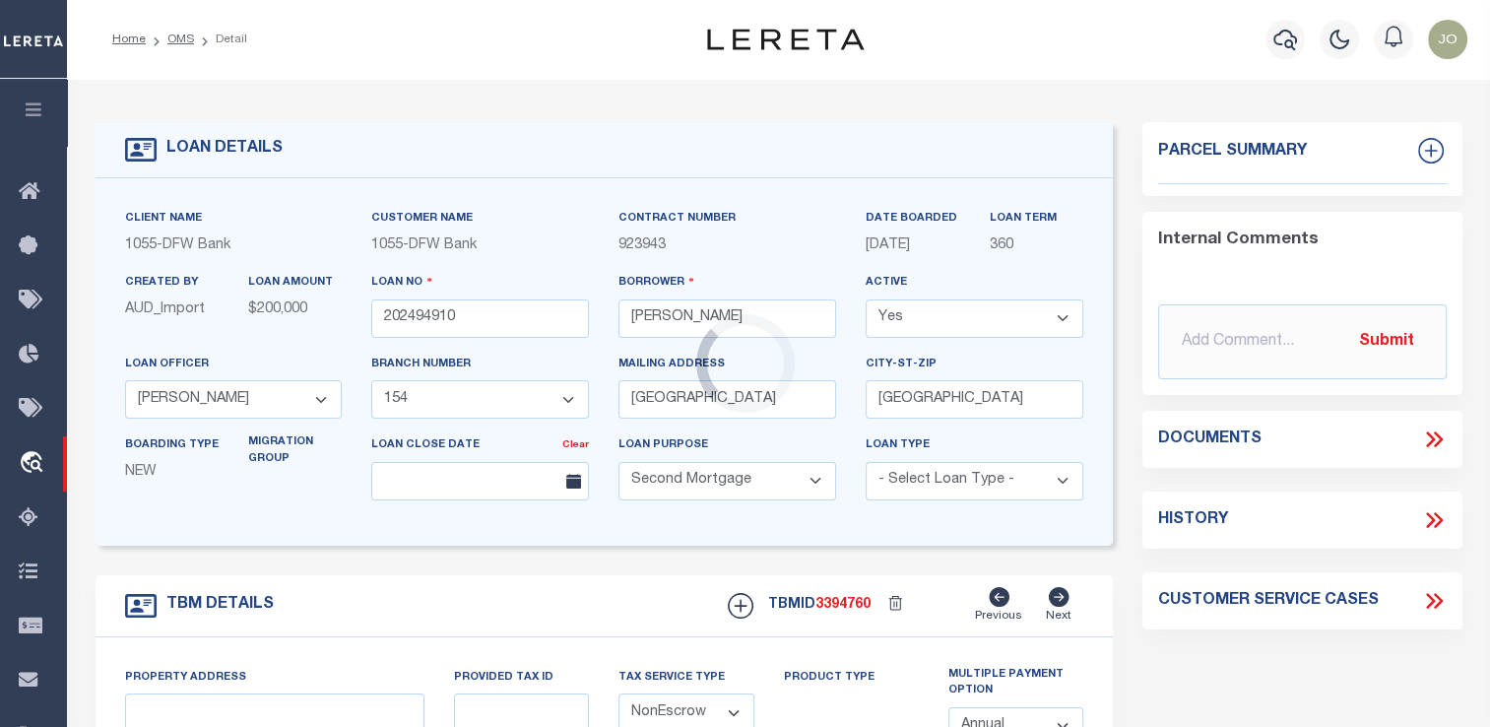
type input "9830 CASA LOMA DR"
select select
type input "HOUSTON, TX 770419008"
type input "TX"
type textarea "9830 CASA LOMA DR HOUSTON TX 77041 LOT 21 BLK H SPRING BRANCH ACRES SEC 1 HARRI…"
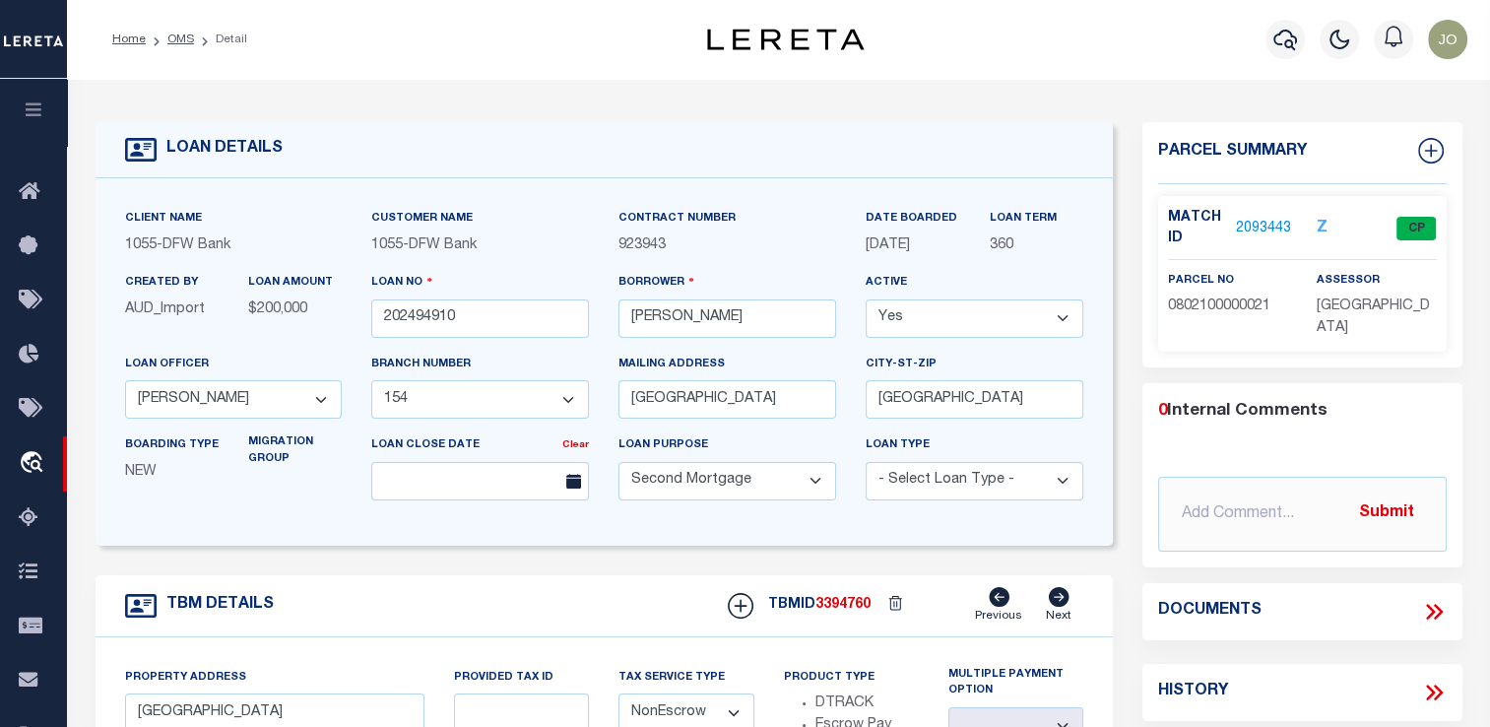
click at [1274, 226] on link "2093443" at bounding box center [1263, 229] width 55 height 21
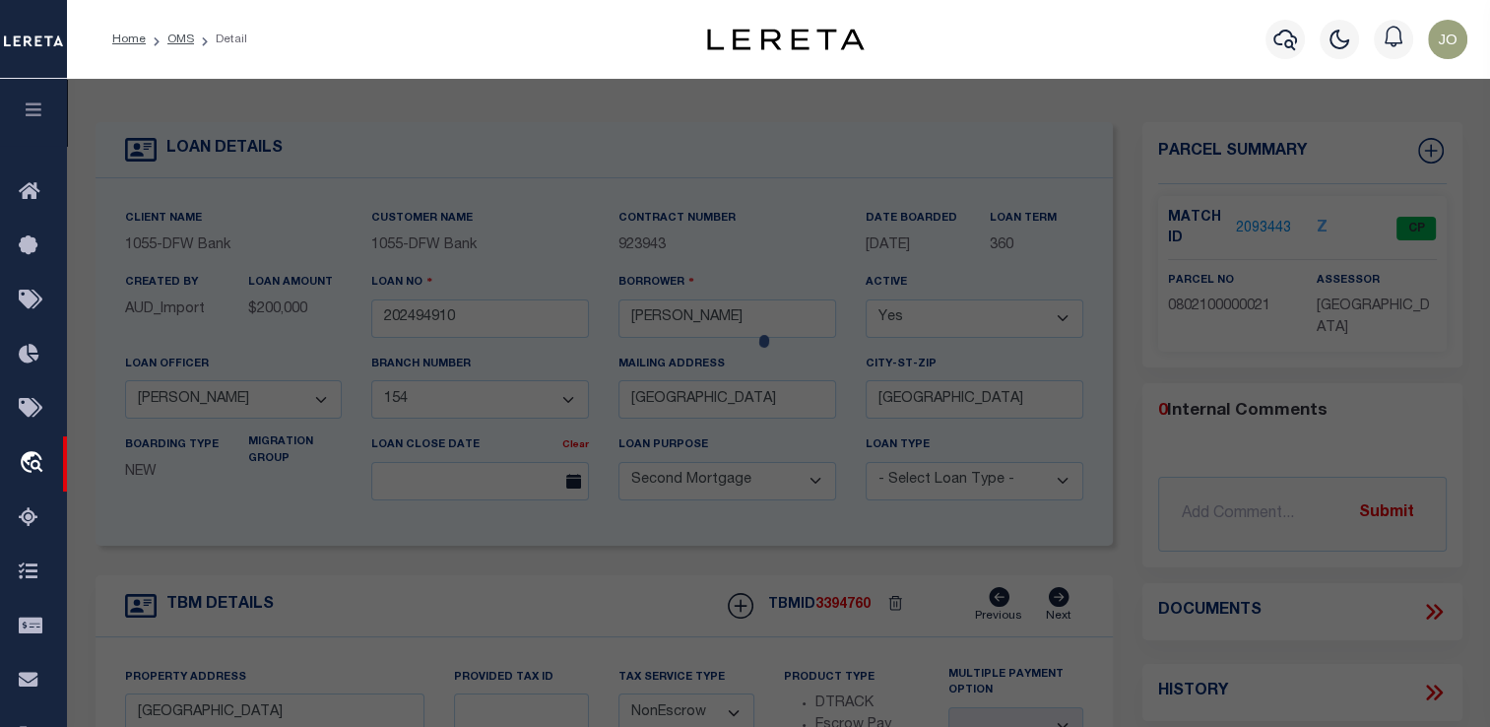
checkbox input "false"
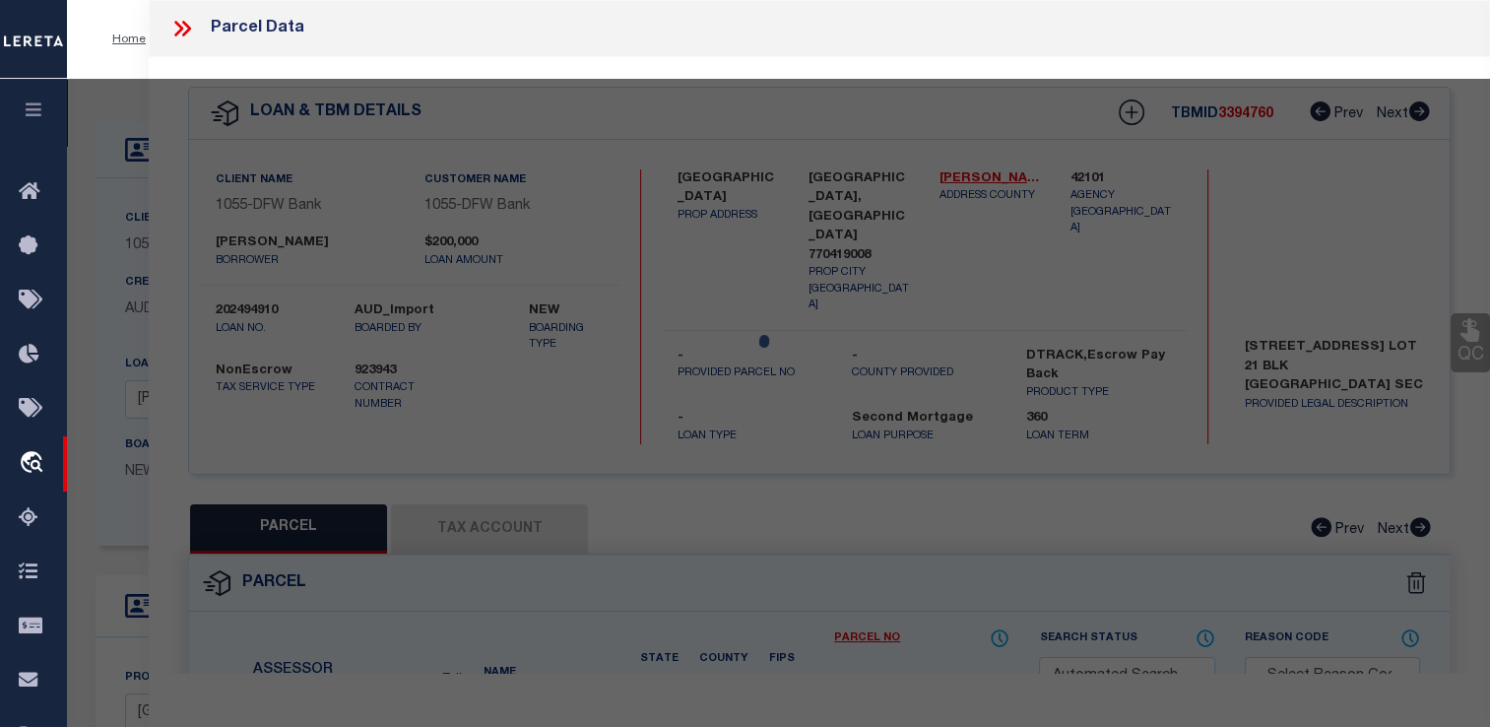
select select "CP"
type input "ALANIS JOSE J"
select select "AGW"
select select
type input "9830 CASA LOMA DR"
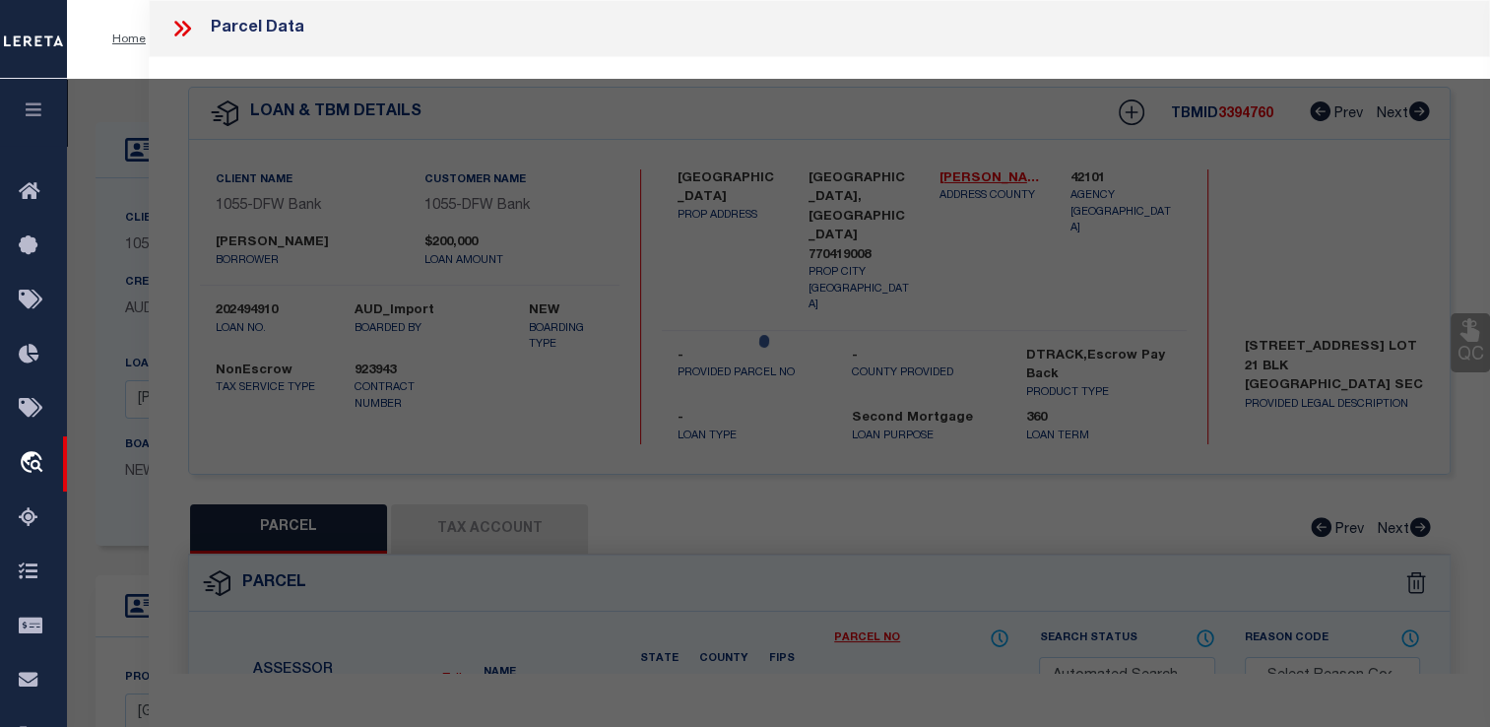
checkbox input "false"
type textarea "LT 21 BLK H SPRING BRANCH ACRES"
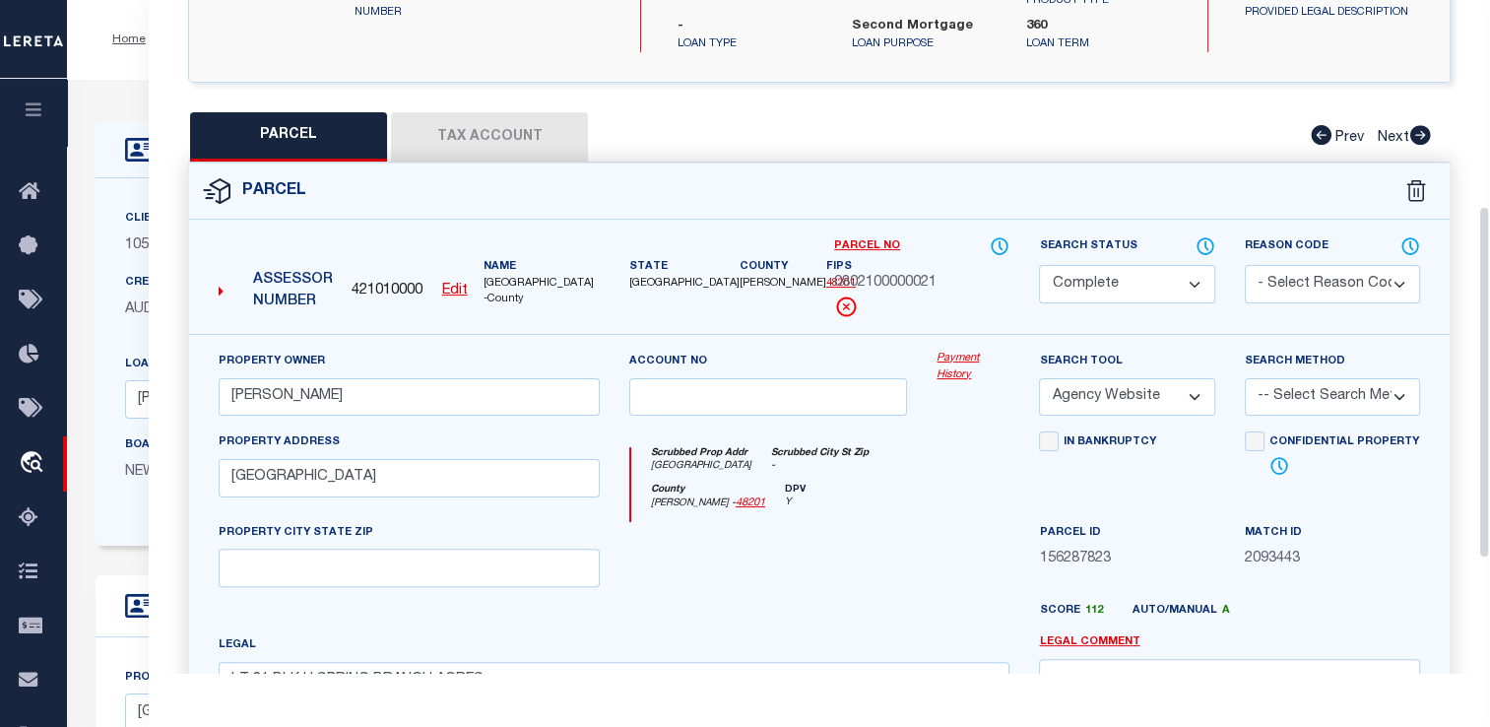
scroll to position [393, 0]
click at [960, 350] on link "Payment History" at bounding box center [972, 366] width 73 height 32
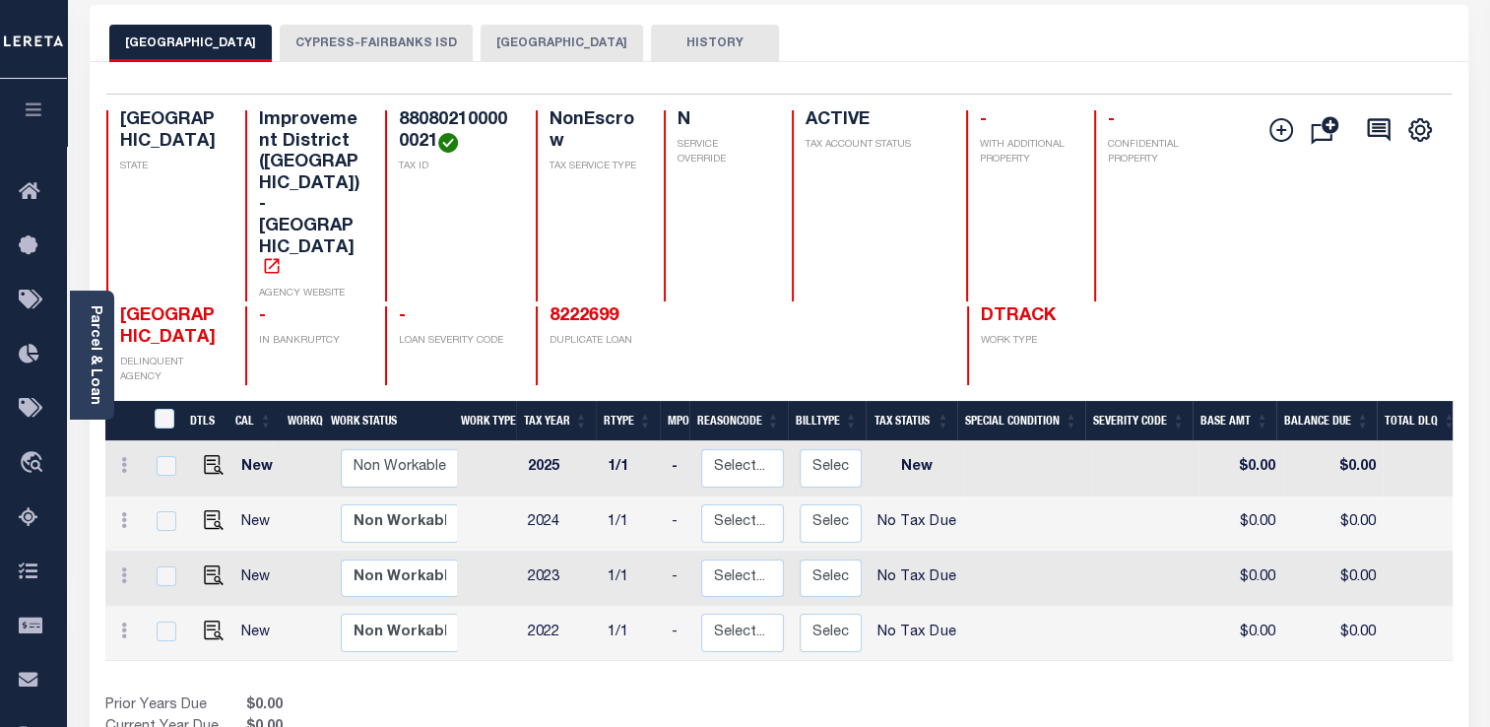
scroll to position [95, 0]
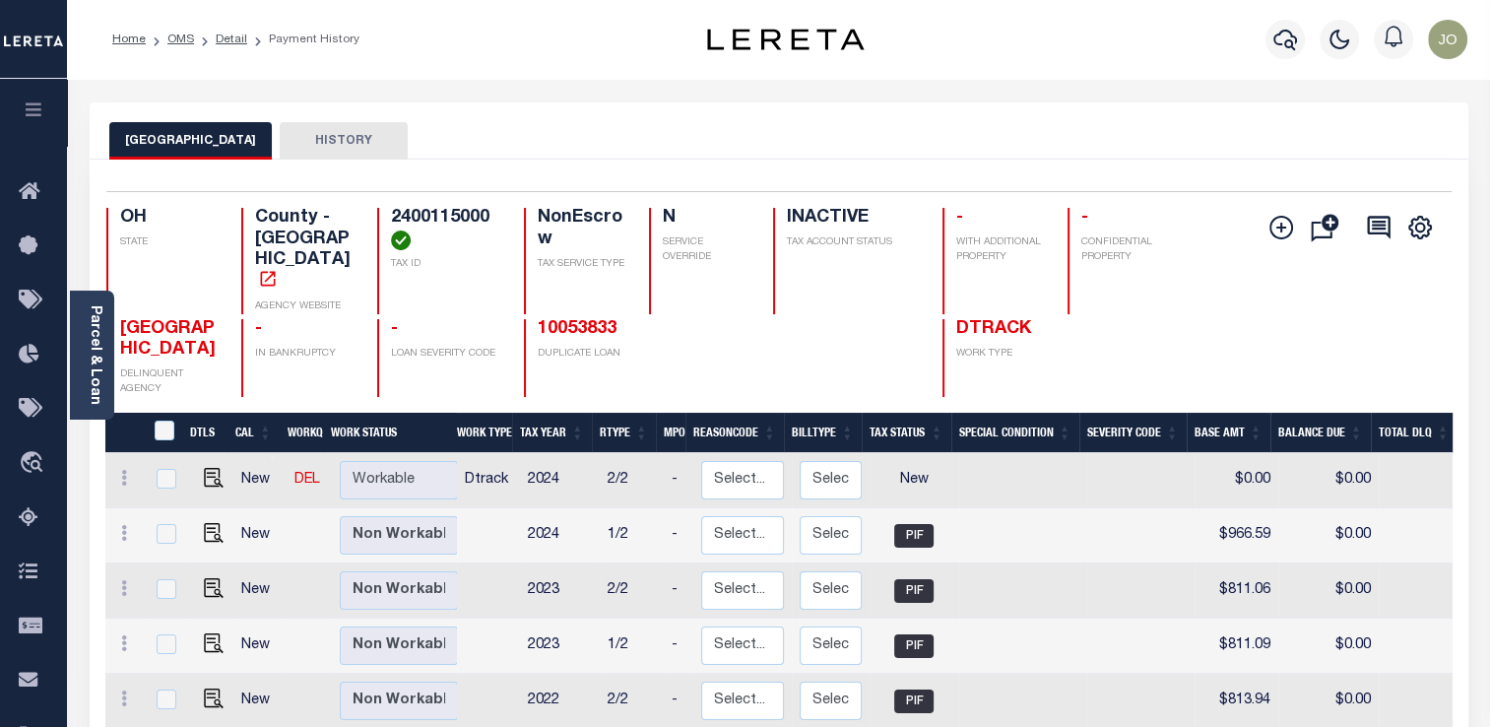
click at [799, 217] on h4 "INACTIVE" at bounding box center [853, 219] width 132 height 22
click at [390, 370] on div "Selected 10 Results 1 Items per page 25 50 100 OH STATE TAX ID N" at bounding box center [779, 649] width 1378 height 981
click at [593, 320] on link "10053833" at bounding box center [577, 329] width 79 height 18
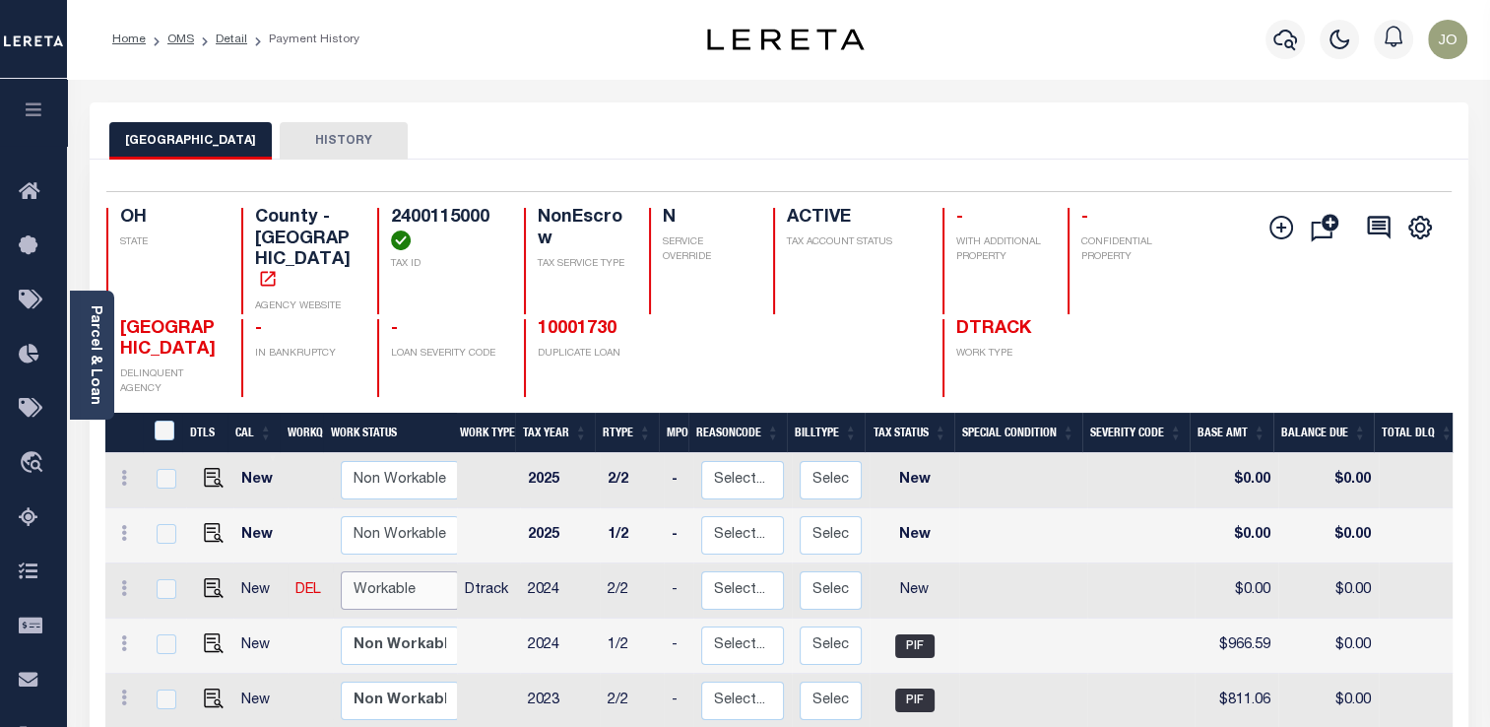
click at [371, 571] on select "Non Workable Workable" at bounding box center [400, 590] width 118 height 38
checkbox input "true"
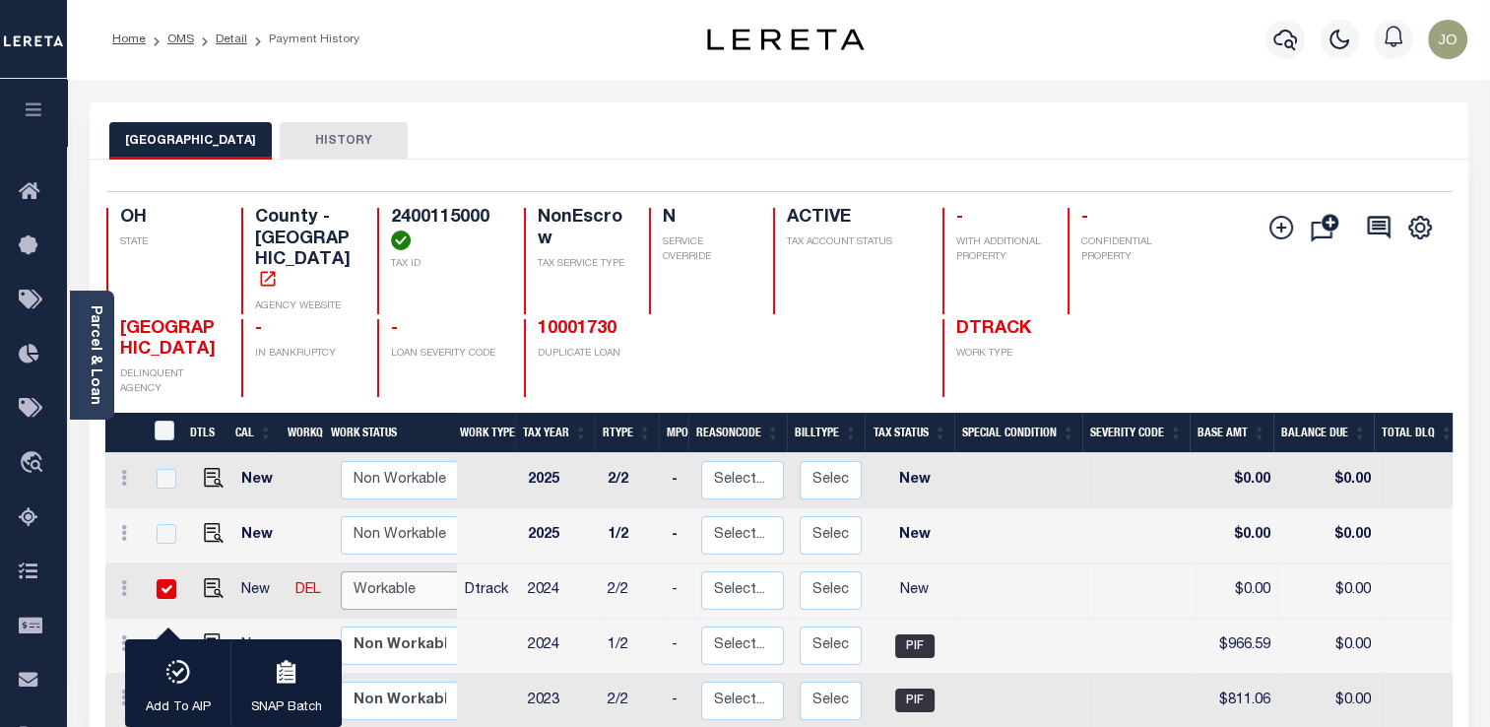
click at [371, 571] on select "Non Workable Workable" at bounding box center [400, 590] width 118 height 38
checkbox input "false"
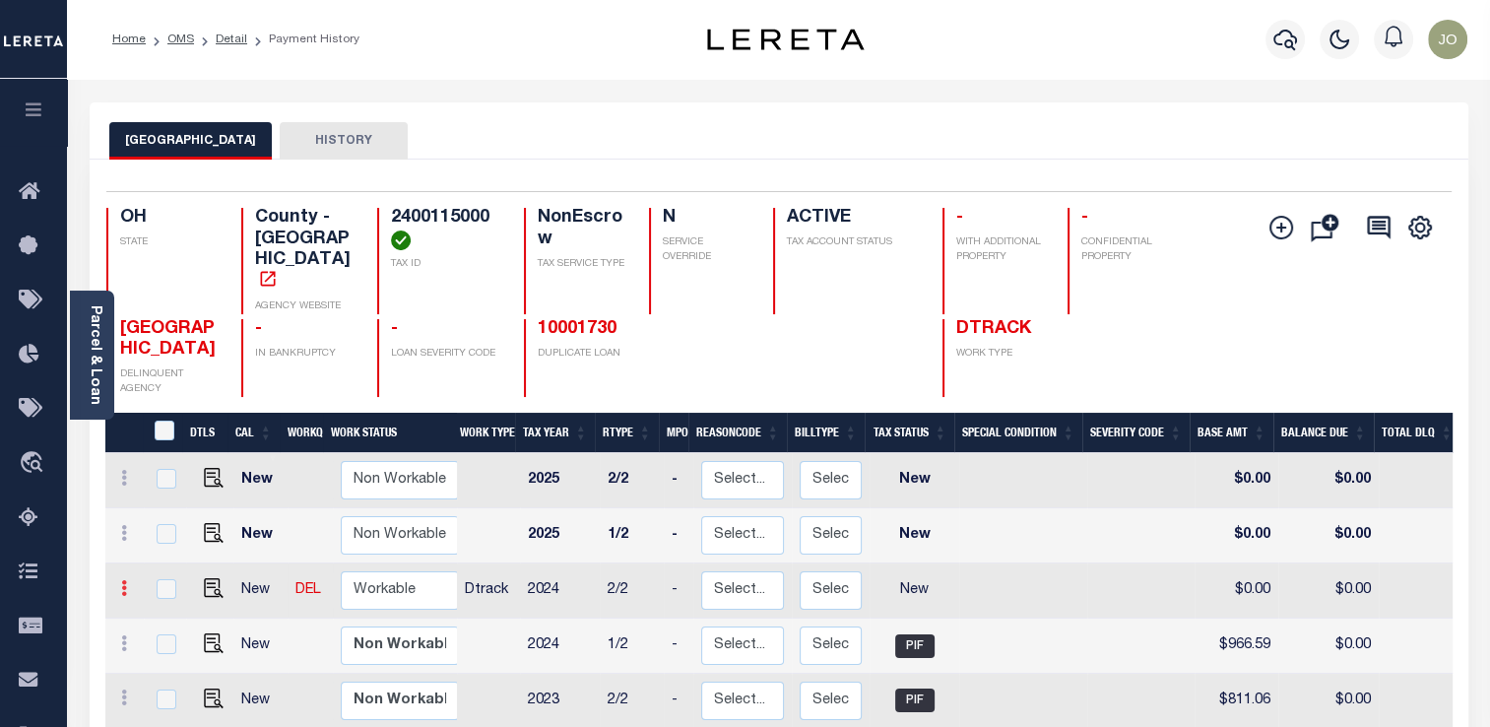
click at [128, 583] on link at bounding box center [124, 591] width 22 height 16
click at [172, 645] on img at bounding box center [171, 655] width 20 height 21
select select "NW2"
type input "$0.00"
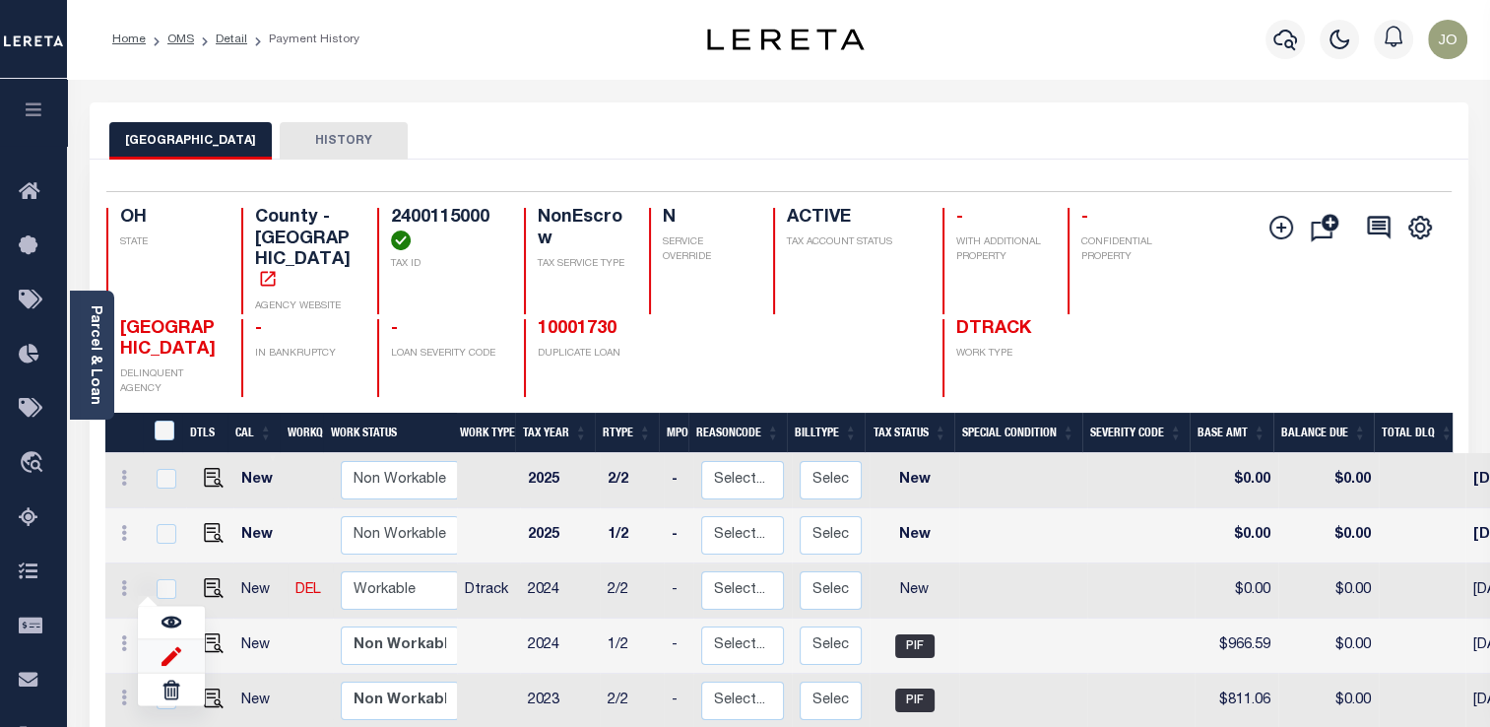
type input "[DATE]"
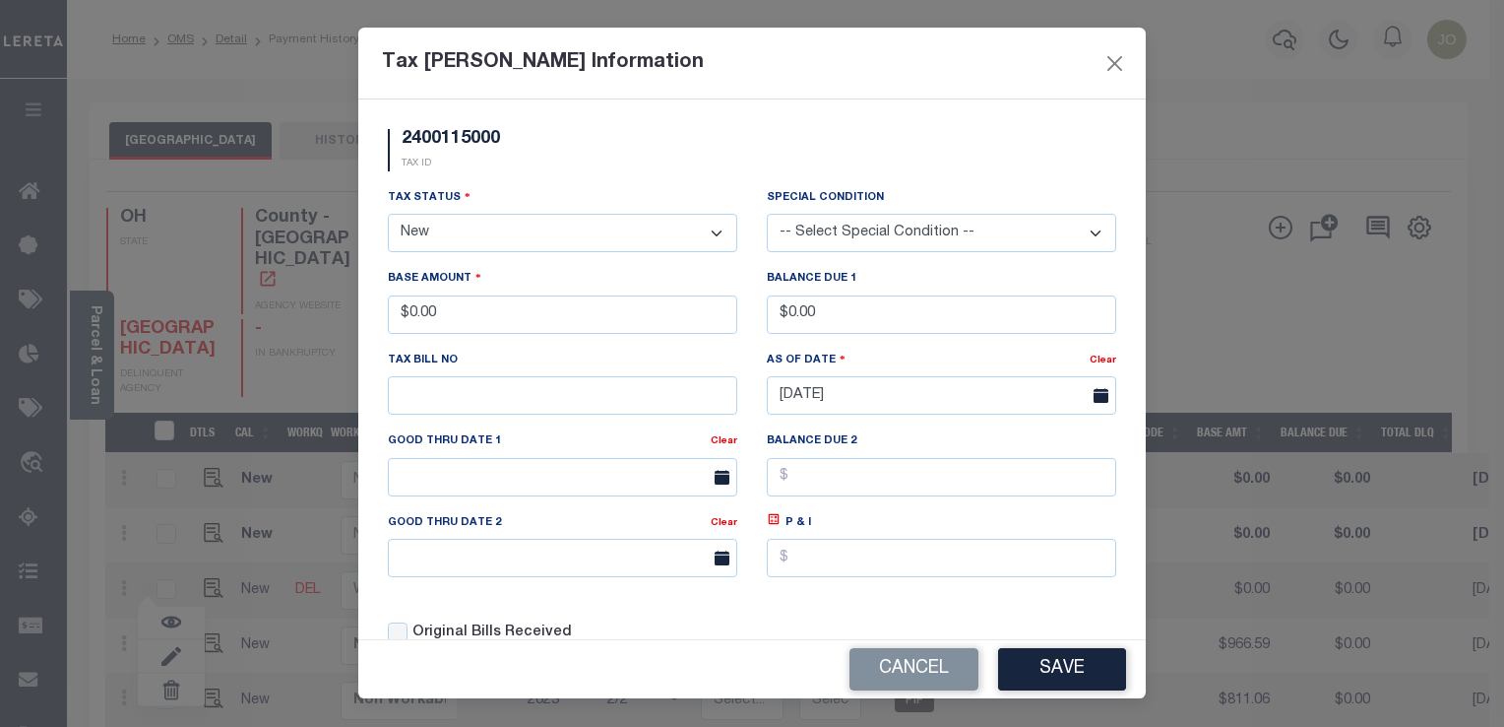
click at [524, 247] on select "- Select Status - Open Due/Unpaid Paid Incomplete No Tax Due Internal Refund Pr…" at bounding box center [563, 233] width 350 height 38
click at [507, 237] on select "- Select Status - Open Due/Unpaid Paid Incomplete No Tax Due Internal Refund Pr…" at bounding box center [563, 233] width 350 height 38
select select "PYD"
click at [388, 216] on select "- Select Status - Open Due/Unpaid Paid Incomplete No Tax Due Internal Refund Pr…" at bounding box center [563, 233] width 350 height 38
click at [1028, 664] on button "Save" at bounding box center [1062, 669] width 128 height 42
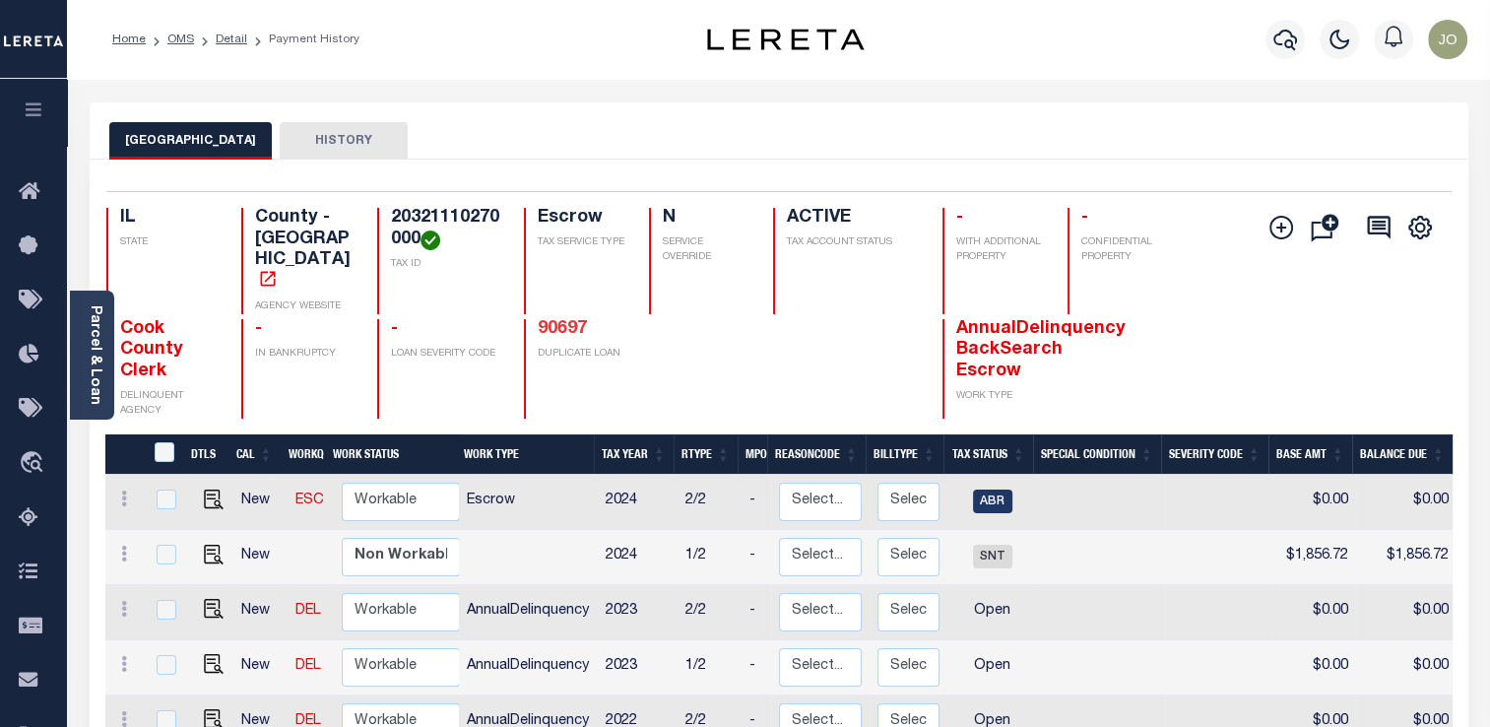
click at [579, 320] on link "90697" at bounding box center [562, 329] width 49 height 18
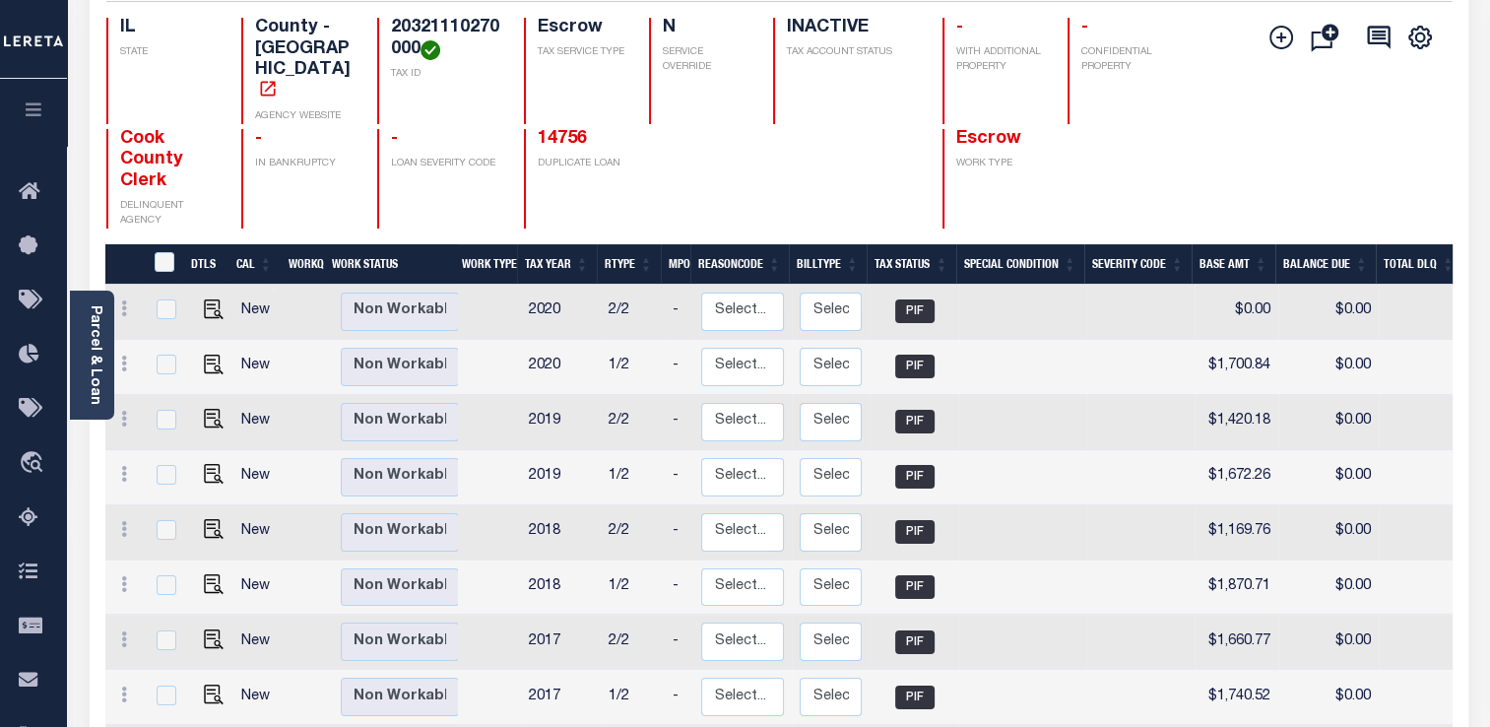
scroll to position [92, 0]
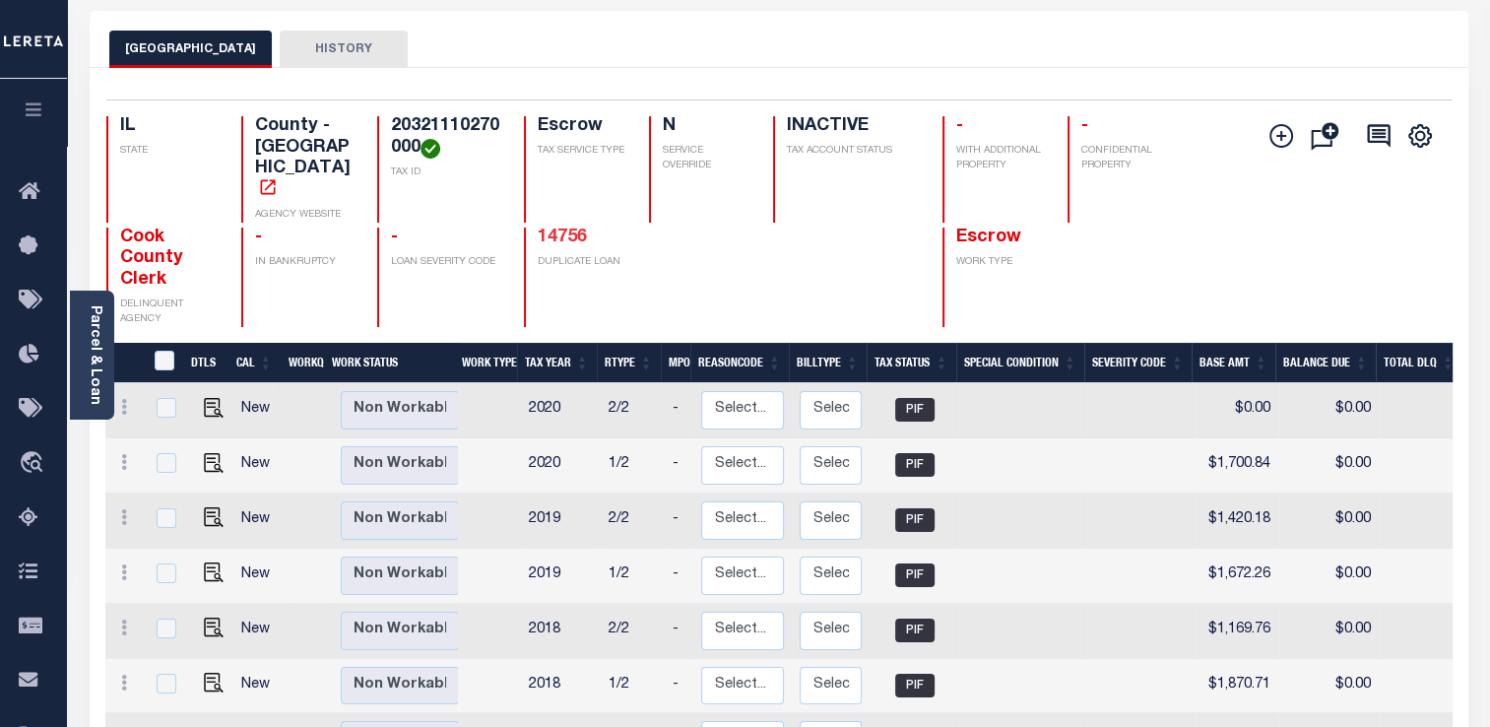
click at [568, 228] on link "14756" at bounding box center [562, 237] width 49 height 18
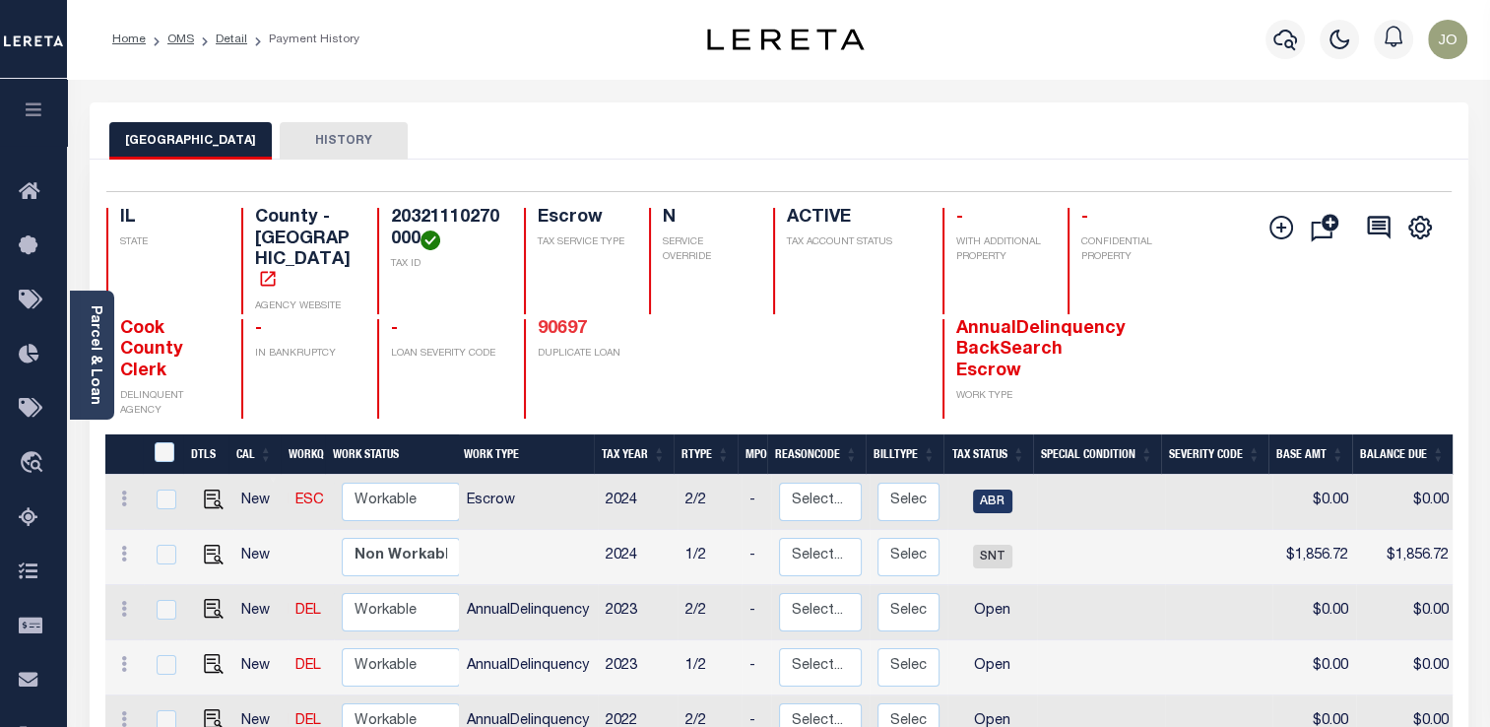
click at [578, 320] on link "90697" at bounding box center [562, 329] width 49 height 18
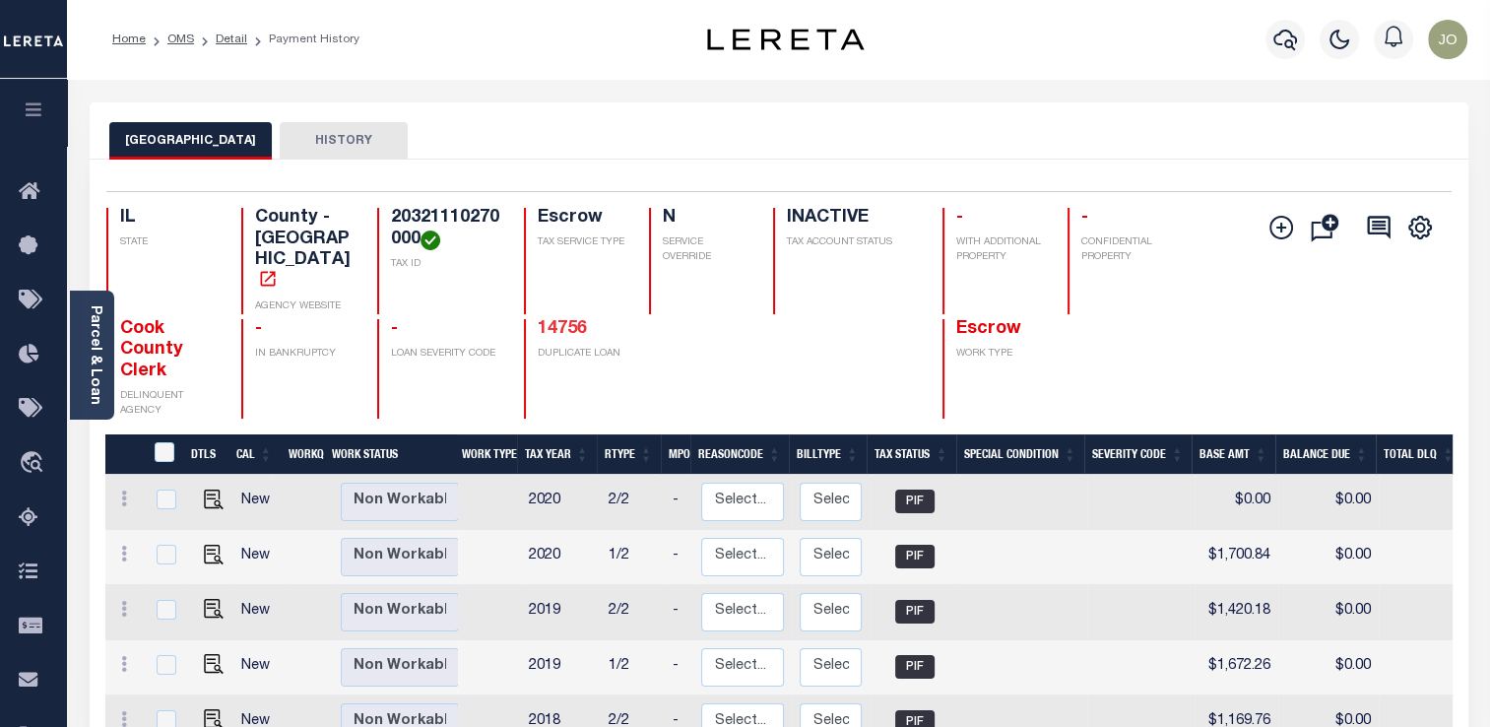
click at [576, 320] on link "14756" at bounding box center [562, 329] width 49 height 18
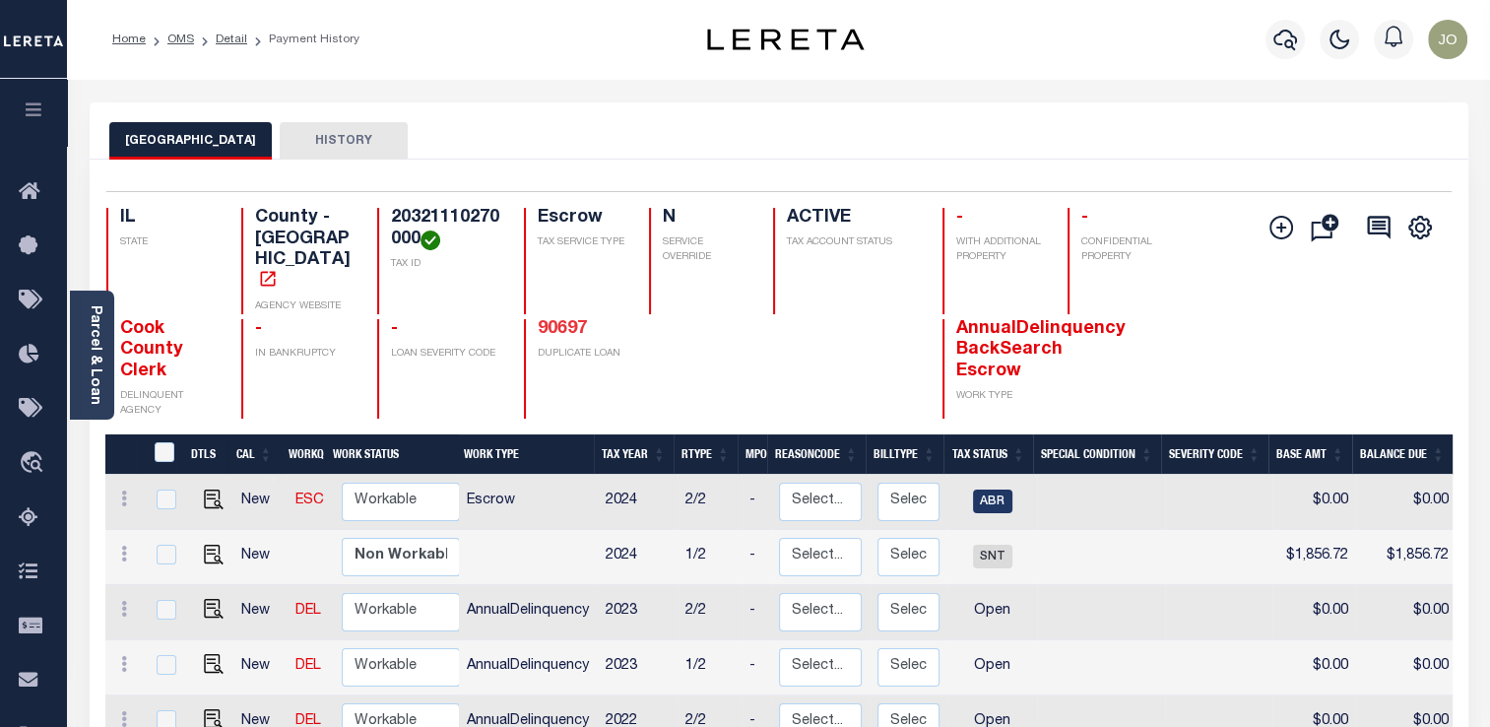
click at [568, 320] on link "90697" at bounding box center [562, 329] width 49 height 18
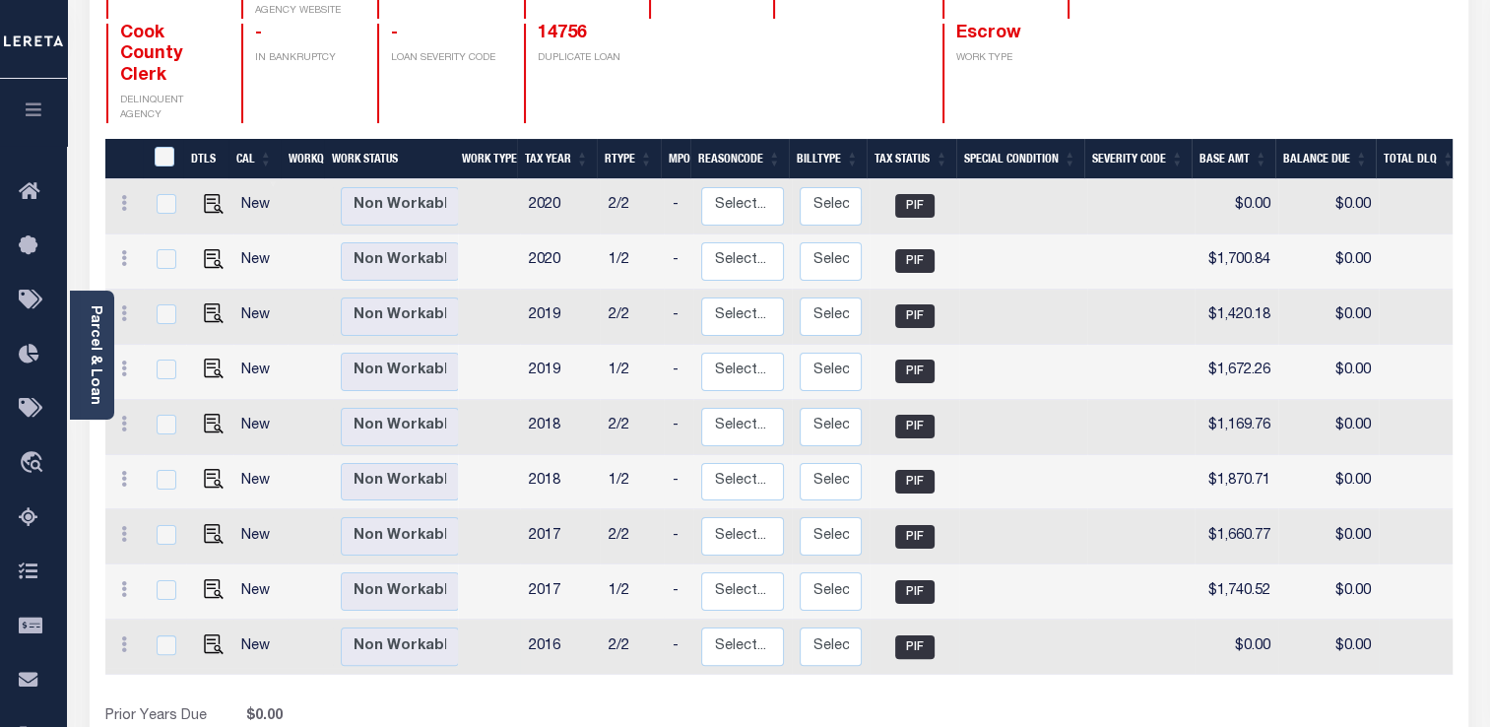
scroll to position [197, 0]
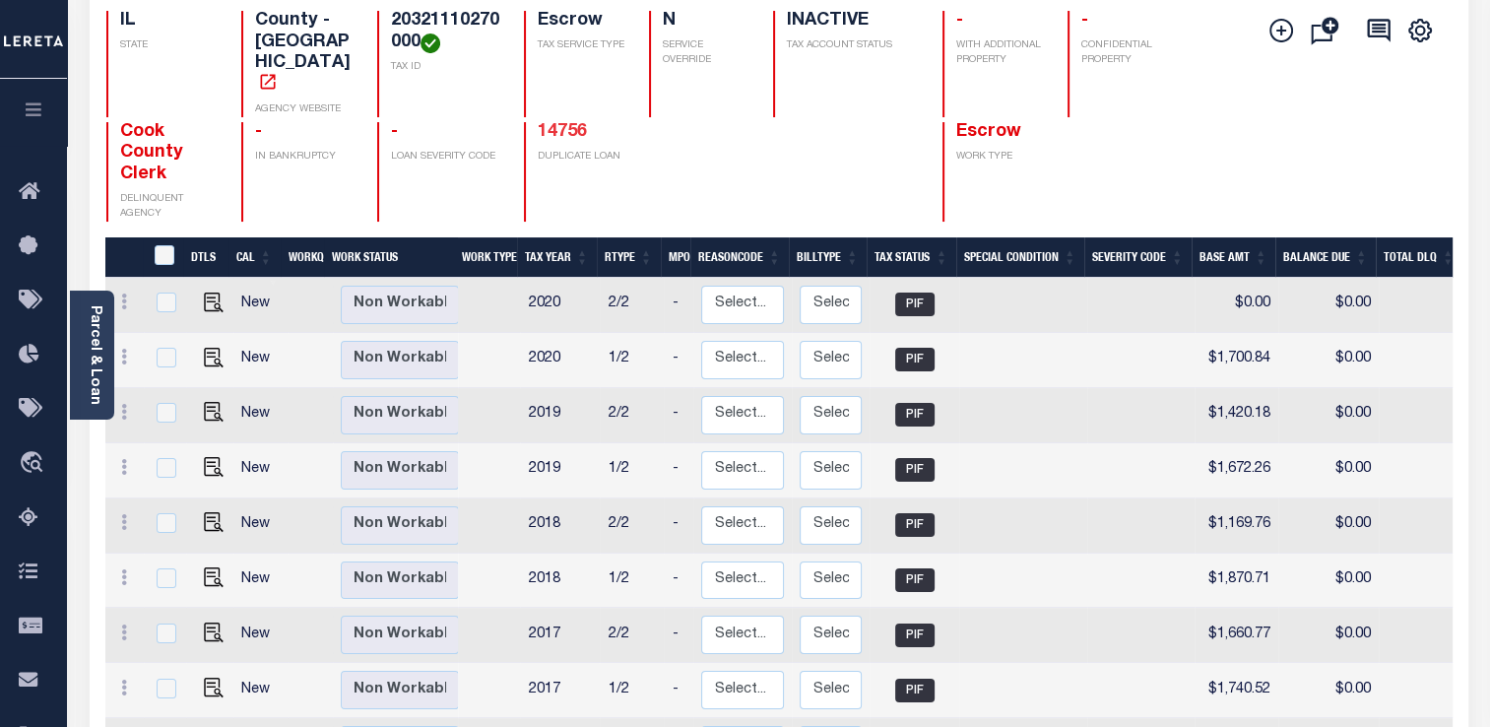
click at [557, 123] on link "14756" at bounding box center [562, 132] width 49 height 18
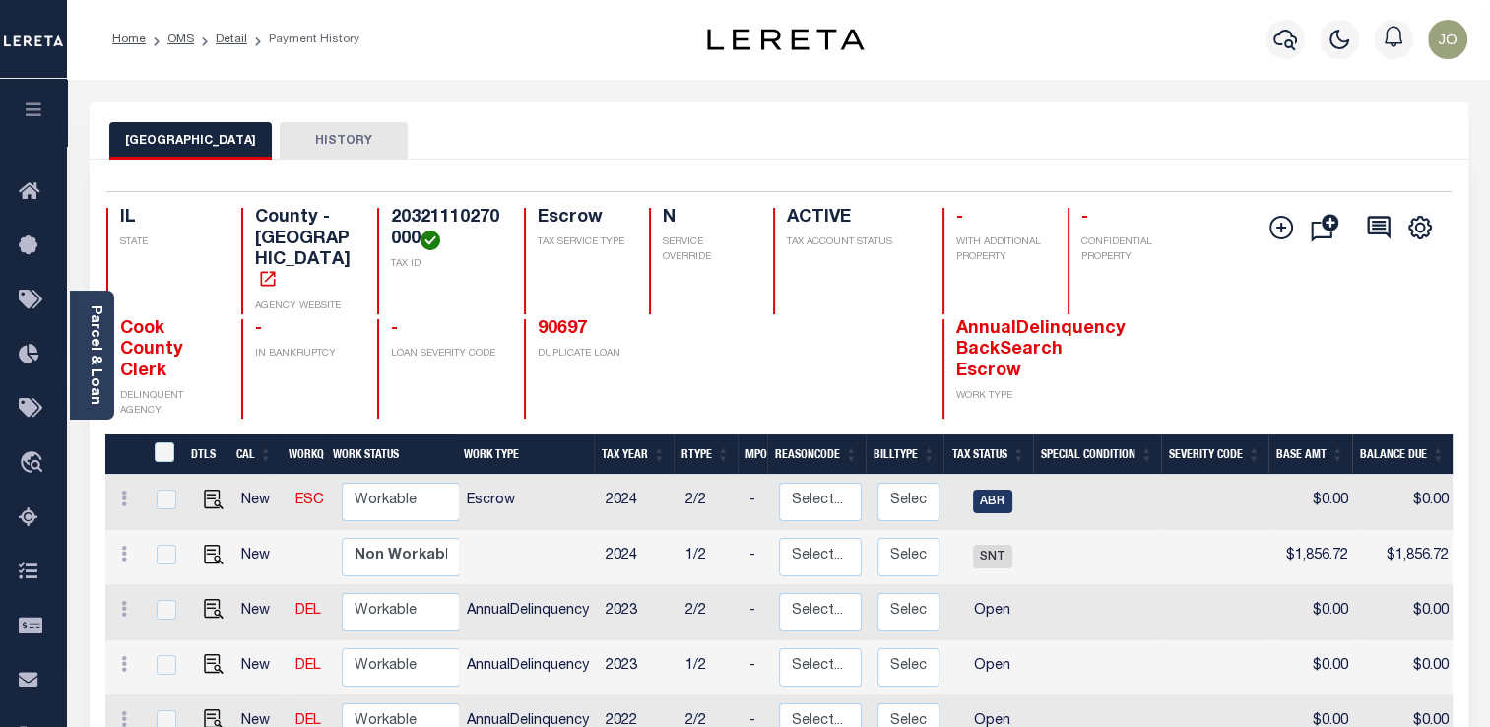
click at [476, 24] on div "Home OMS Detail Payment History" at bounding box center [383, 39] width 574 height 41
click at [478, 21] on div "Home OMS Detail Payment History" at bounding box center [383, 39] width 574 height 41
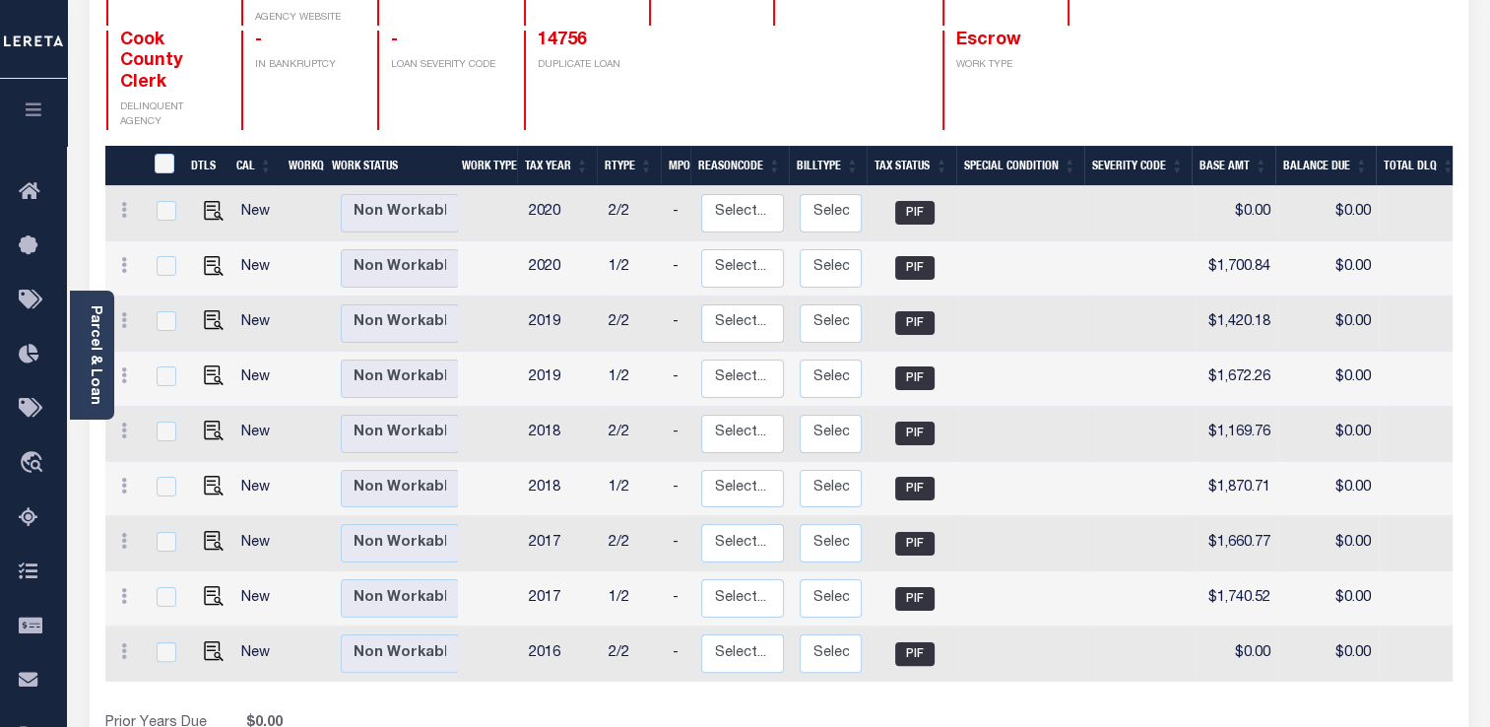
scroll to position [92, 0]
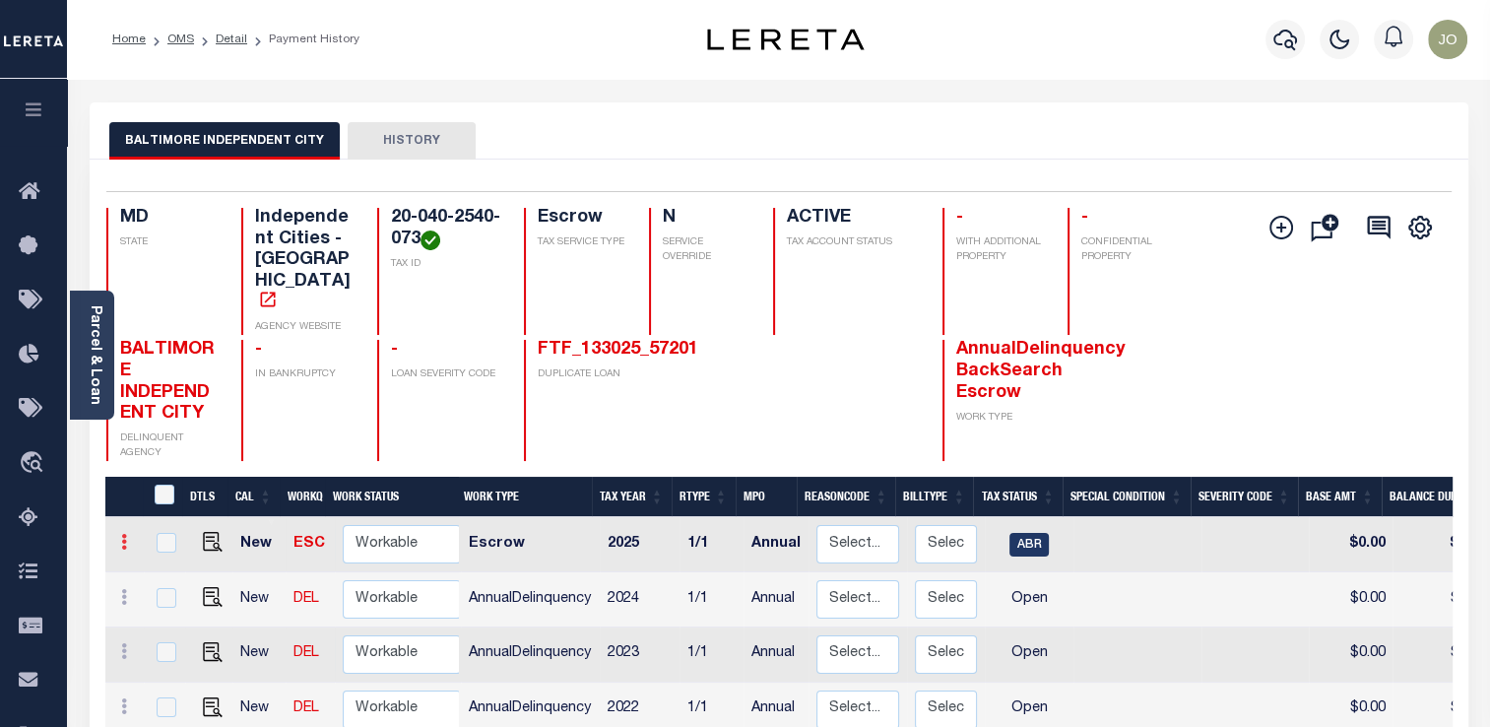
click at [130, 537] on link at bounding box center [124, 545] width 22 height 16
click at [172, 599] on img at bounding box center [171, 609] width 20 height 21
type input "$0.00"
type input "[DATE]"
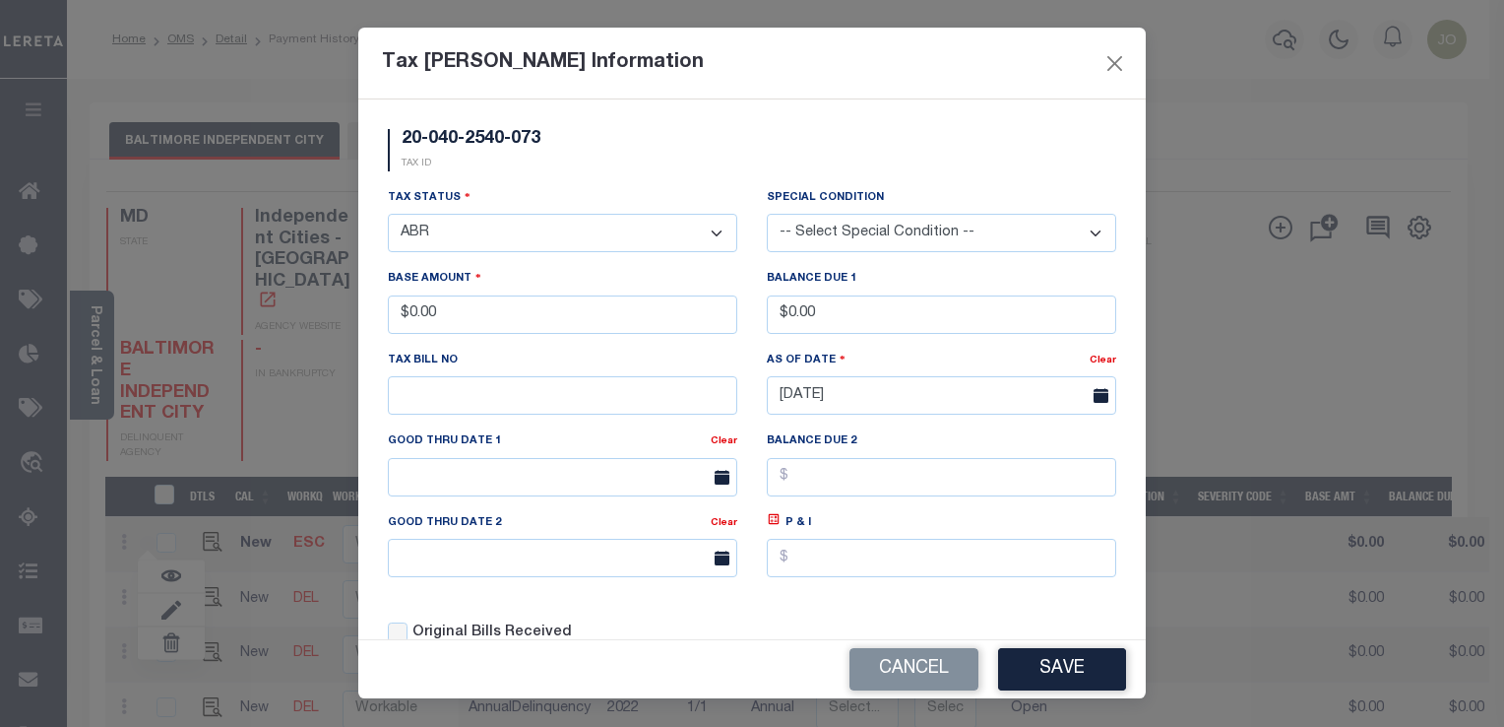
click at [638, 243] on select "- Select Status - Open Due/Unpaid Paid Incomplete No Tax Due Internal Refund Pr…" at bounding box center [563, 233] width 350 height 38
click at [595, 241] on select "- Select Status - Open Due/Unpaid Paid Incomplete No Tax Due Internal Refund Pr…" at bounding box center [563, 233] width 350 height 38
click at [388, 216] on select "- Select Status - Open Due/Unpaid Paid Incomplete No Tax Due Internal Refund Pr…" at bounding box center [563, 233] width 350 height 38
click at [1045, 670] on button "Save" at bounding box center [1062, 669] width 128 height 42
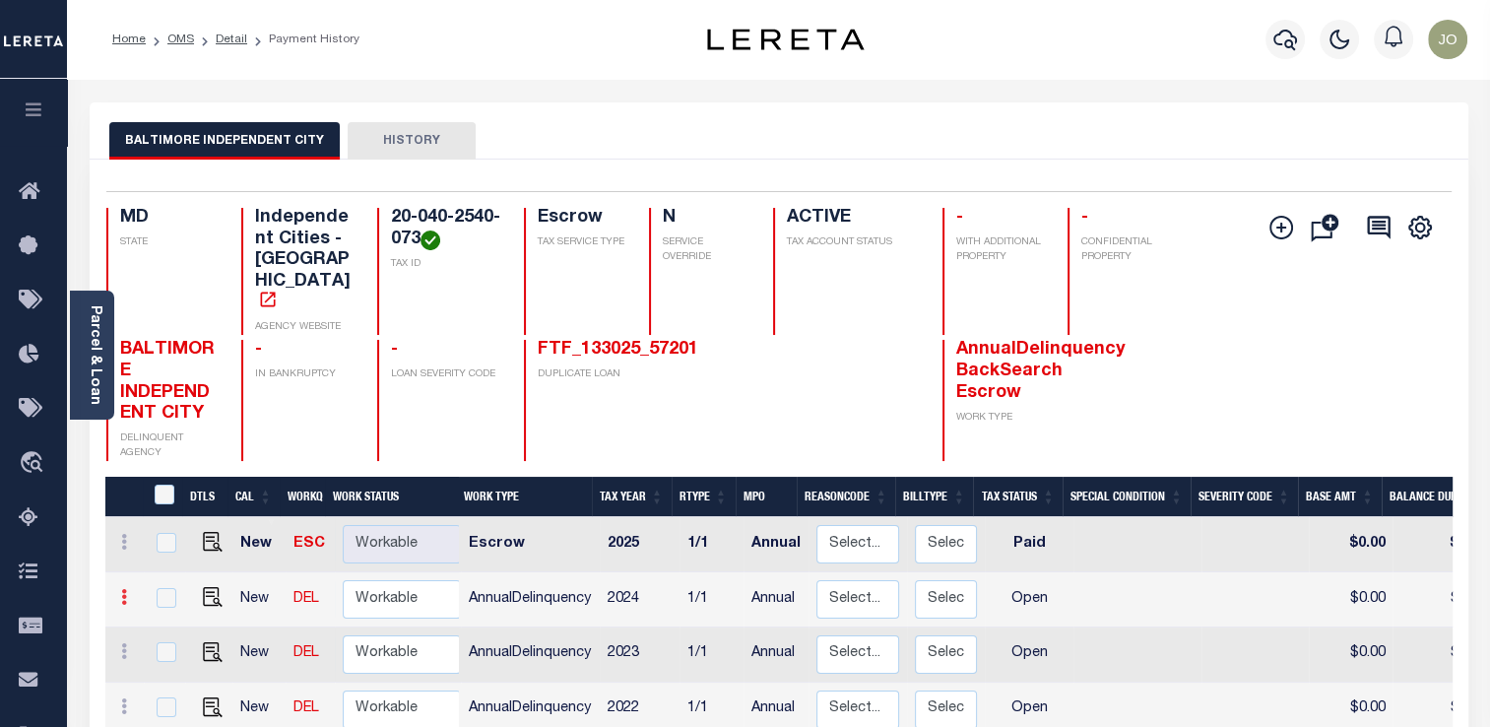
click at [129, 592] on link at bounding box center [124, 600] width 22 height 16
click at [168, 654] on img at bounding box center [171, 664] width 20 height 21
select select "OP2"
type input "$0.00"
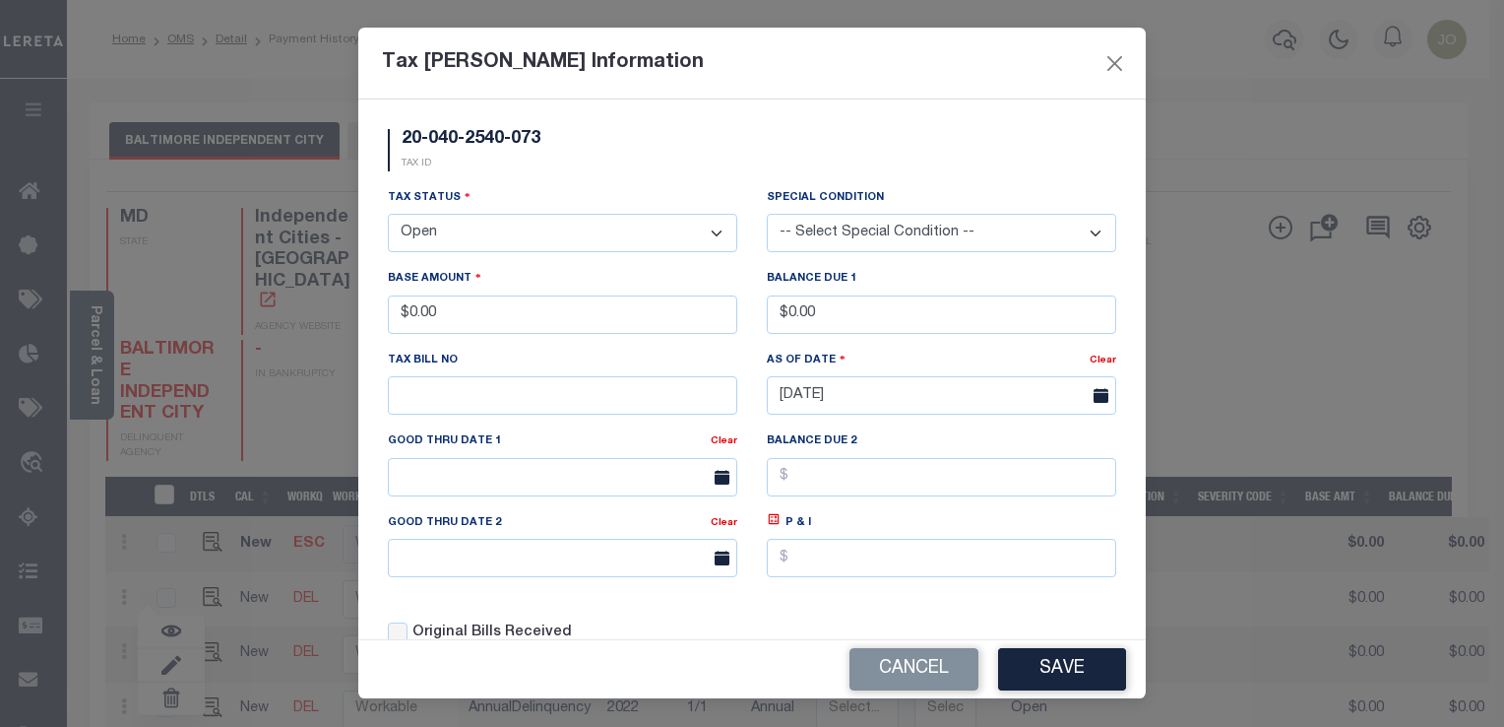
click at [622, 234] on select "- Select Status - Open Due/Unpaid Paid Incomplete No Tax Due Internal Refund Pr…" at bounding box center [563, 233] width 350 height 38
click at [576, 241] on select "- Select Status - Open Due/Unpaid Paid Incomplete No Tax Due Internal Refund Pr…" at bounding box center [563, 233] width 350 height 38
select select "PYD"
click at [388, 216] on select "- Select Status - Open Due/Unpaid Paid Incomplete No Tax Due Internal Refund Pr…" at bounding box center [563, 233] width 350 height 38
click at [1016, 671] on button "Save" at bounding box center [1062, 669] width 128 height 42
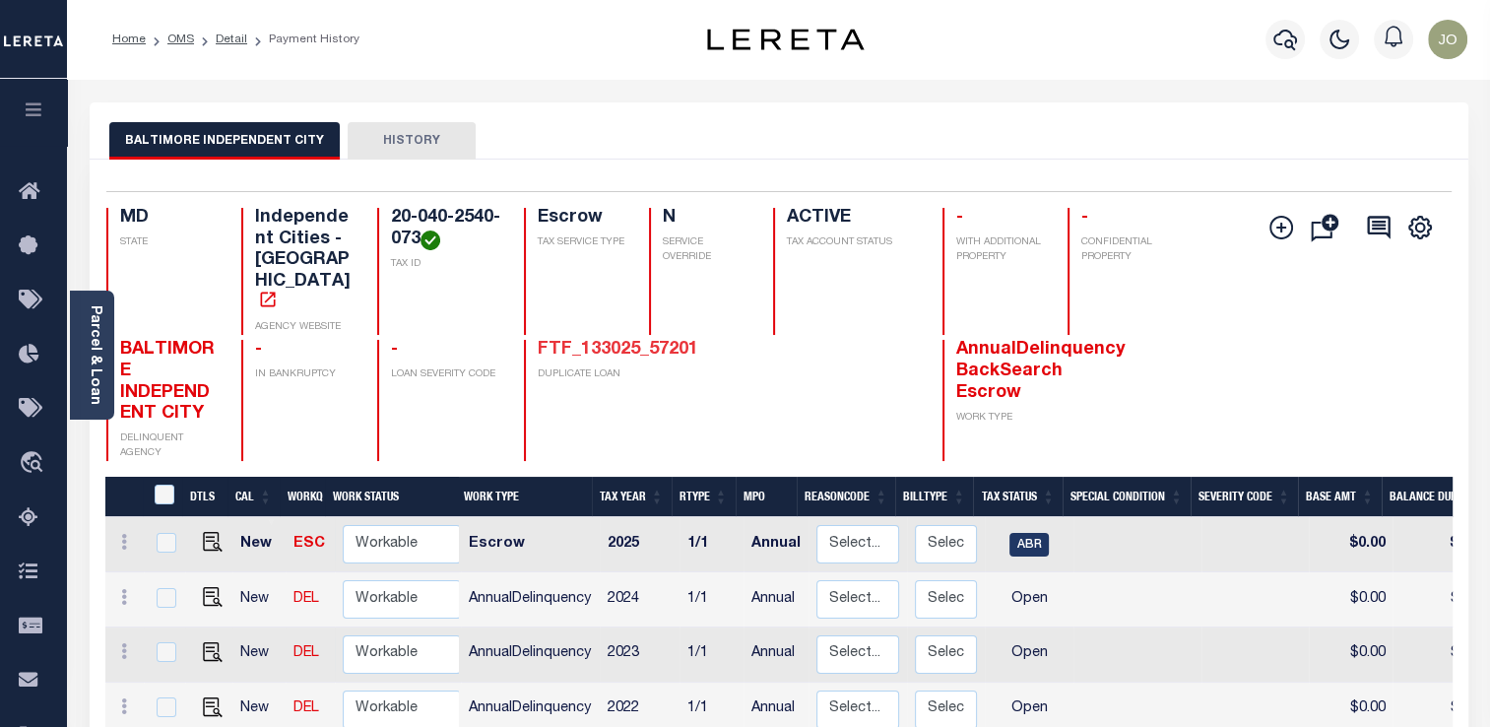
click at [657, 341] on link "FTF_133025_57201" at bounding box center [618, 350] width 160 height 18
click at [127, 701] on link at bounding box center [124, 709] width 22 height 16
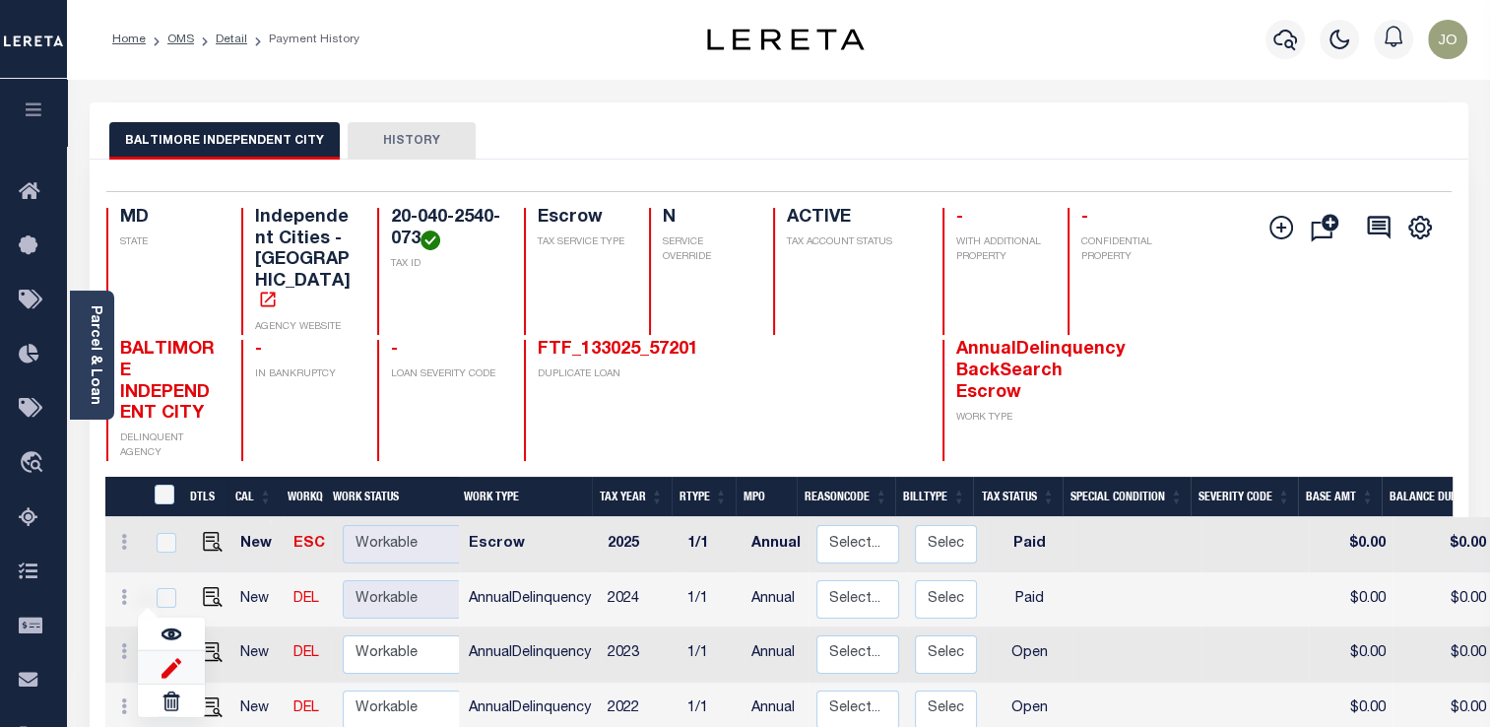
click at [164, 657] on img at bounding box center [171, 667] width 20 height 21
click at [177, 657] on img at bounding box center [171, 667] width 20 height 21
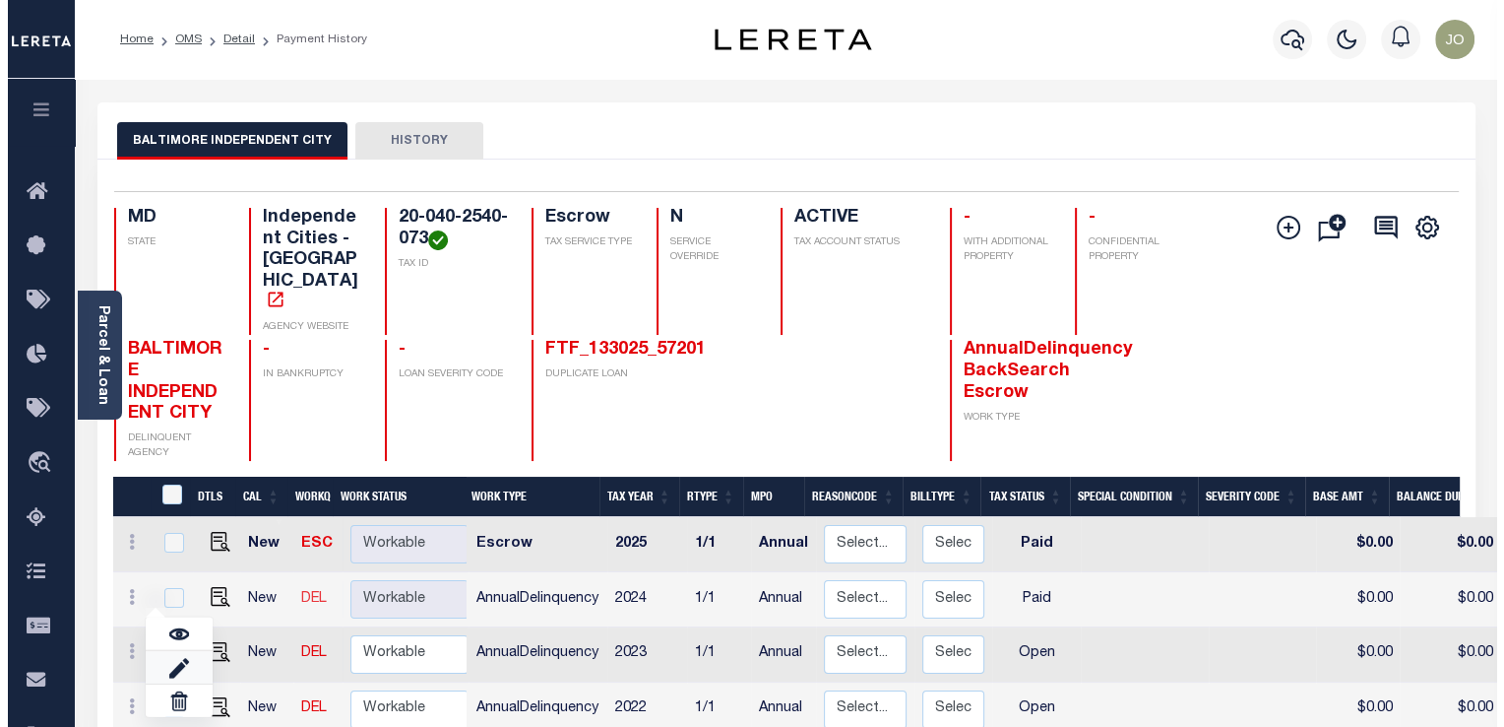
scroll to position [2, 0]
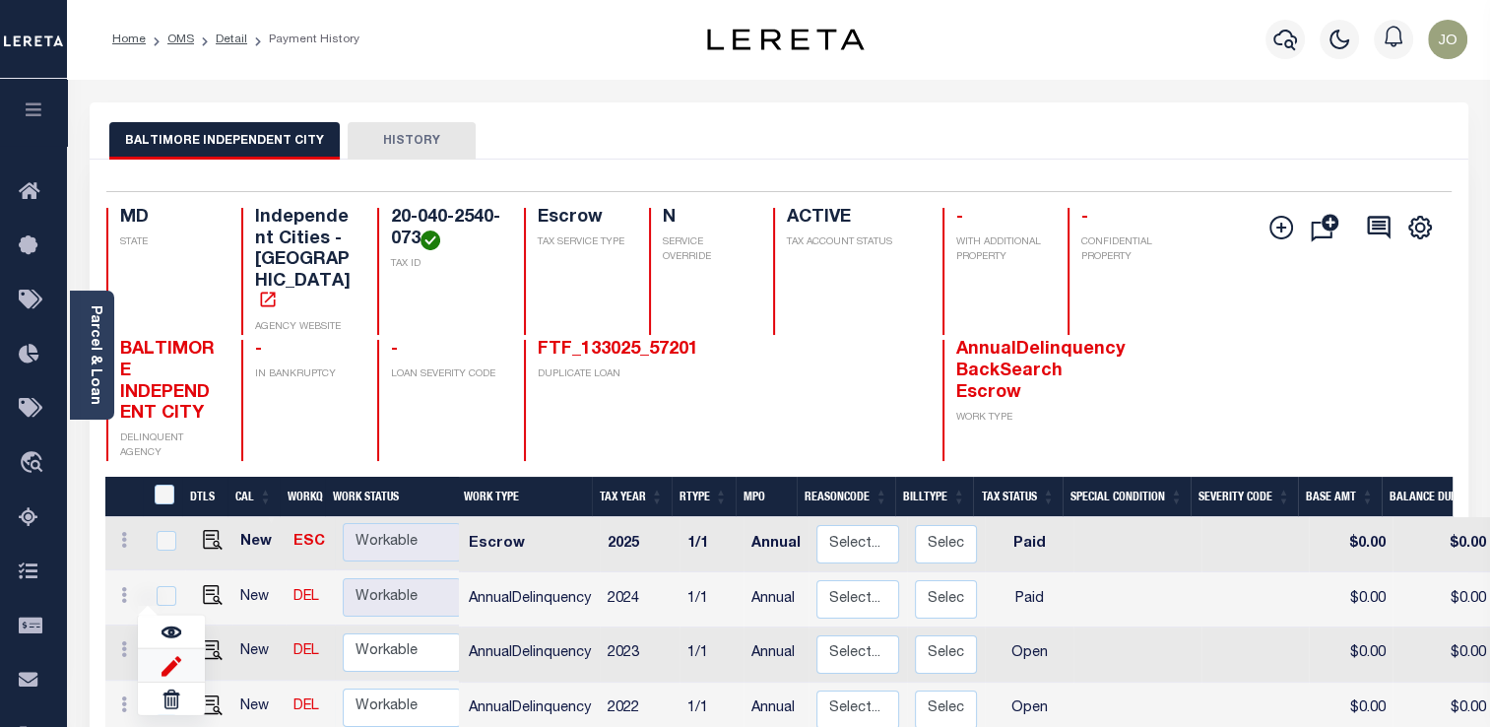
click at [173, 655] on img at bounding box center [171, 665] width 20 height 21
click at [169, 655] on img at bounding box center [171, 665] width 20 height 21
select select "OP2"
type input "$0.00"
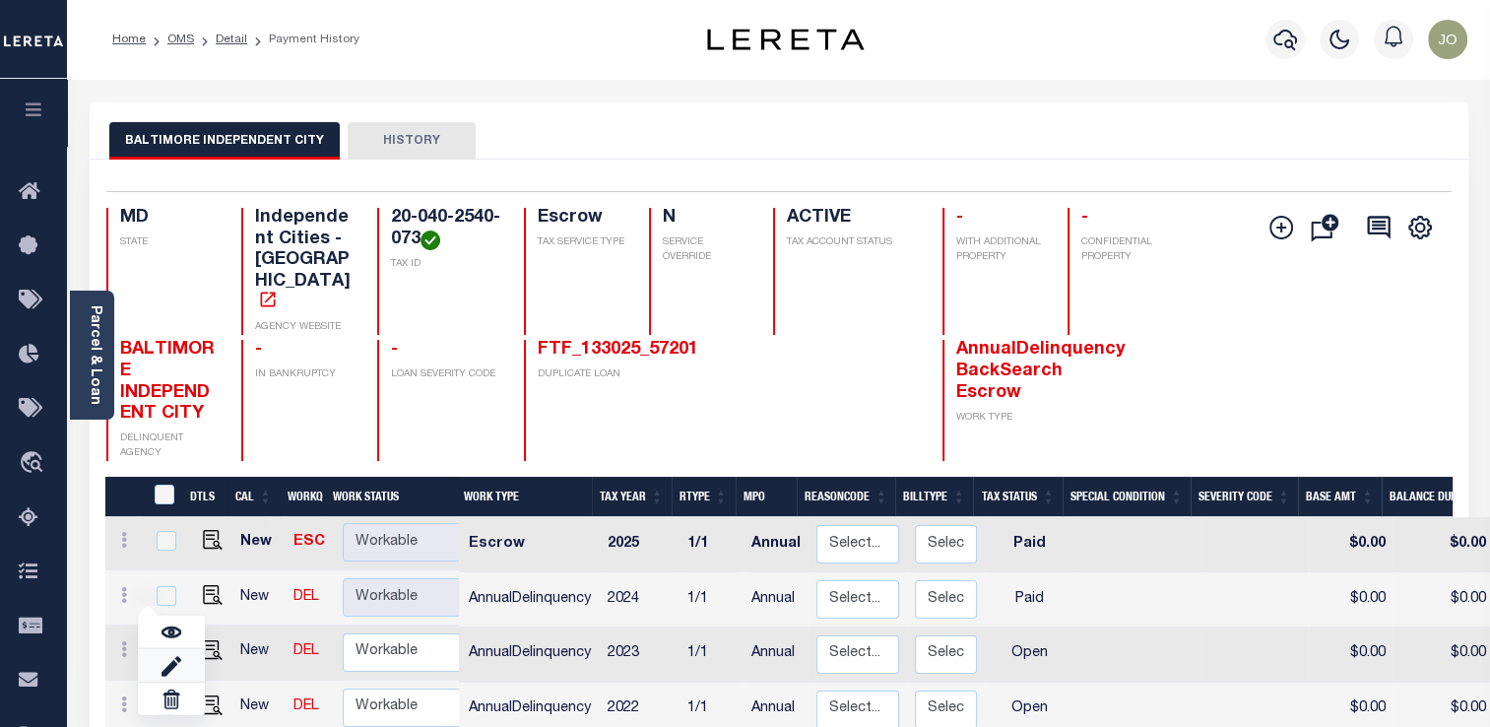
type input "08/15/2025"
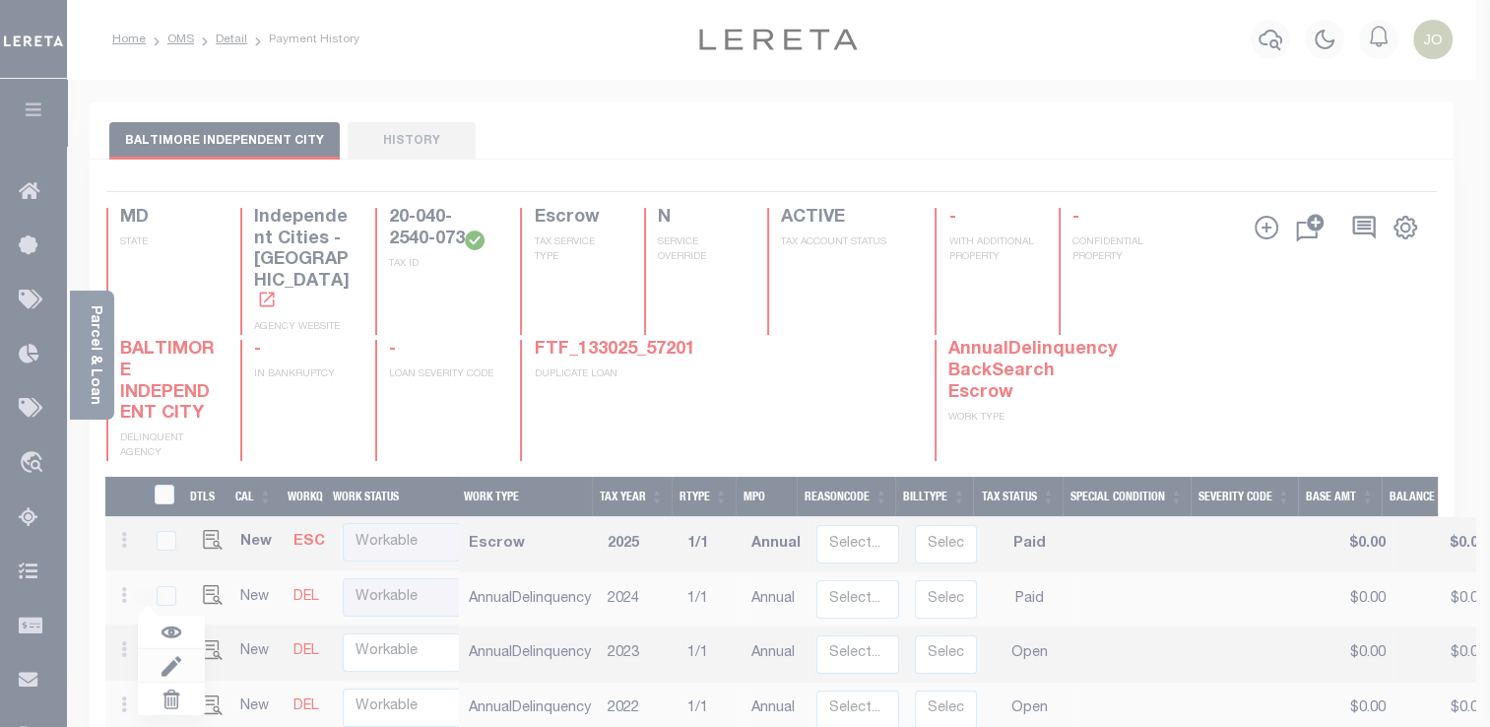
type input "$0.00"
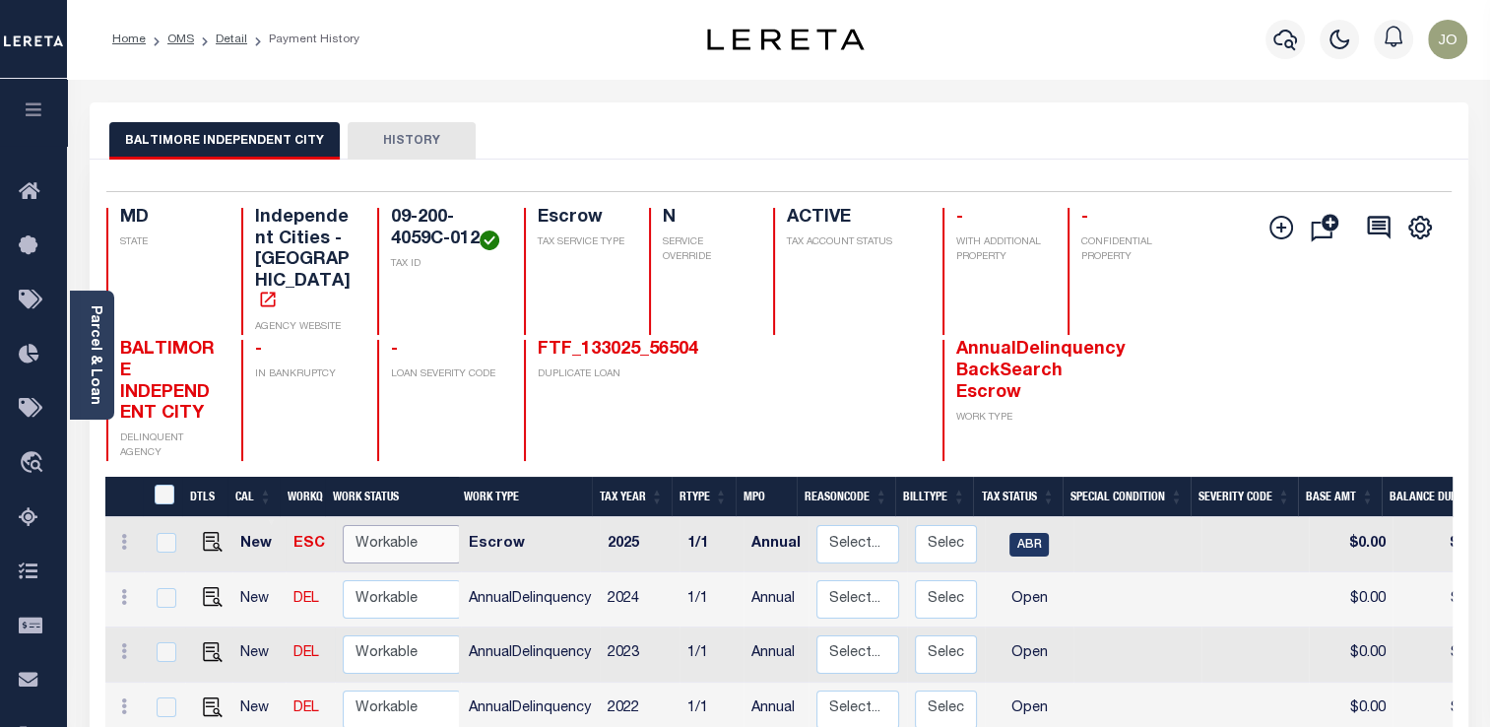
click at [410, 525] on select "Non Workable Workable" at bounding box center [402, 544] width 118 height 38
checkbox input "true"
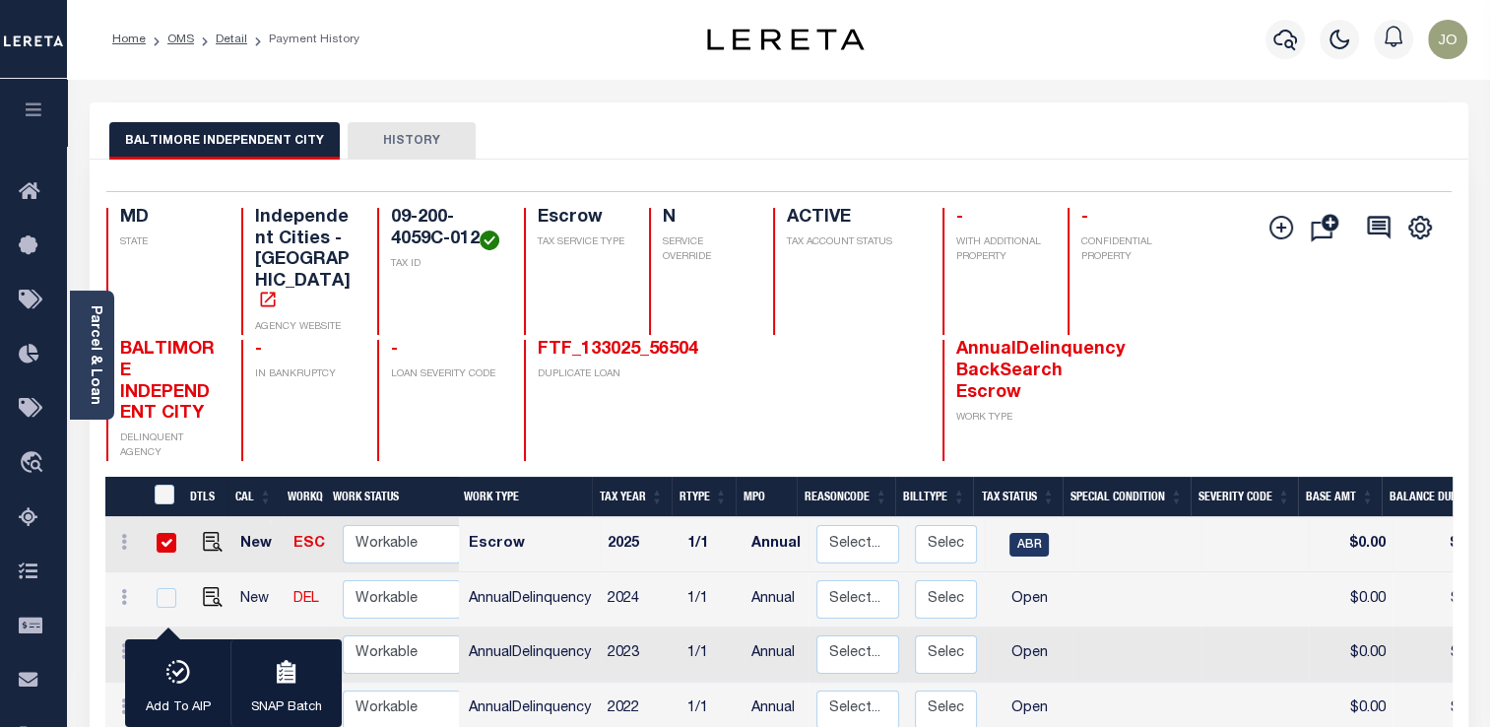
click at [562, 419] on div "FTF_133025_56504 DUPLICATE LOAN" at bounding box center [636, 400] width 225 height 121
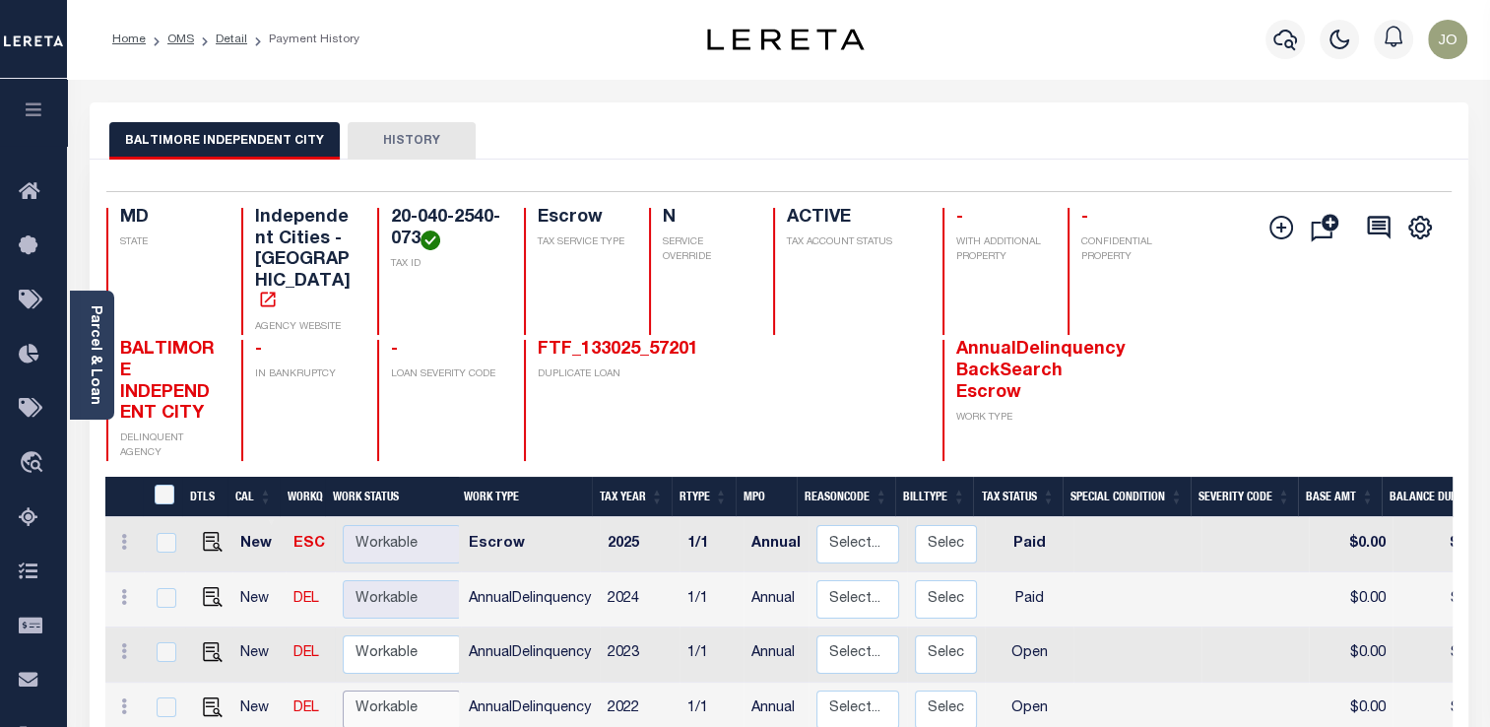
click at [384, 690] on select "Non Workable Workable" at bounding box center [402, 709] width 118 height 38
checkbox input "true"
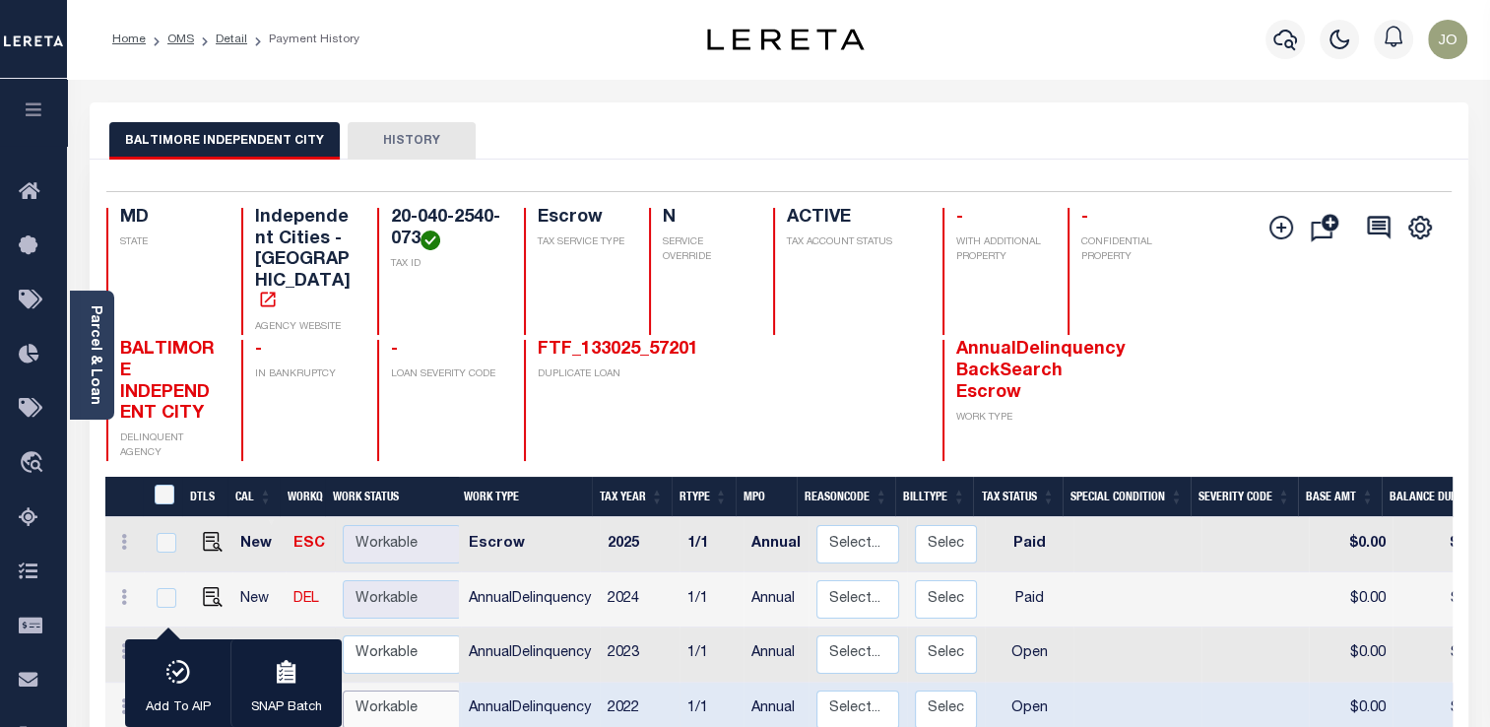
click at [384, 690] on select "Non Workable Workable" at bounding box center [402, 709] width 118 height 38
checkbox input "false"
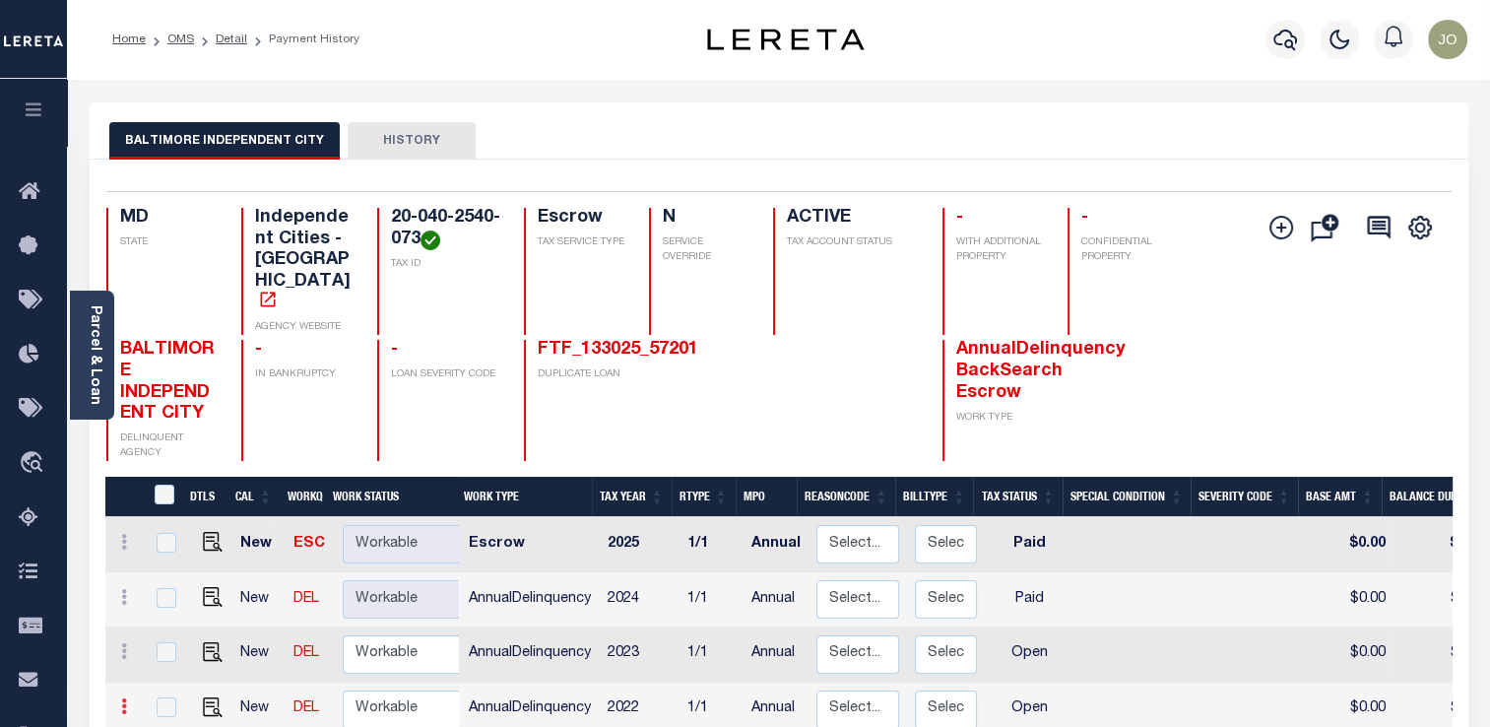
click at [127, 701] on link at bounding box center [124, 709] width 22 height 16
click at [195, 651] on link at bounding box center [171, 667] width 67 height 32
select select "OP2"
type input "$0.00"
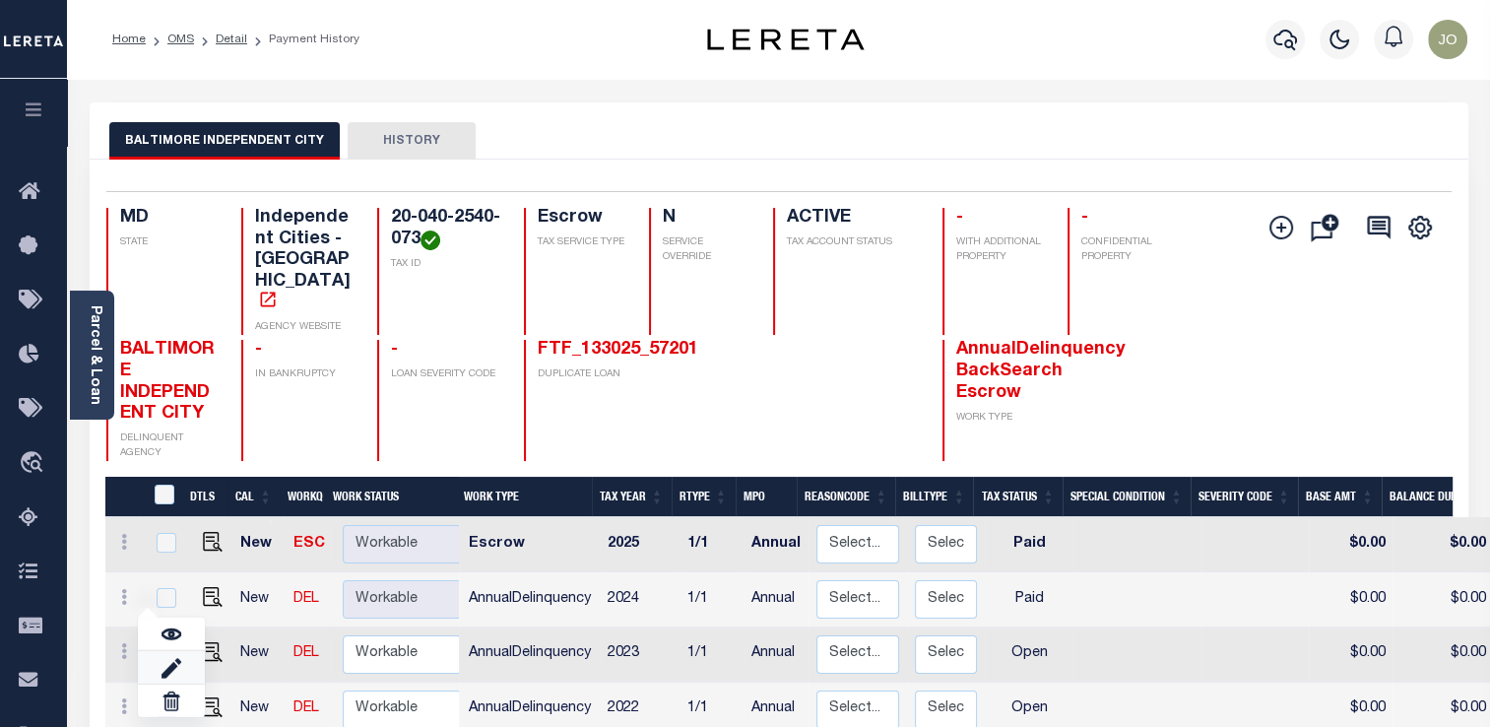
type input "[DATE]"
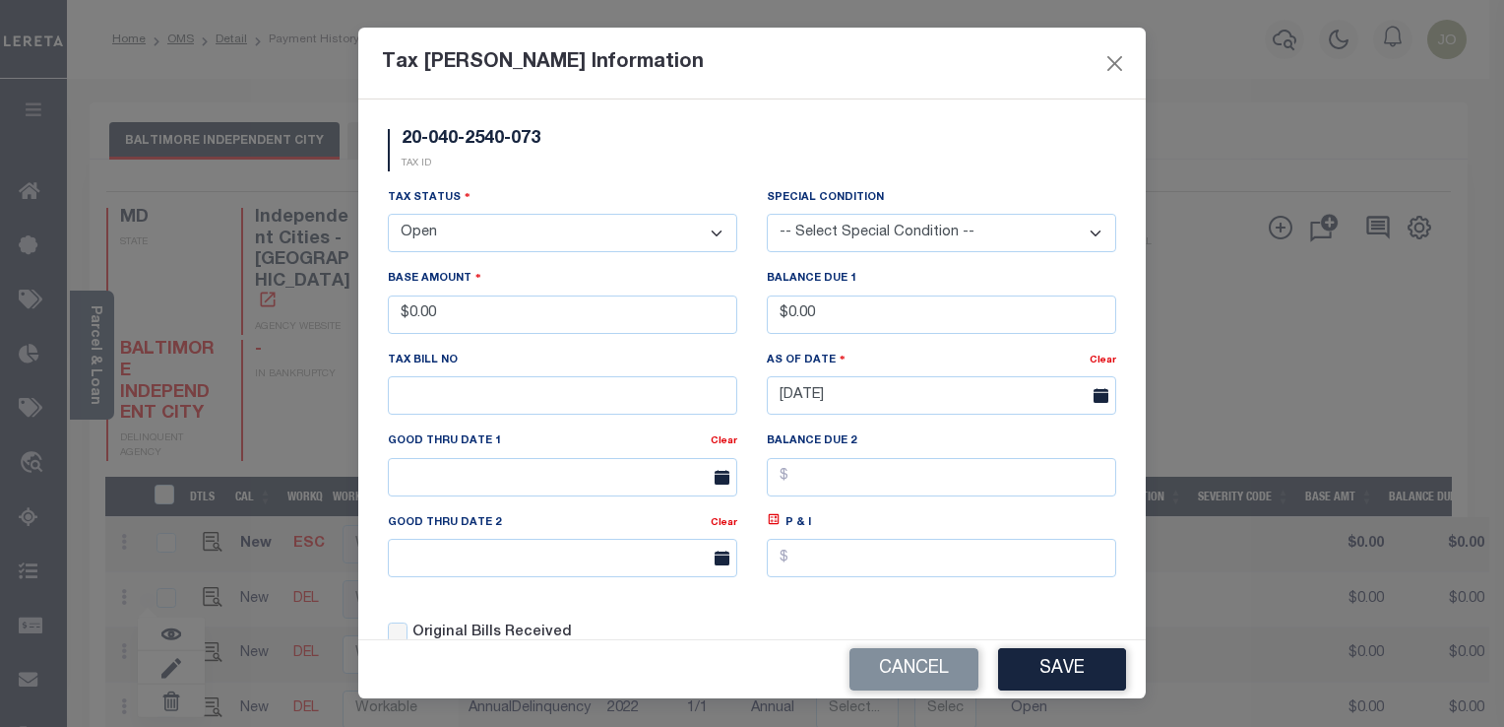
click at [613, 232] on select "- Select Status - Open Due/Unpaid Paid Incomplete No Tax Due Internal Refund Pr…" at bounding box center [563, 233] width 350 height 38
click at [528, 241] on select "- Select Status - Open Due/Unpaid Paid Incomplete No Tax Due Internal Refund Pr…" at bounding box center [563, 233] width 350 height 38
select select "PYD"
click at [388, 216] on select "- Select Status - Open Due/Unpaid Paid Incomplete No Tax Due Internal Refund Pr…" at bounding box center [563, 233] width 350 height 38
click at [1045, 679] on button "Save" at bounding box center [1062, 669] width 128 height 42
